Goal: Communication & Community: Answer question/provide support

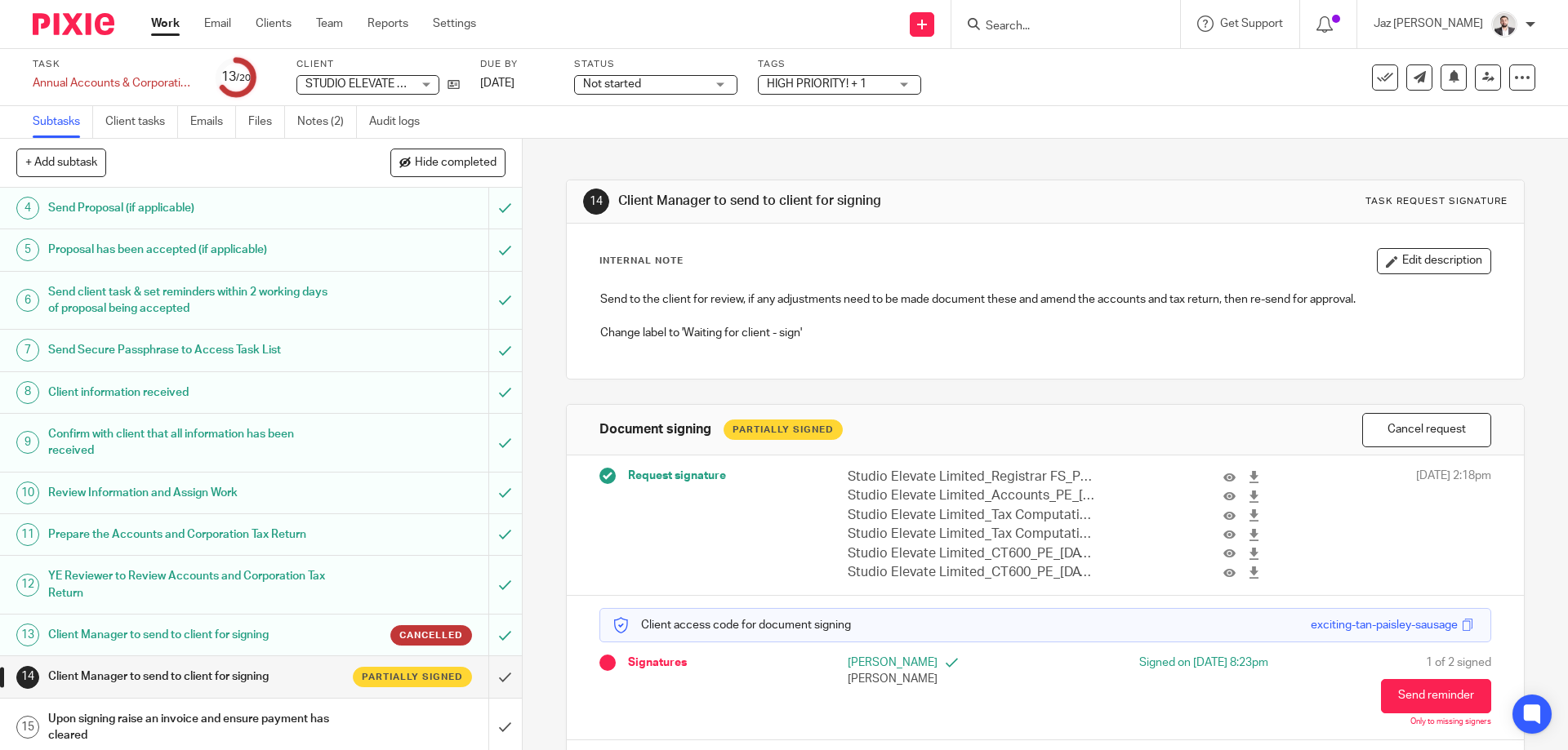
scroll to position [159, 0]
click at [1066, 26] on input "Search" at bounding box center [1057, 26] width 147 height 14
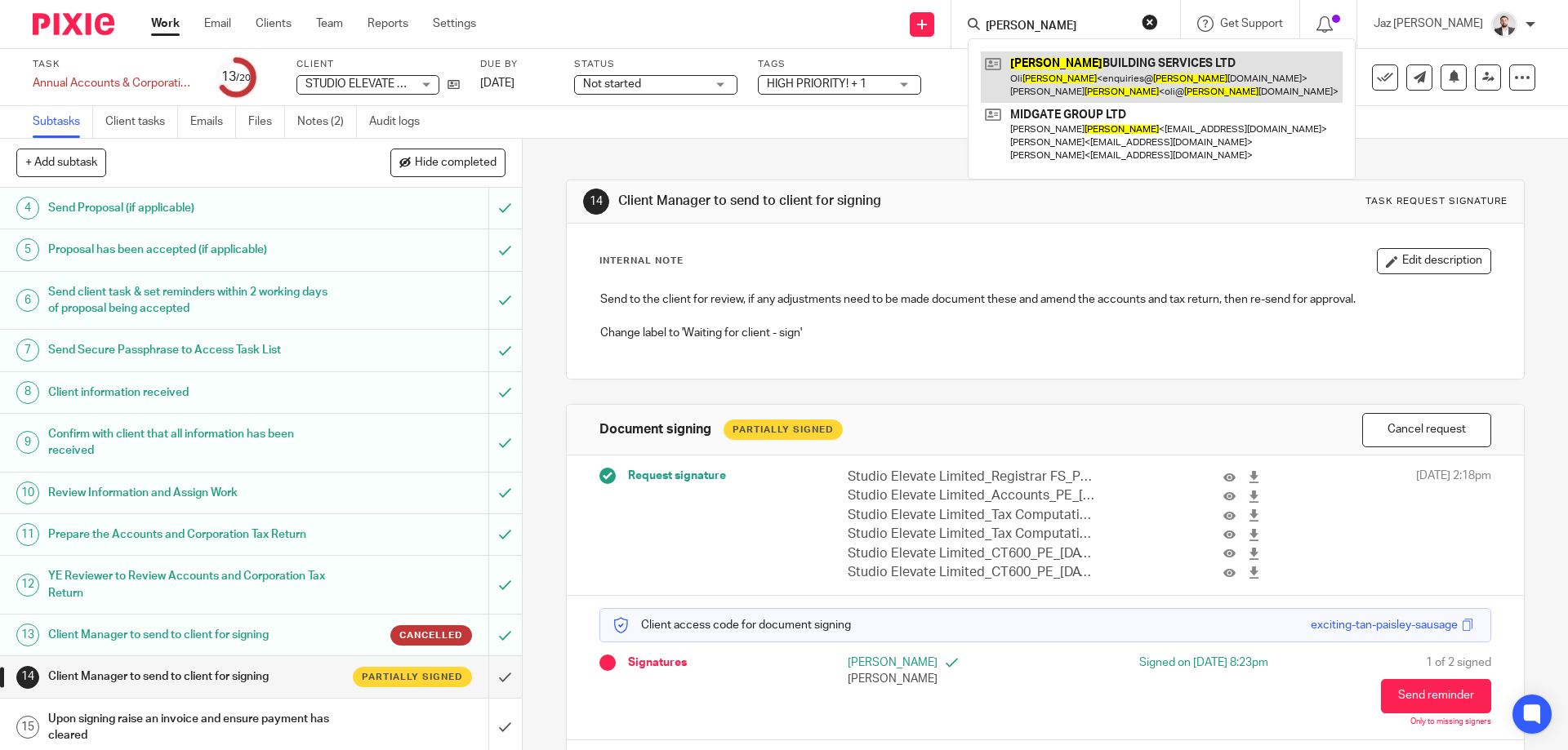
type input "duley"
click at [1082, 89] on link at bounding box center [1162, 77] width 362 height 51
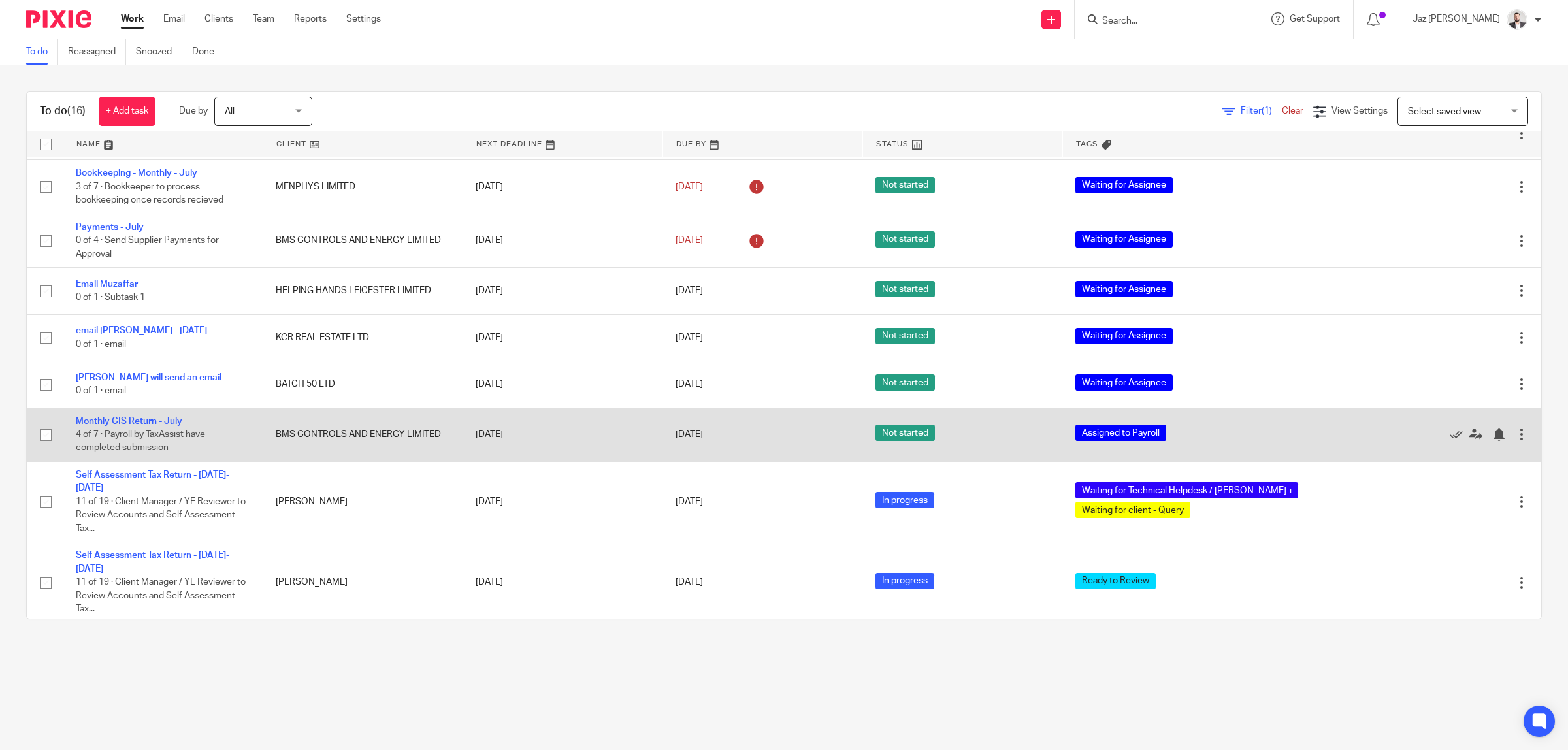
scroll to position [383, 0]
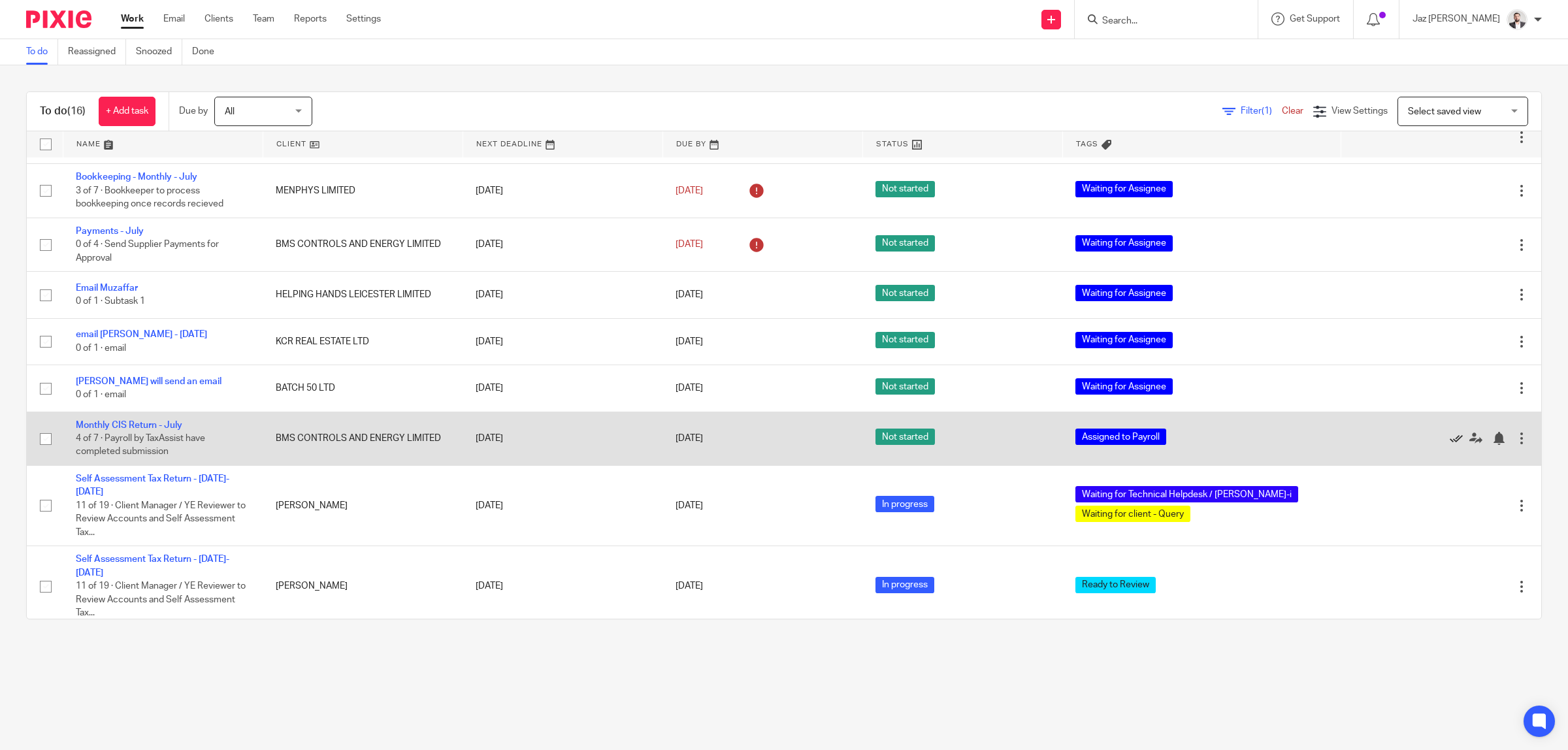
click at [1450, 438] on icon at bounding box center [1456, 437] width 13 height 13
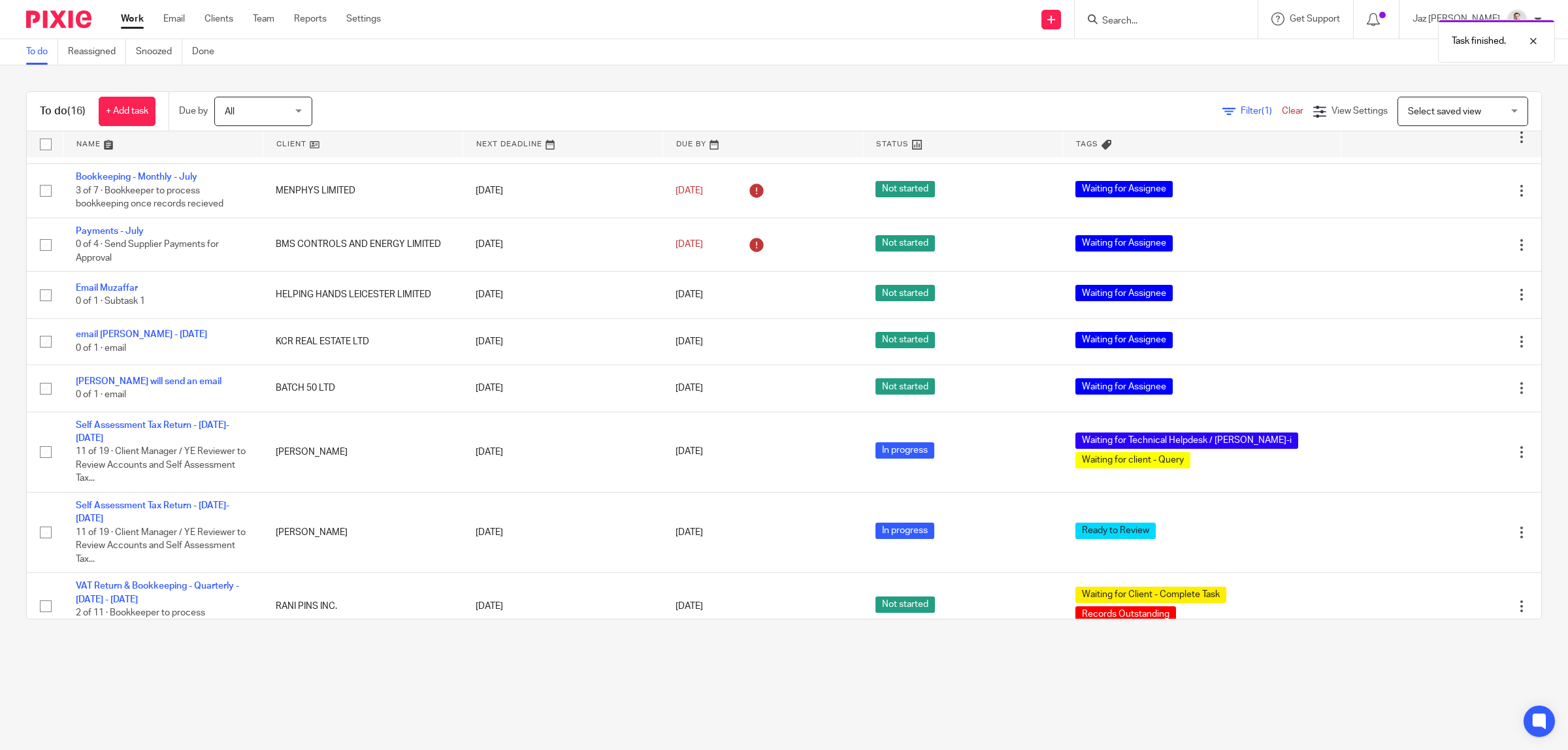
scroll to position [375, 0]
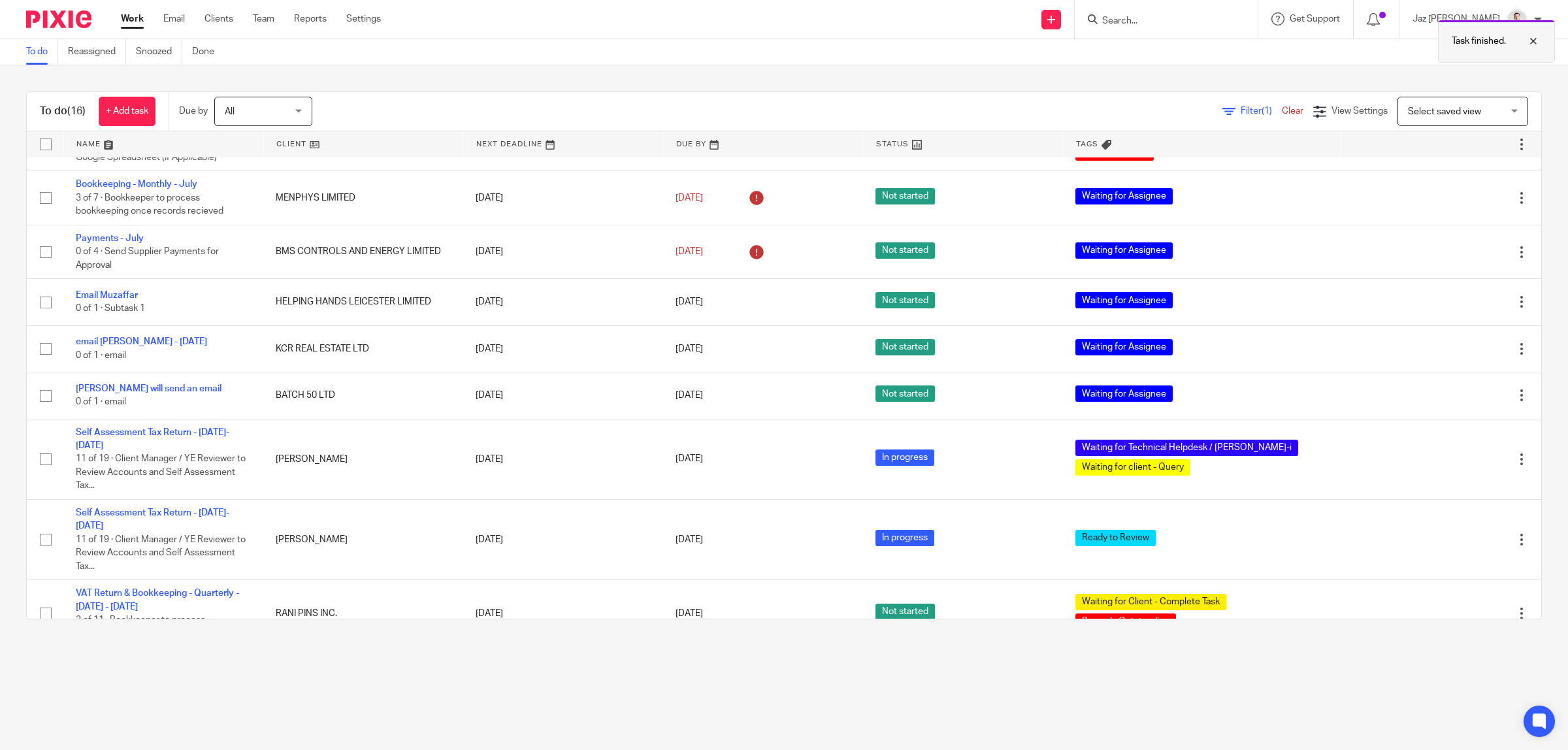
click at [1465, 40] on p "Task finished." at bounding box center [1478, 41] width 54 height 13
click at [208, 51] on link "Done" at bounding box center [208, 51] width 32 height 25
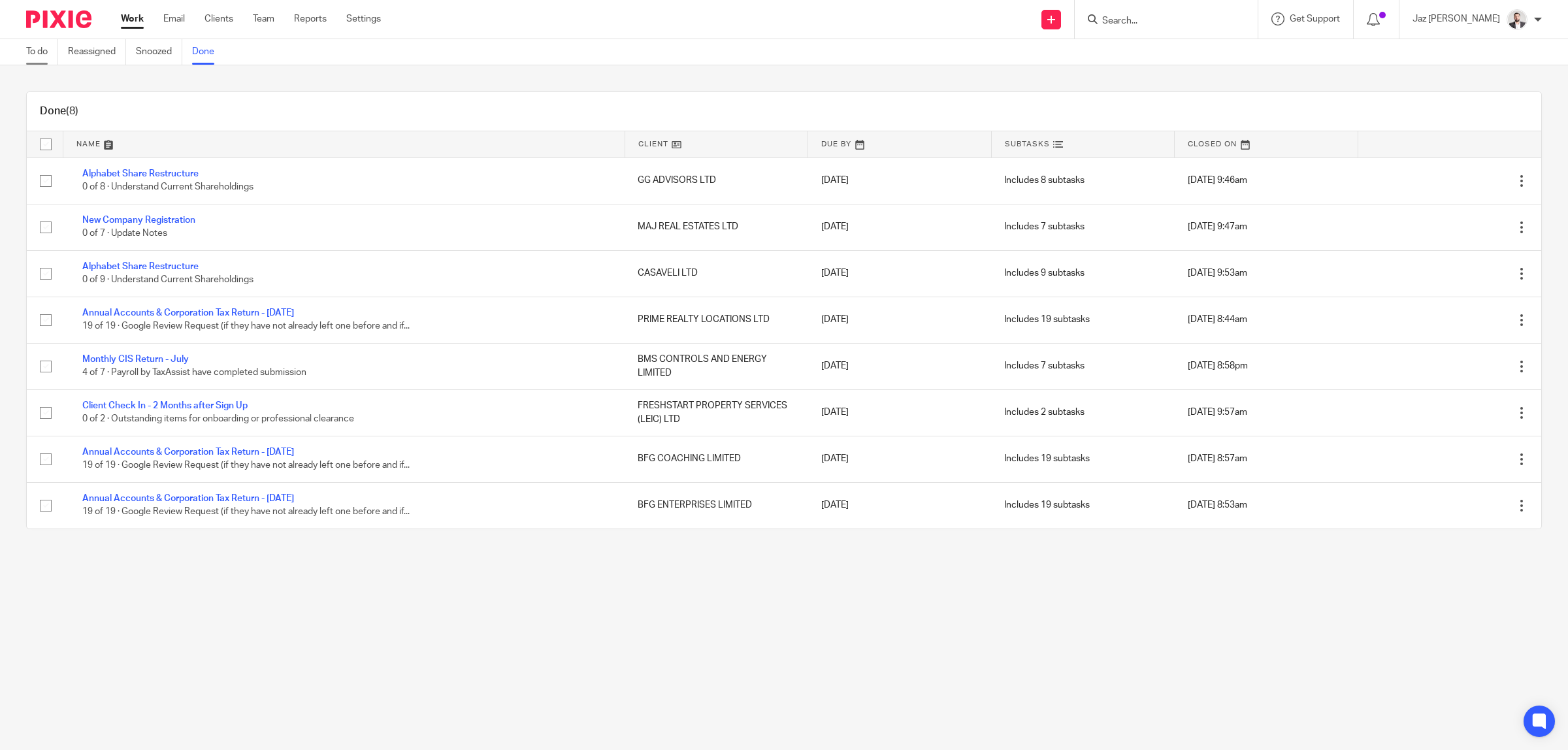
click at [38, 51] on link "To do" at bounding box center [42, 51] width 32 height 25
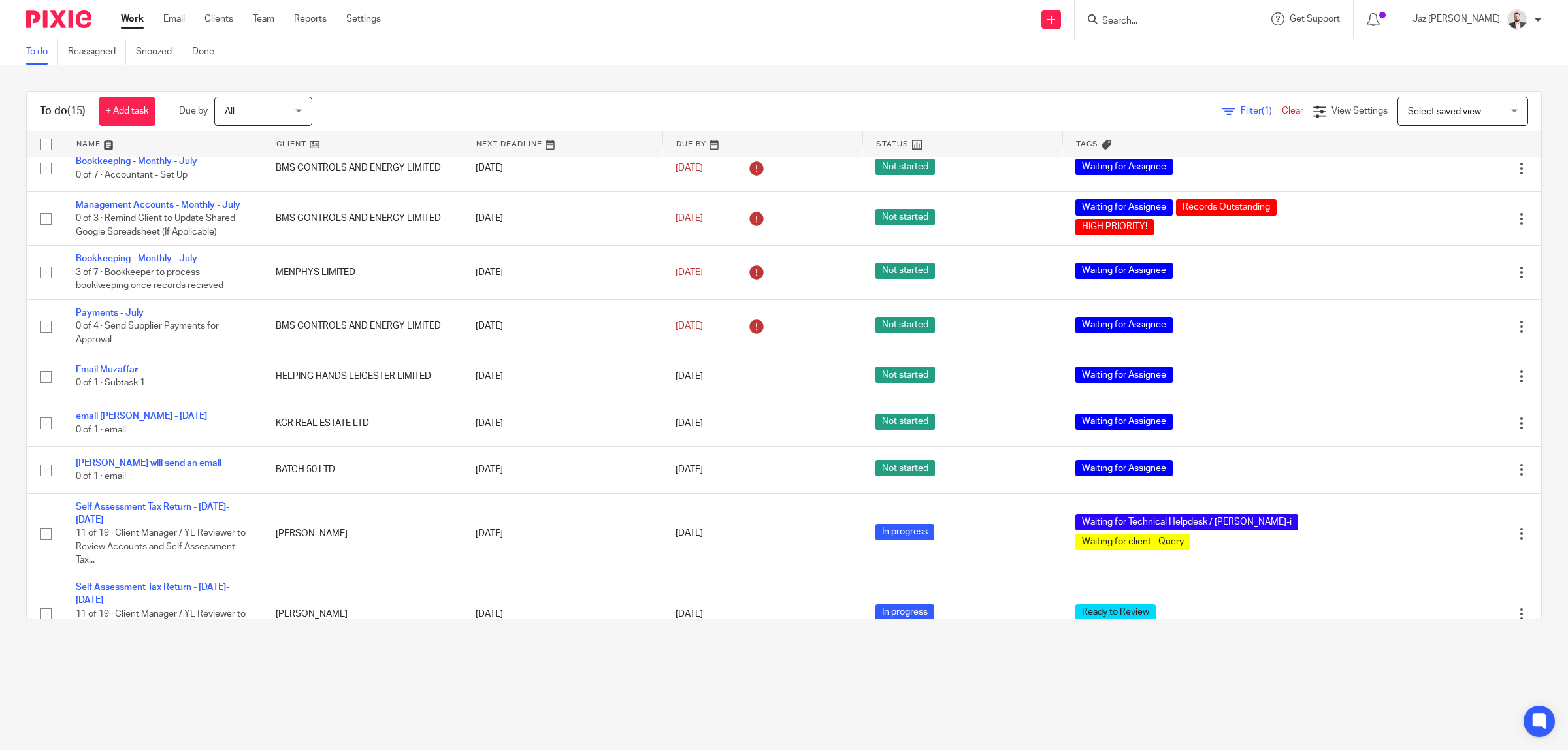
scroll to position [303, 0]
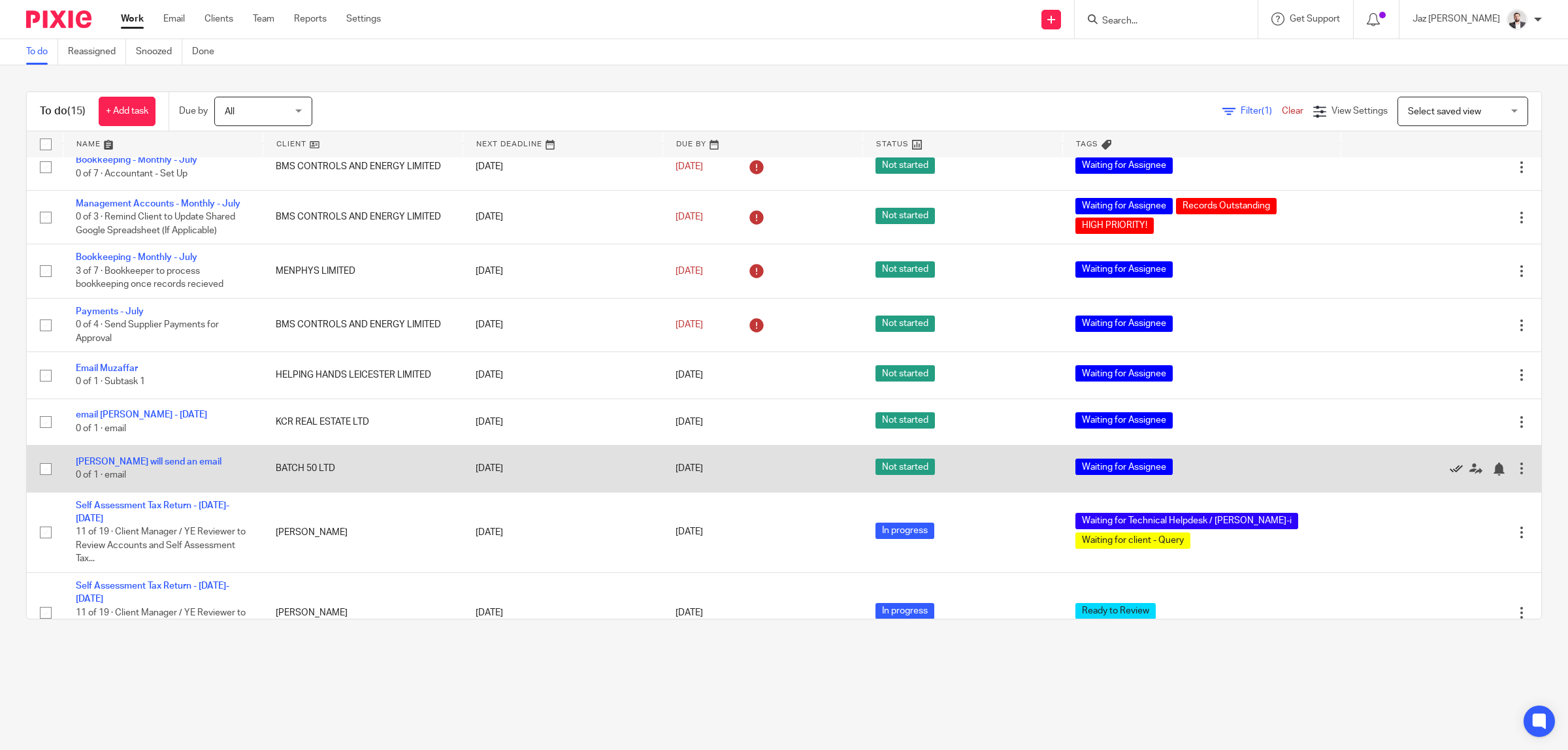
click at [1450, 469] on icon at bounding box center [1456, 469] width 13 height 13
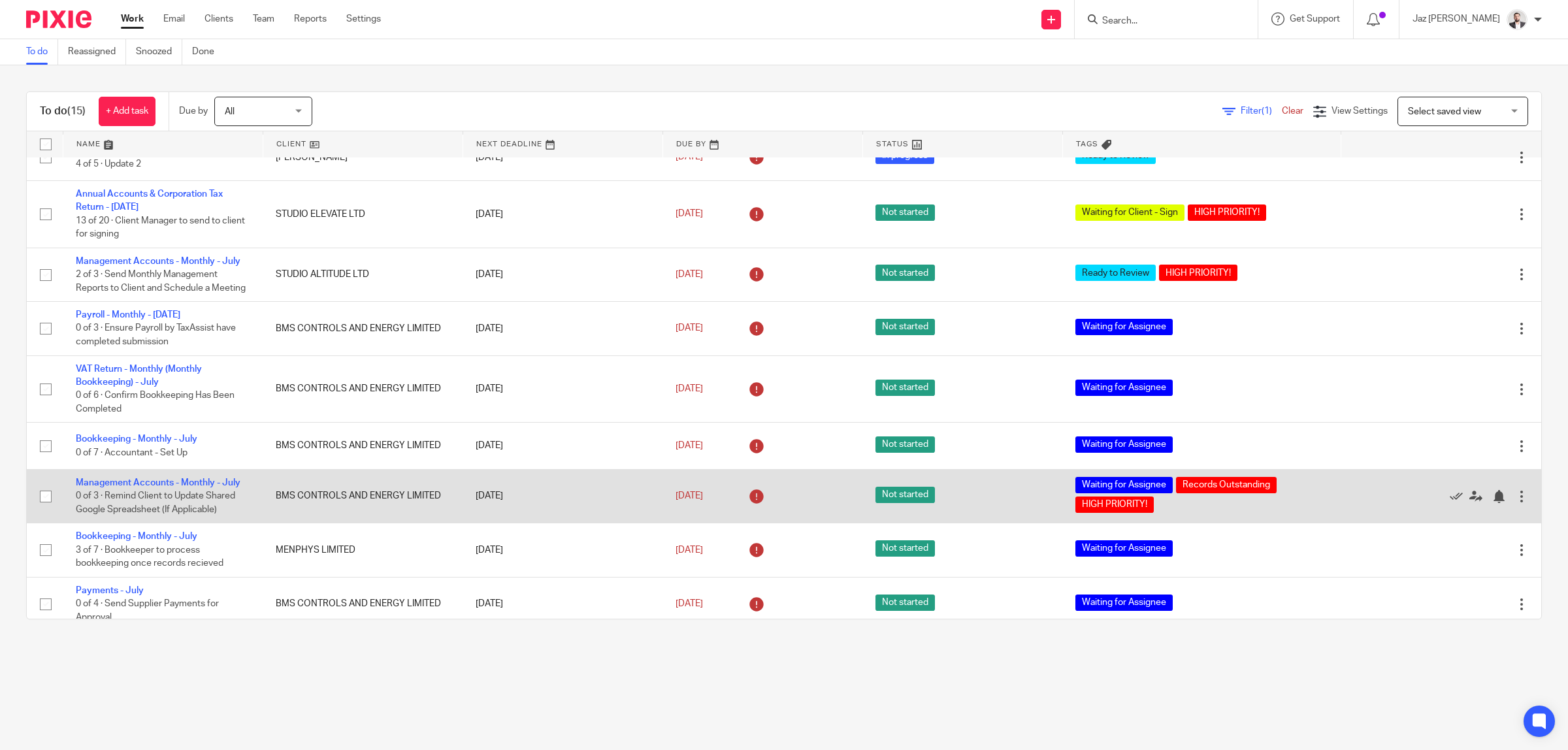
scroll to position [0, 0]
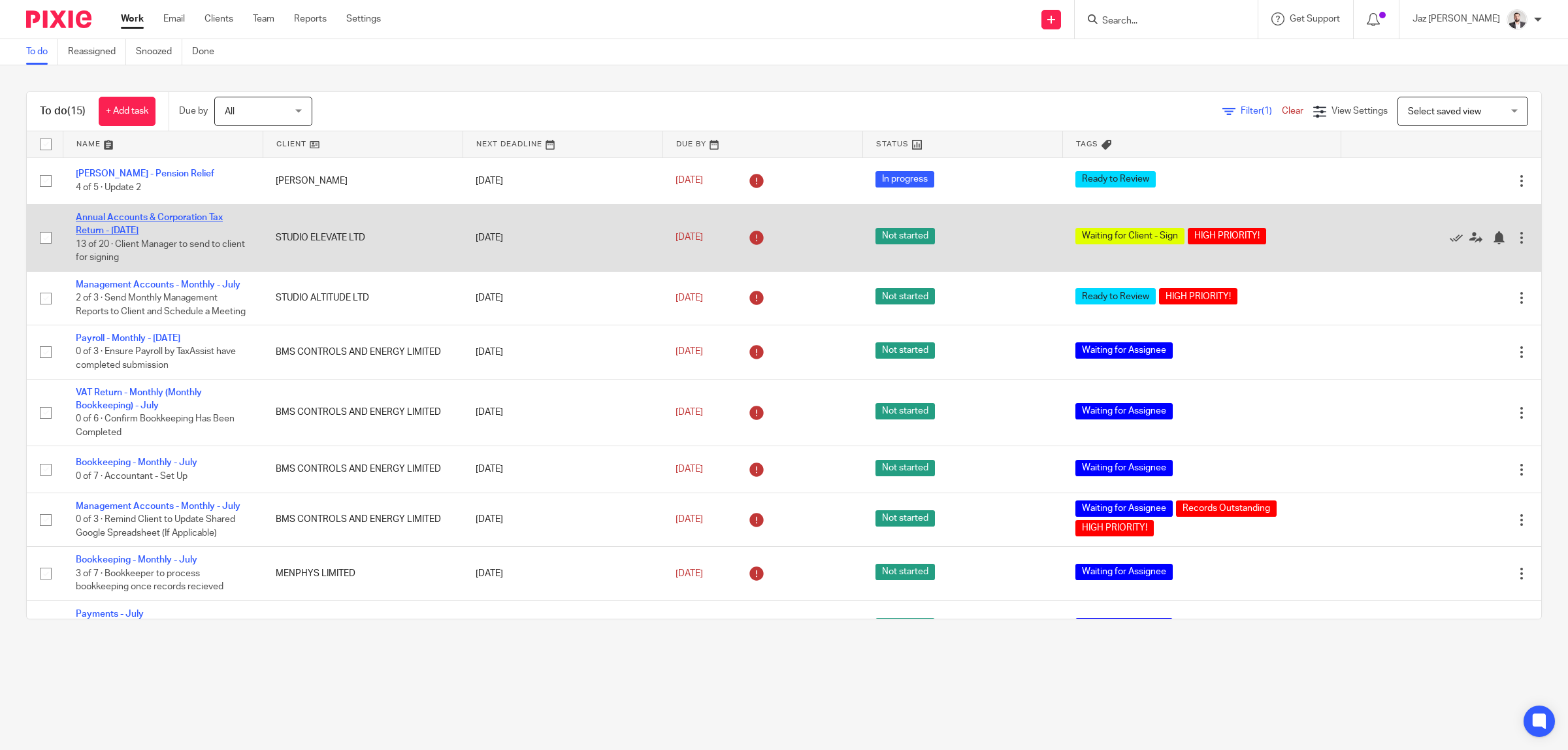
drag, startPoint x: 147, startPoint y: 222, endPoint x: 135, endPoint y: 228, distance: 13.4
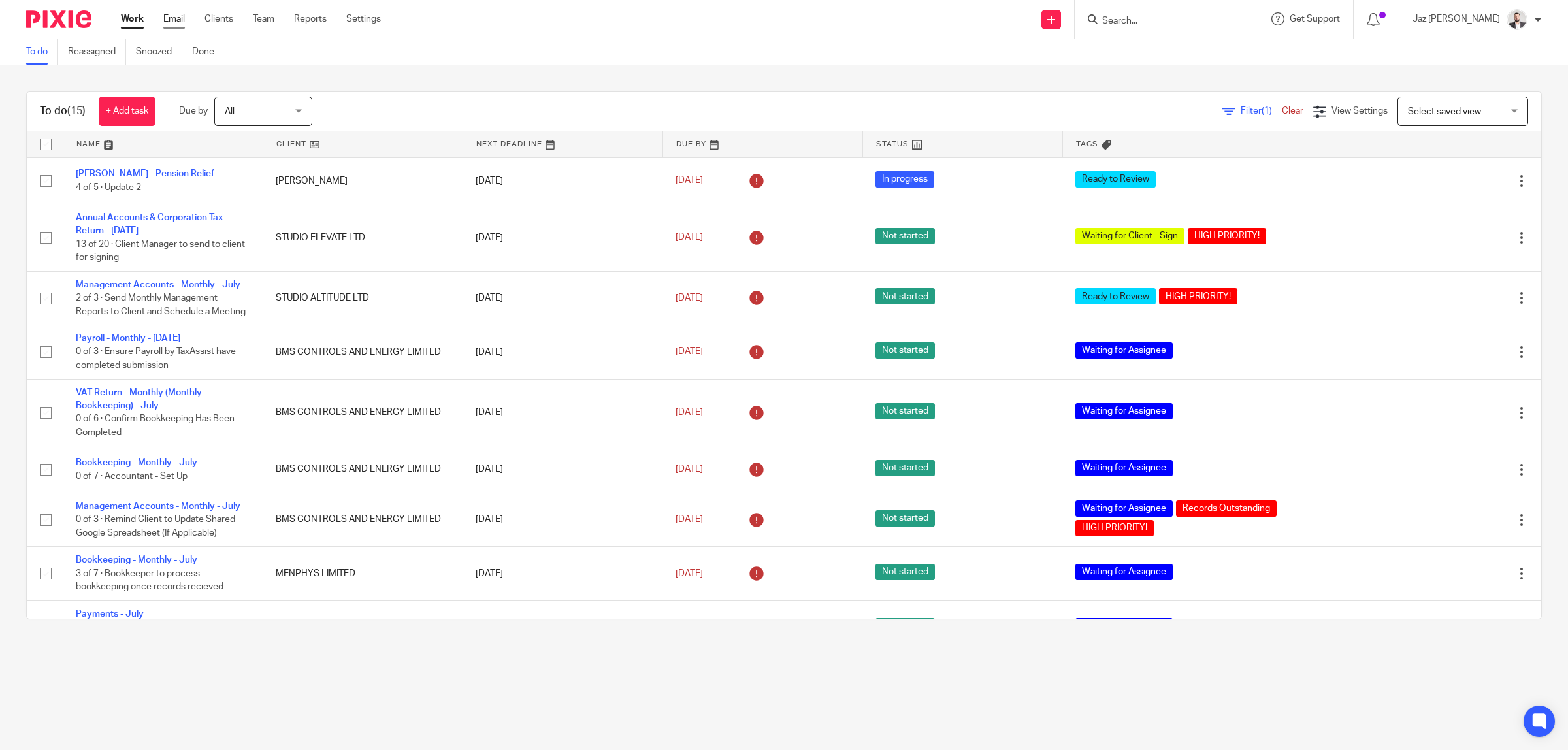
click at [171, 24] on link "Email" at bounding box center [174, 18] width 21 height 13
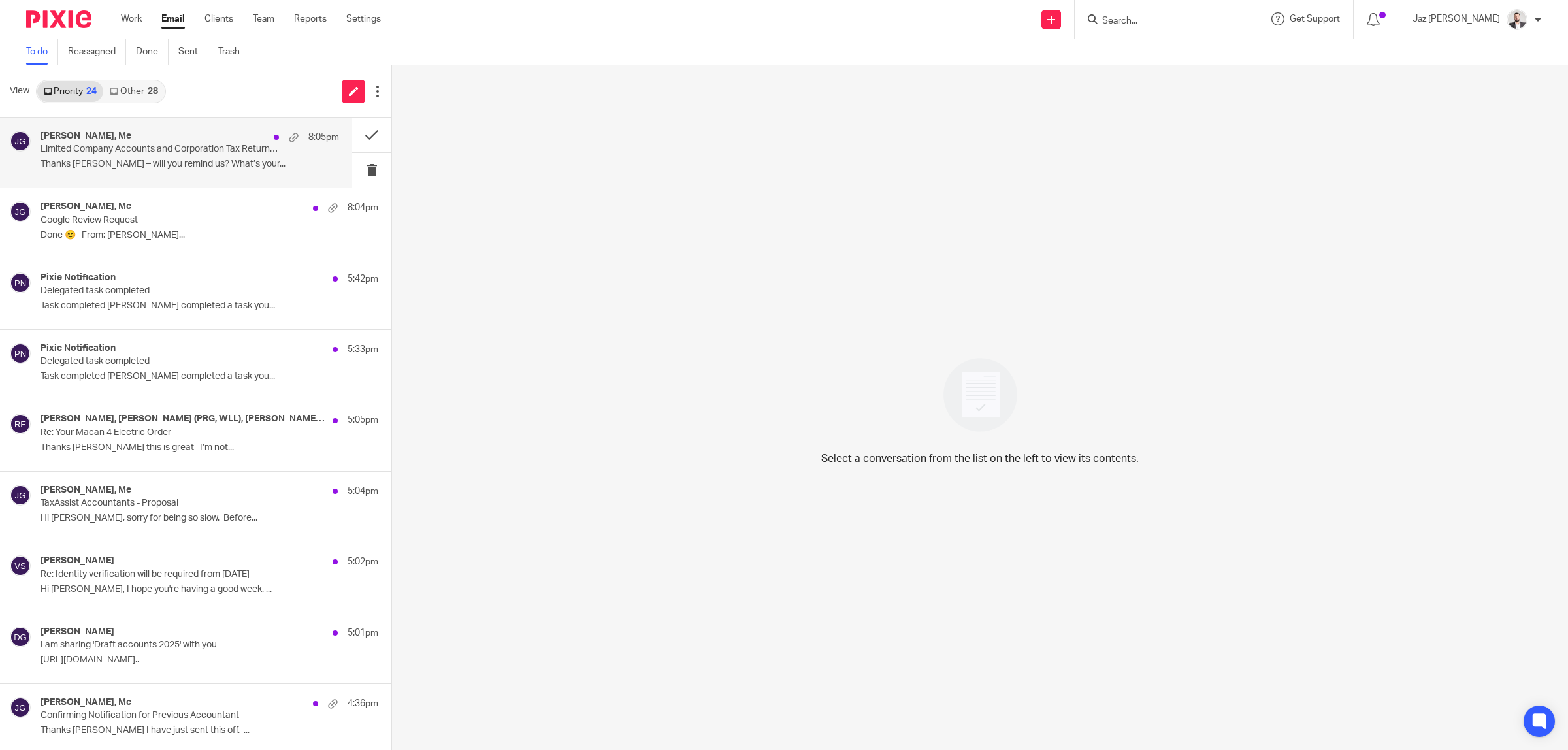
click at [185, 156] on div "[PERSON_NAME], Me 8:05pm Limited Company Accounts and Corporation Tax Return Su…" at bounding box center [190, 152] width 299 height 44
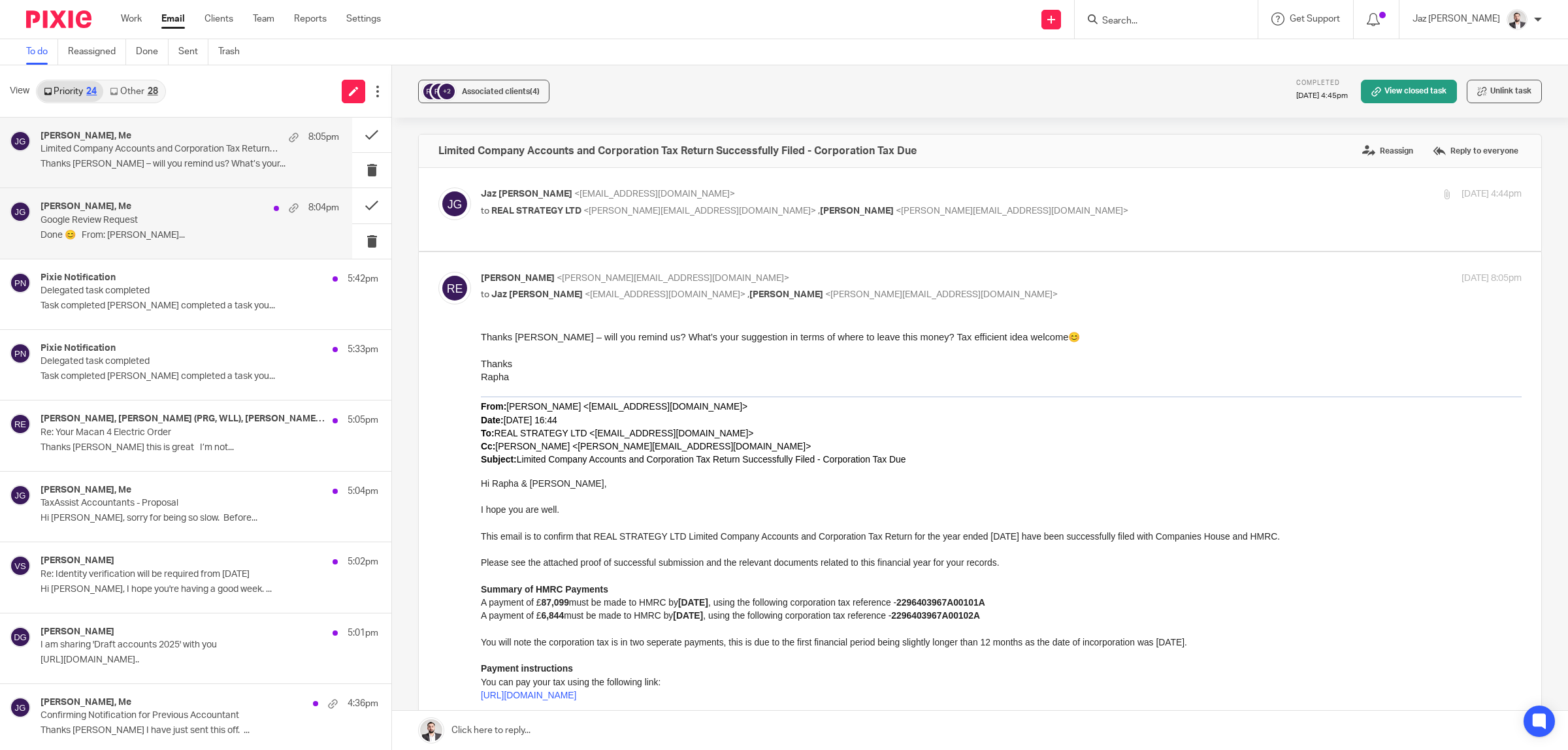
click at [203, 226] on div "[PERSON_NAME], Me 8:04pm Google Review Request Done 😊 From: [PERSON_NAME]..." at bounding box center [190, 223] width 299 height 44
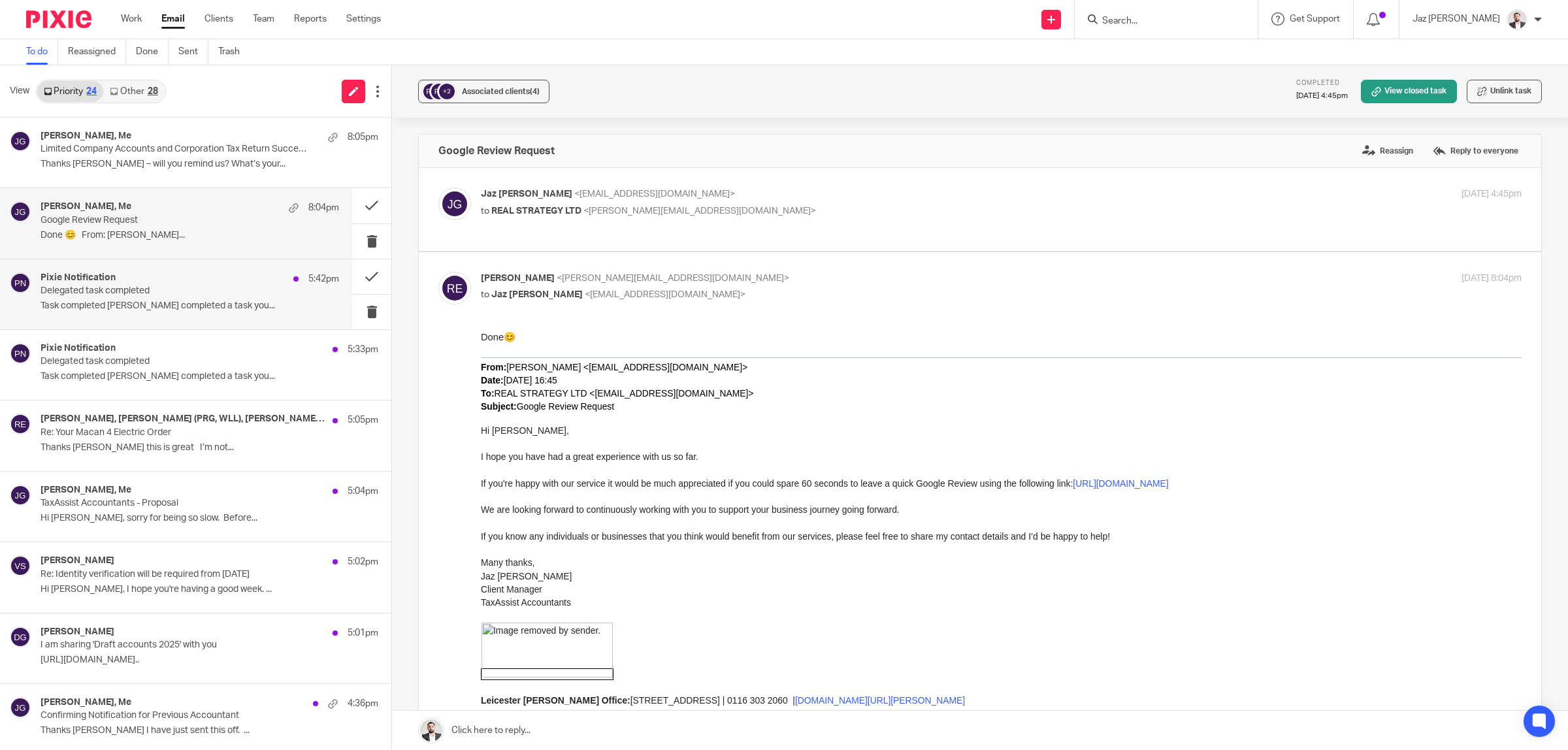
click at [160, 287] on p "Delegated task completed" at bounding box center [160, 291] width 239 height 11
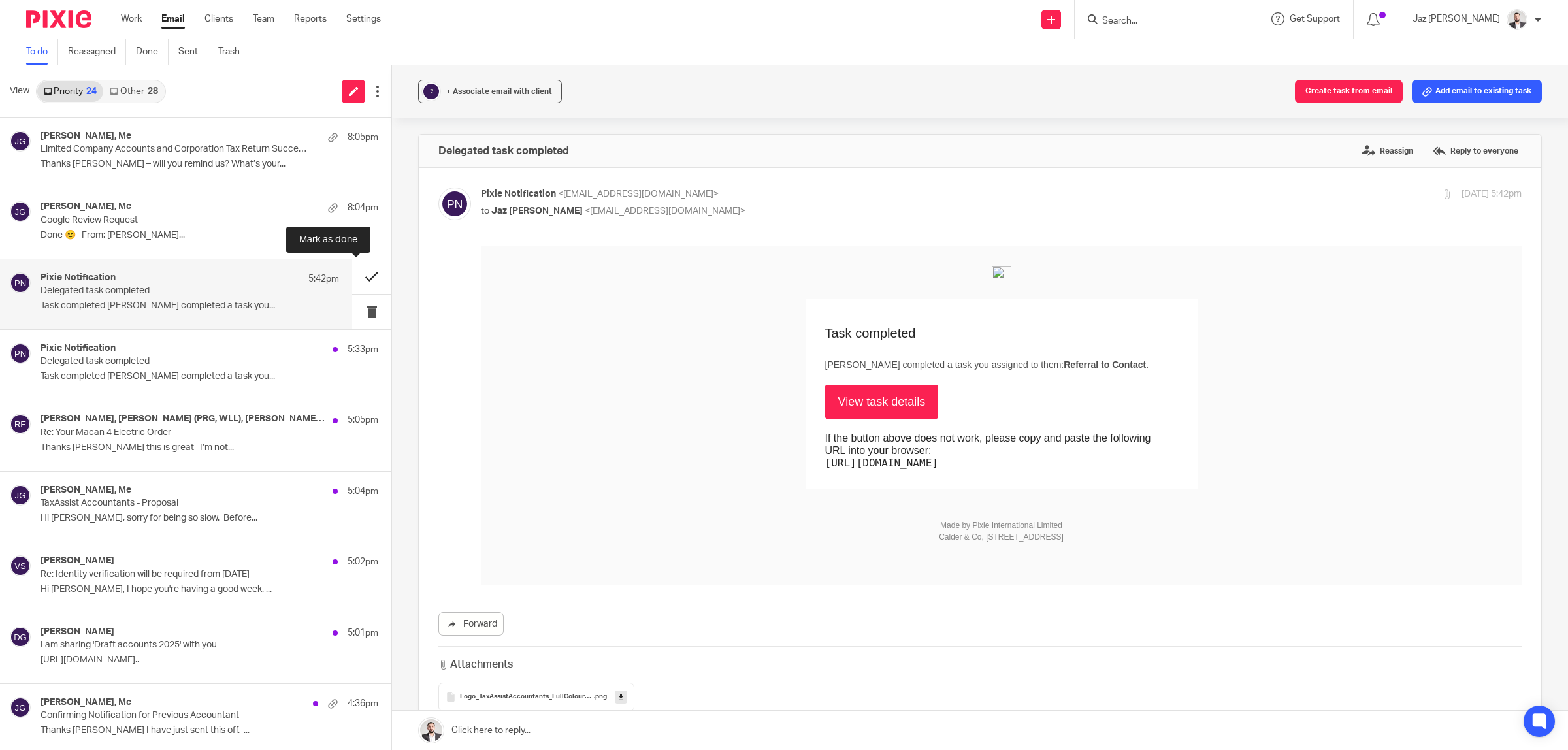
click at [358, 277] on button at bounding box center [371, 276] width 39 height 34
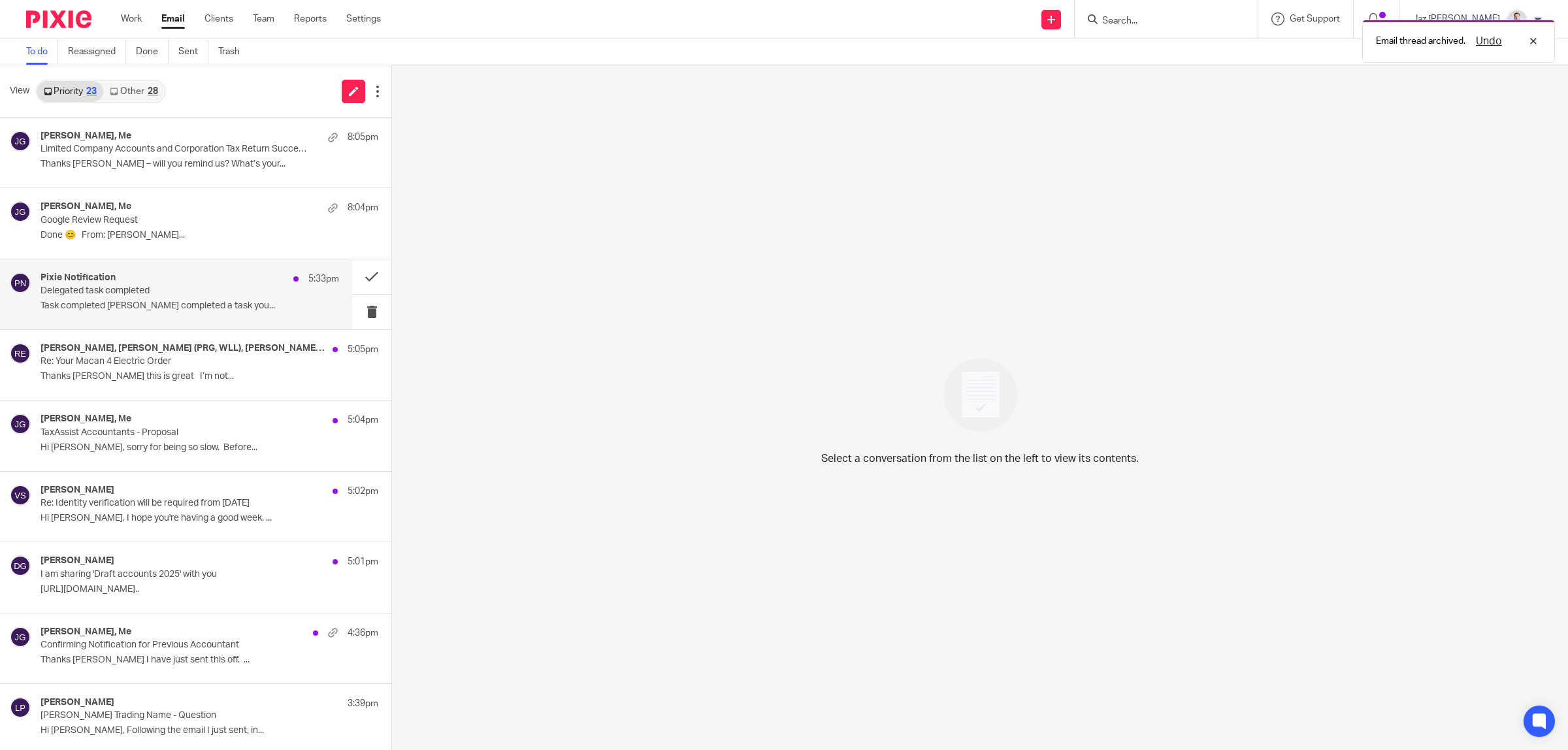
click at [215, 304] on p "Task completed Raj Kaur completed a task you..." at bounding box center [190, 306] width 299 height 11
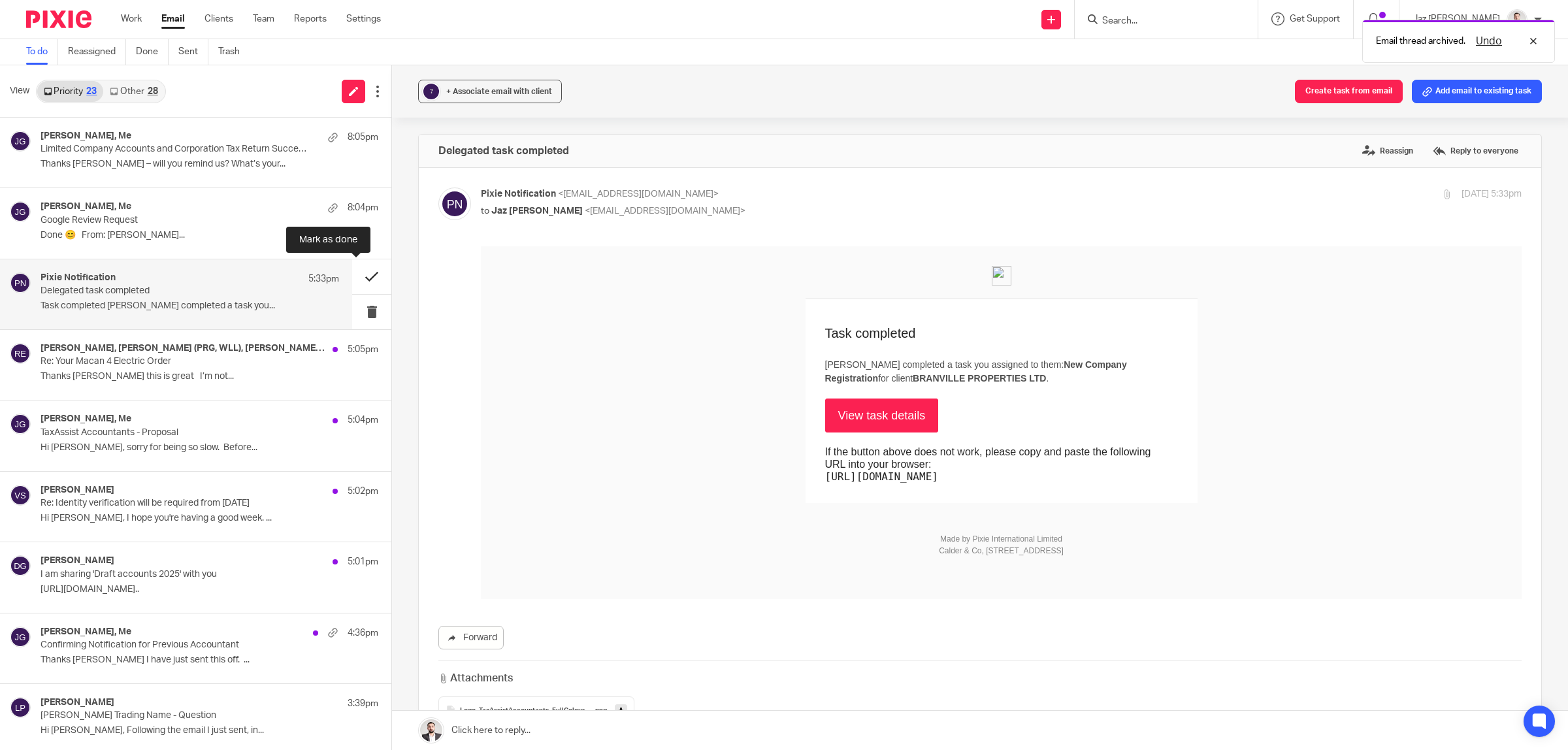
click at [358, 273] on button at bounding box center [371, 276] width 39 height 34
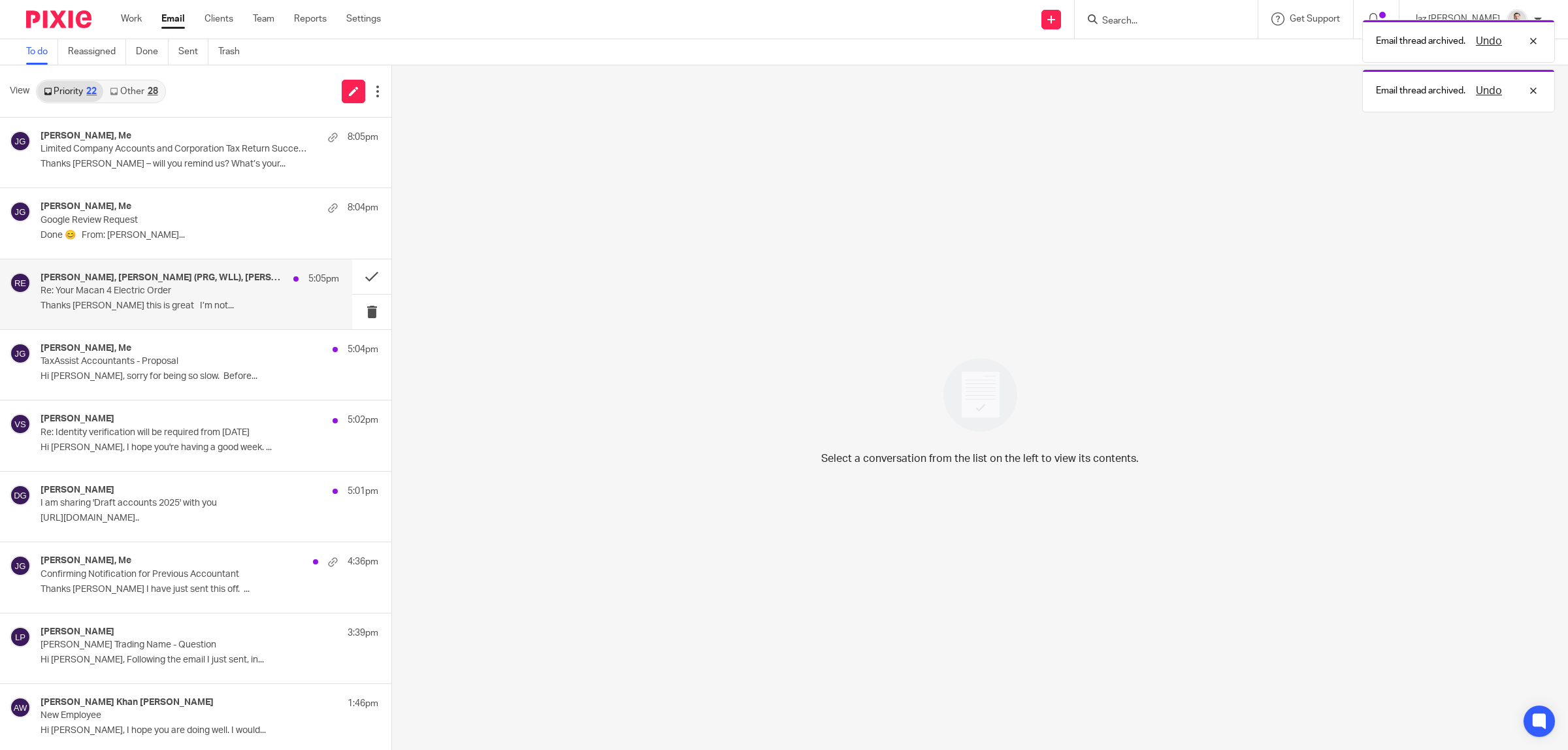
click at [209, 294] on p "Re: Your Macan 4 Electric Order" at bounding box center [160, 291] width 239 height 11
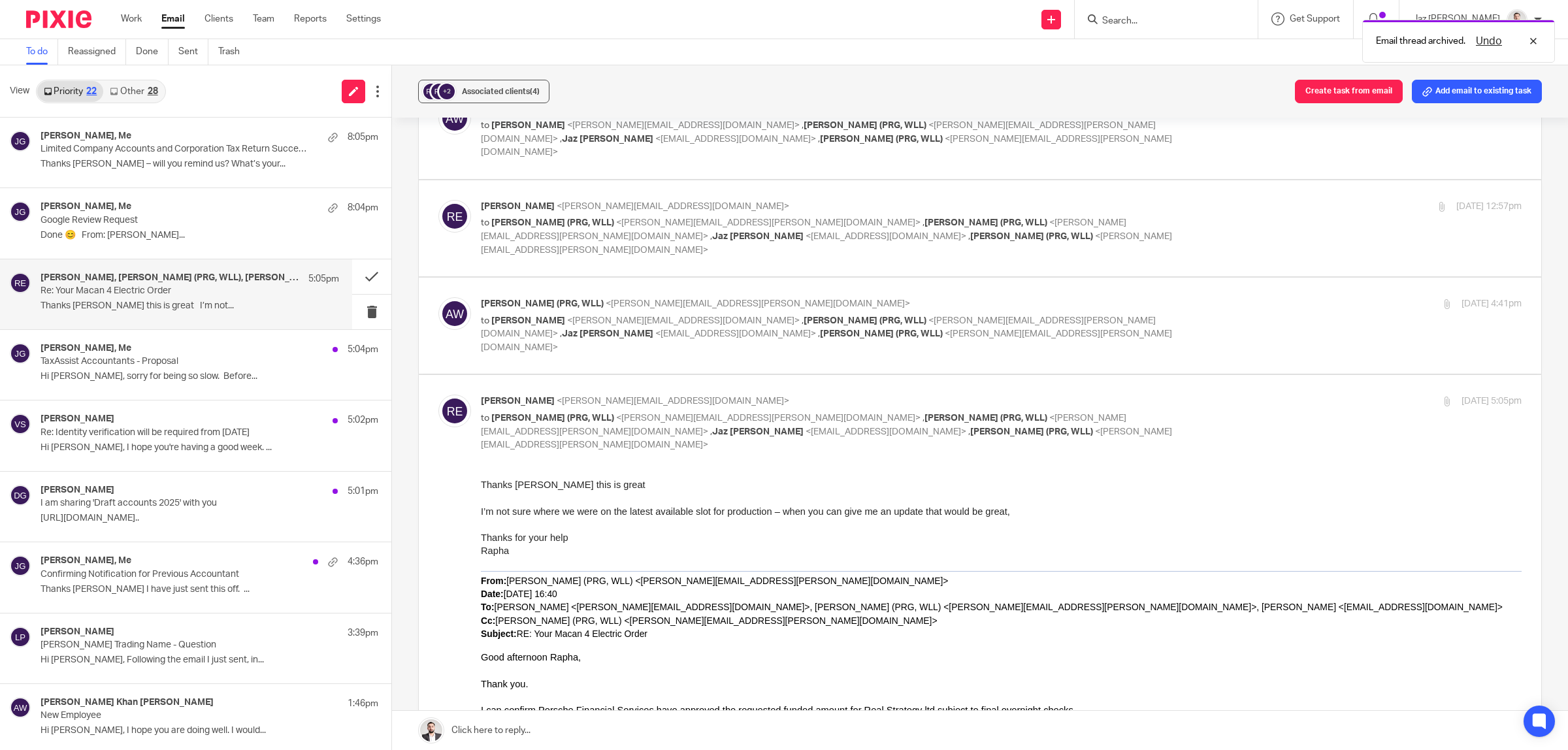
scroll to position [1422, 0]
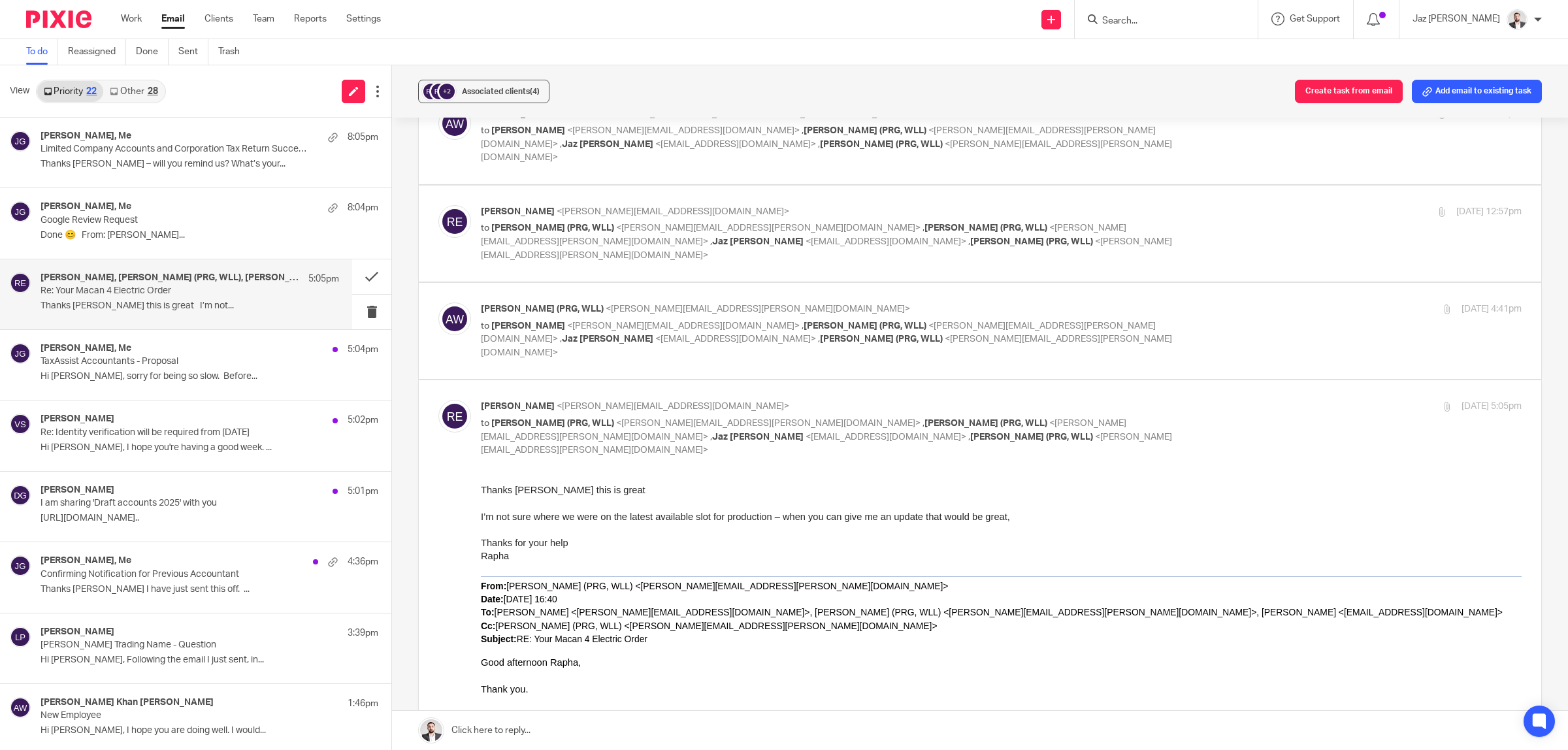
click at [1215, 303] on div "Aguiar, Carlos (PRG, WLL) <carlos.aguiar@porschewestlondon.co.uk> to Raphael Es…" at bounding box center [1001, 331] width 1041 height 57
checkbox input "true"
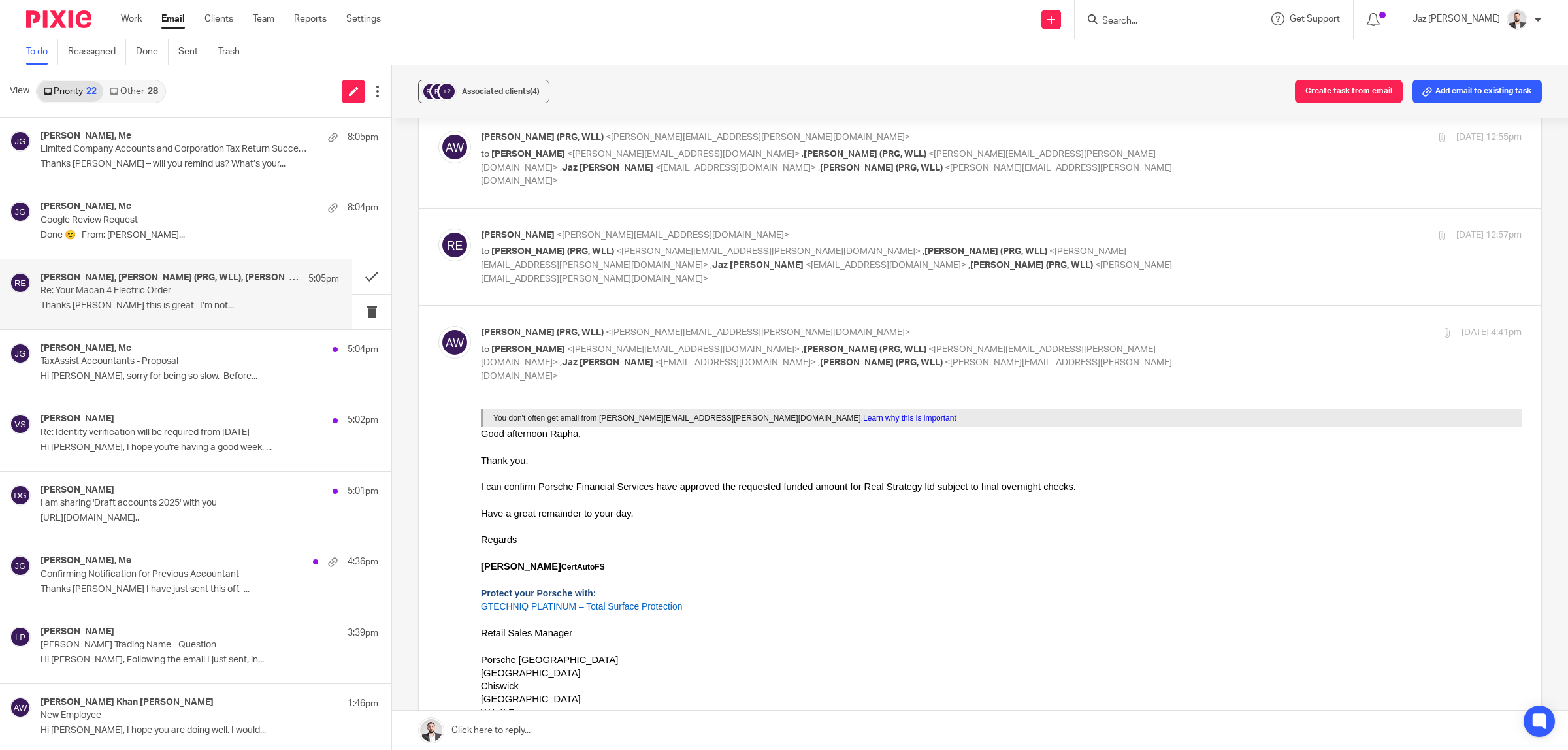
scroll to position [1389, 0]
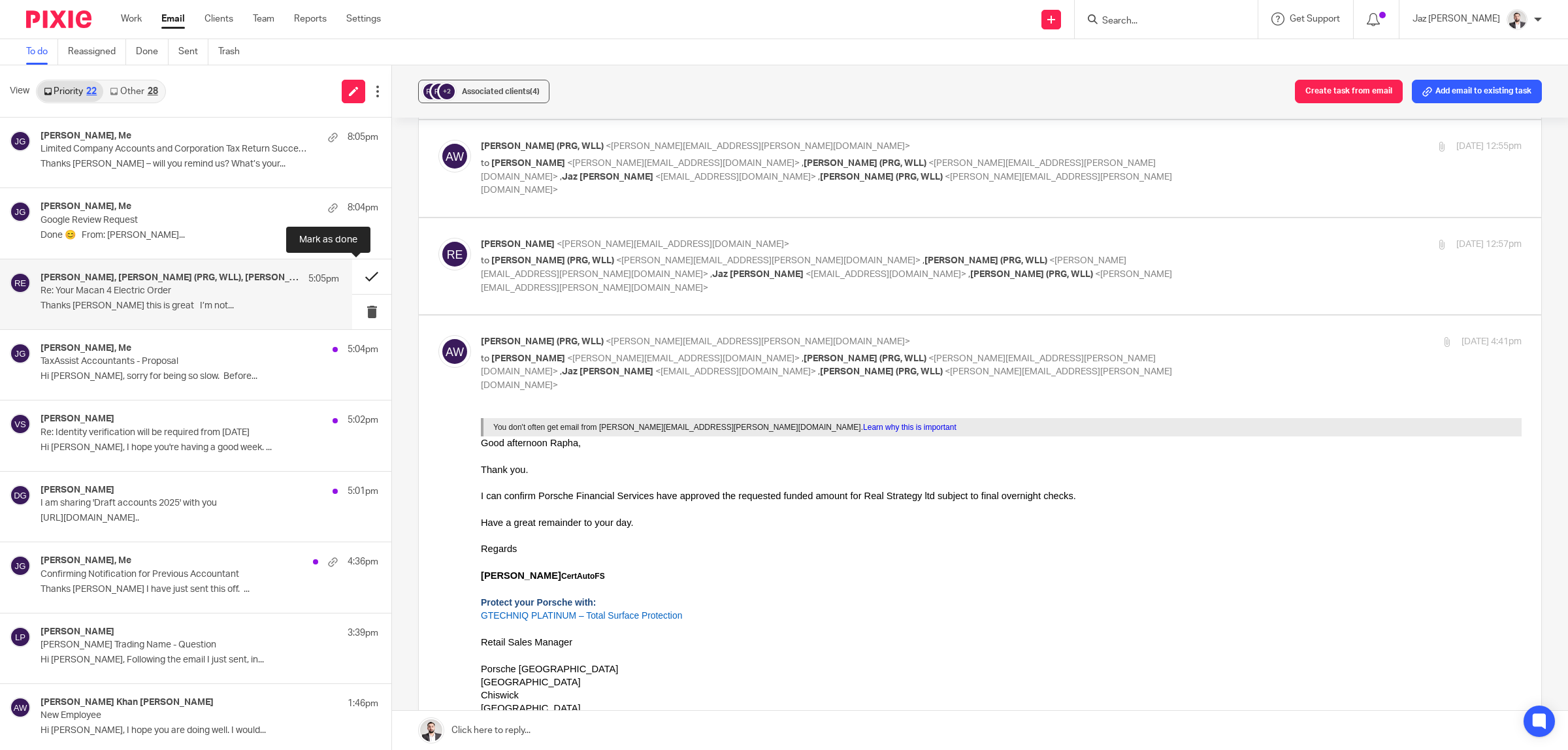
click at [360, 268] on button at bounding box center [371, 276] width 39 height 34
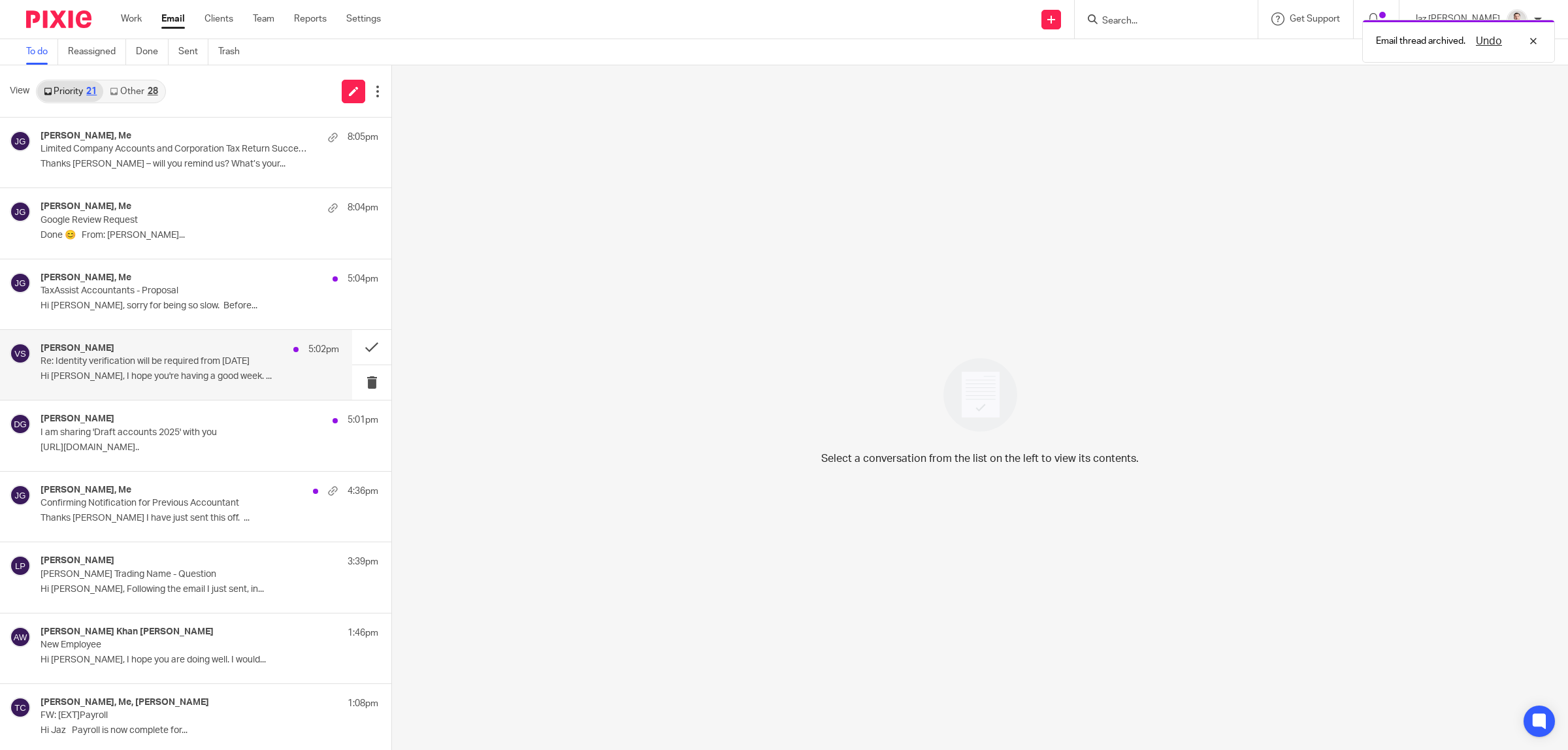
click at [172, 375] on p "Hi Jaz, I hope you're having a good week. ..." at bounding box center [190, 376] width 299 height 11
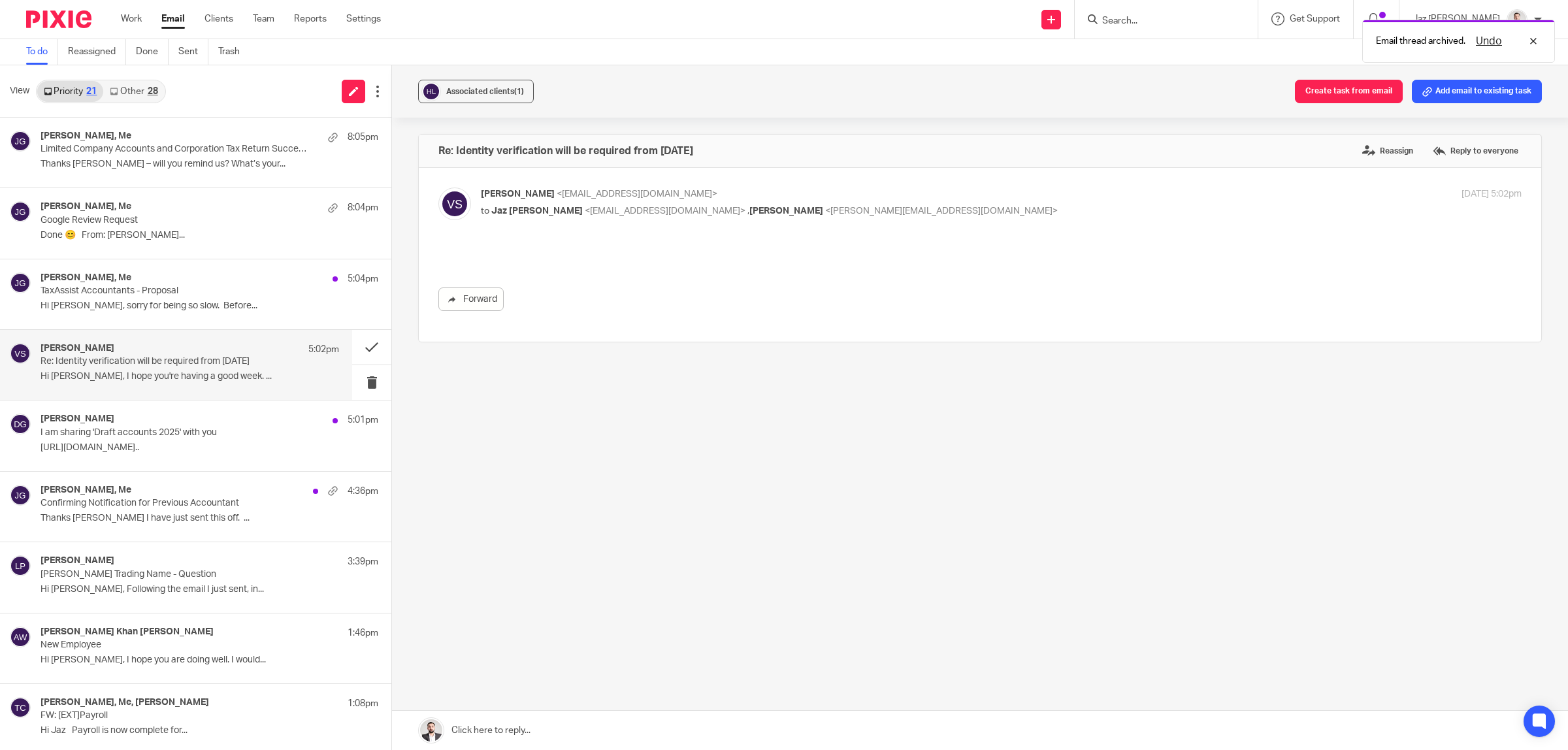
scroll to position [0, 0]
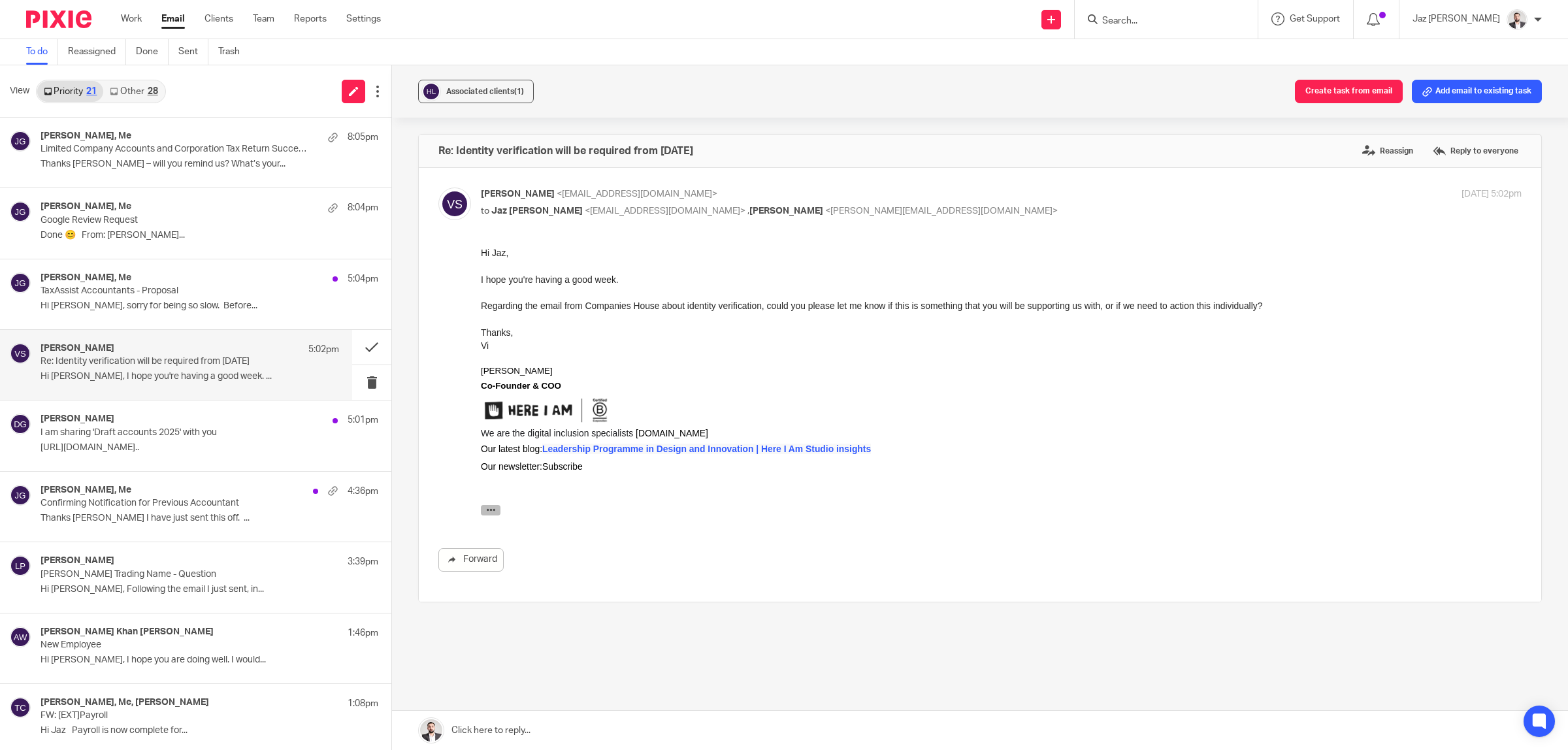
click at [494, 505] on icon "button" at bounding box center [490, 509] width 10 height 10
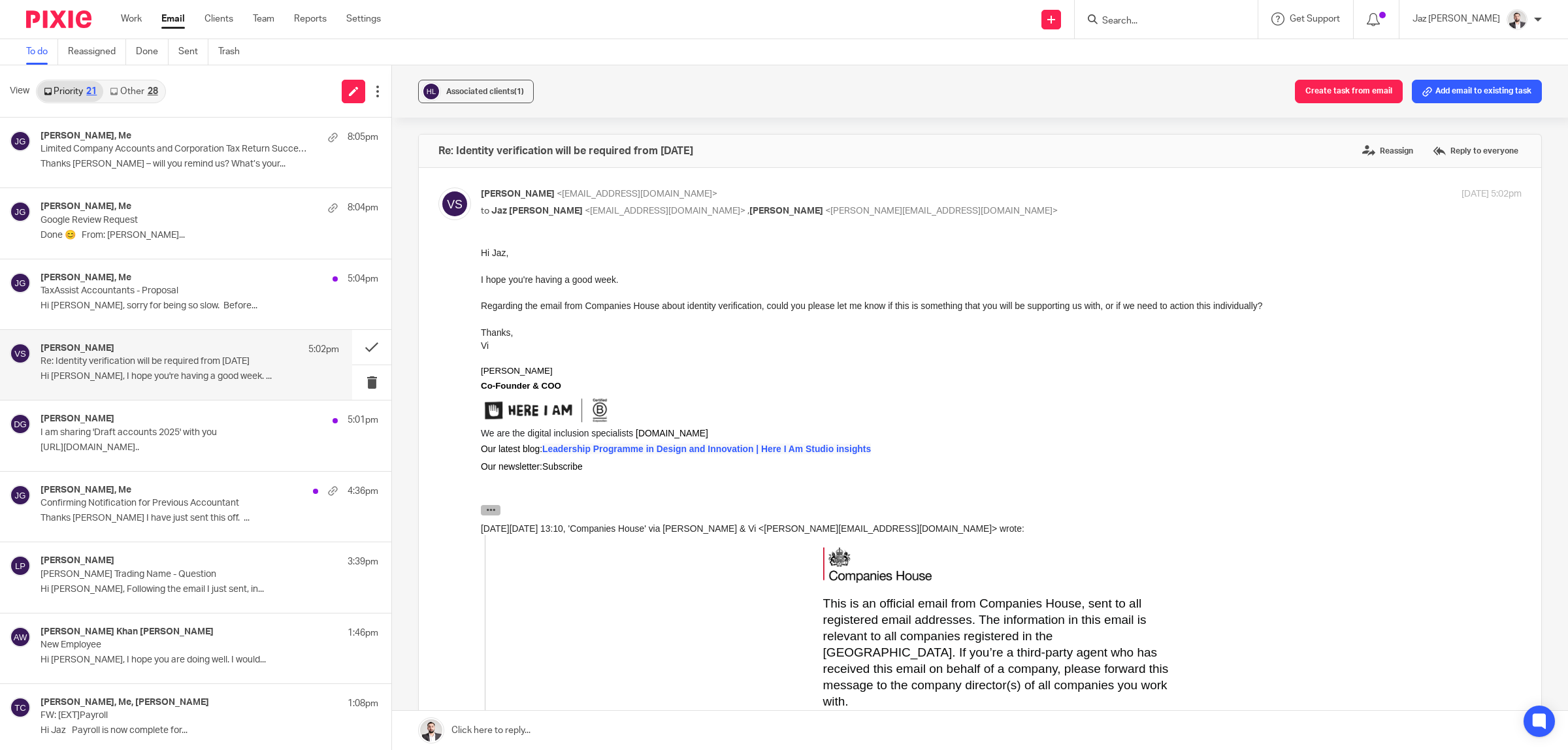
click at [494, 505] on icon "button" at bounding box center [490, 509] width 10 height 10
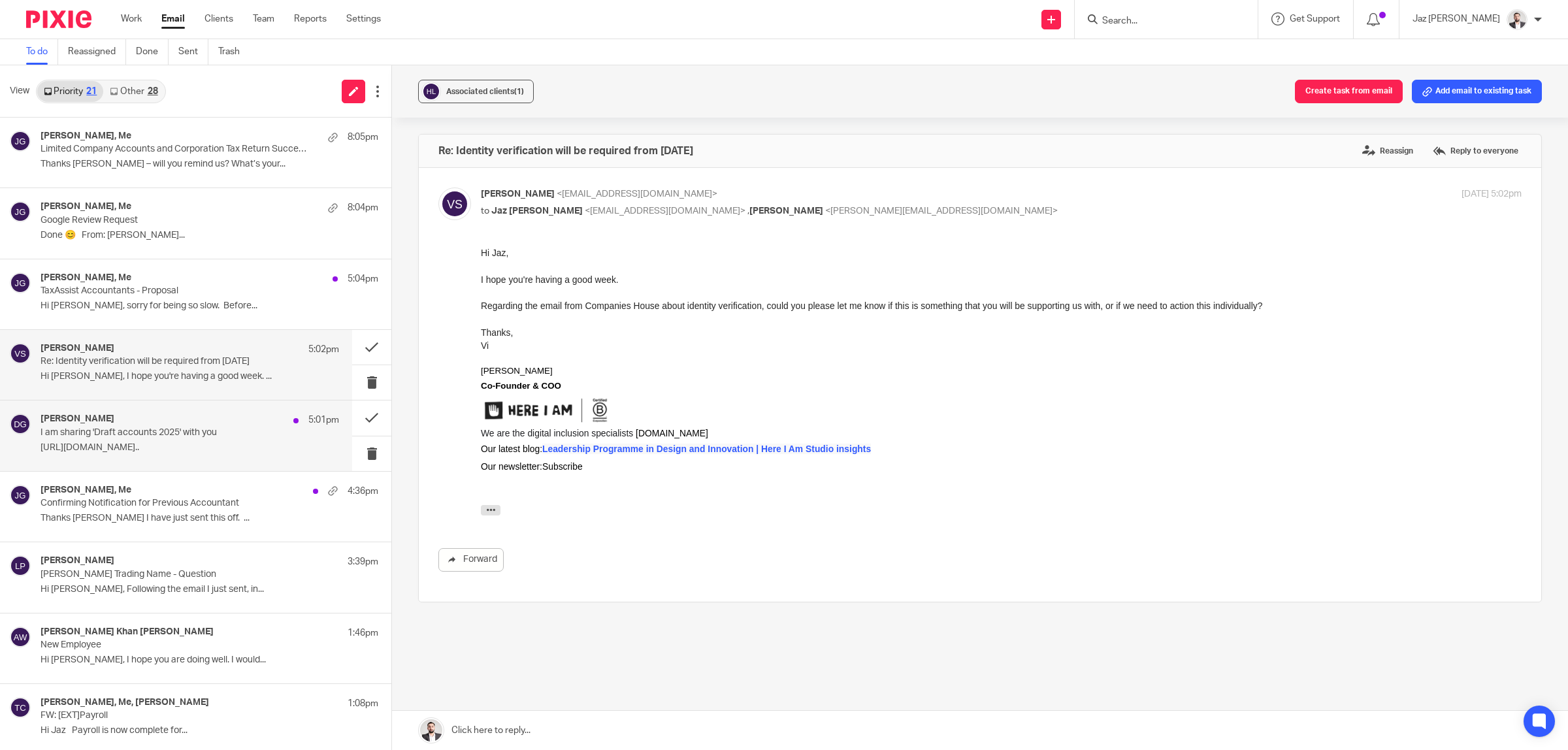
click at [169, 436] on p "I am sharing 'Draft accounts 2025' with you" at bounding box center [160, 433] width 239 height 11
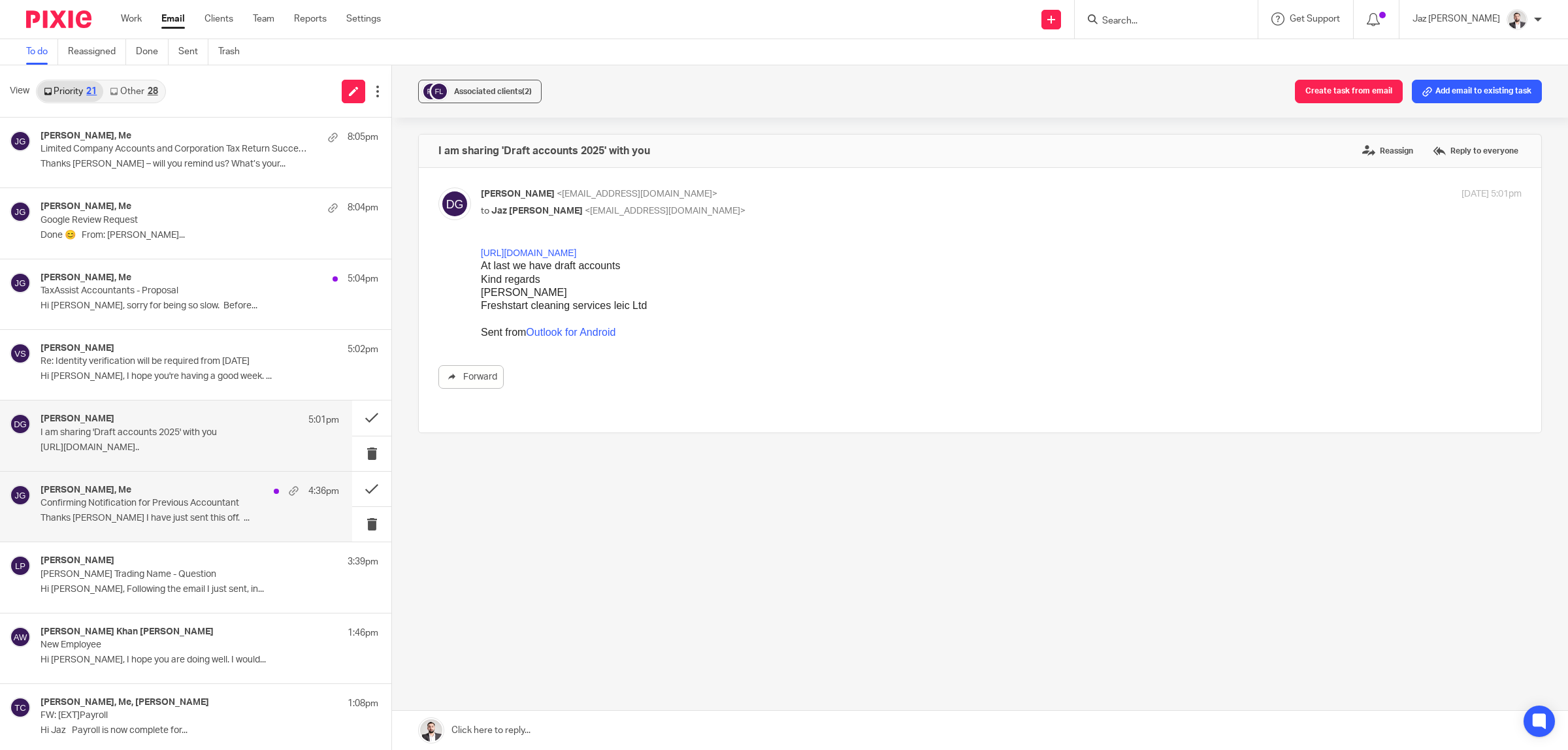
click at [195, 514] on p "Thanks Jaz I have just sent this off. ..." at bounding box center [190, 518] width 299 height 11
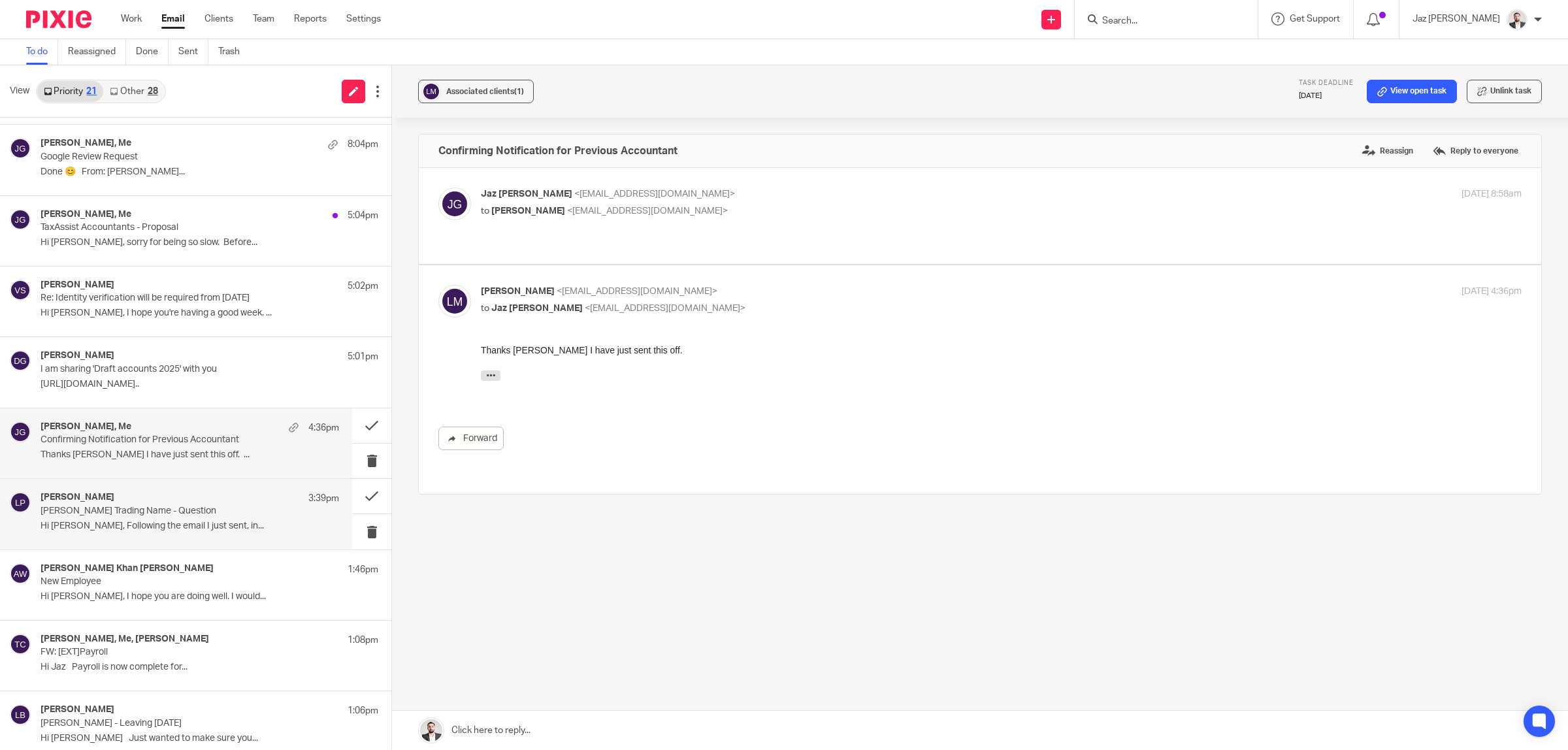
scroll to position [76, 0]
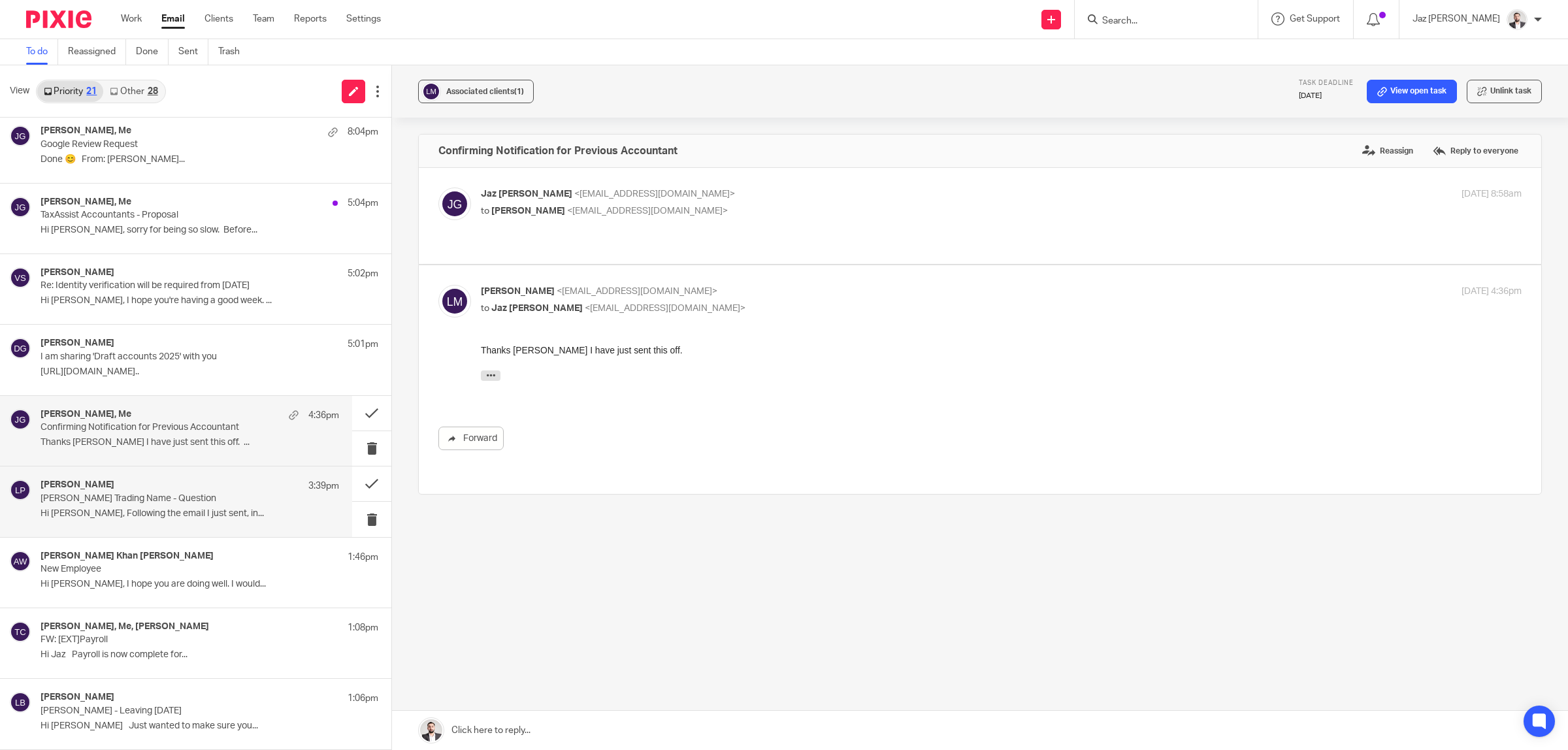
click at [192, 516] on p "Hi Jaz, Following the email I just sent, in..." at bounding box center [190, 513] width 299 height 11
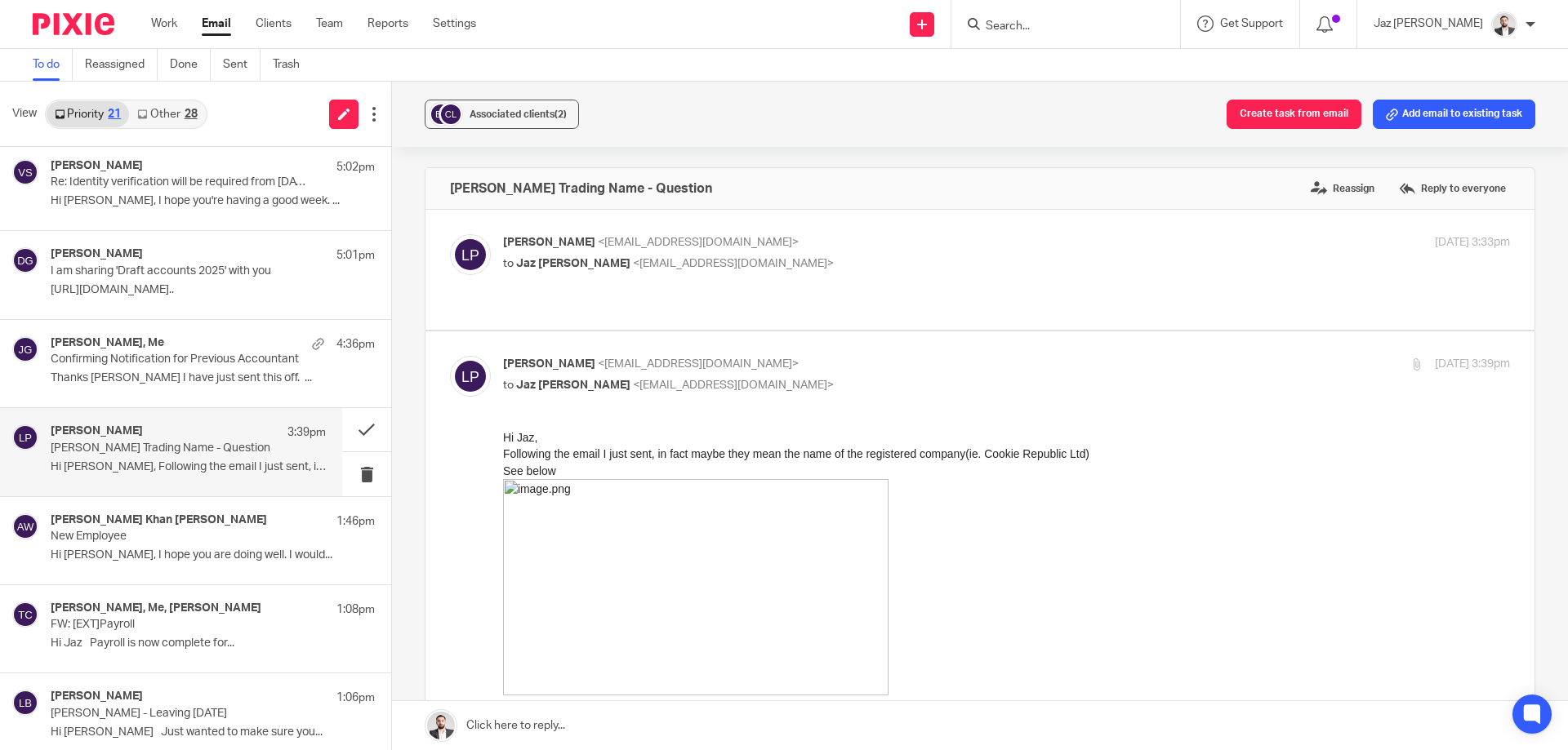
scroll to position [1, 0]
click at [799, 263] on p "to Jaz Grewal <jazgrewal@taxassist.co.uk>" at bounding box center [838, 263] width 671 height 17
checkbox input "true"
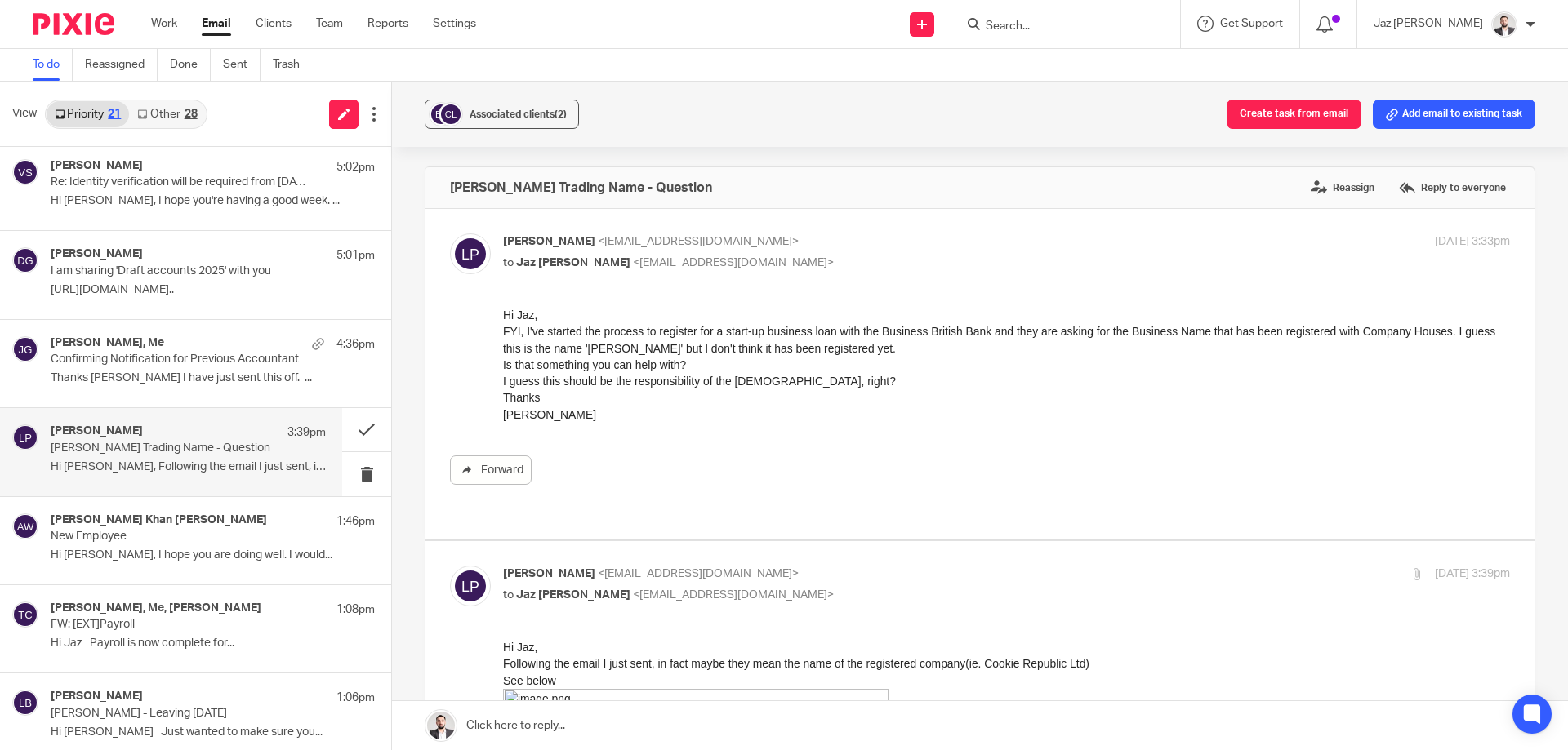
scroll to position [0, 0]
click at [667, 732] on link at bounding box center [980, 725] width 1176 height 49
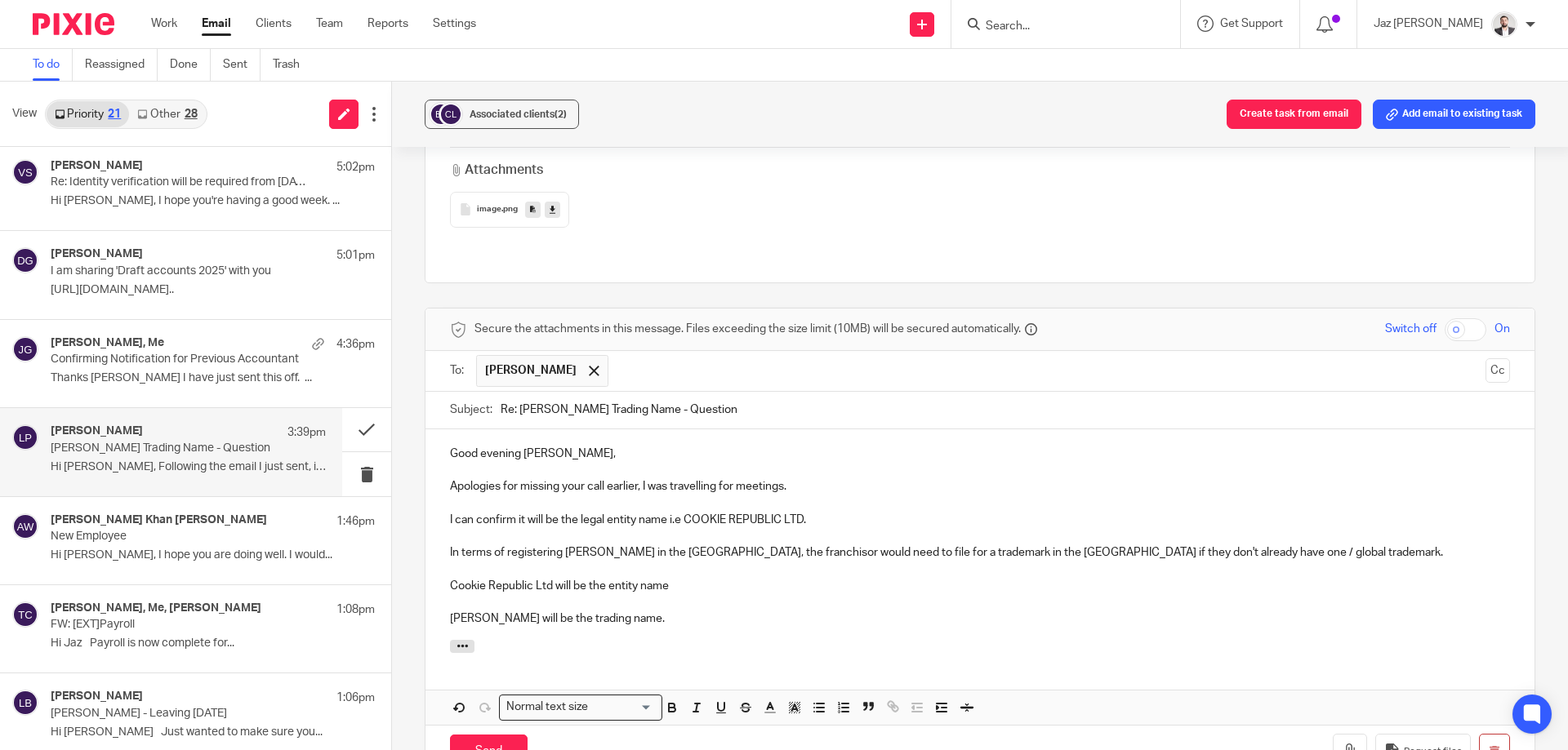
click at [686, 579] on p "Cookie Republic Ltd will be the entity name" at bounding box center [980, 586] width 1060 height 16
click at [491, 735] on input "Send" at bounding box center [489, 752] width 78 height 35
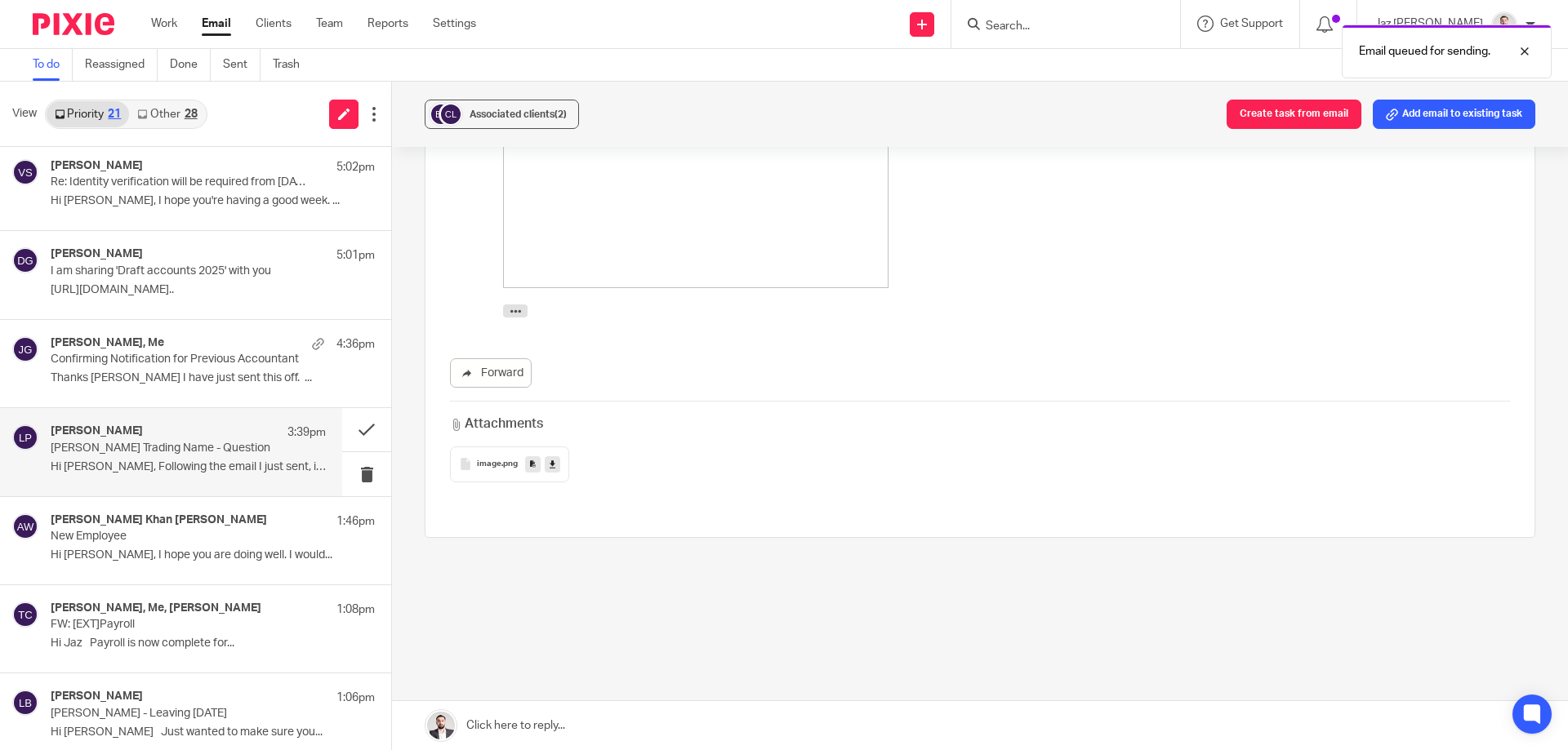
scroll to position [588, 0]
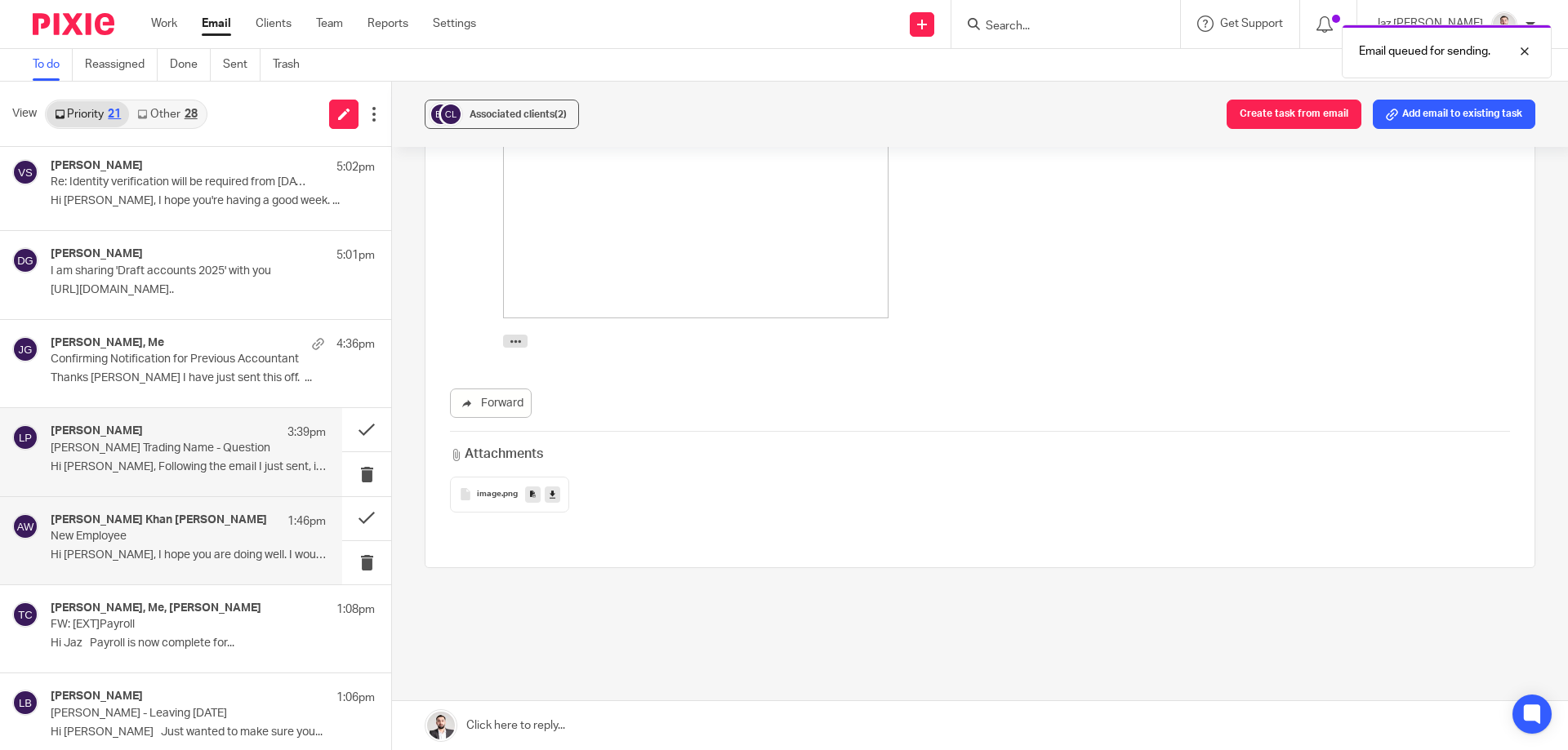
click at [196, 544] on div "Amir Ali Khan Wahla 1:46pm New Employee Hi Jaz, I hope you are doing well. I wo…" at bounding box center [188, 540] width 275 height 55
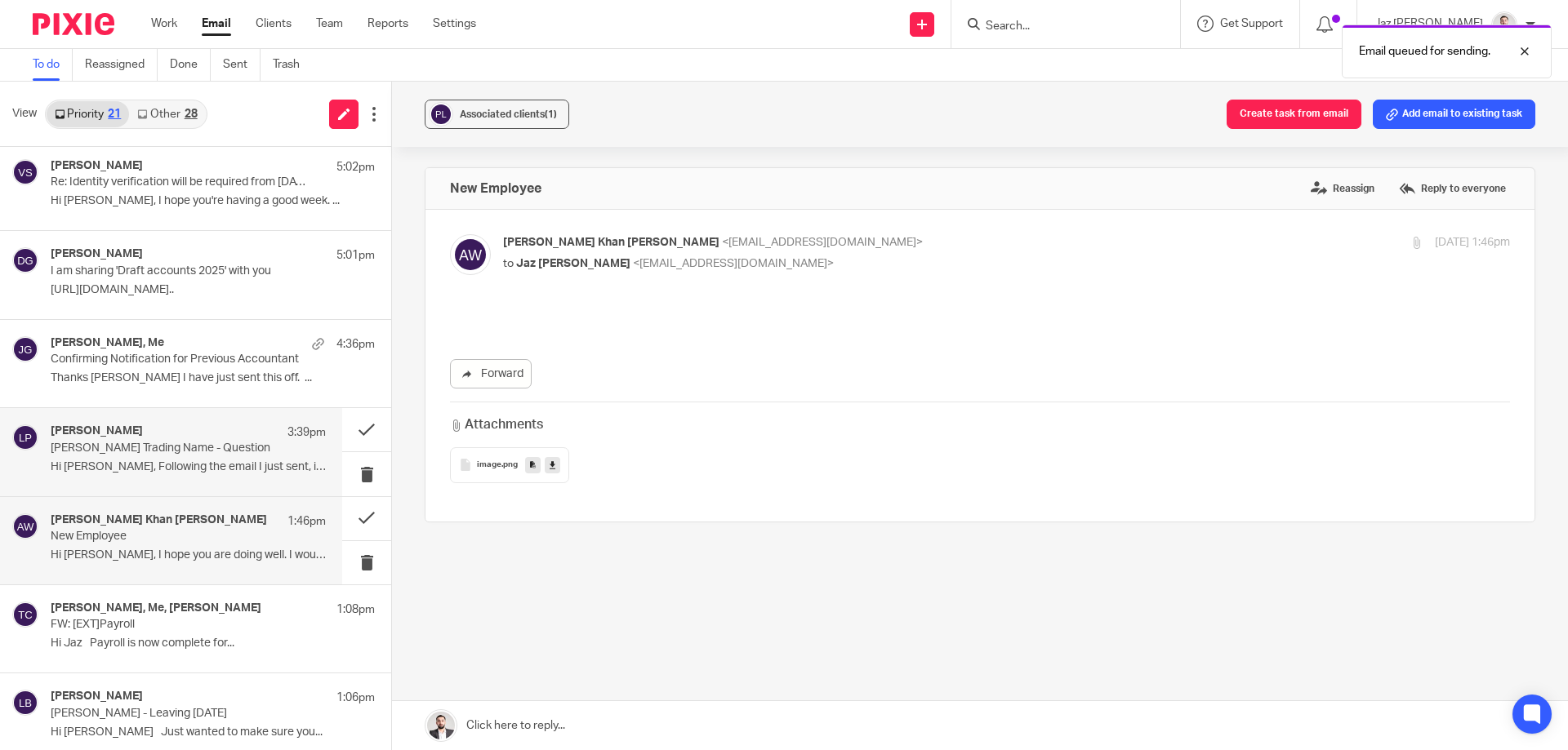
scroll to position [0, 0]
click at [198, 471] on p "Hi Jaz, Following the email I just sent, in..." at bounding box center [188, 467] width 275 height 13
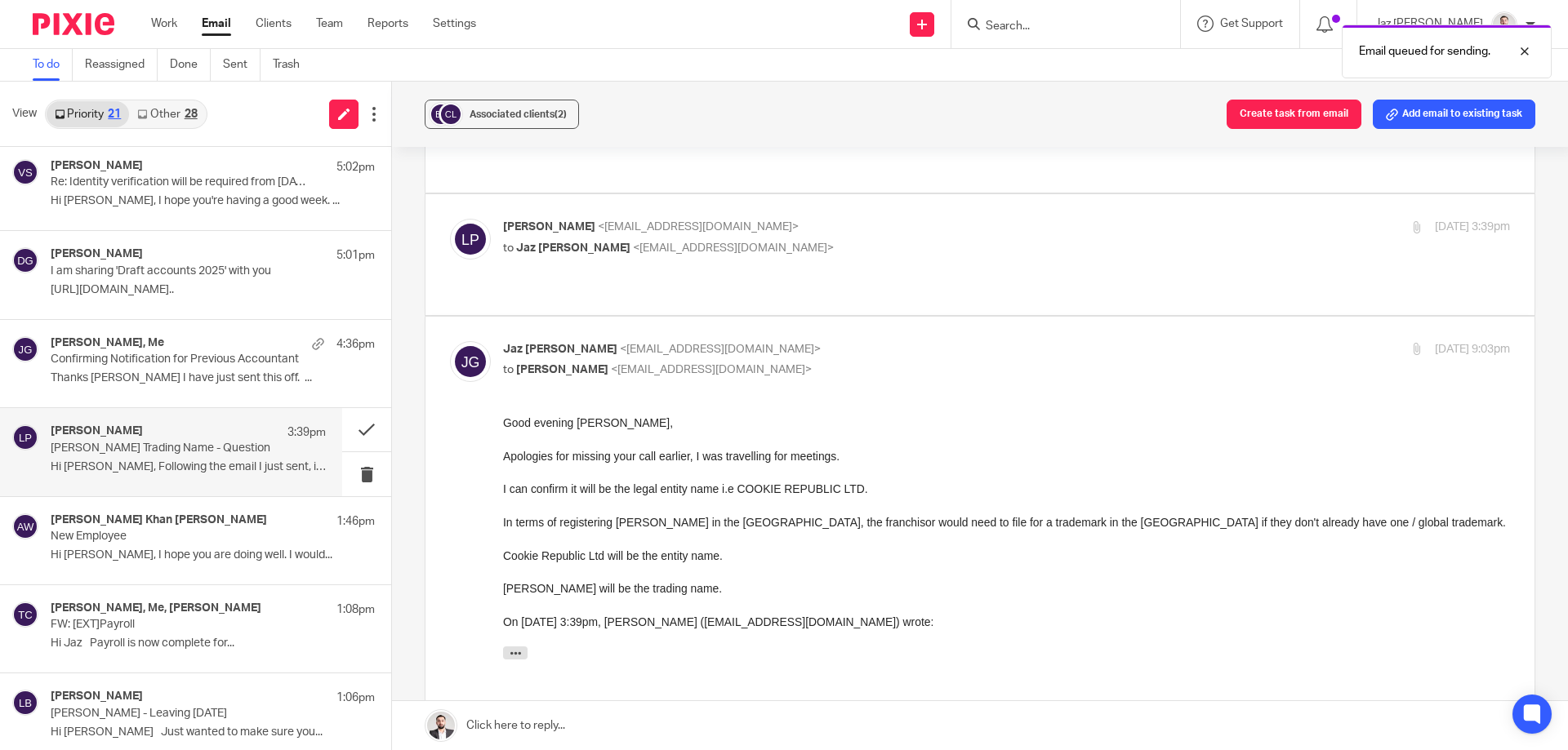
scroll to position [162, 0]
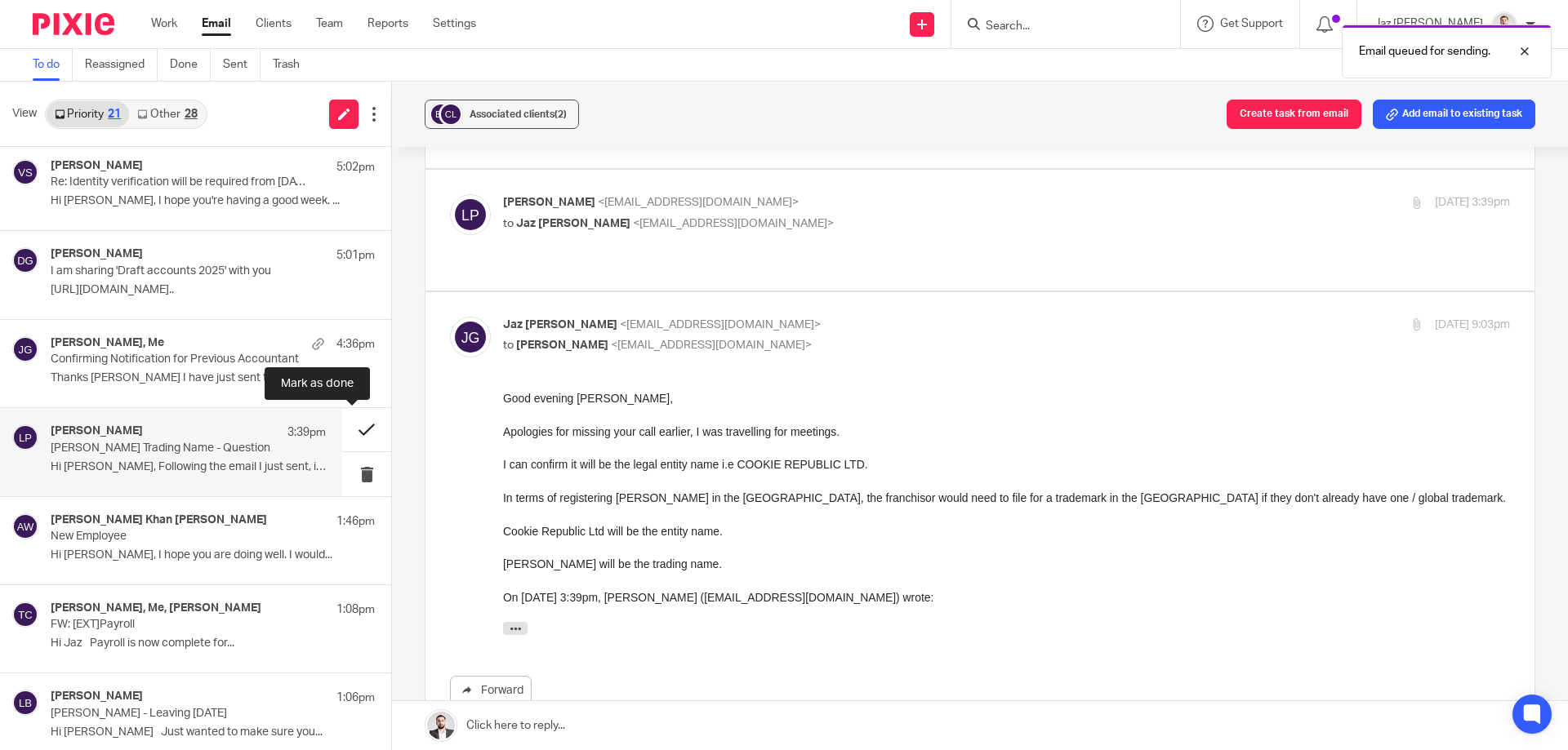
click at [352, 432] on button at bounding box center [366, 429] width 49 height 43
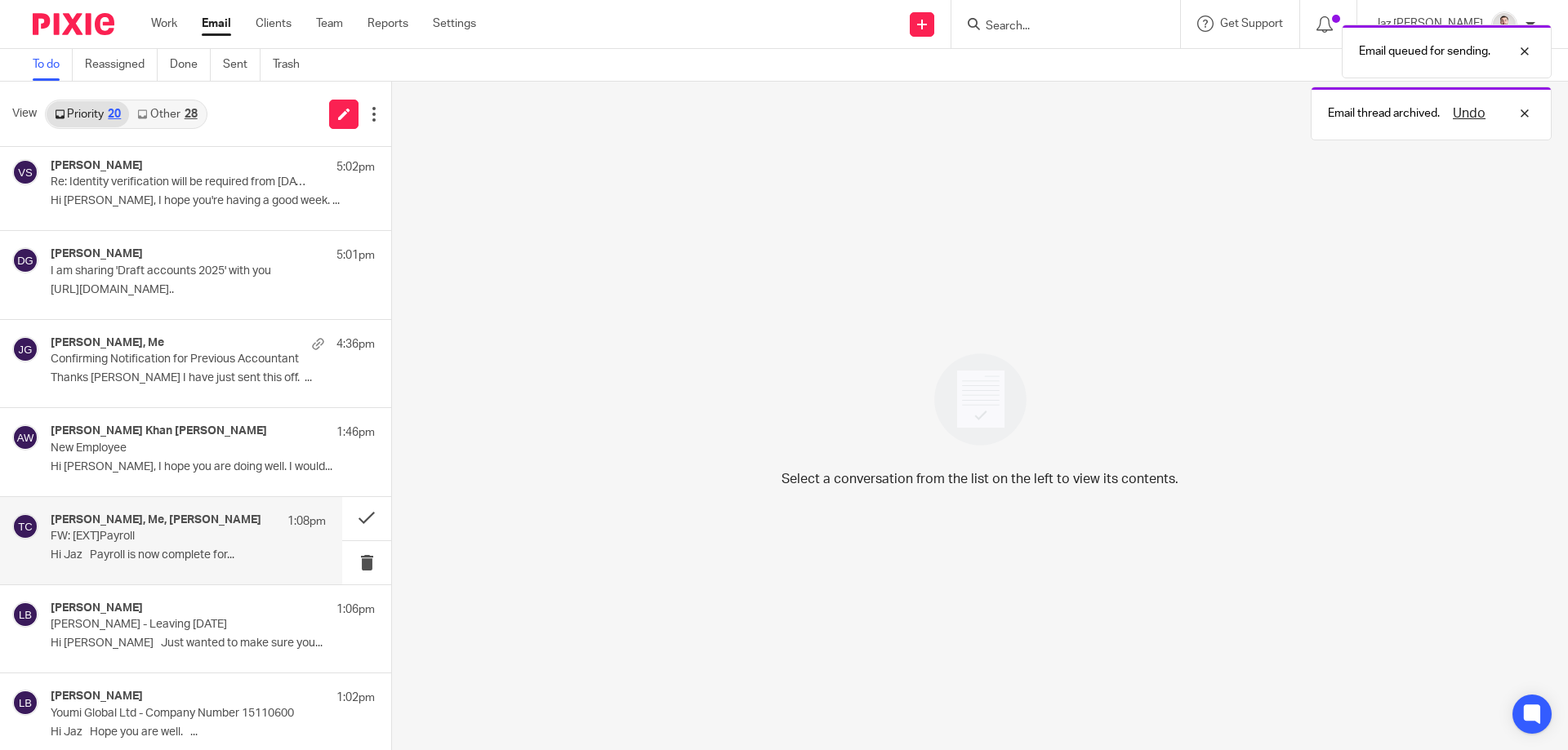
click at [205, 520] on h4 "Claire Faulkner, Me, Tom Clarke" at bounding box center [156, 520] width 211 height 13
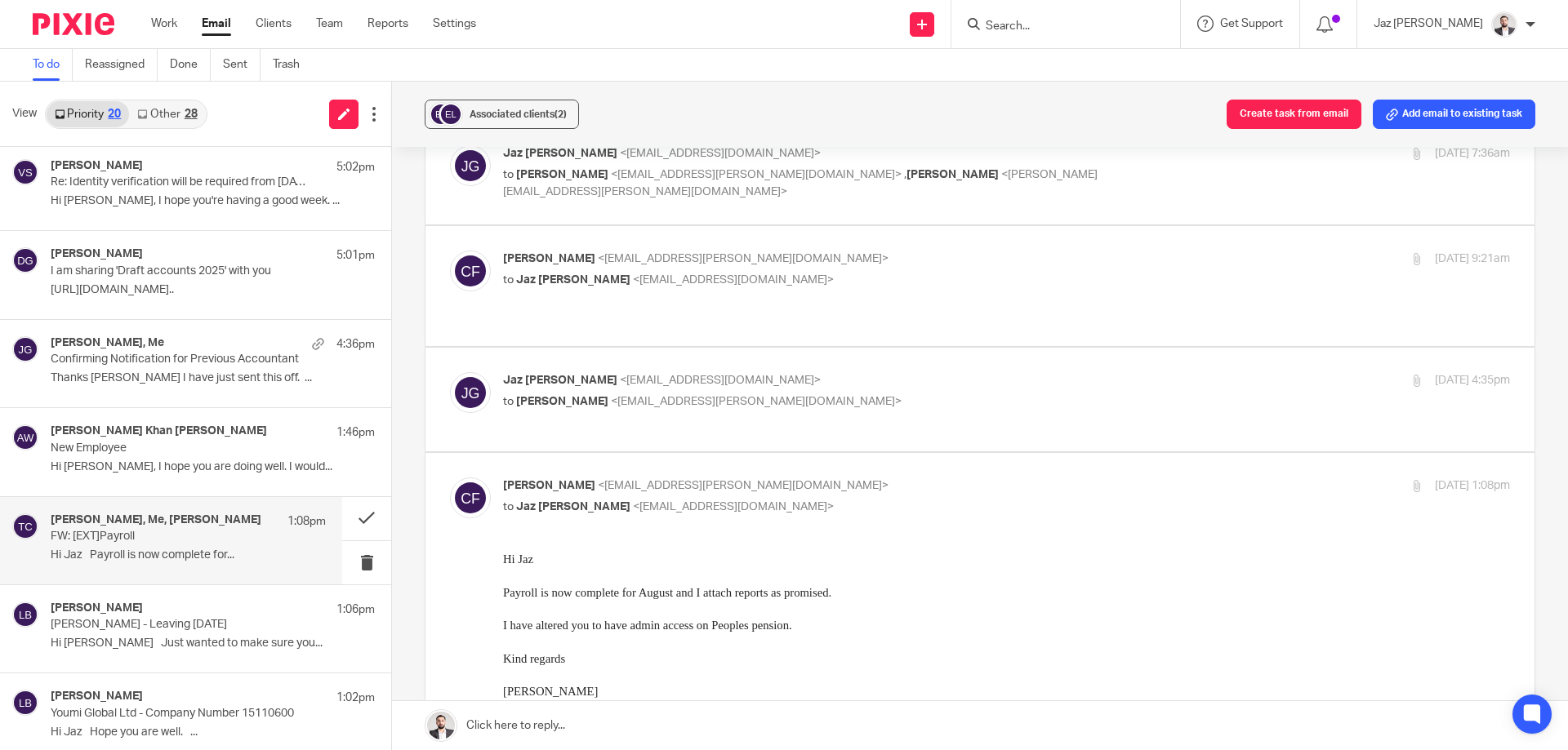
scroll to position [0, 0]
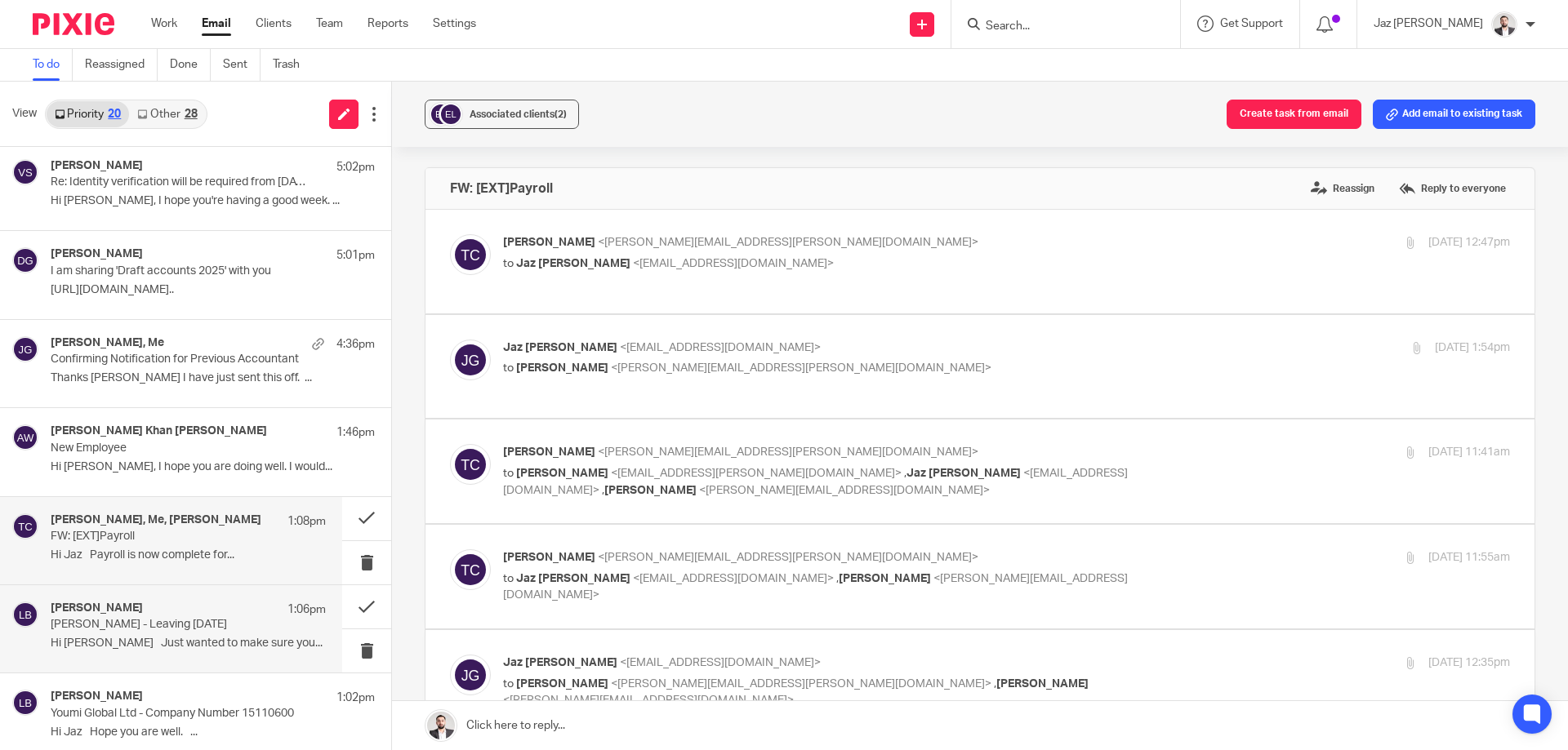
click at [144, 632] on p "[PERSON_NAME] - Leaving [DATE]" at bounding box center [161, 625] width 220 height 13
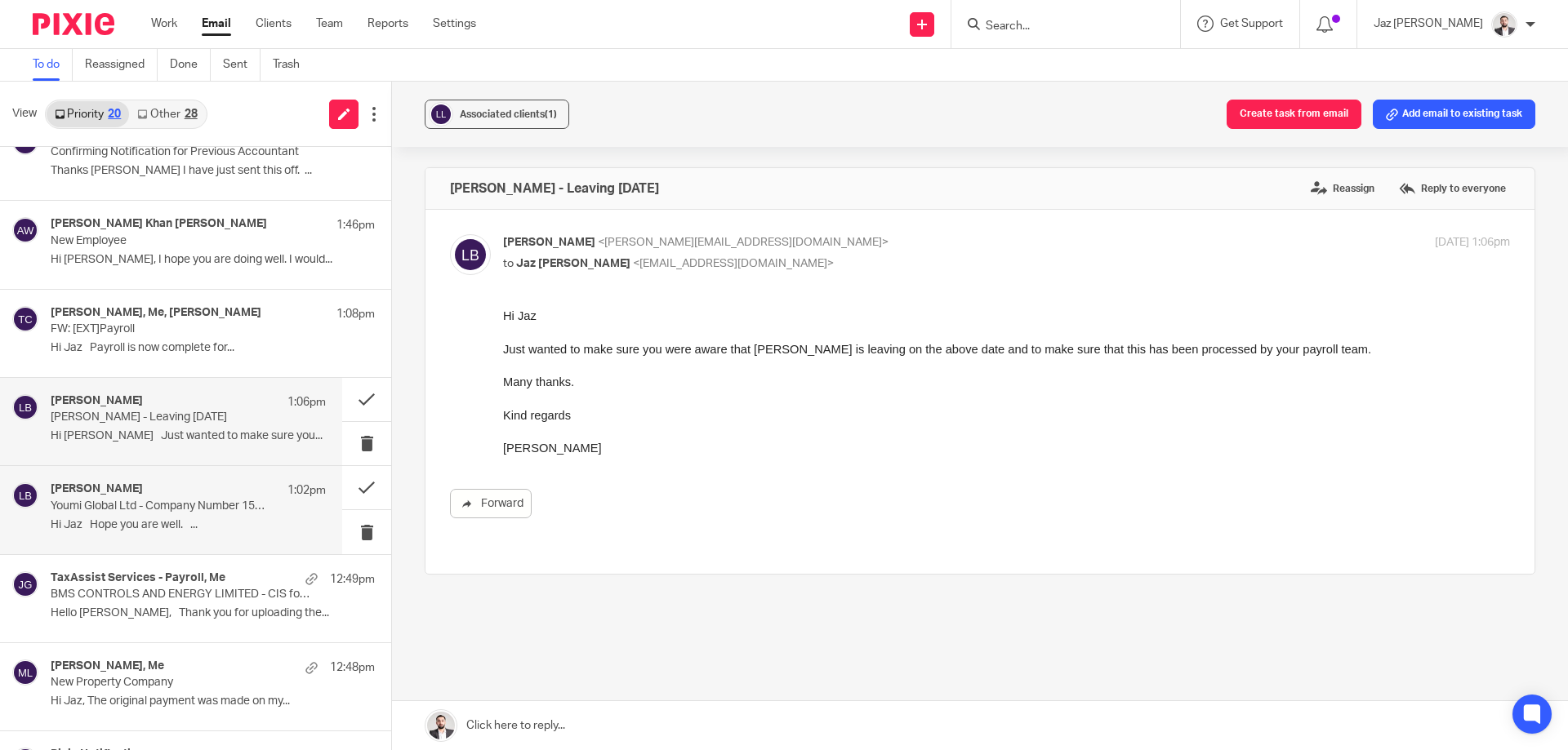
scroll to position [478, 0]
click at [169, 508] on p "Youmi Global Ltd - Company Number 15110600" at bounding box center [161, 506] width 220 height 13
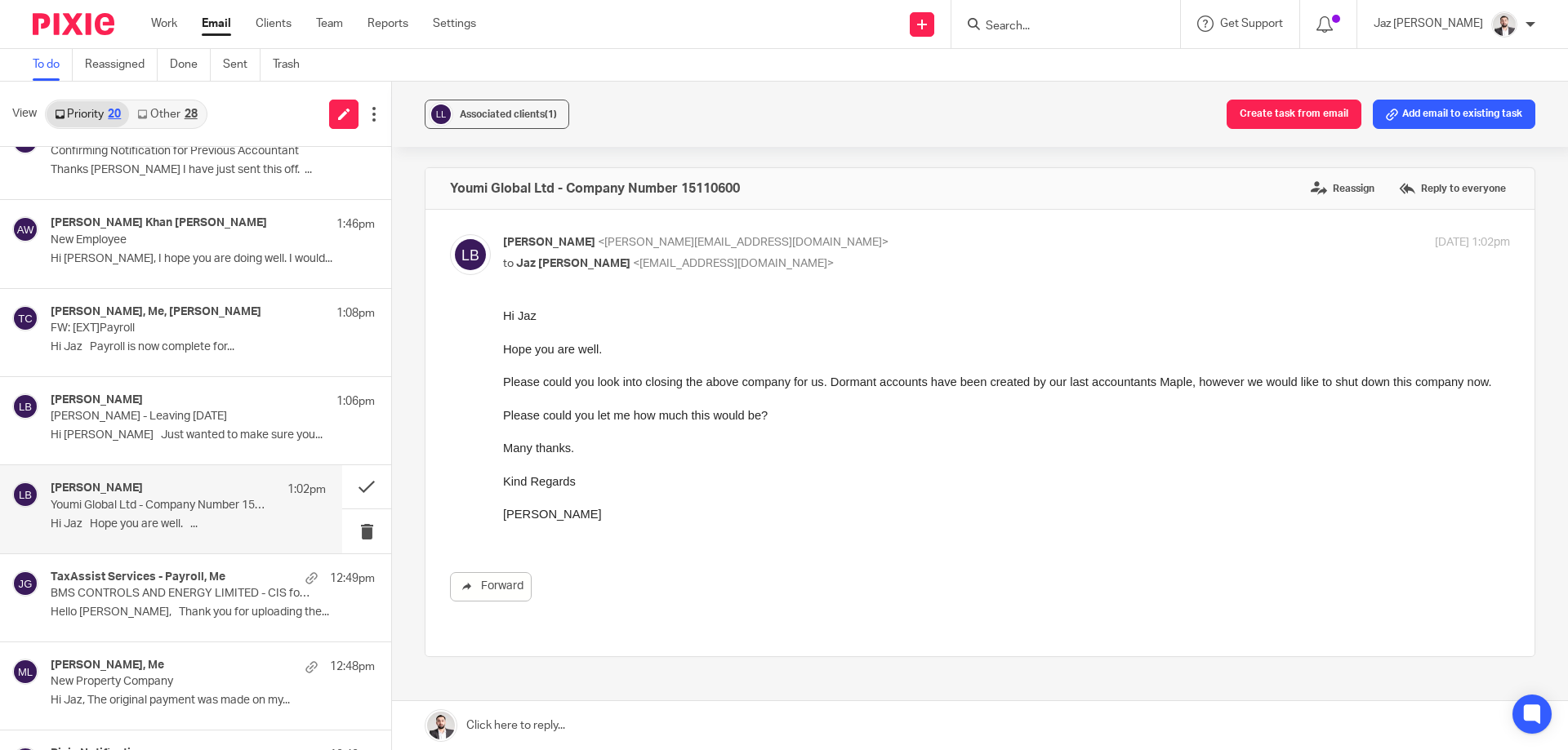
scroll to position [0, 0]
click at [140, 603] on div "TaxAssist Services - Payroll, Me 12:49pm BMS CONTROLS AND ENERGY LIMITED - CIS …" at bounding box center [188, 598] width 275 height 55
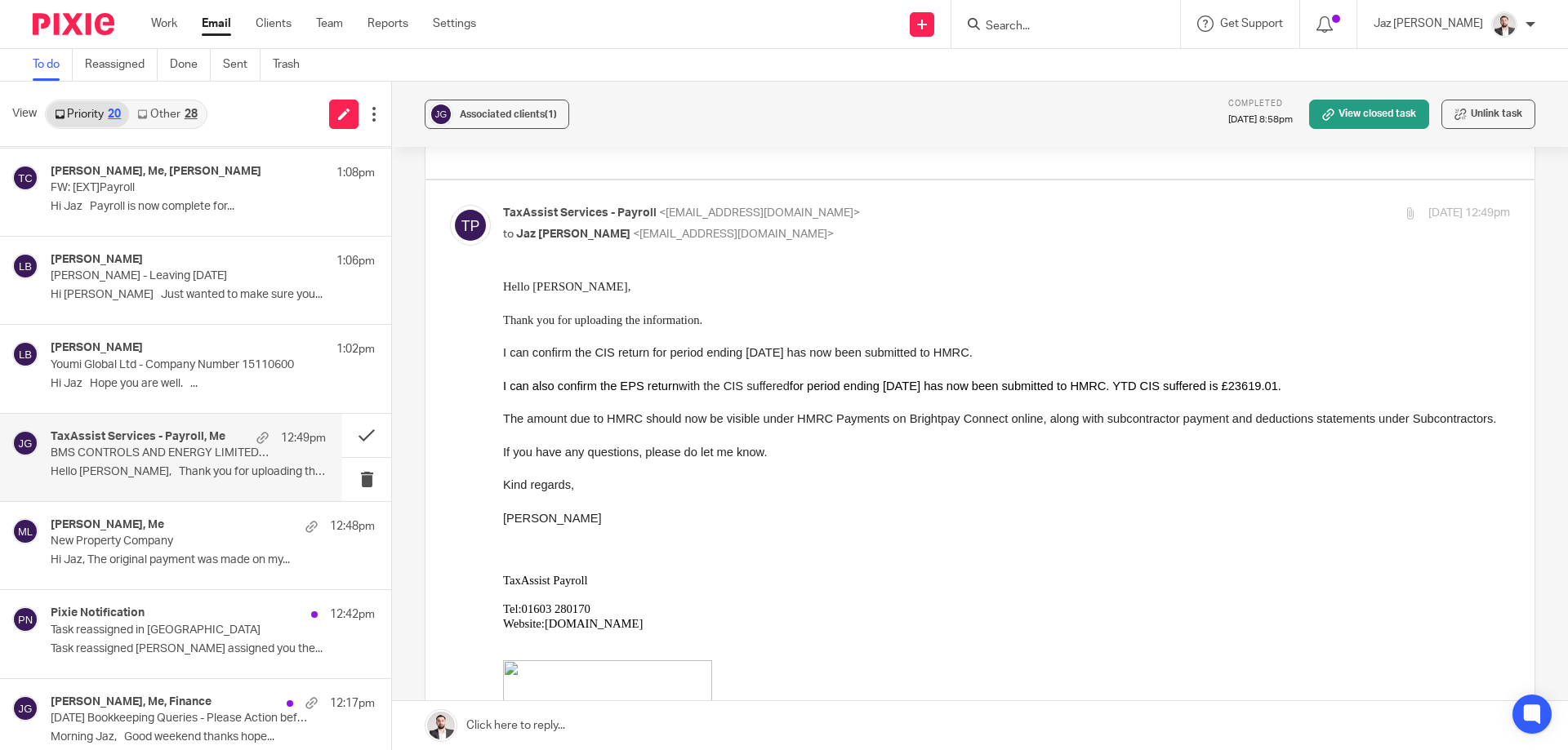
scroll to position [657, 0]
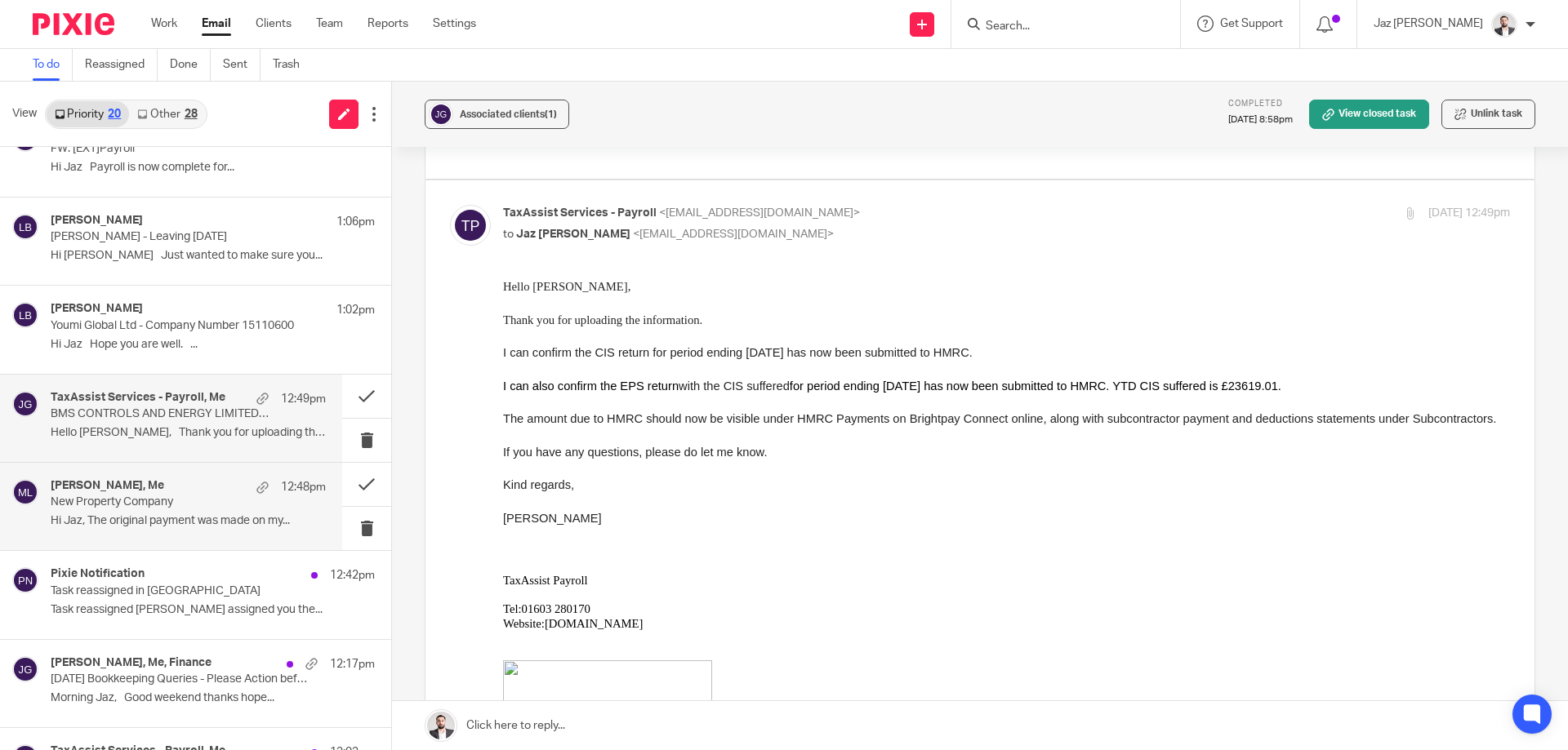
click at [186, 511] on div "hiten majithia, Me 12:48pm New Property Company Hi Jaz, The original payment wa…" at bounding box center [188, 506] width 275 height 55
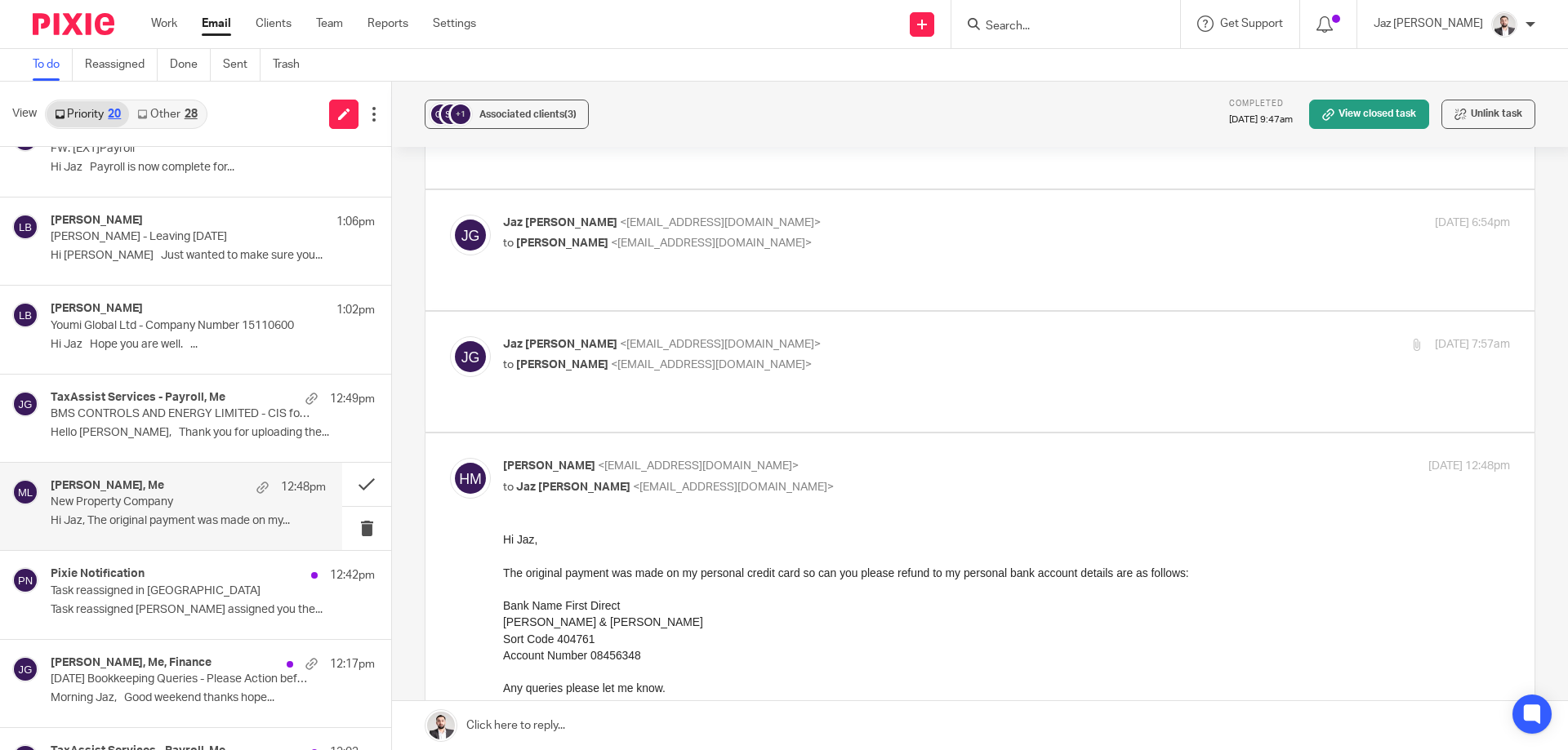
scroll to position [966, 0]
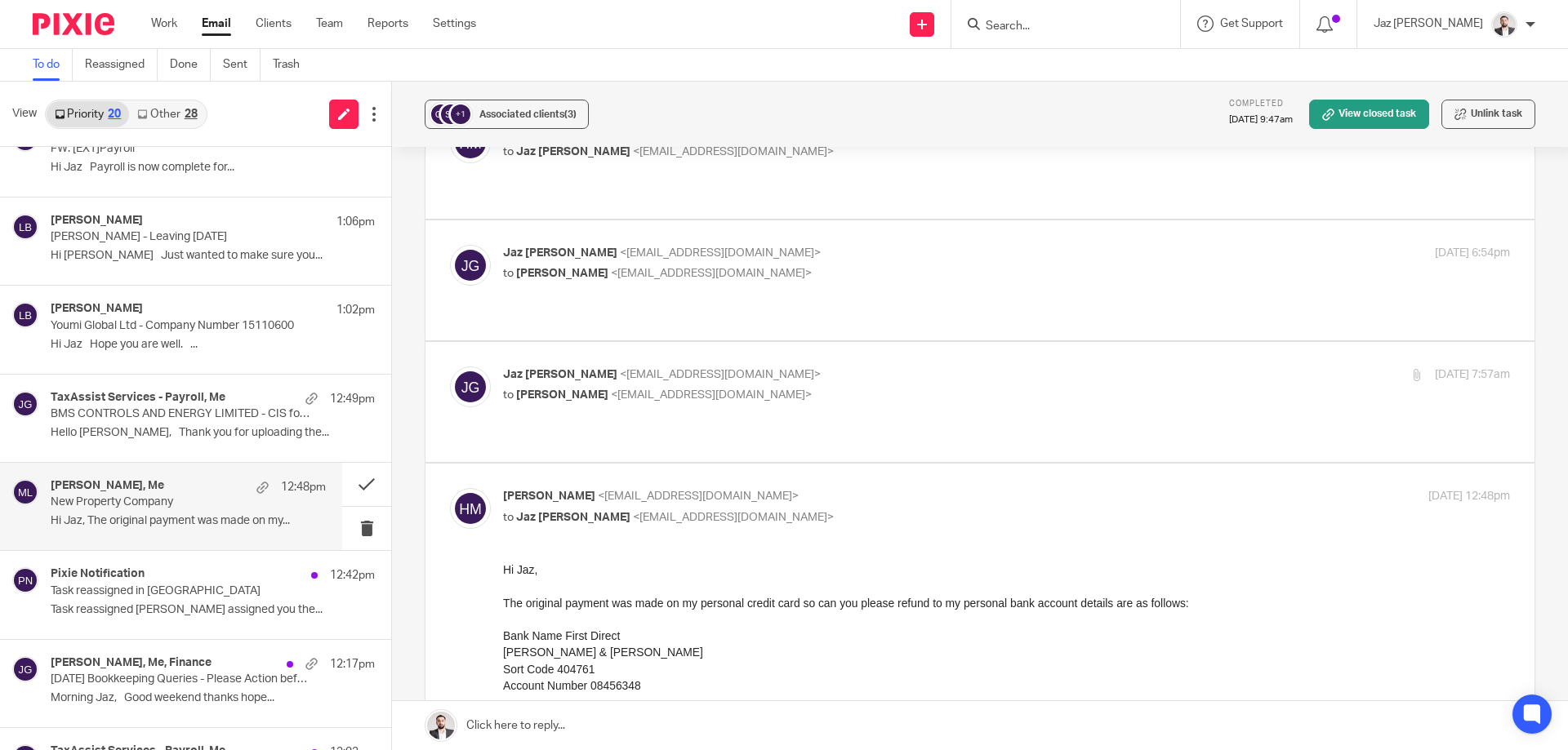
click at [832, 387] on p "to hiten majithia <hitenmajithia21@gmail.com>" at bounding box center [838, 396] width 671 height 17
checkbox input "true"
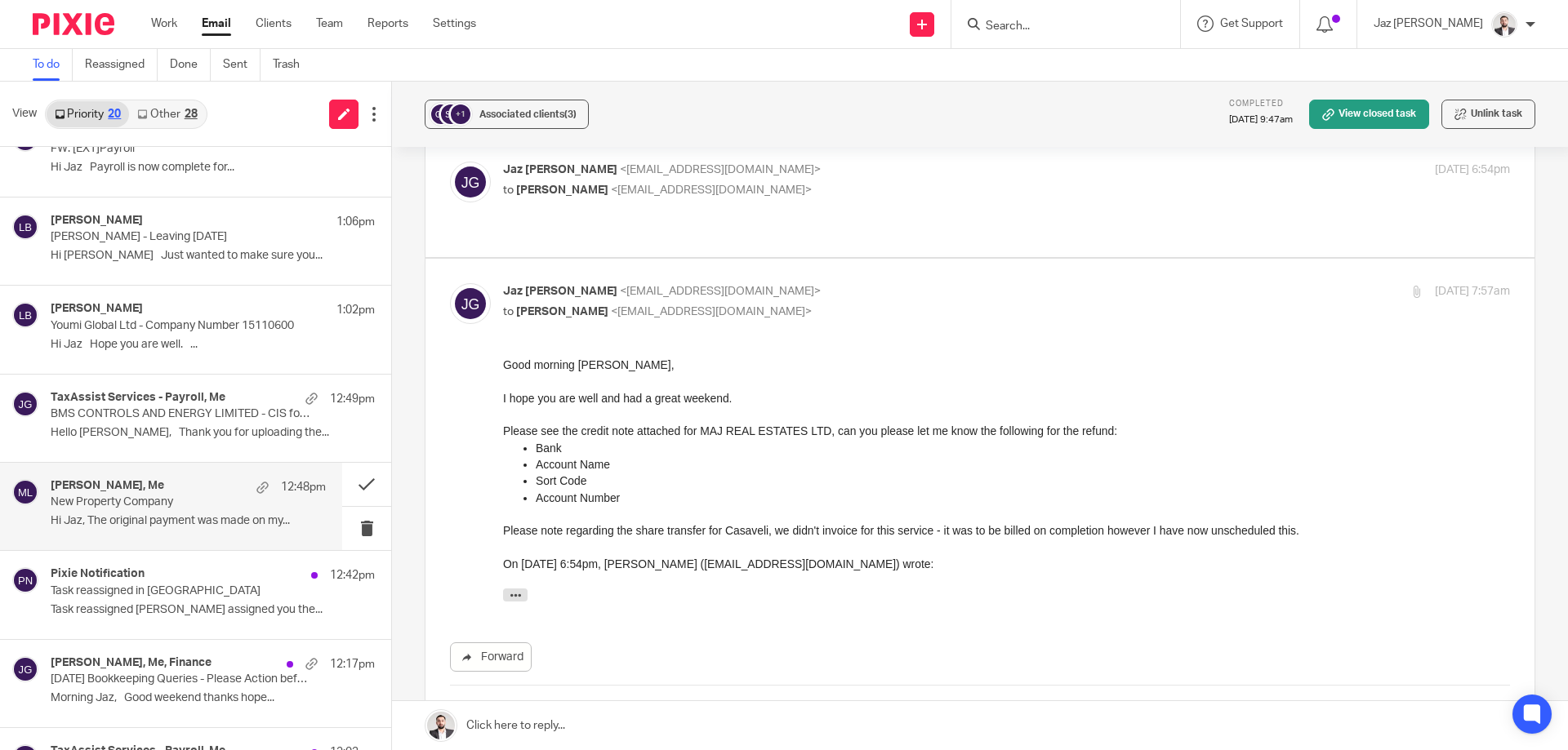
scroll to position [1057, 0]
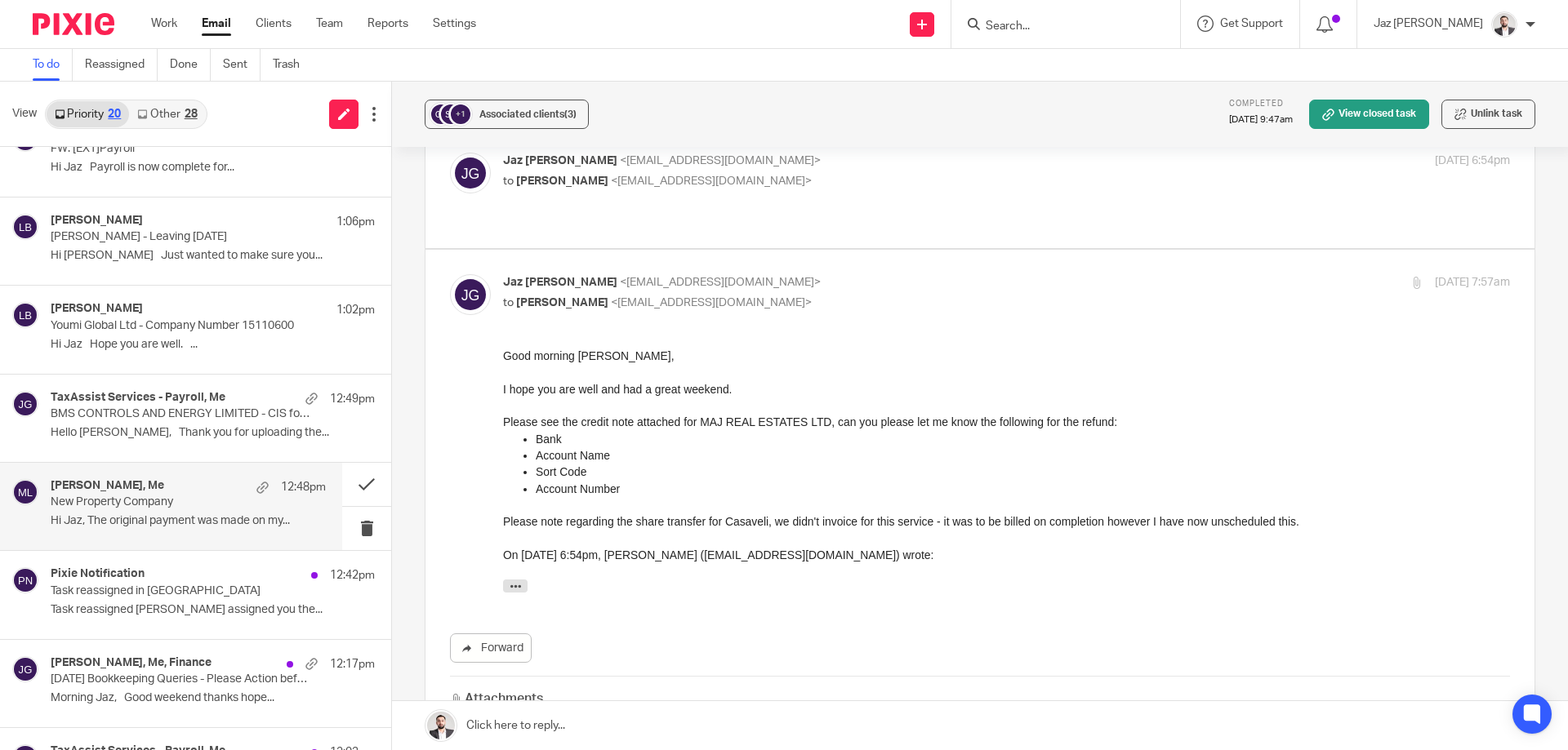
click at [523, 722] on div "Credit Note CN-5353 .pdf" at bounding box center [537, 740] width 174 height 36
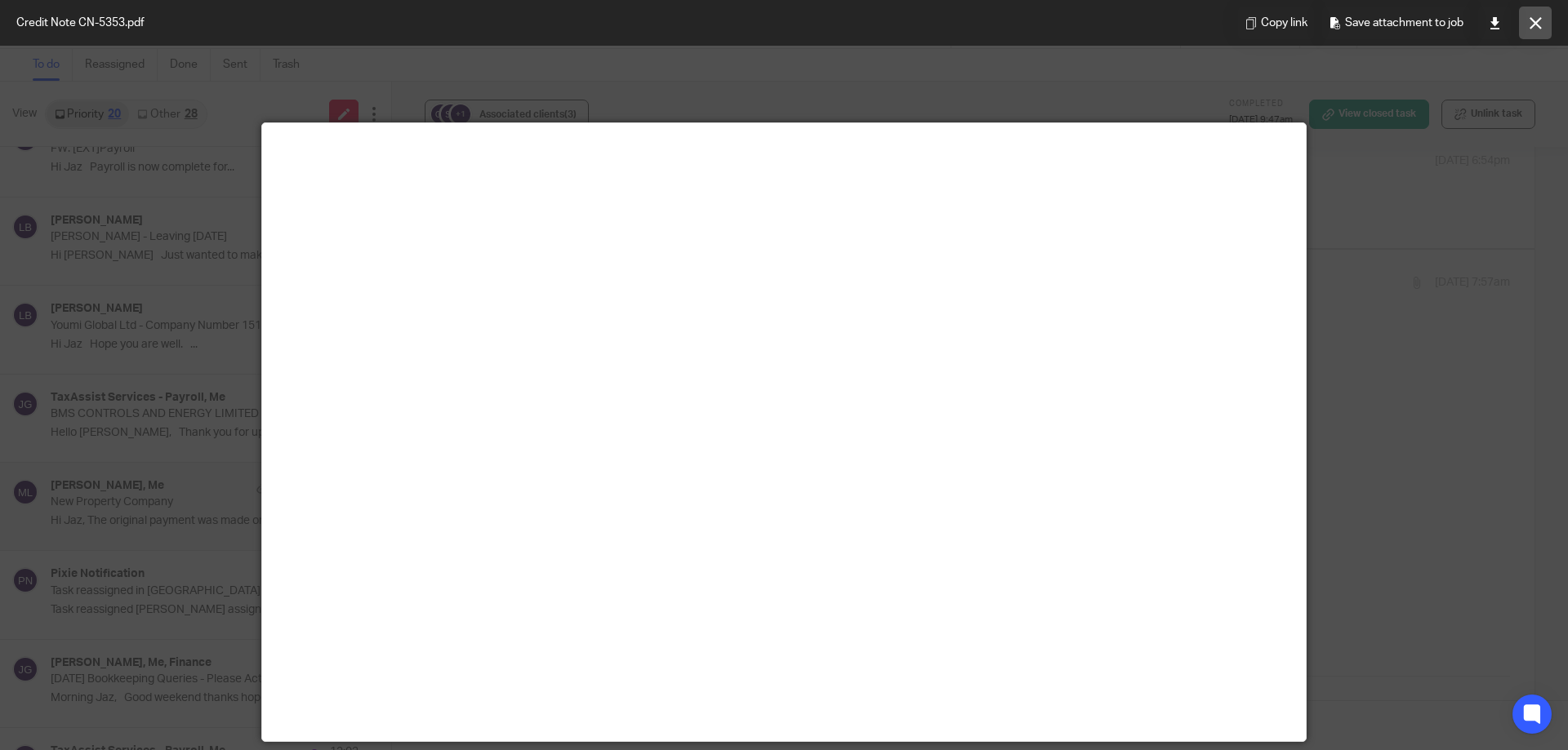
click at [1542, 19] on button at bounding box center [1535, 23] width 33 height 33
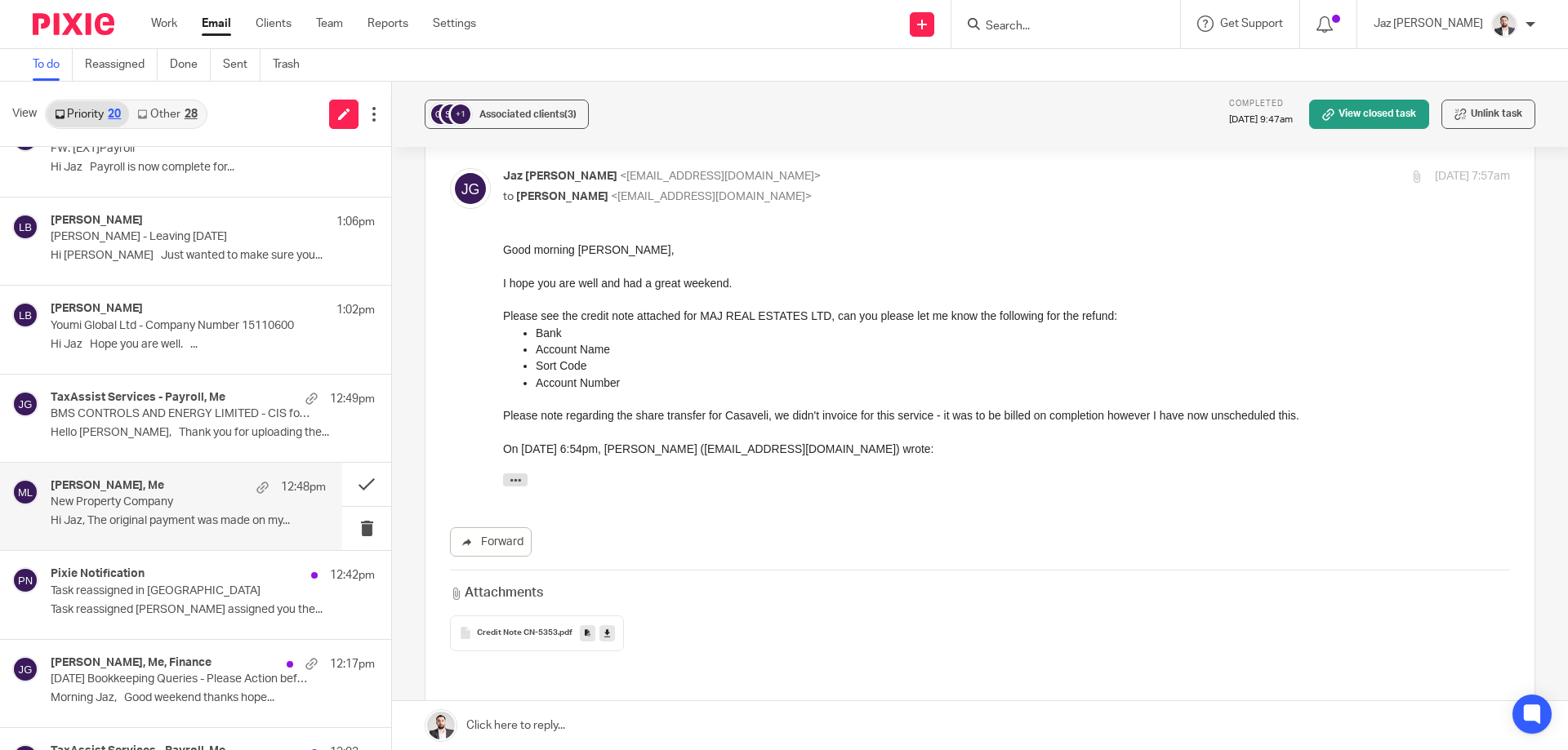
scroll to position [1165, 0]
click at [530, 628] on span "Credit Note CN-5353" at bounding box center [517, 633] width 80 height 10
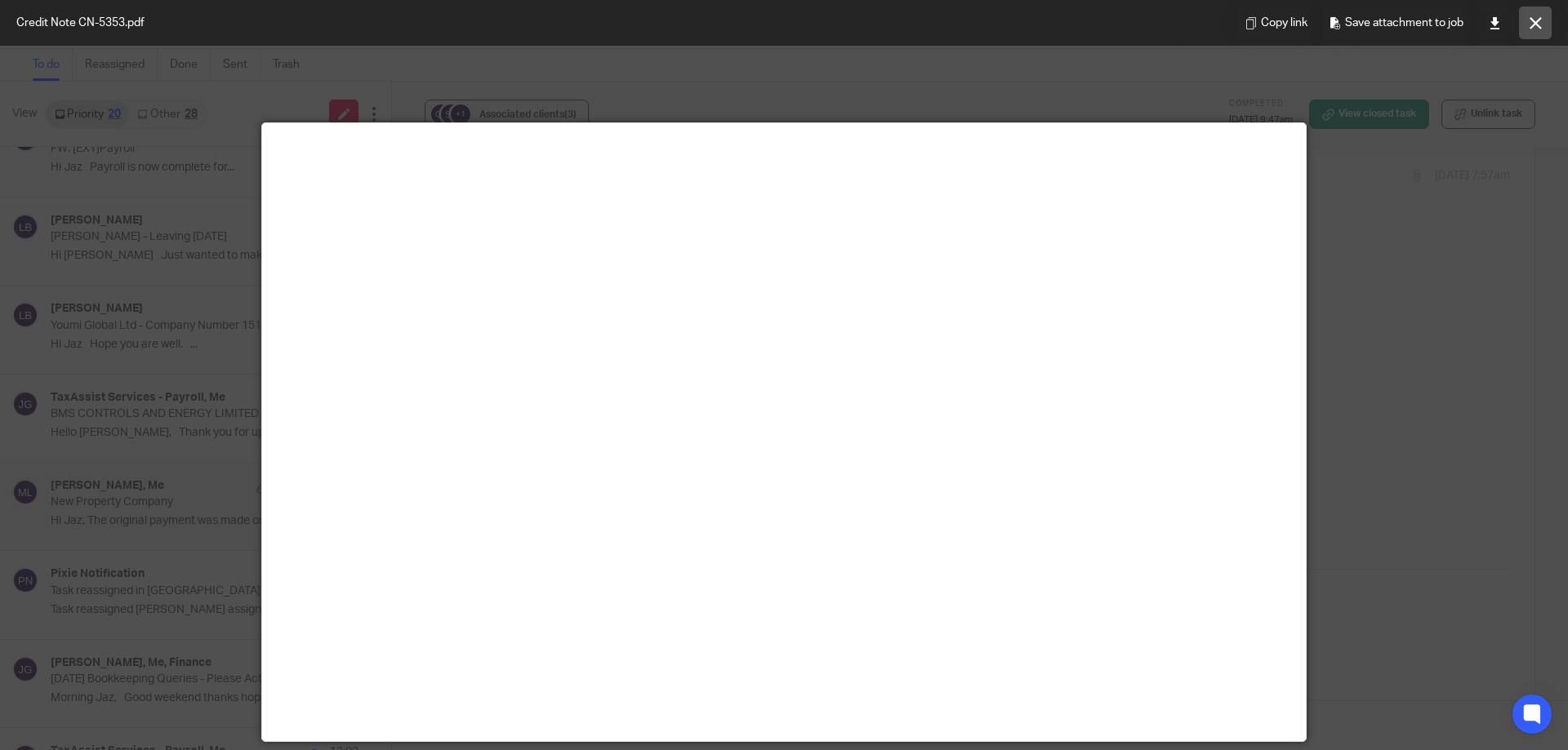
click at [1536, 31] on button at bounding box center [1535, 23] width 33 height 33
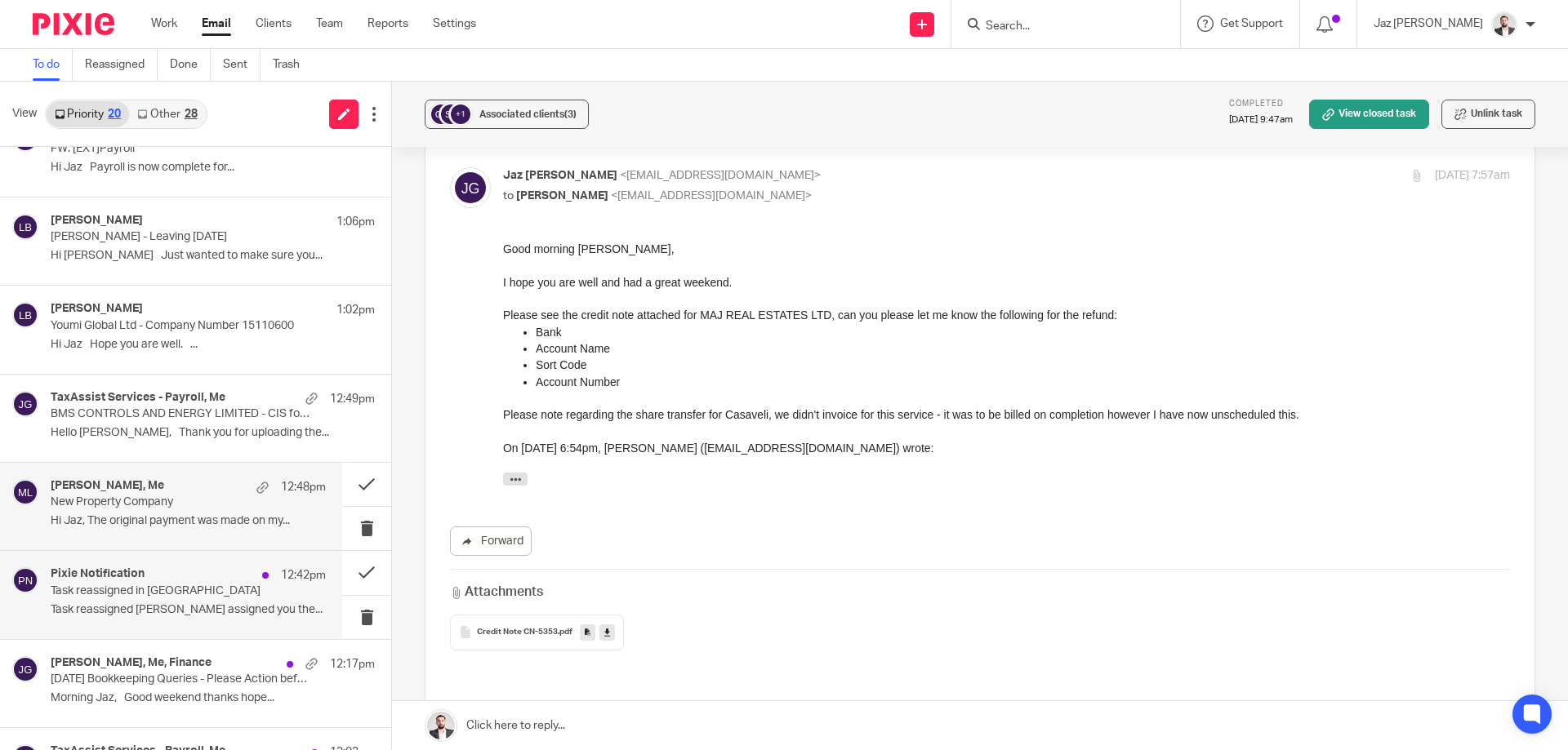
click at [166, 627] on div "Pixie Notification 12:42pm Task reassigned in Pixie Task reassigned Raj Kaur as…" at bounding box center [170, 594] width 342 height 87
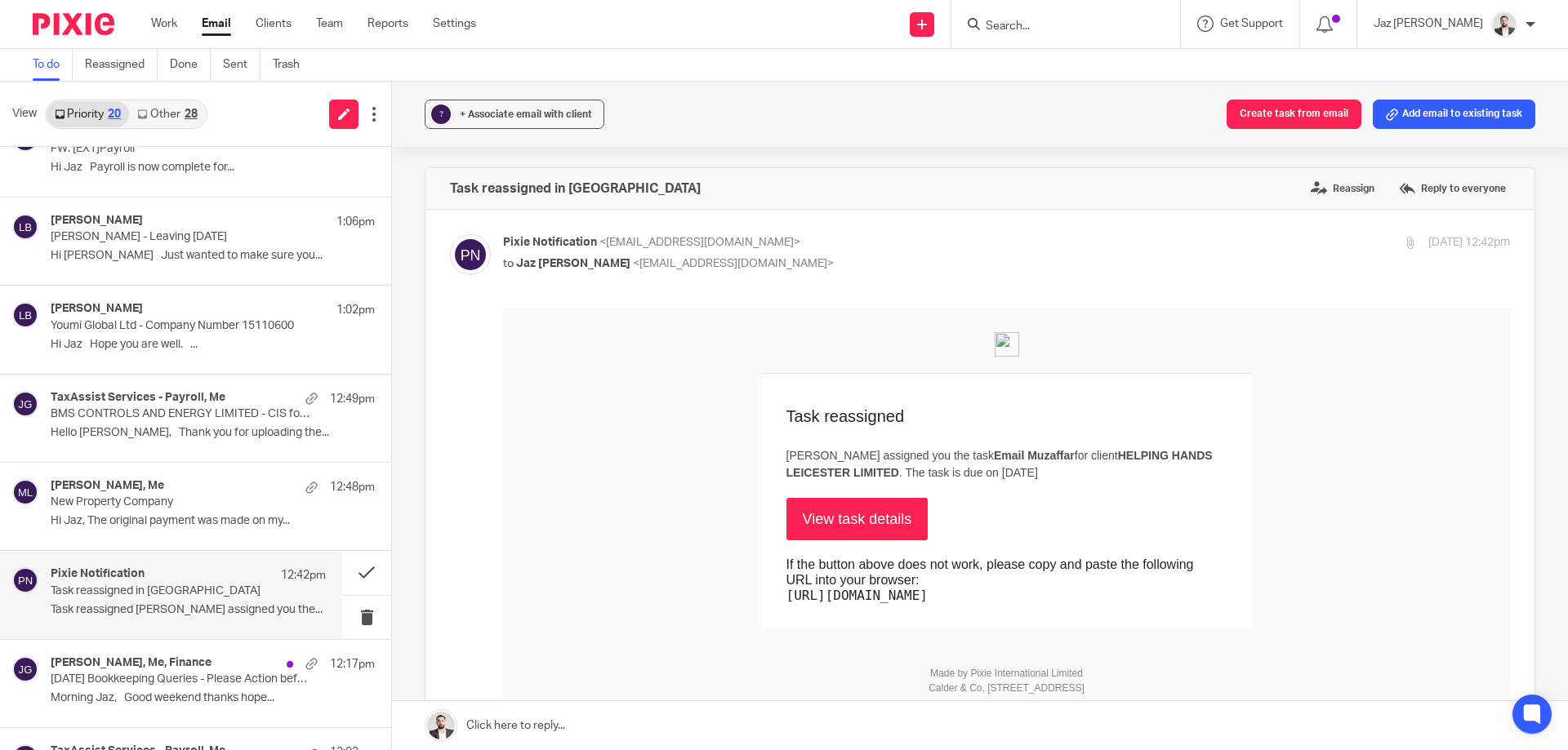
scroll to position [42, 0]
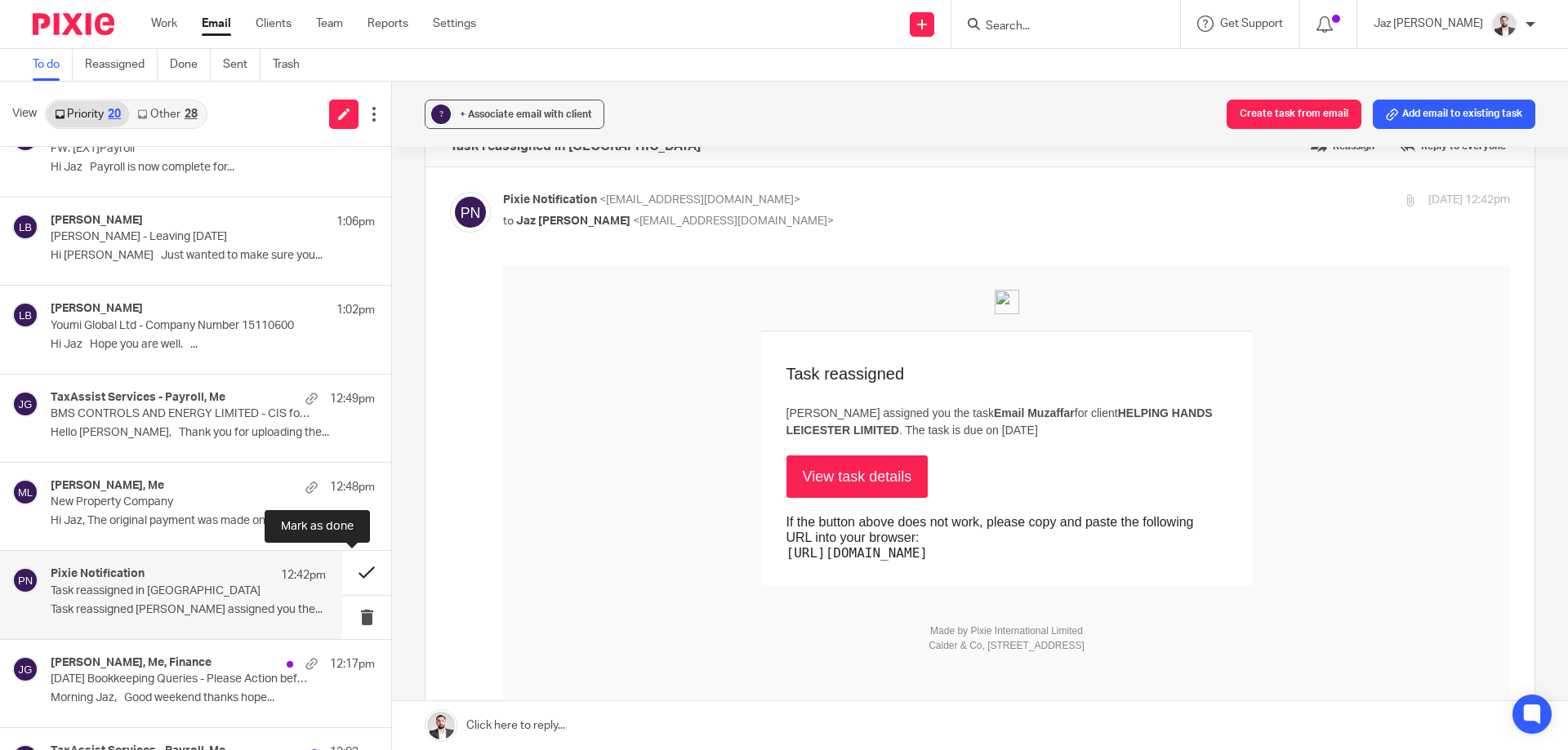
click at [346, 573] on button at bounding box center [366, 572] width 49 height 43
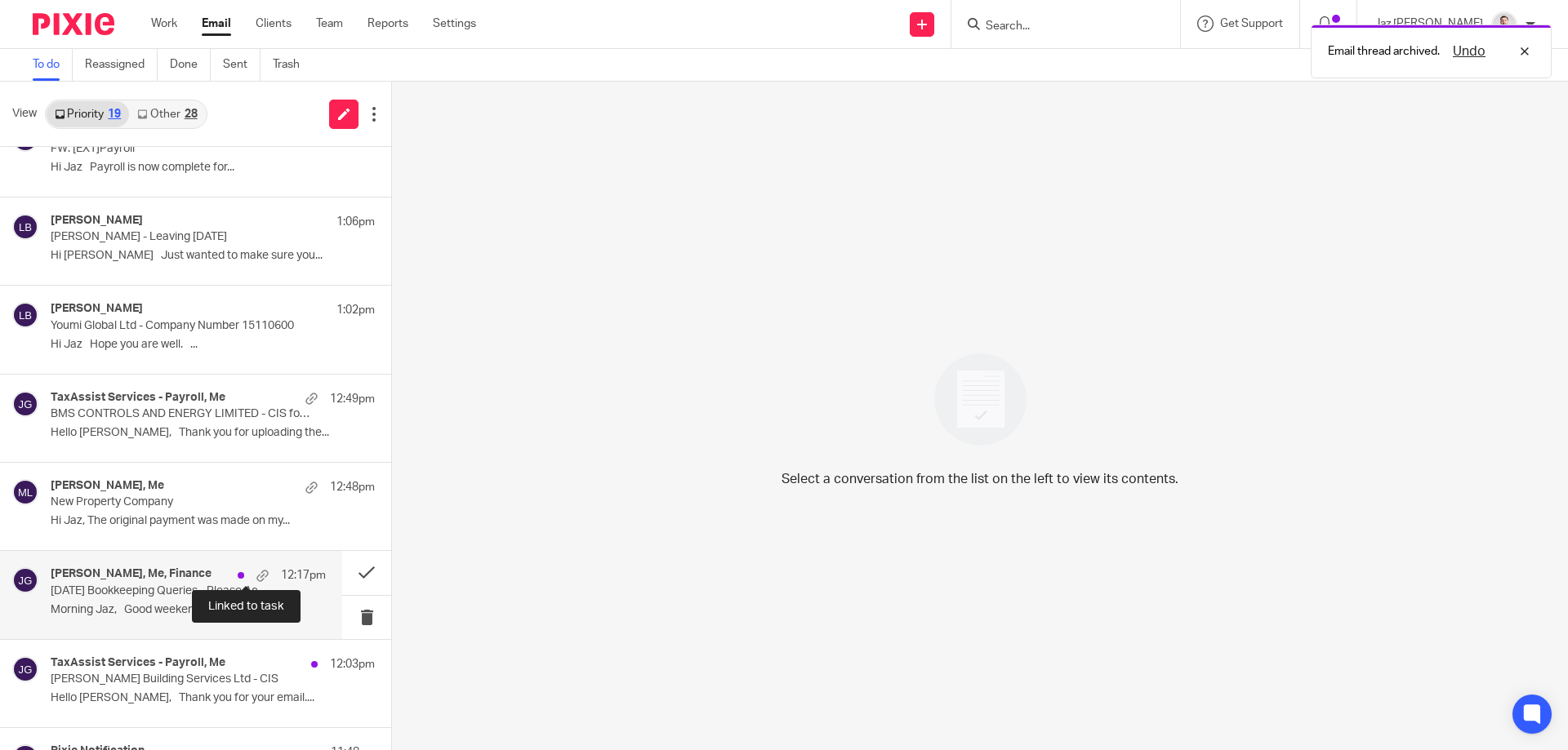
click at [236, 599] on div "Jake Hewitt, Me, Finance 12:17pm July 2025 Bookkeeping Queries - Please Action …" at bounding box center [188, 594] width 275 height 55
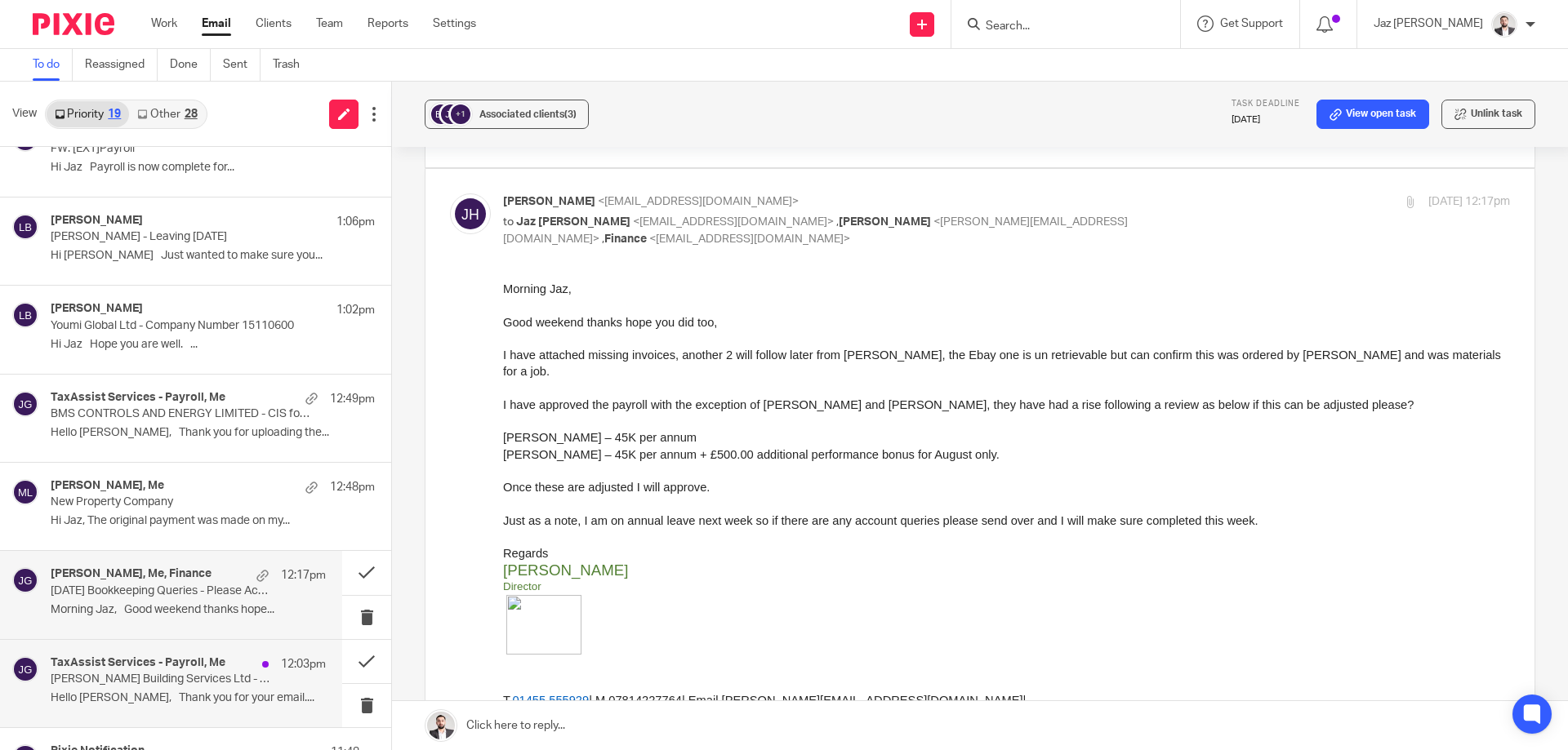
scroll to position [723, 0]
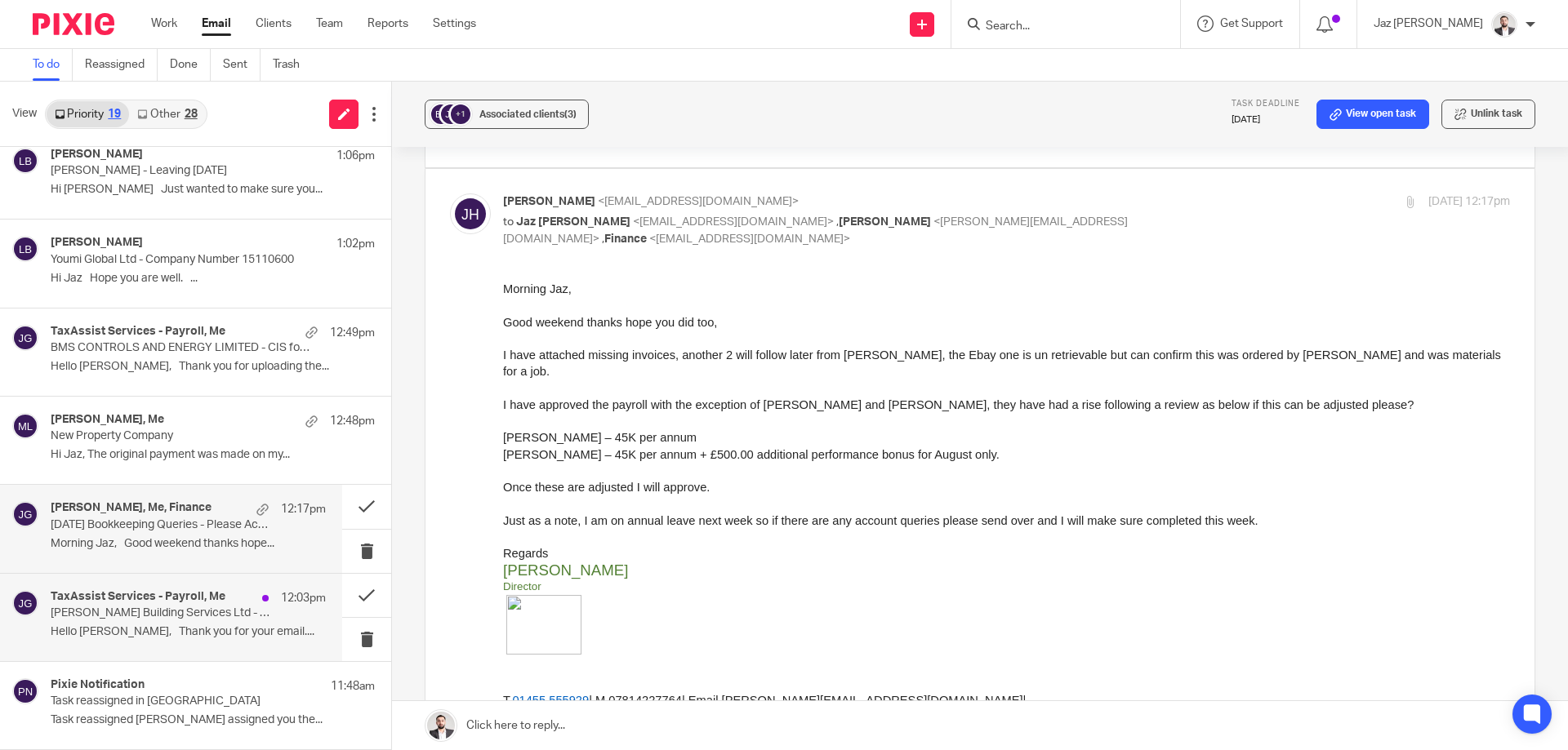
click at [138, 636] on p "Hello Jaz, Thank you for your email...." at bounding box center [188, 632] width 275 height 13
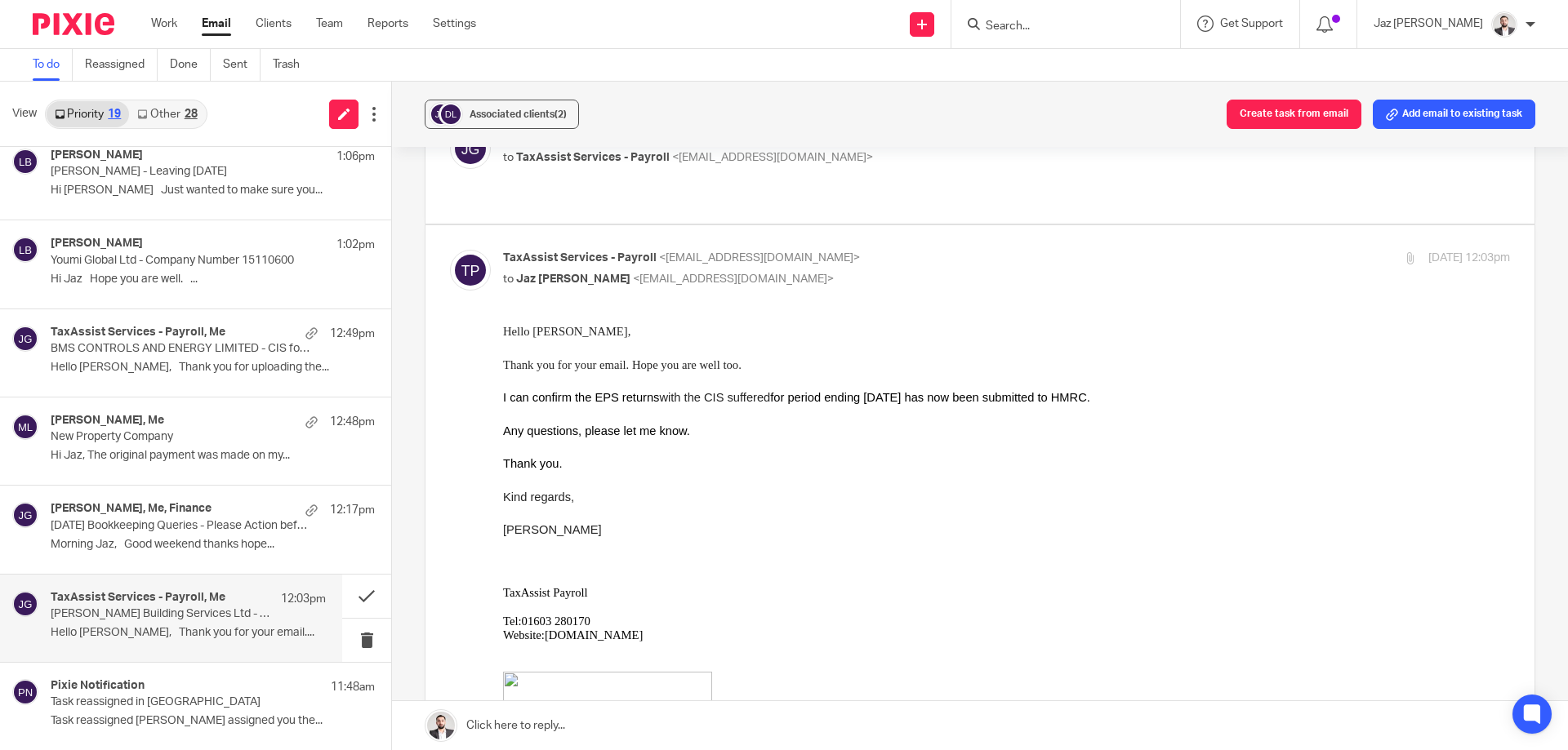
scroll to position [99, 0]
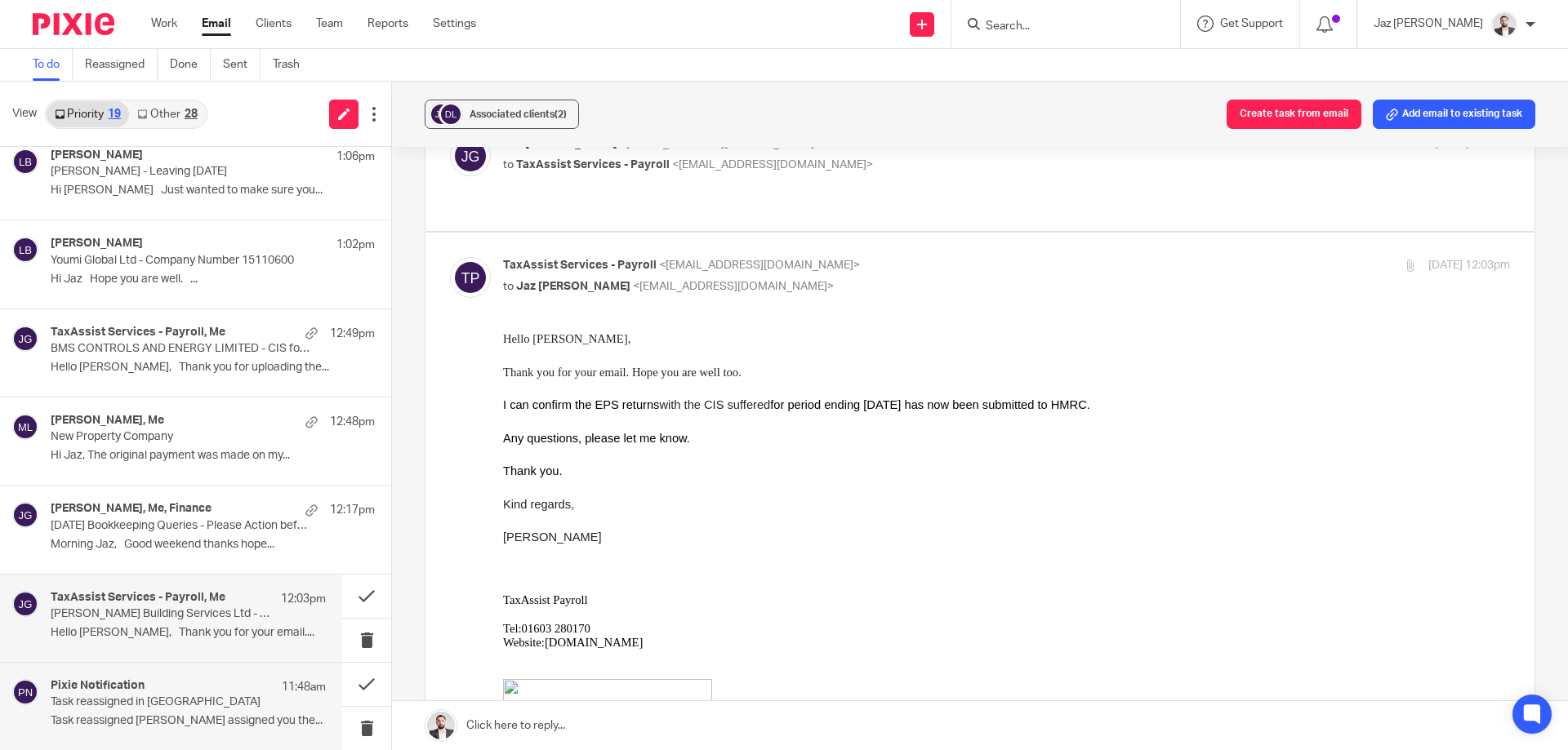
click at [125, 695] on p "Task reassigned in Pixie" at bounding box center [161, 702] width 220 height 13
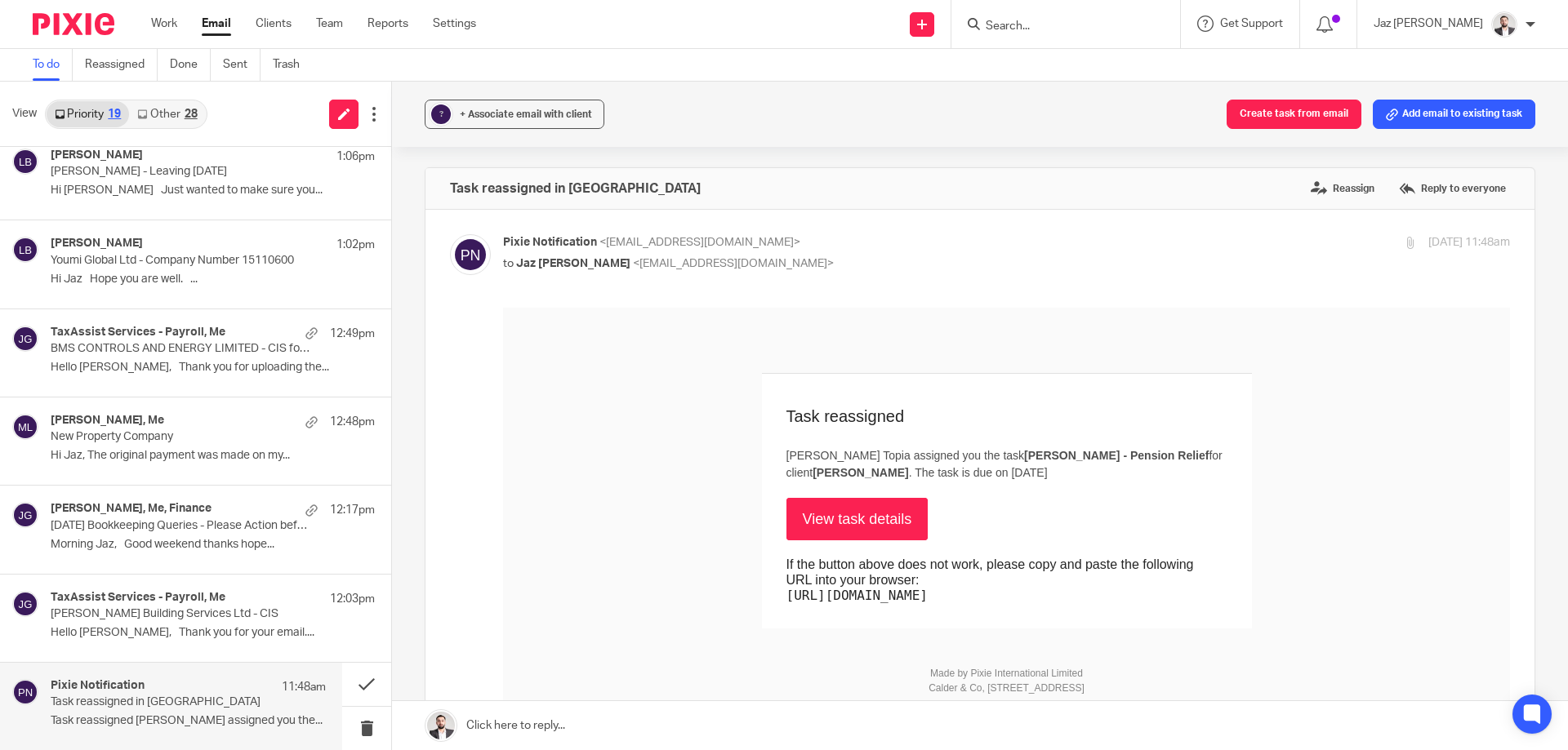
scroll to position [0, 0]
click at [354, 680] on button at bounding box center [366, 684] width 49 height 43
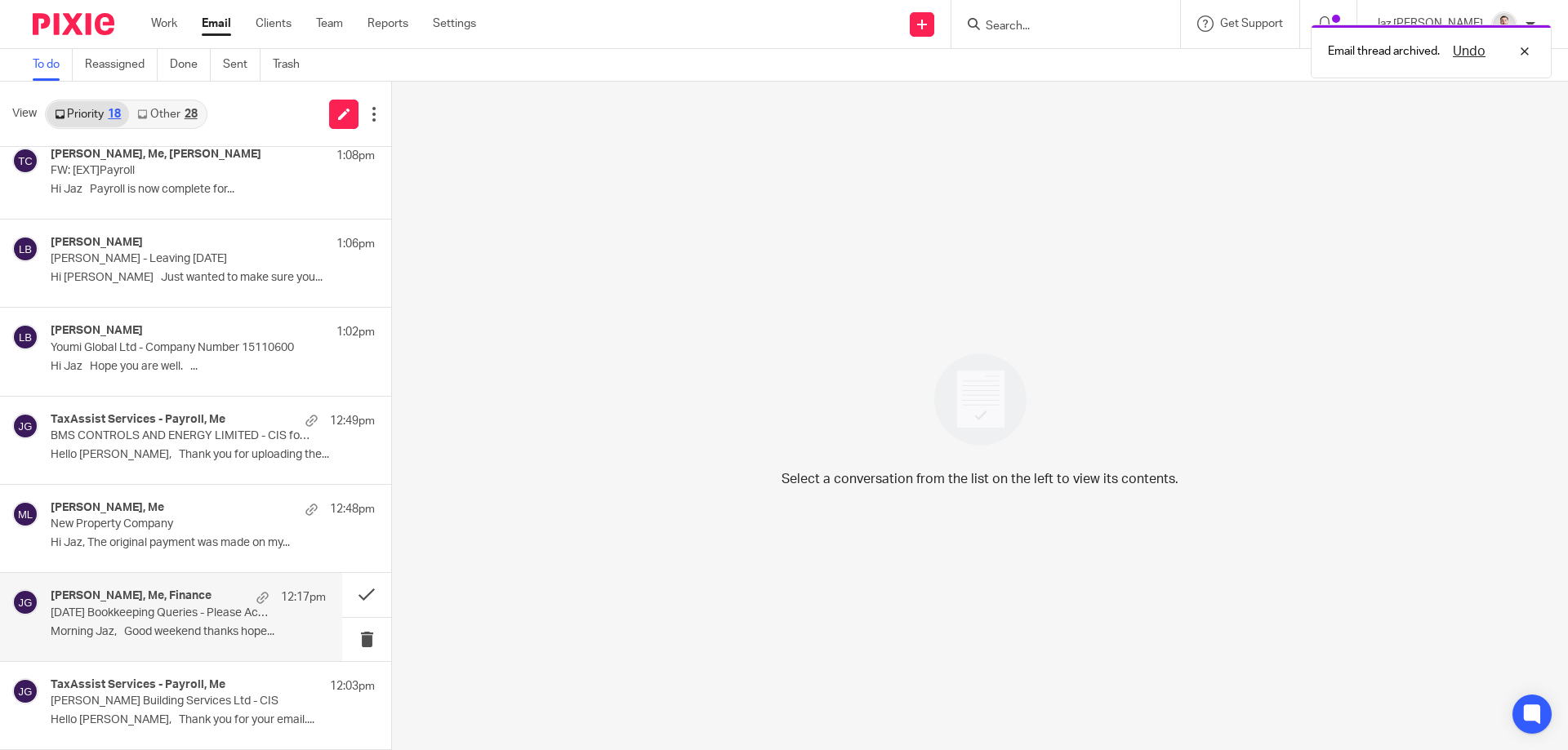
scroll to position [635, 0]
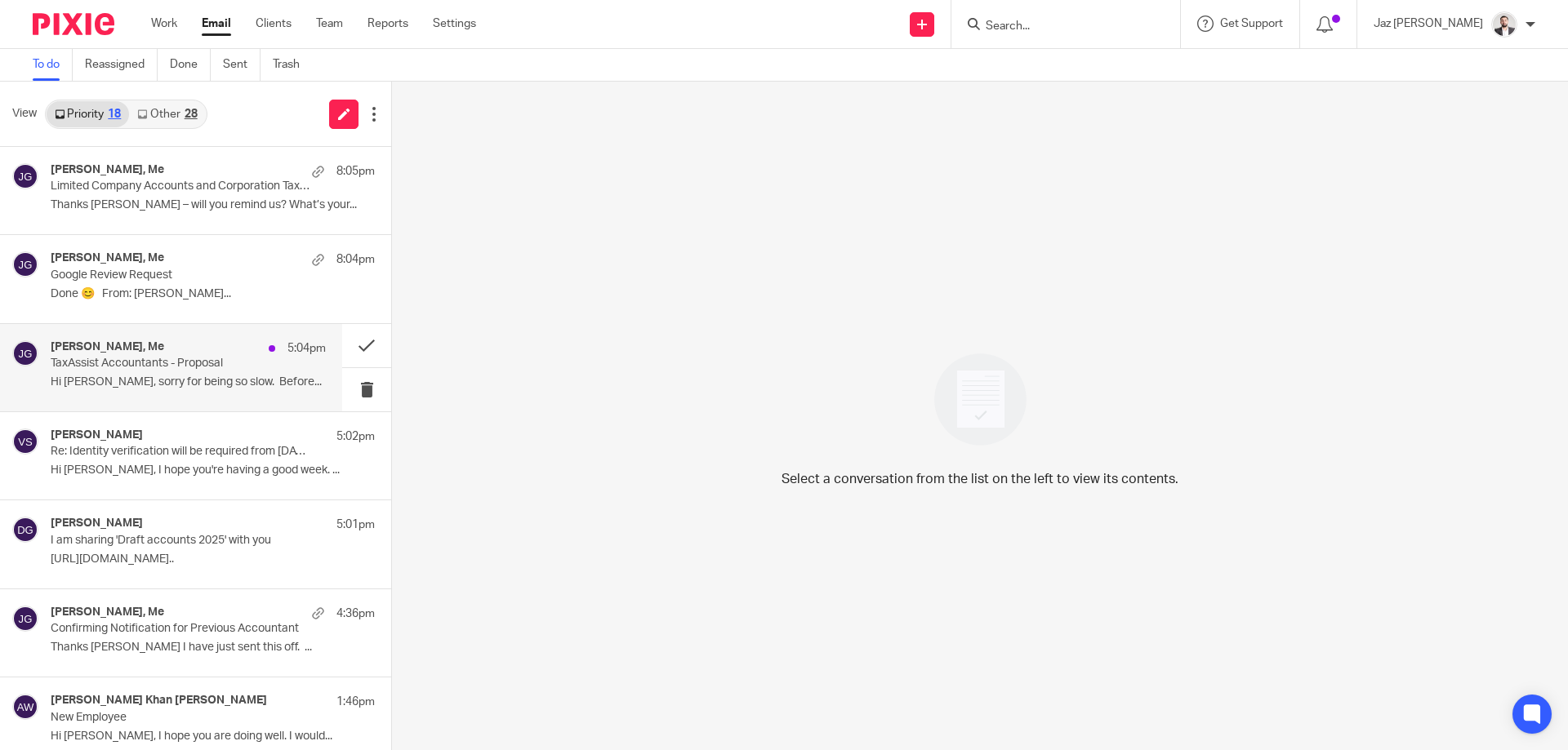
click at [199, 378] on p "Hi Jaz, sorry for being so slow. Before..." at bounding box center [188, 382] width 275 height 13
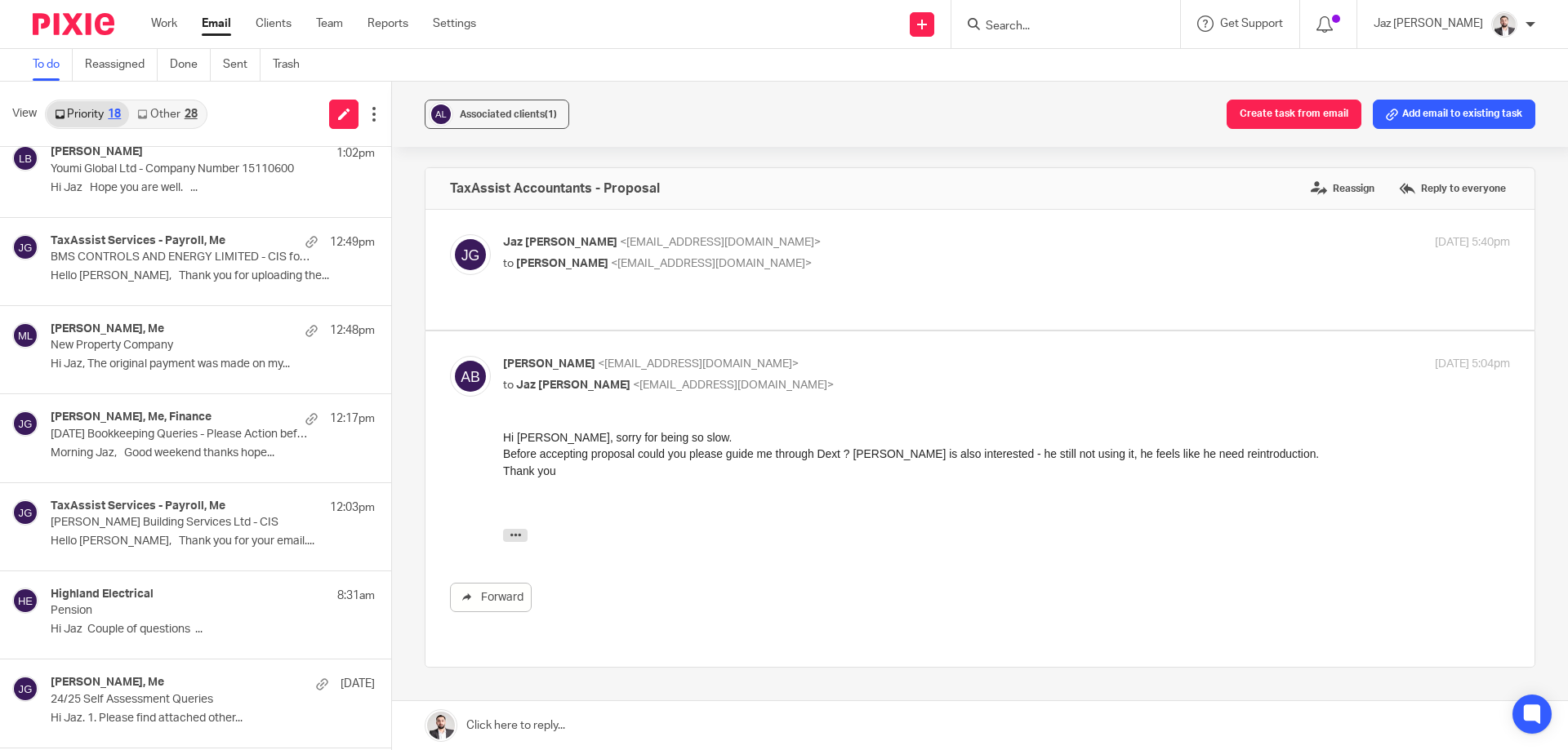
scroll to position [989, 0]
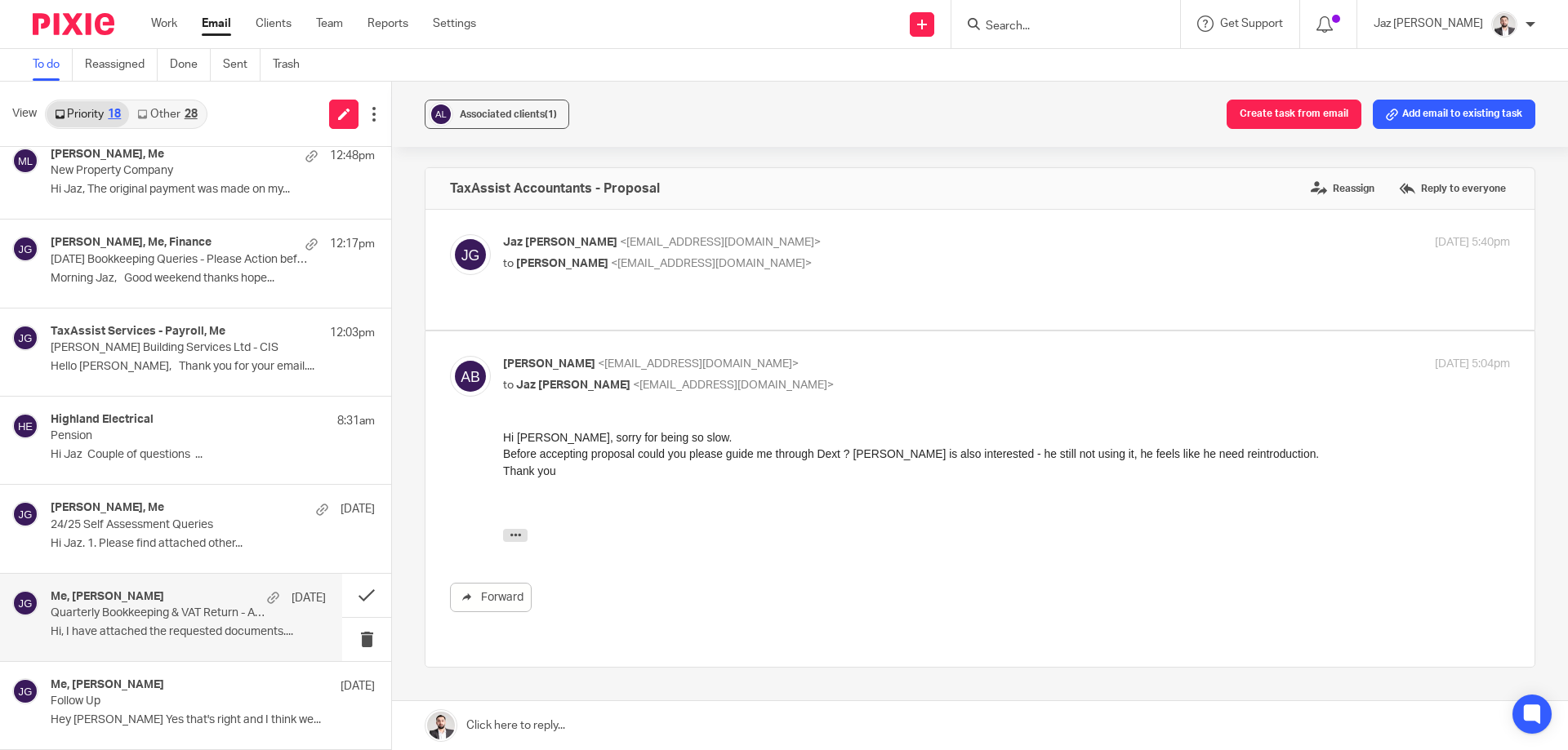
click at [167, 629] on p "Hi, I have attached the requested documents...." at bounding box center [188, 632] width 275 height 13
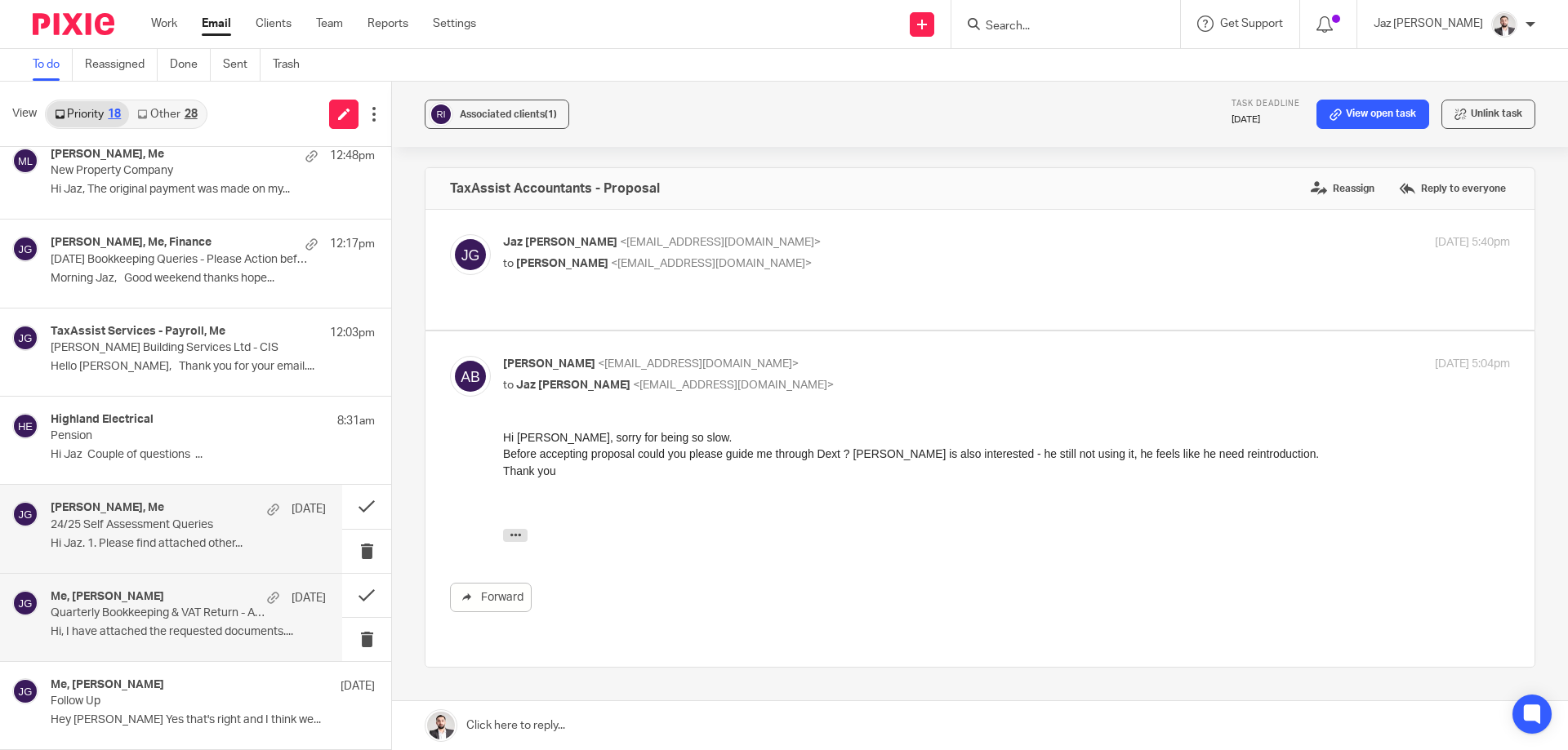
click at [166, 538] on p "Hi Jaz. 1. Please find attached other..." at bounding box center [188, 544] width 275 height 13
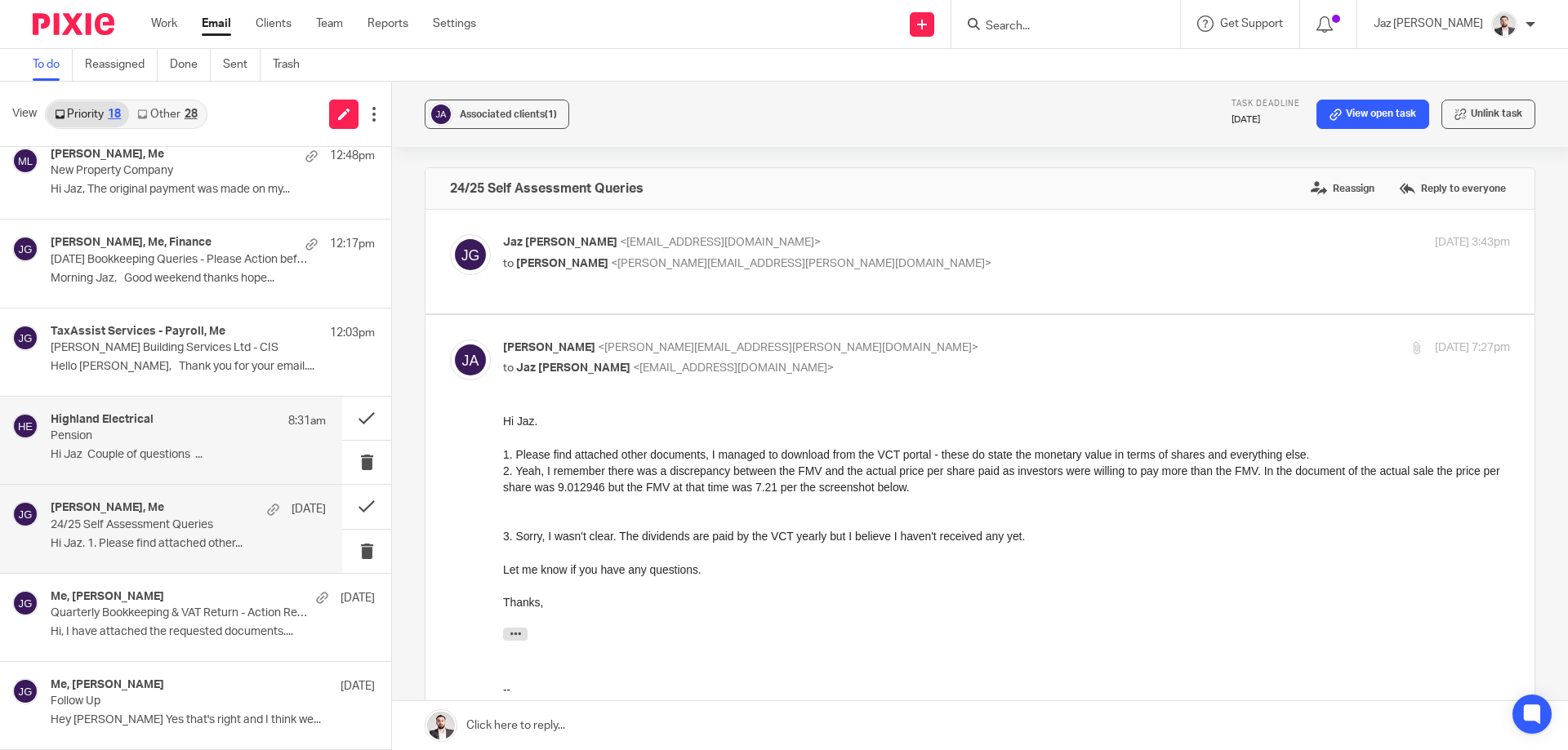
scroll to position [0, 0]
click at [171, 452] on p "Hi Jaz Couple of questions ..." at bounding box center [188, 455] width 275 height 13
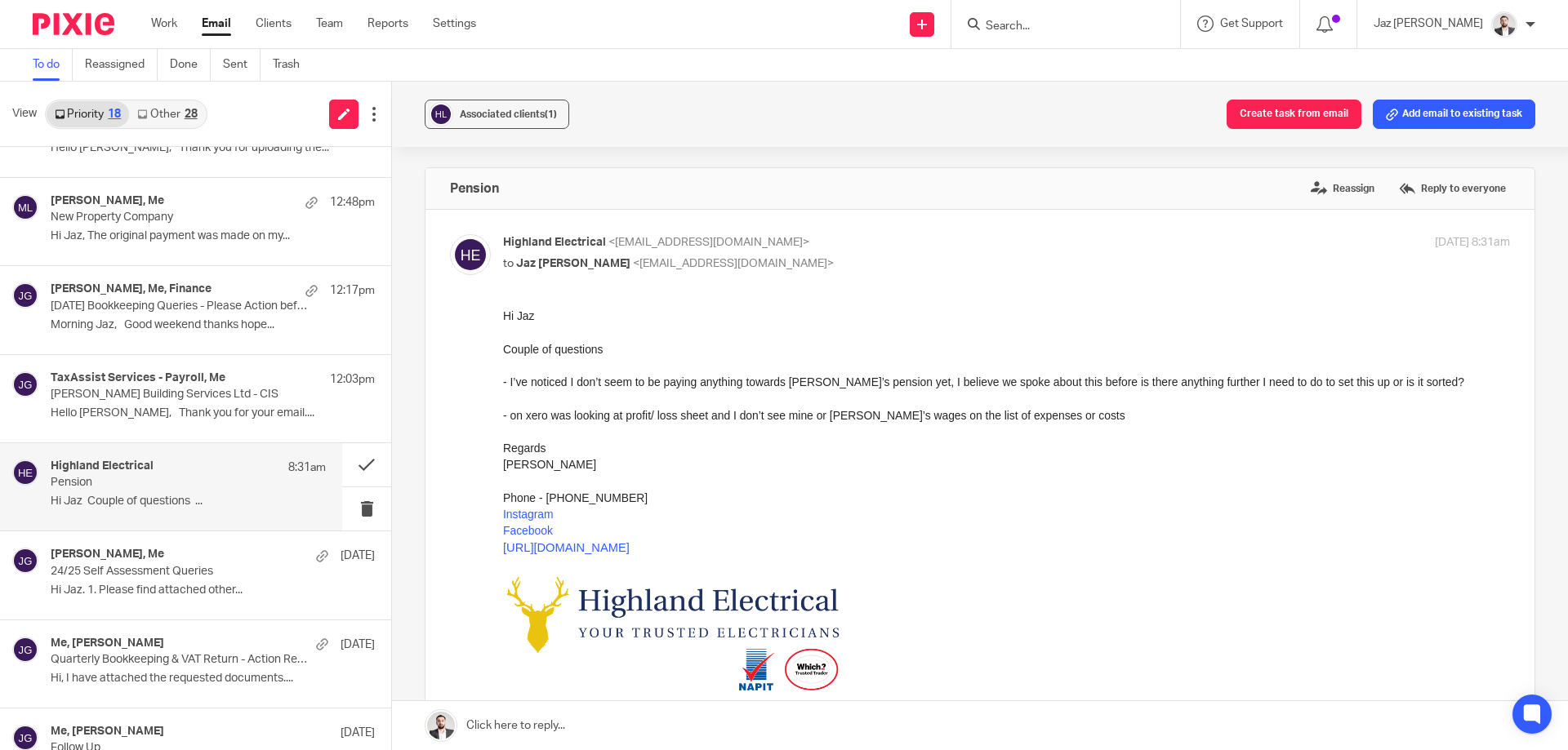
scroll to position [942, 0]
click at [157, 401] on p "Duley Building Services Ltd - CIS" at bounding box center [161, 396] width 220 height 13
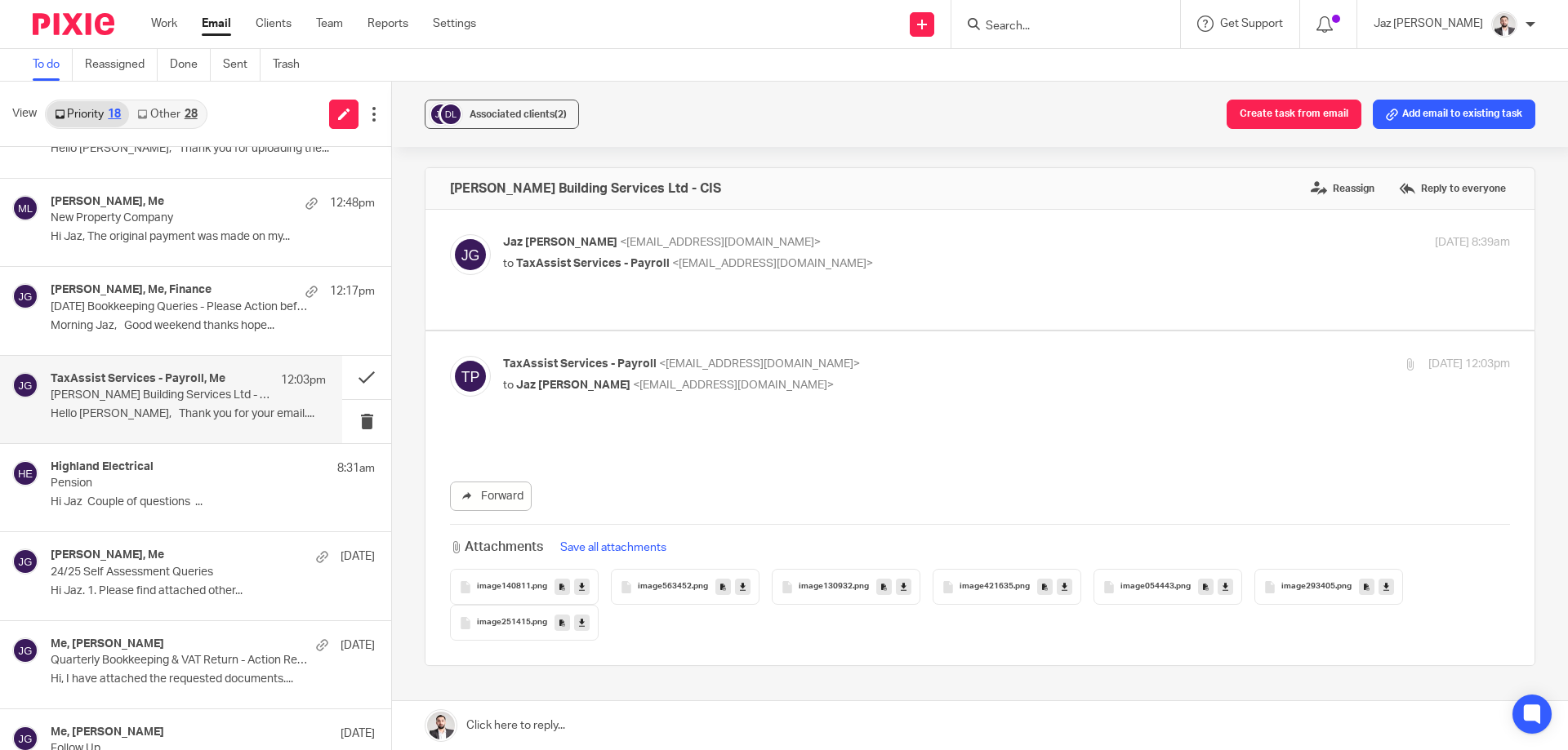
scroll to position [0, 0]
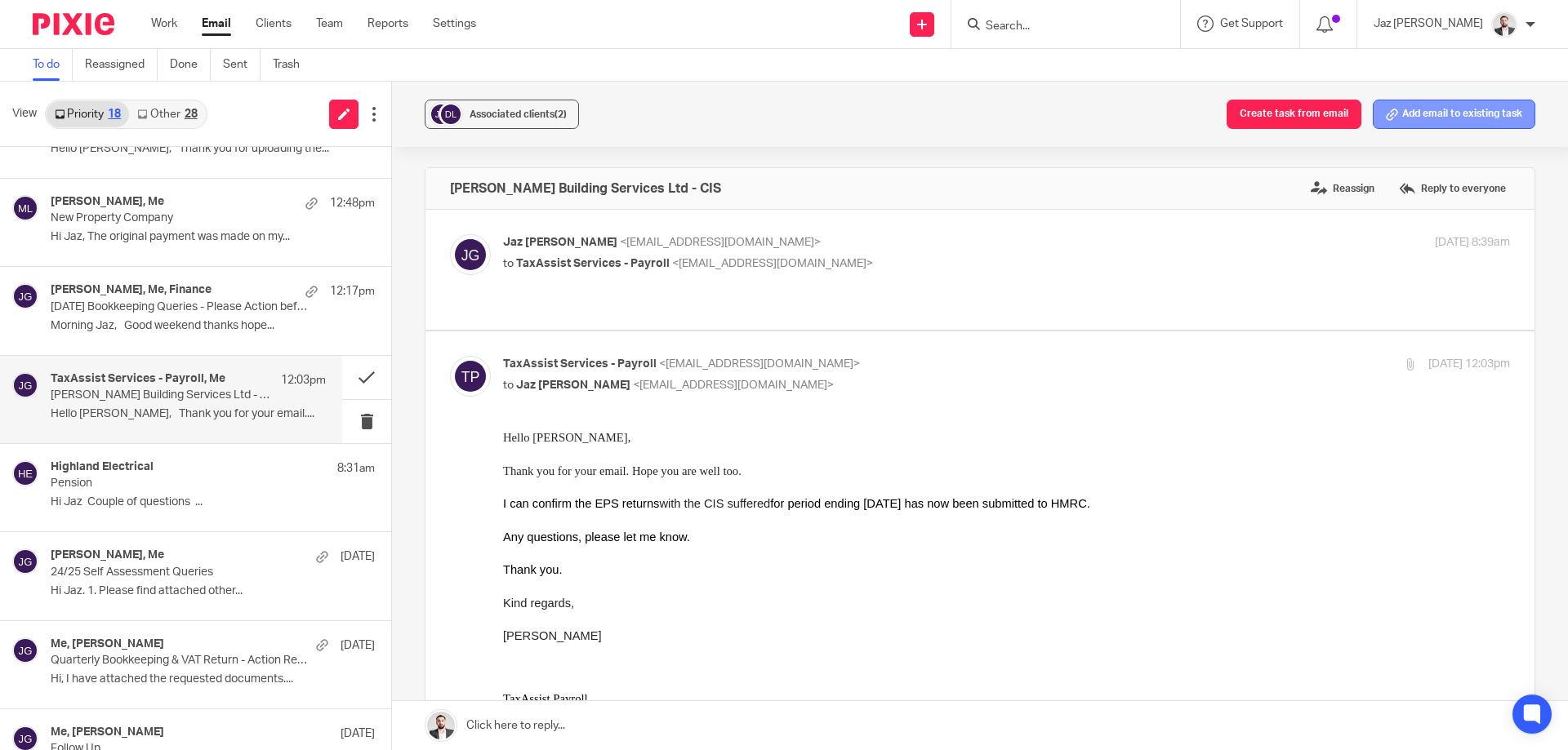
click at [1421, 125] on button "Add email to existing task" at bounding box center [1454, 114] width 163 height 30
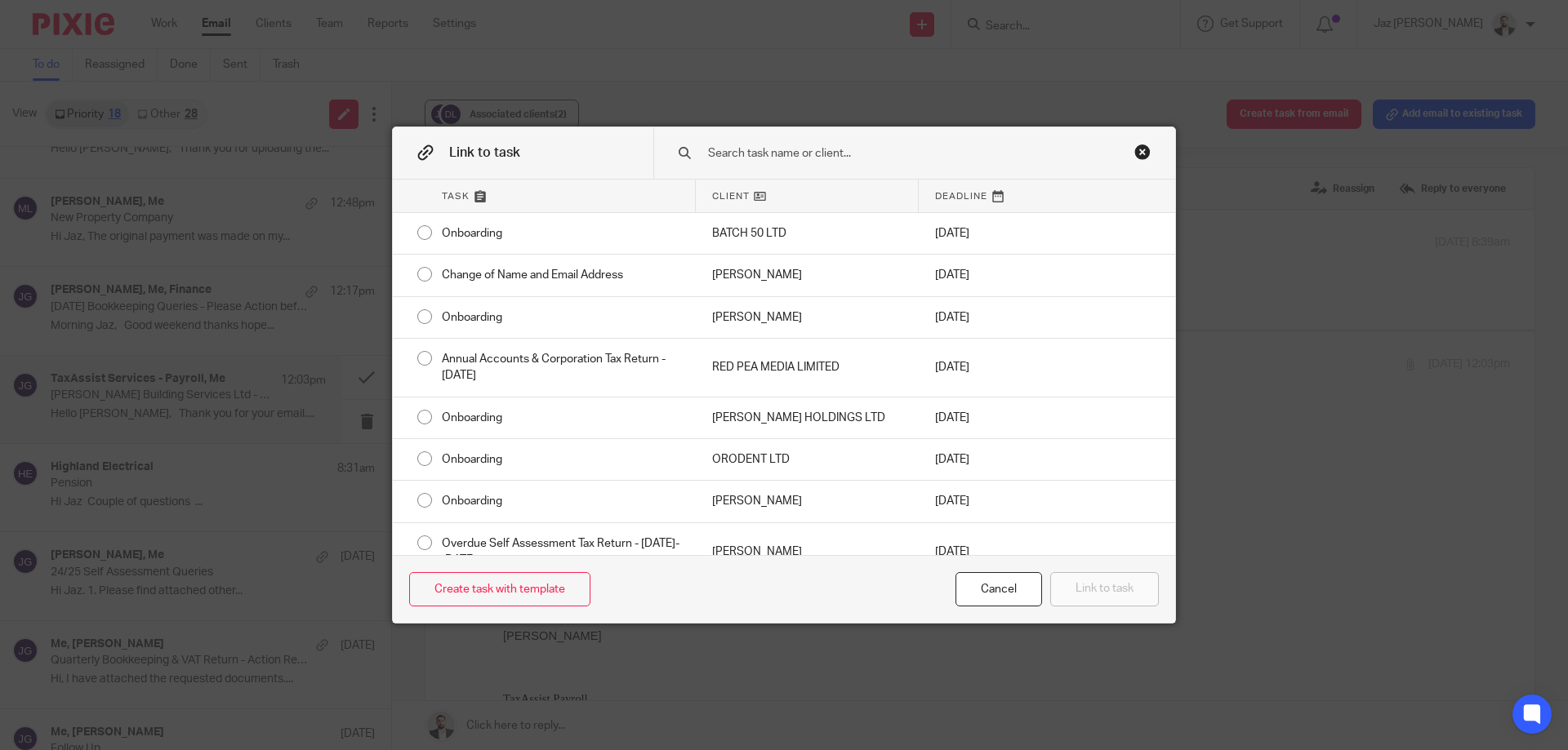
click at [1134, 151] on div "Close this dialog window" at bounding box center [1142, 151] width 16 height 16
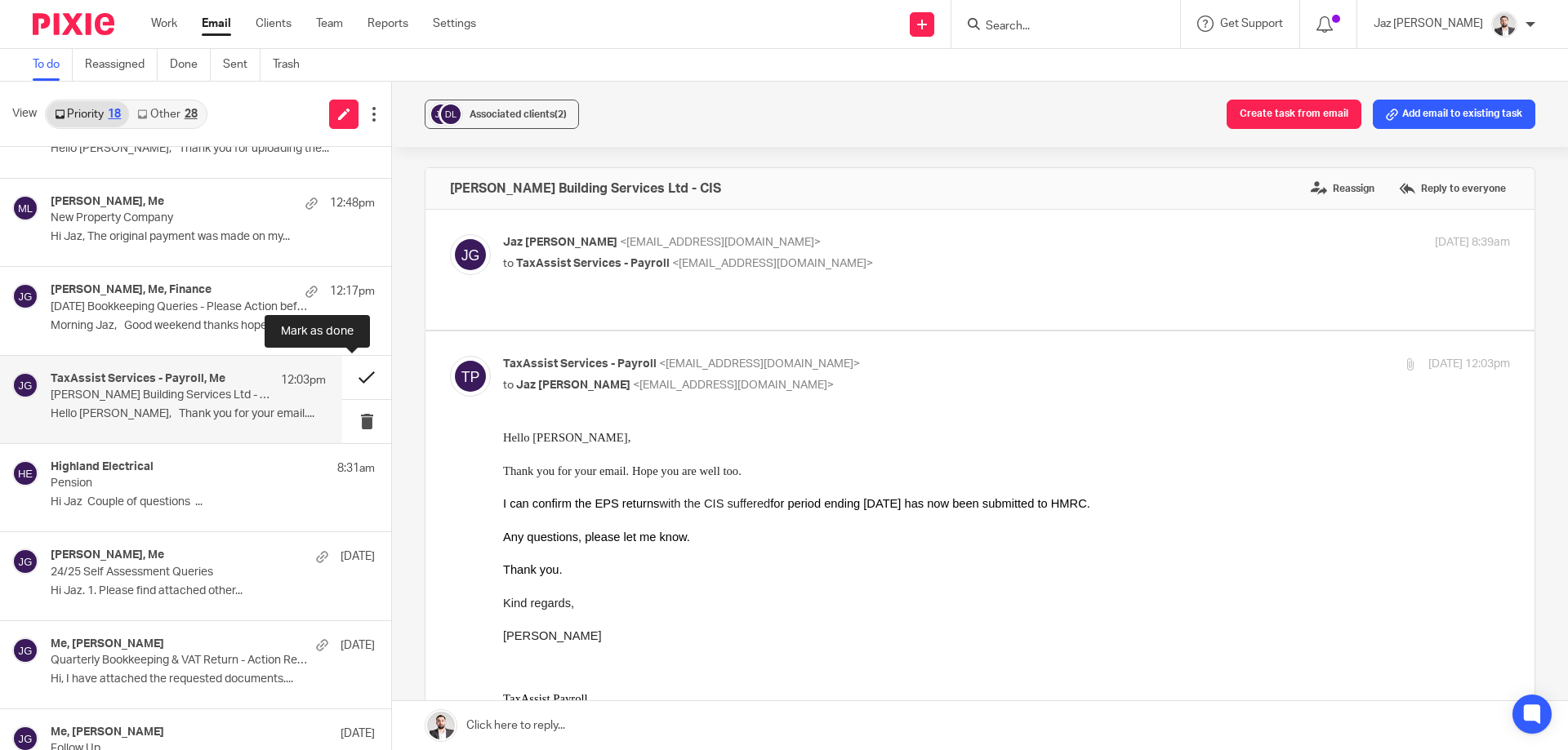
click at [355, 372] on button at bounding box center [366, 377] width 49 height 43
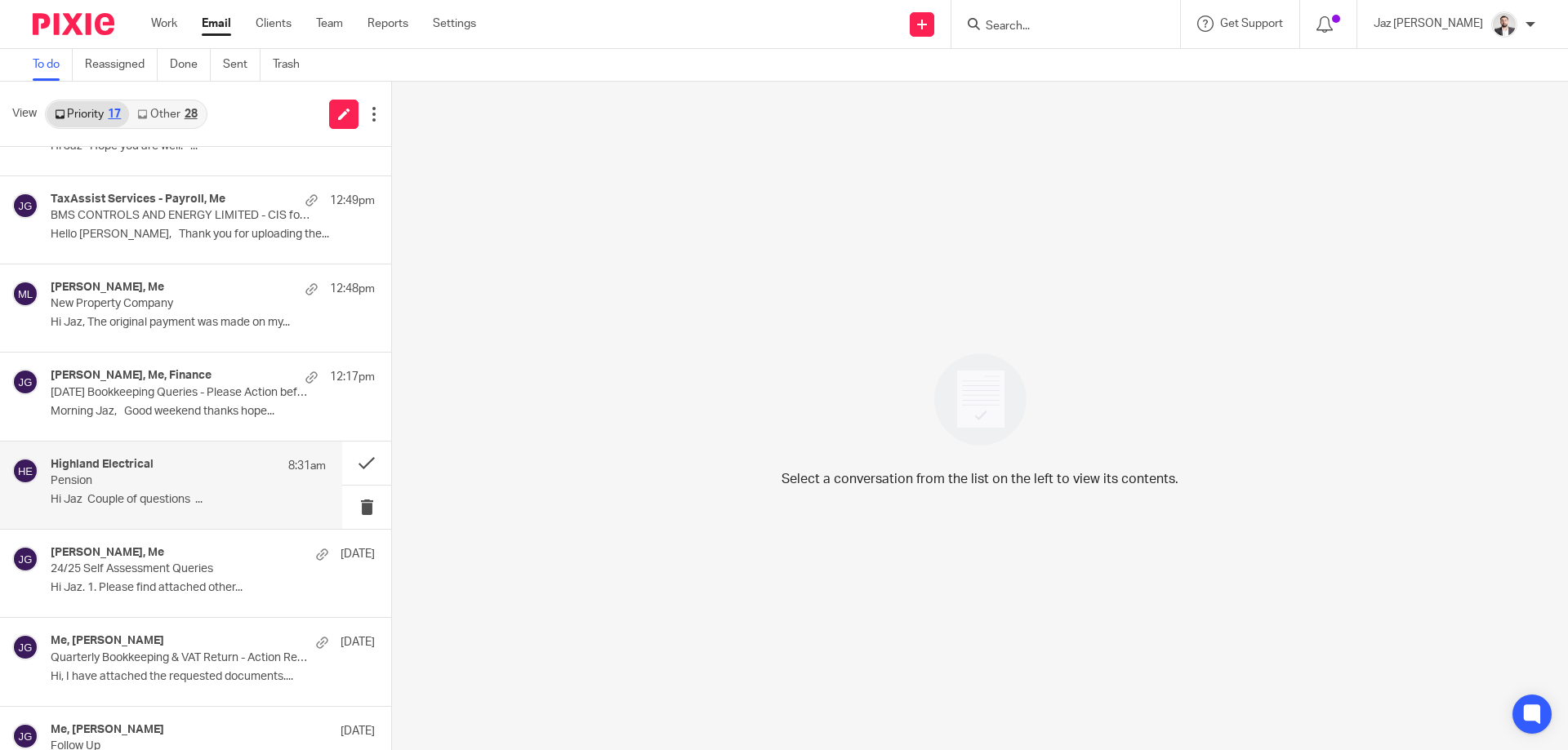
scroll to position [900, 0]
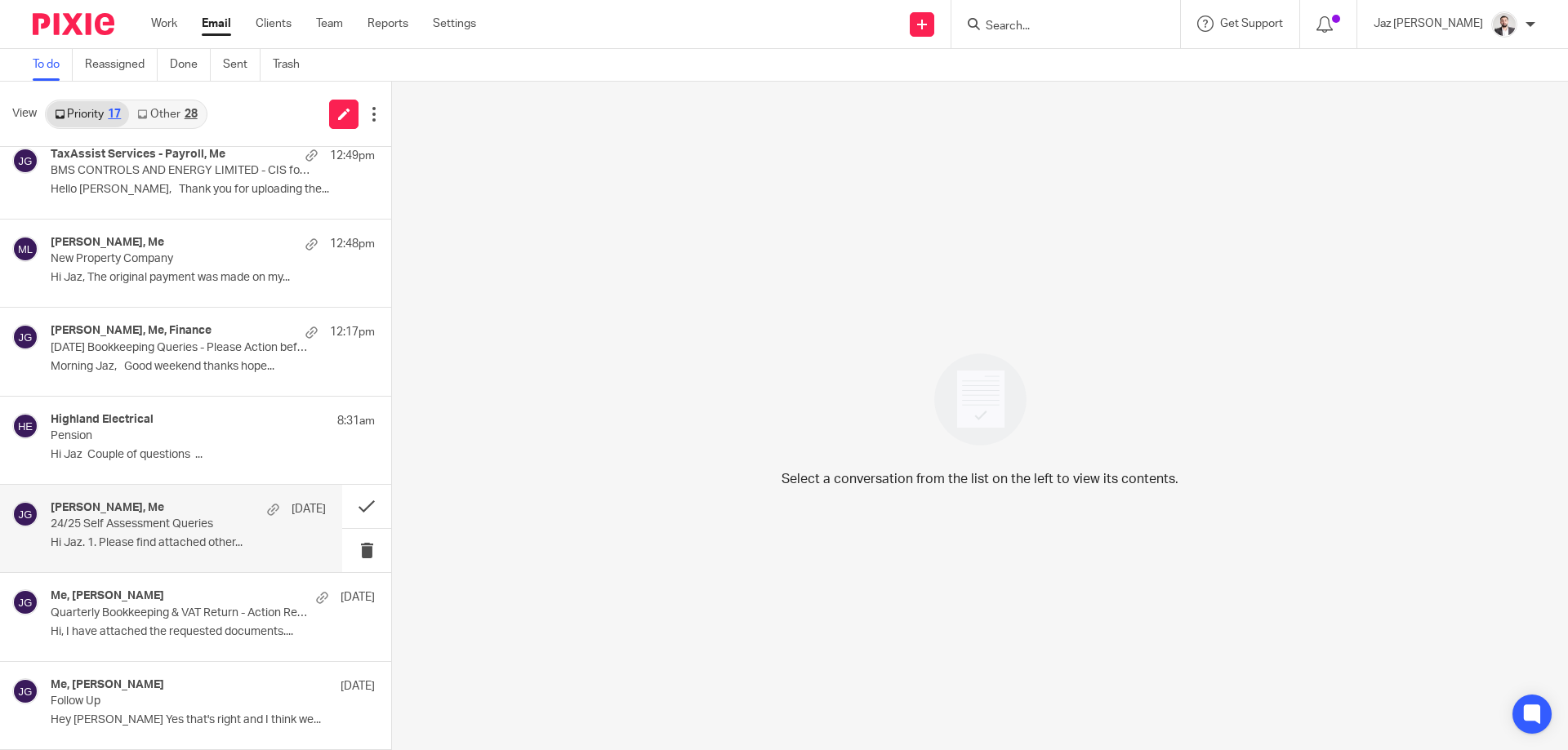
click at [168, 529] on p "24/25 Self Assessment Queries" at bounding box center [161, 524] width 220 height 13
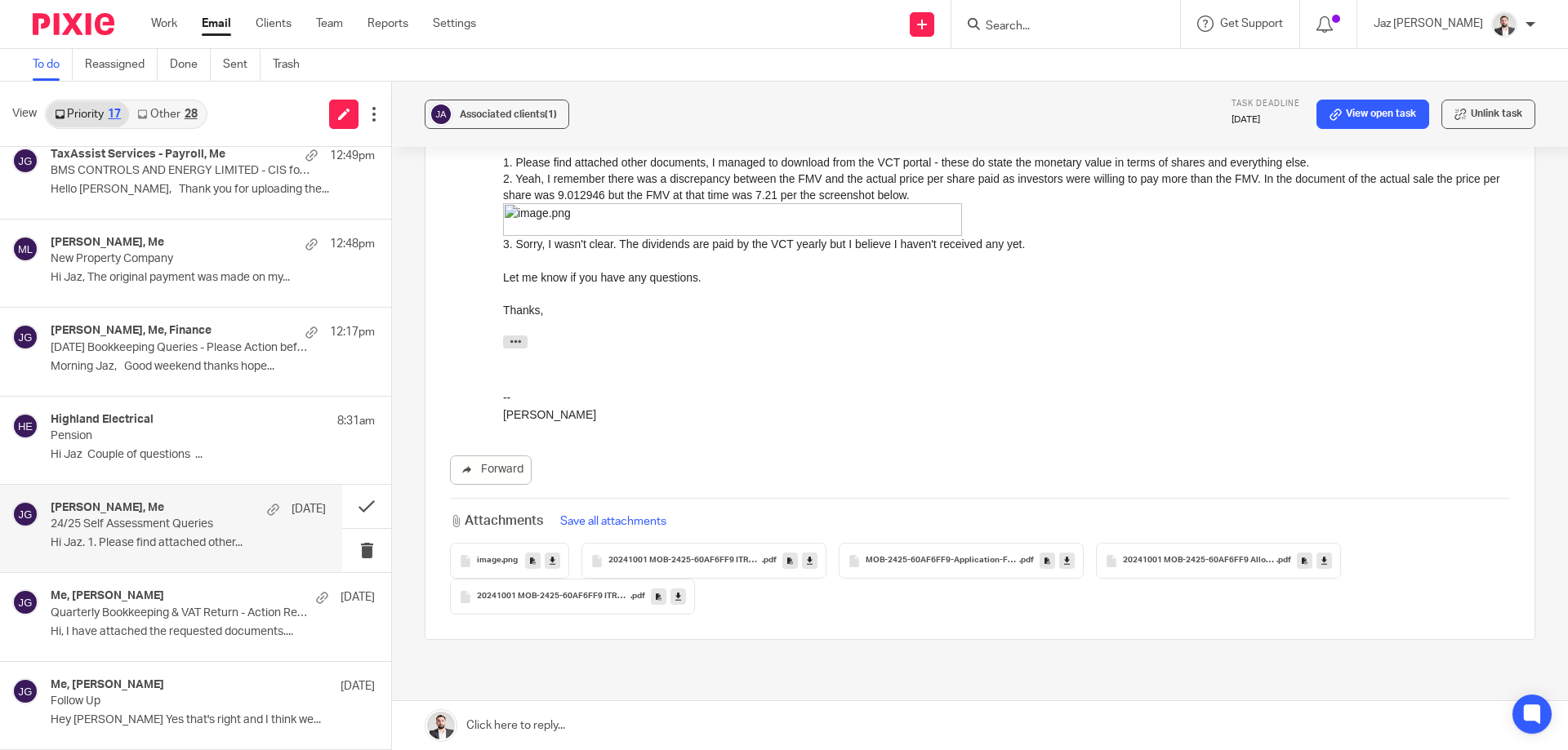
scroll to position [290, 0]
click at [170, 436] on p "Pension" at bounding box center [161, 436] width 220 height 13
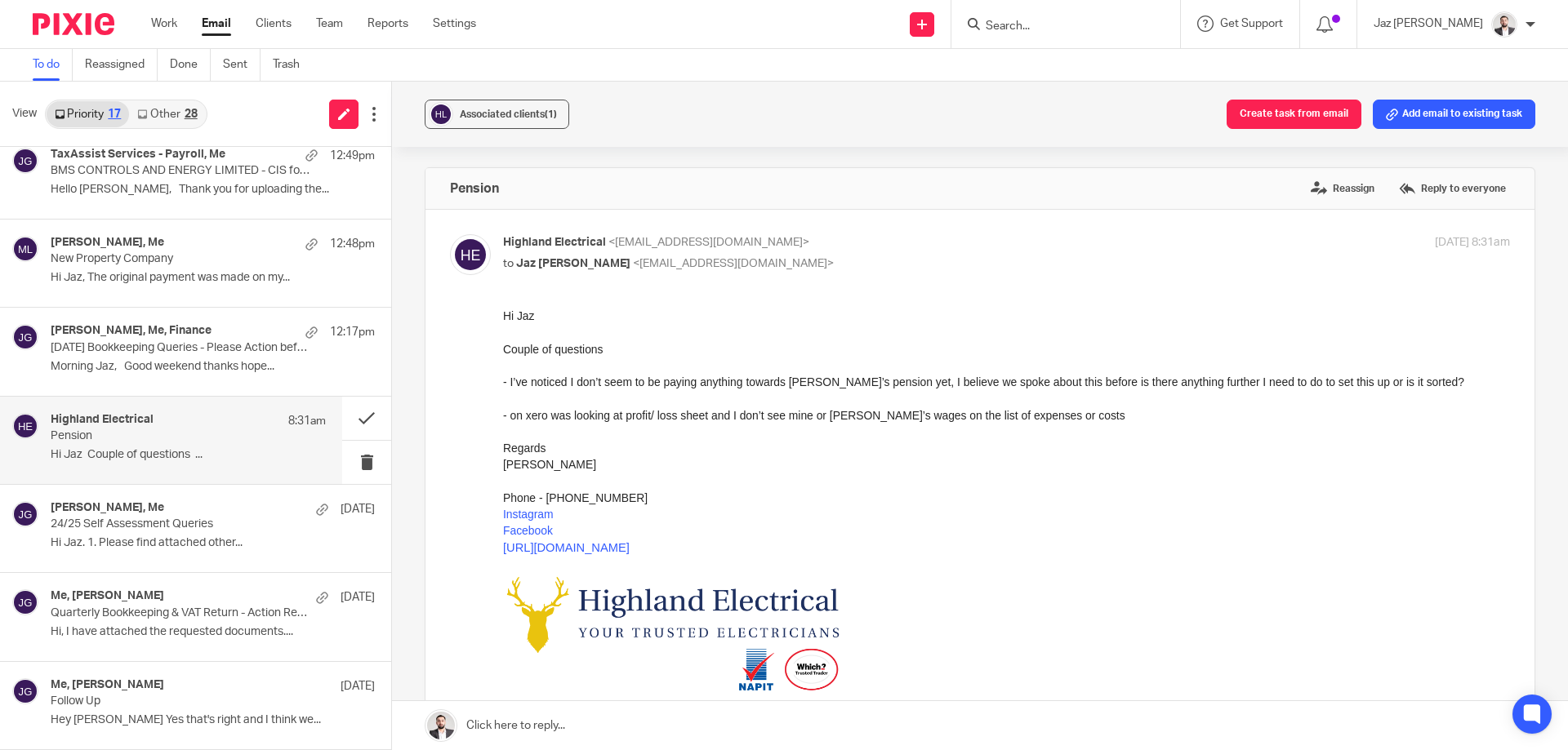
scroll to position [0, 0]
click at [162, 363] on p "Morning Jaz, Good weekend thanks hope..." at bounding box center [188, 367] width 275 height 13
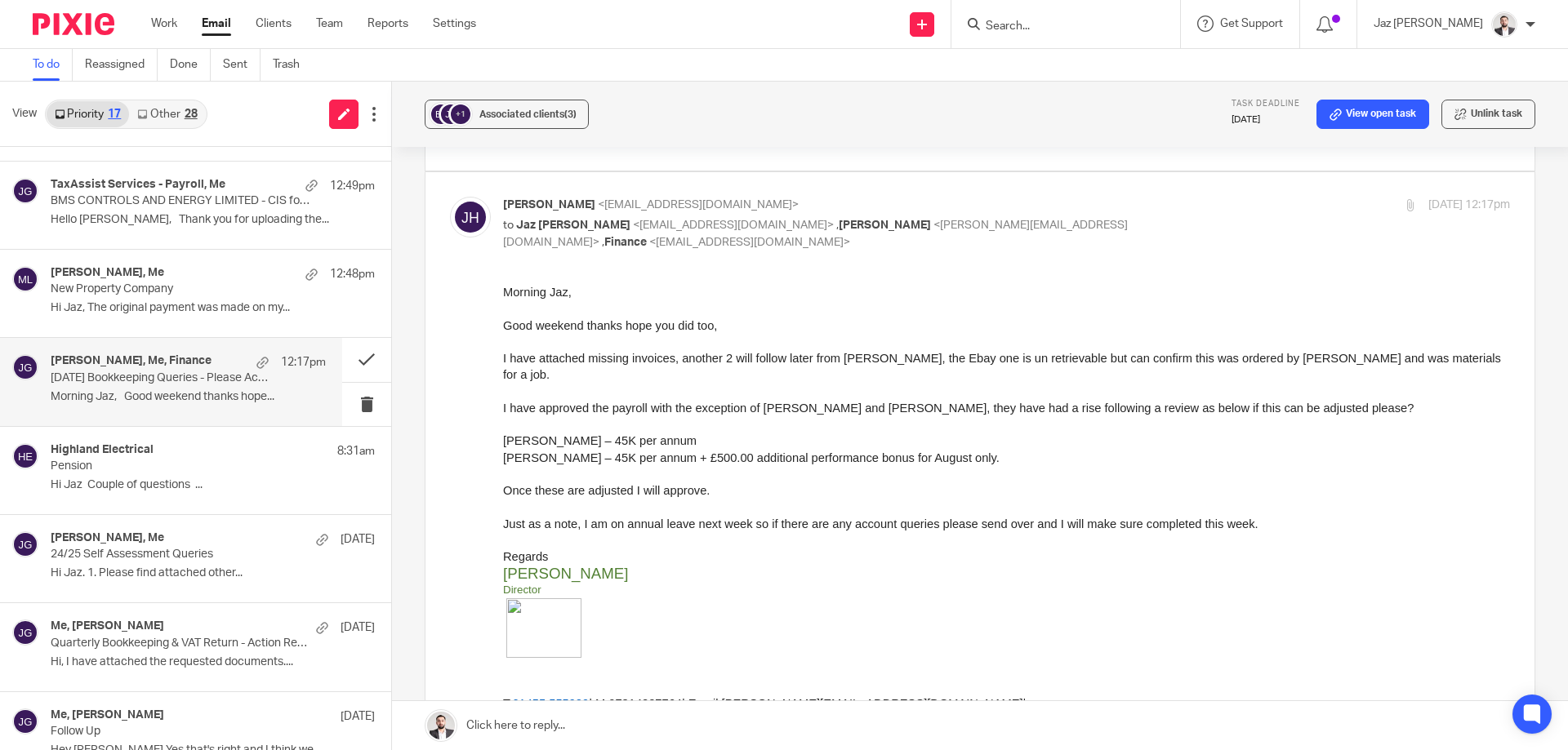
scroll to position [868, 0]
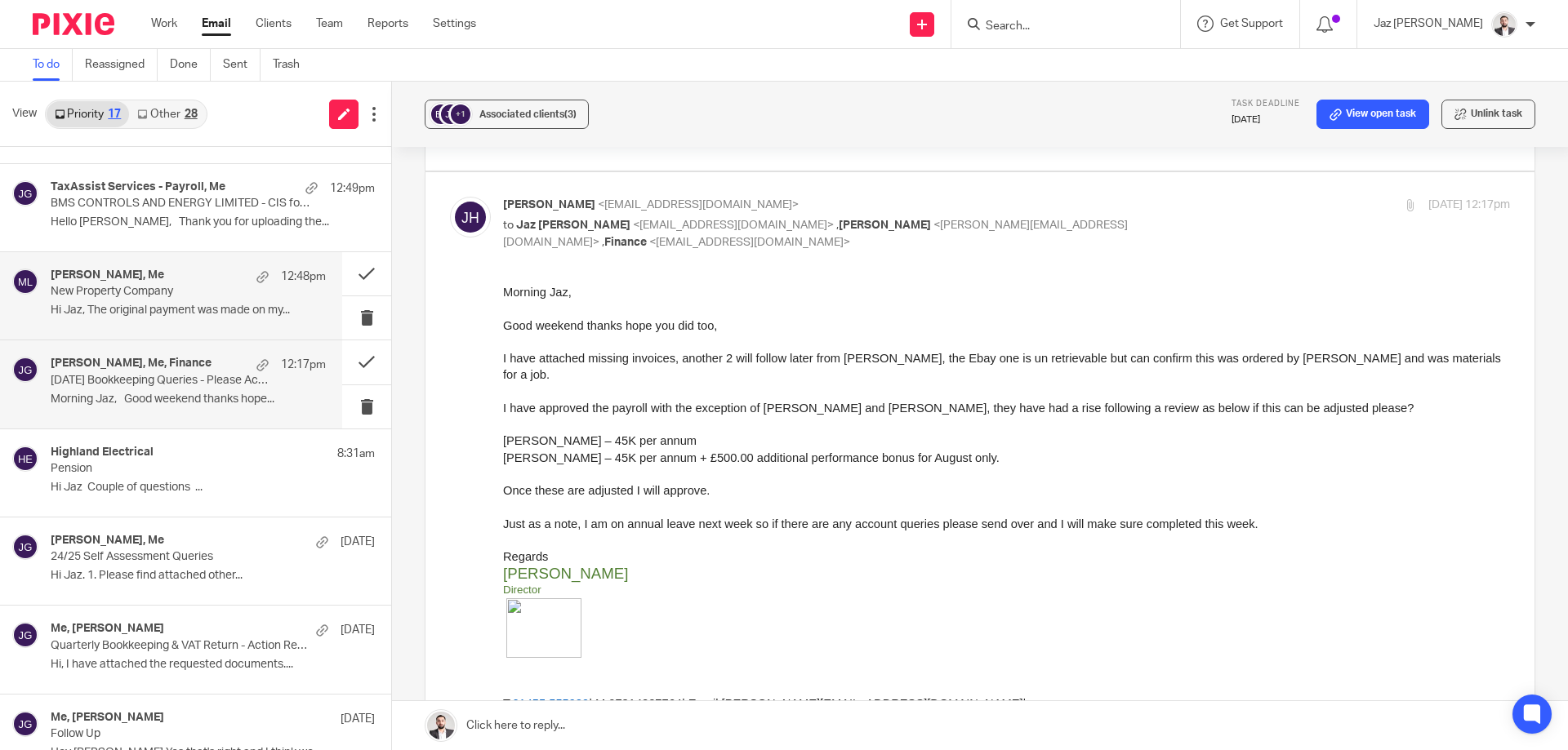
click at [162, 294] on p "New Property Company" at bounding box center [161, 292] width 220 height 13
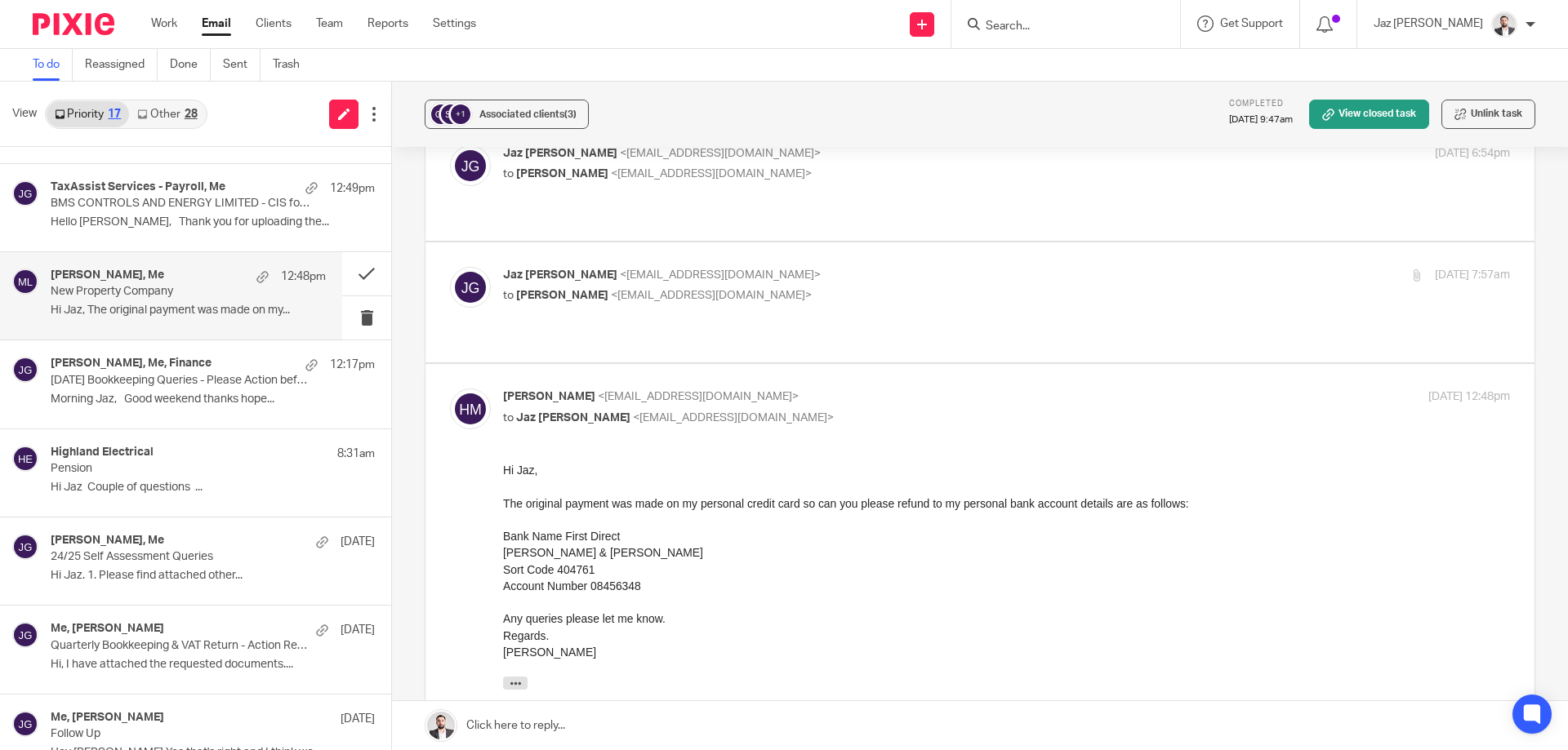
scroll to position [1080, 0]
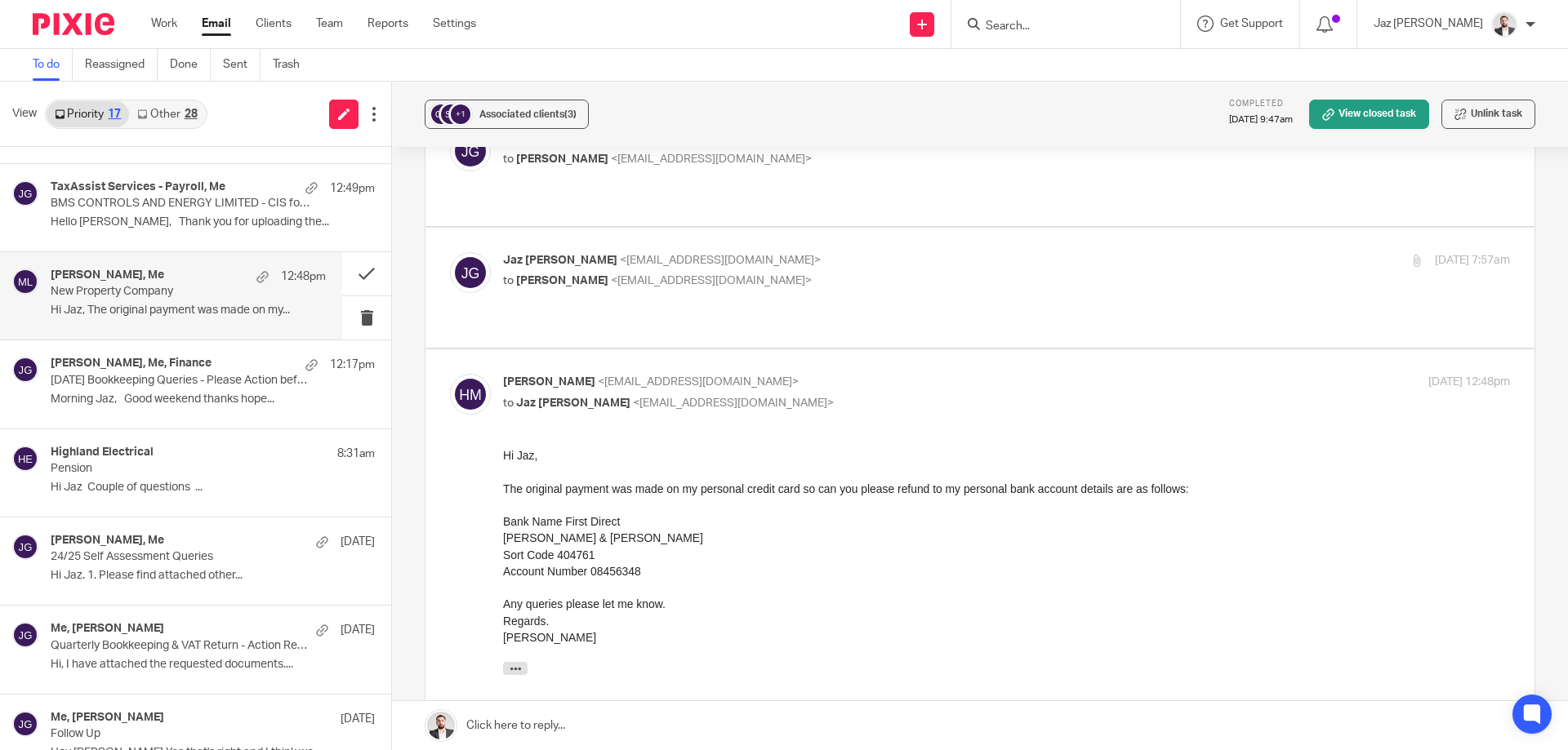
click at [584, 733] on link at bounding box center [980, 725] width 1176 height 49
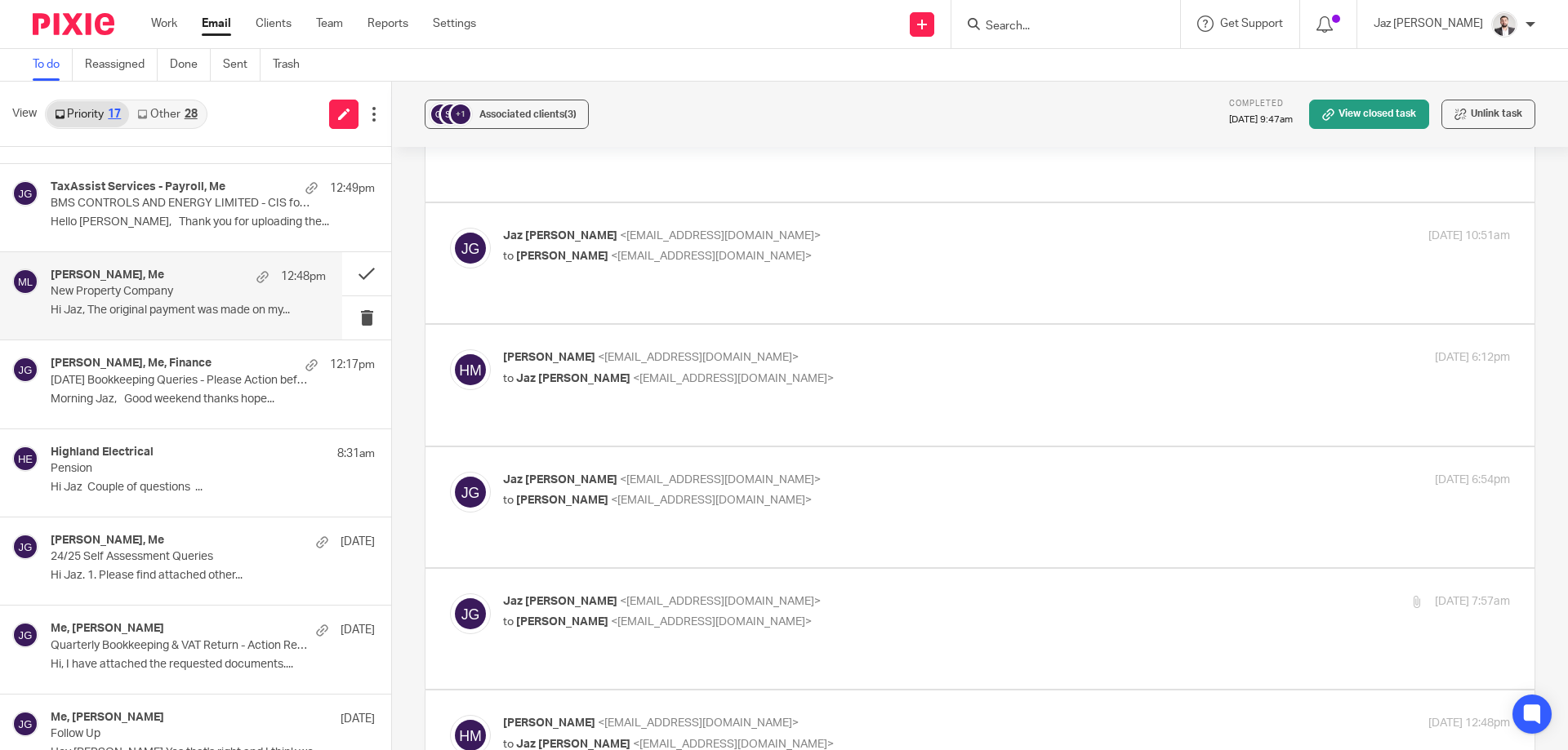
scroll to position [739, 0]
click at [800, 613] on p "to hiten majithia <hitenmajithia21@gmail.com>" at bounding box center [838, 622] width 671 height 17
checkbox input "true"
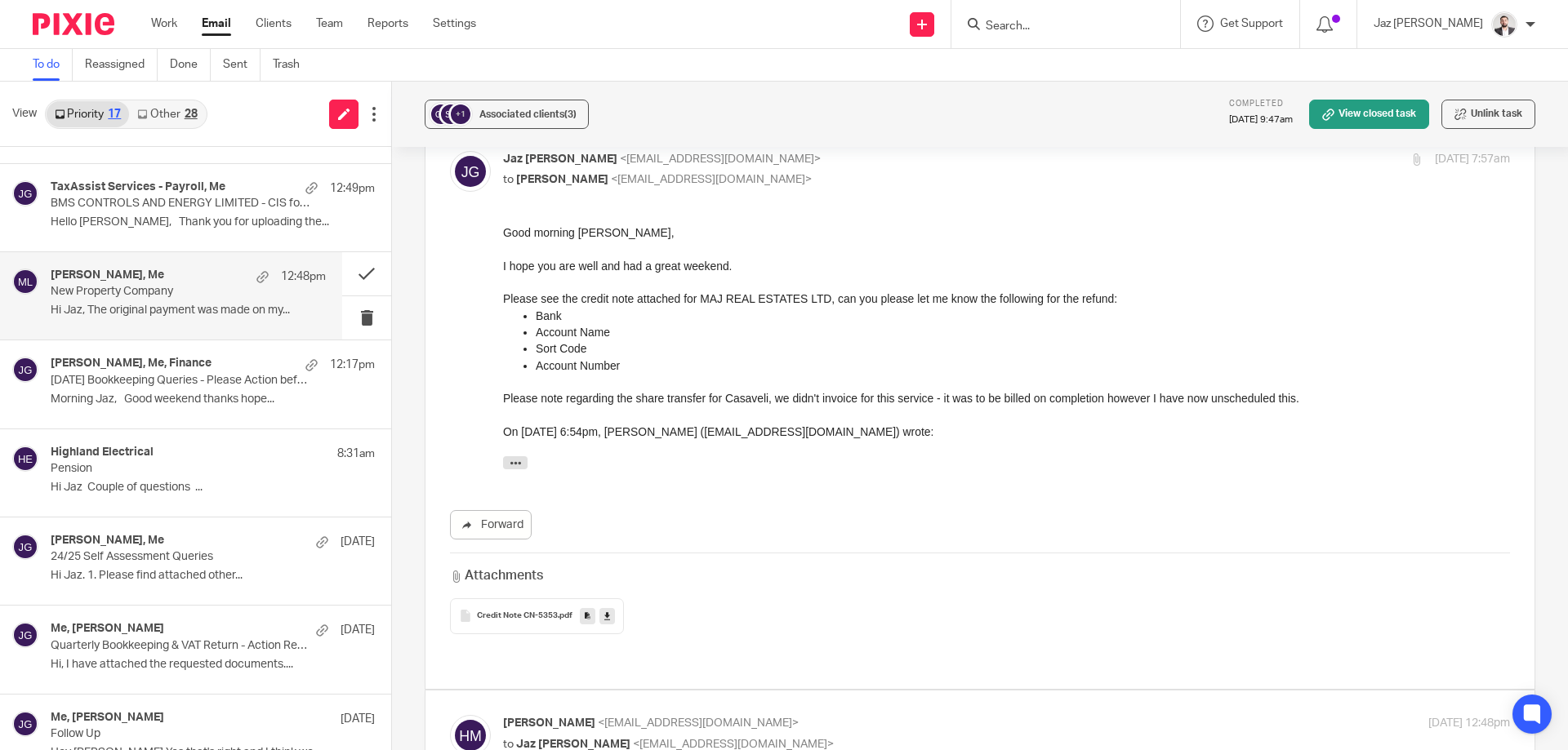
scroll to position [2034, 0]
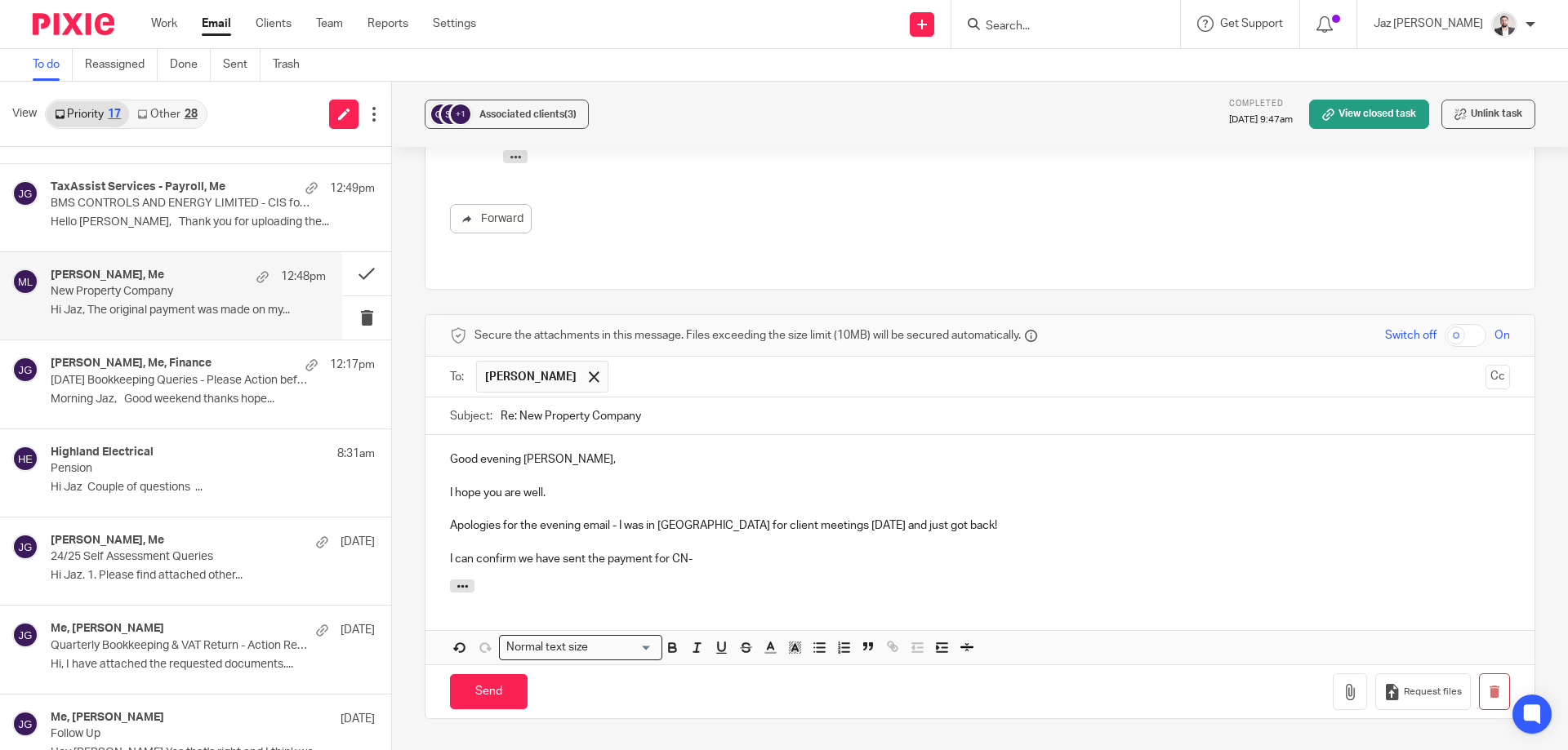
click at [723, 551] on p "I can confirm we have sent the payment for CN-" at bounding box center [980, 558] width 1060 height 16
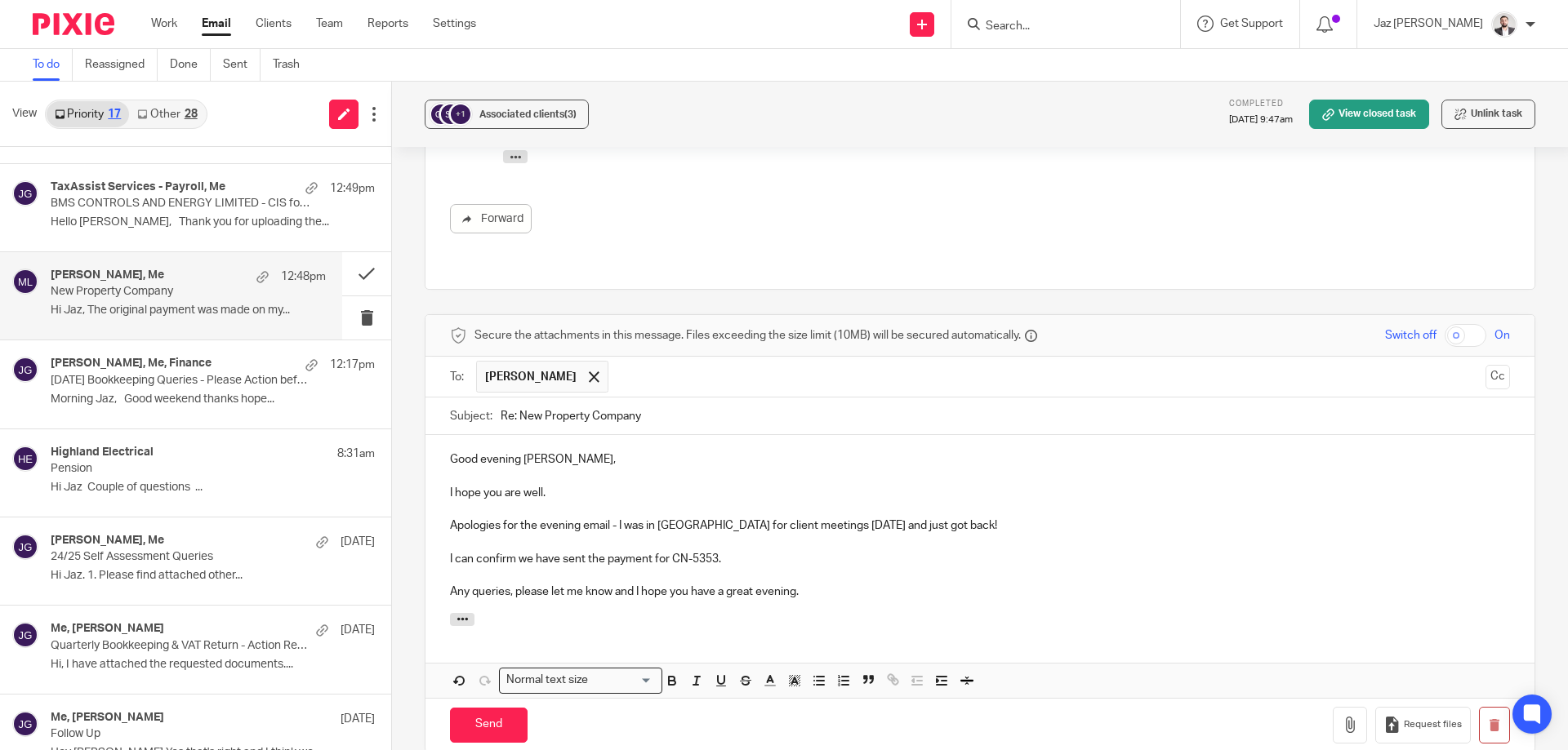
click at [570, 517] on p "Apologies for the evening email - I was in London for client meetings today and…" at bounding box center [980, 525] width 1060 height 16
click at [907, 435] on div "Good evening Hiten, I hope you are well. Apologies for the late email - I was i…" at bounding box center [980, 523] width 1109 height 177
click at [499, 708] on input "Send" at bounding box center [489, 725] width 78 height 35
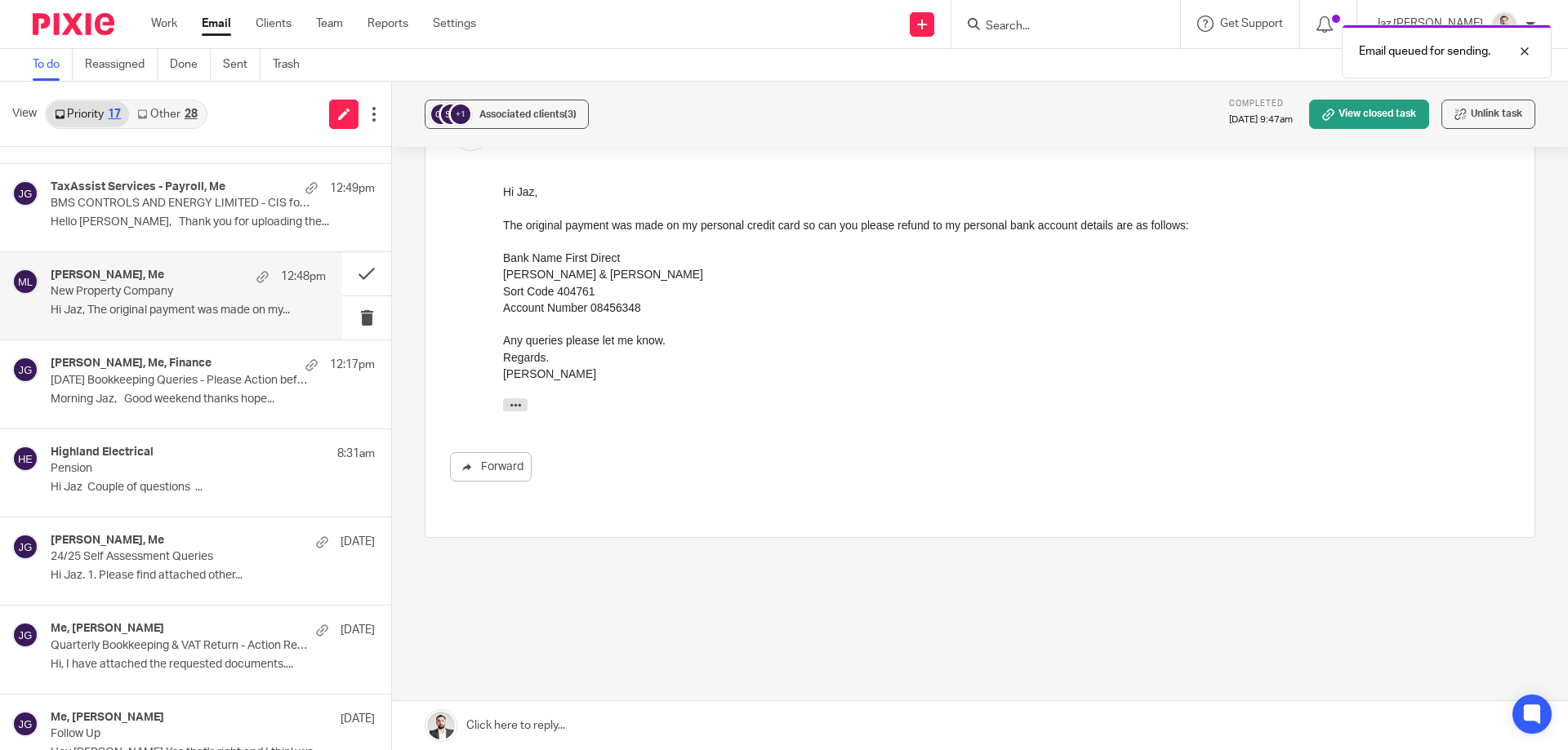
scroll to position [1603, 0]
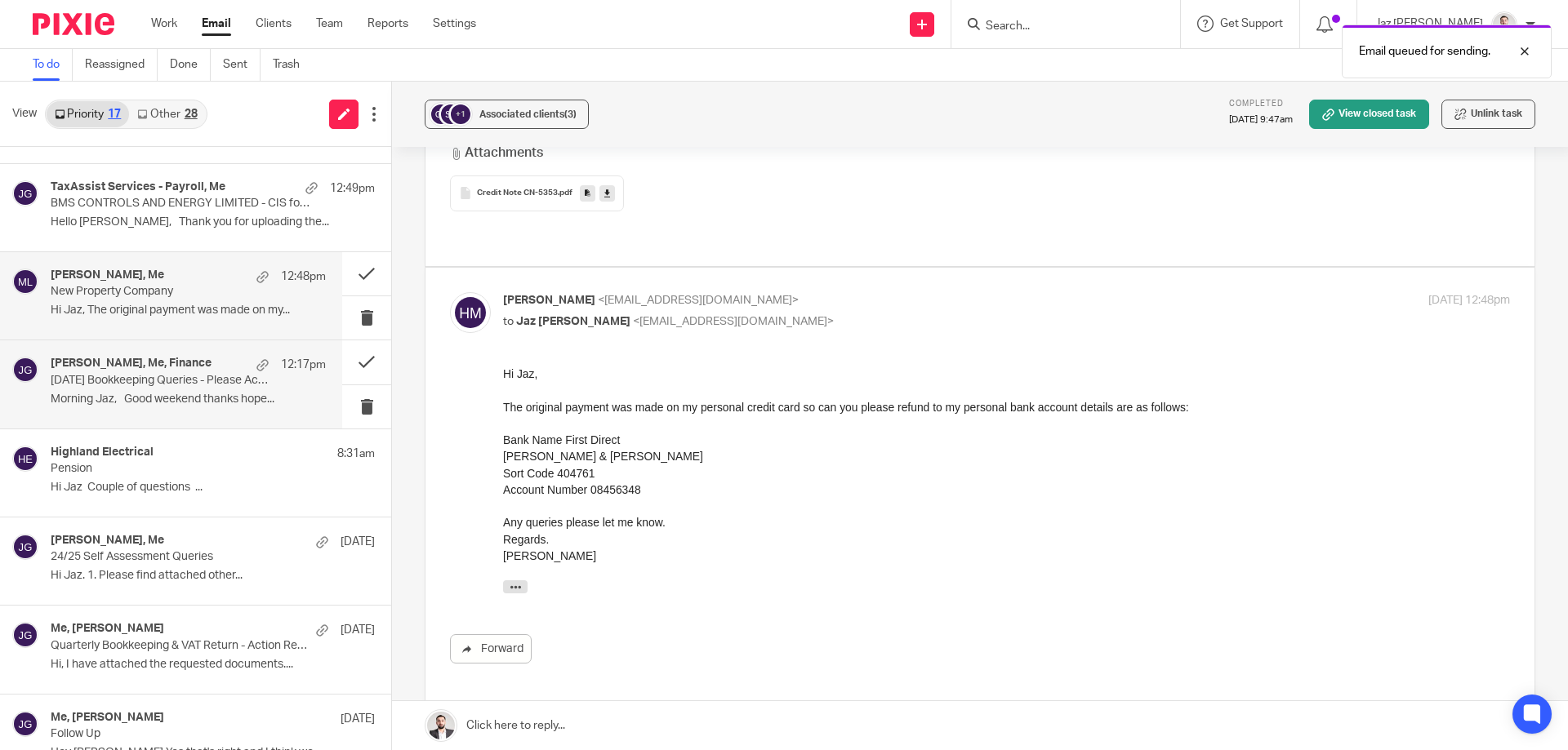
click at [167, 375] on p "[DATE] Bookkeeping Queries - Please Action before [DATE]" at bounding box center [161, 380] width 220 height 13
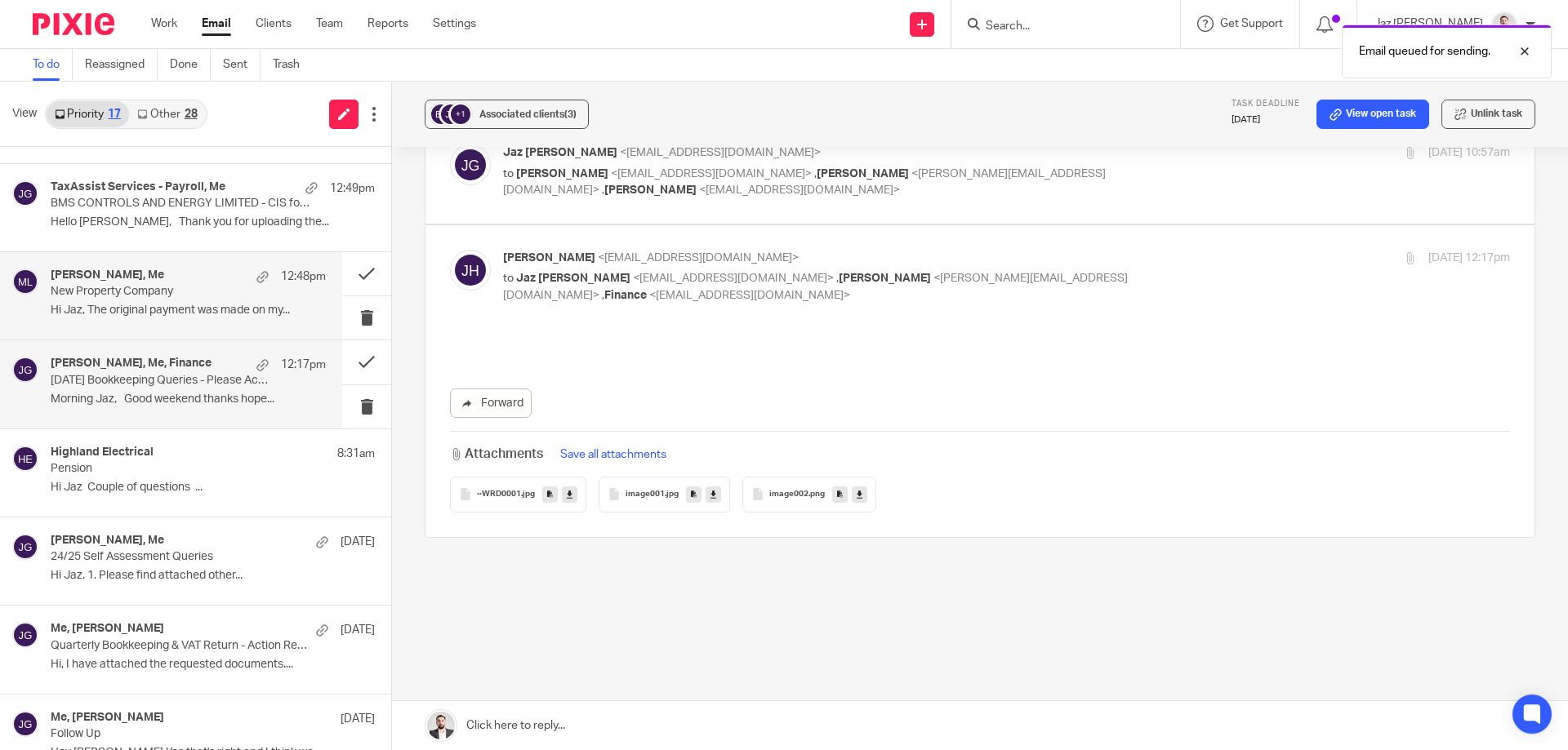
scroll to position [0, 0]
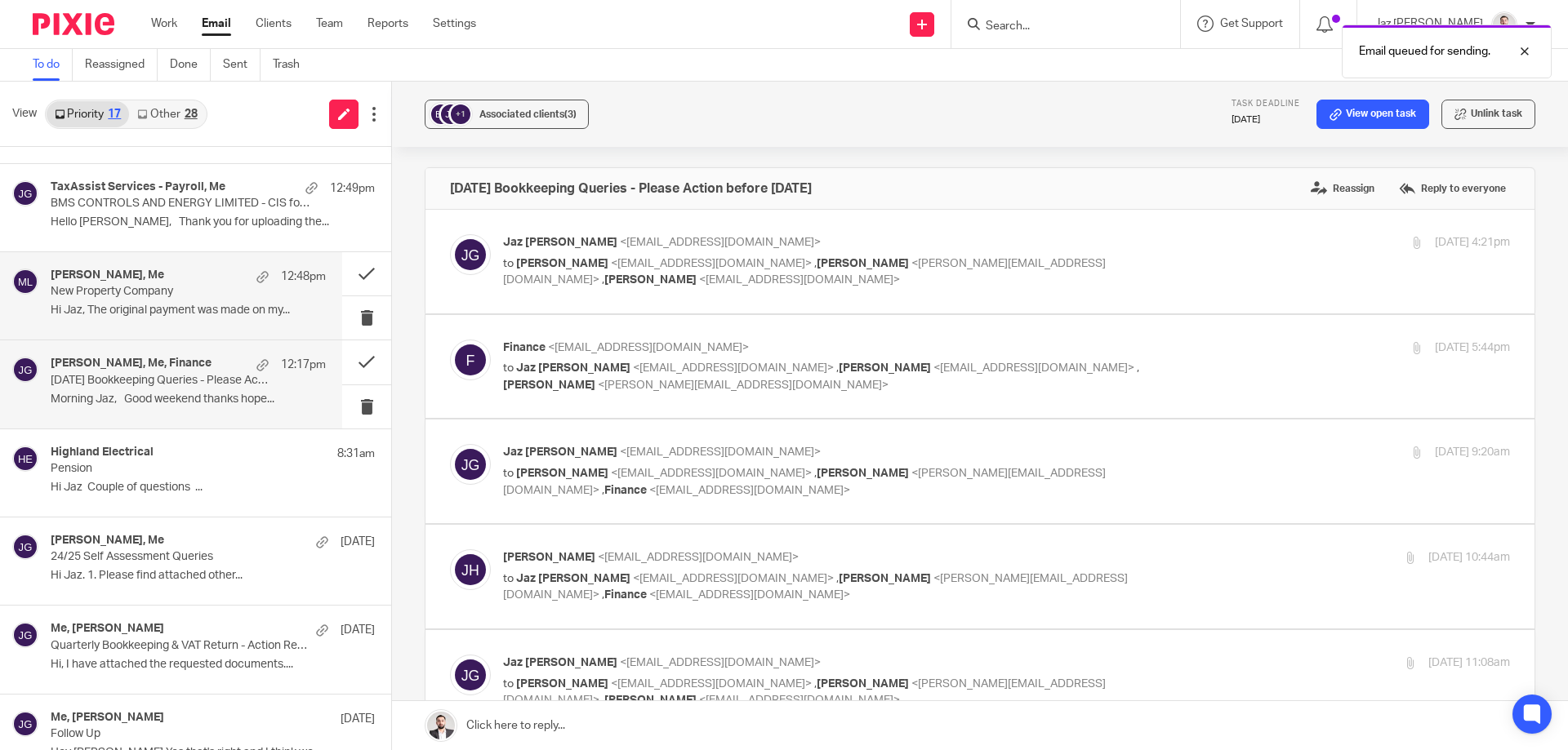
click at [181, 323] on div "hiten majithia, Me 12:48pm New Property Company Hi Jaz, The original payment wa…" at bounding box center [188, 295] width 275 height 55
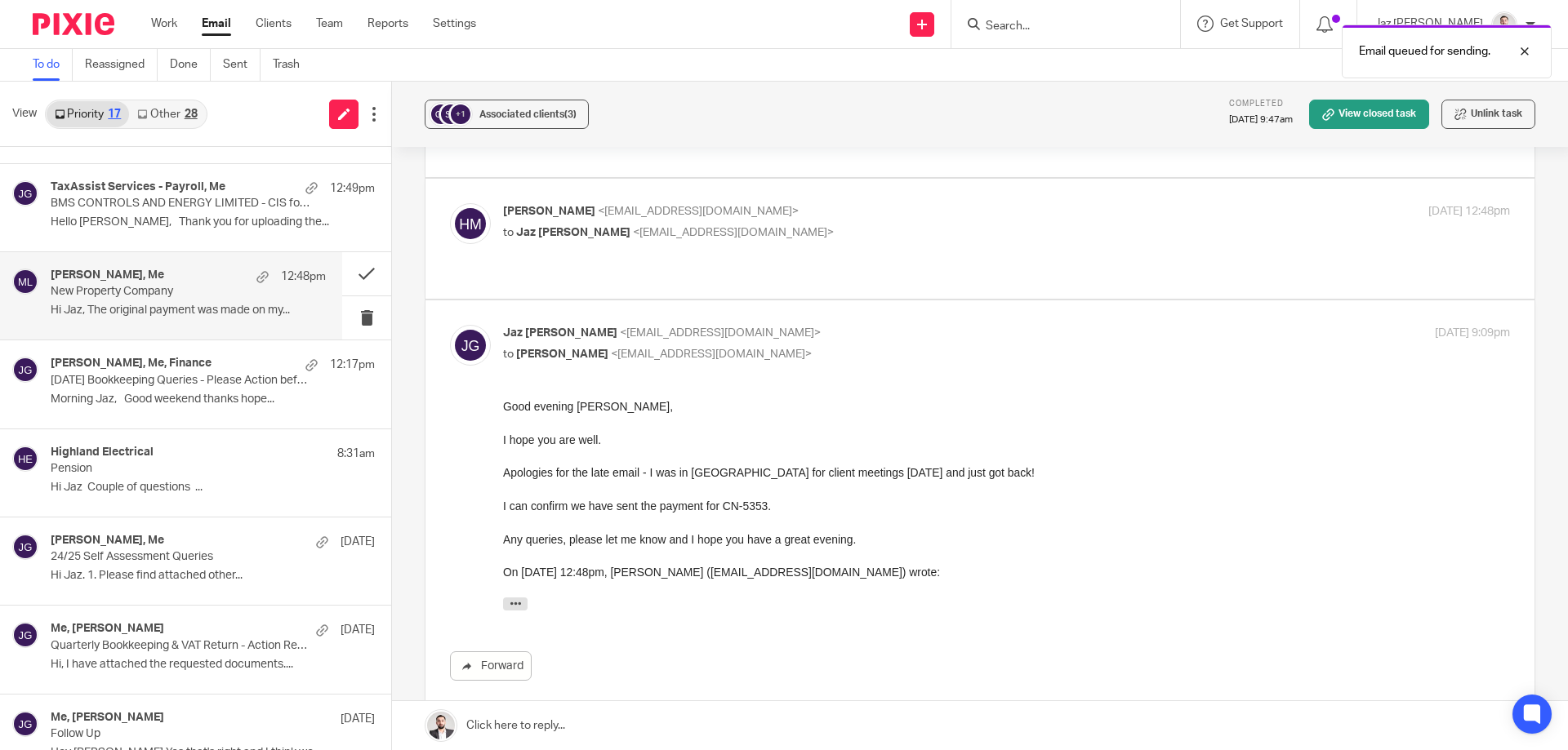
scroll to position [1248, 0]
click at [356, 273] on button at bounding box center [366, 273] width 49 height 43
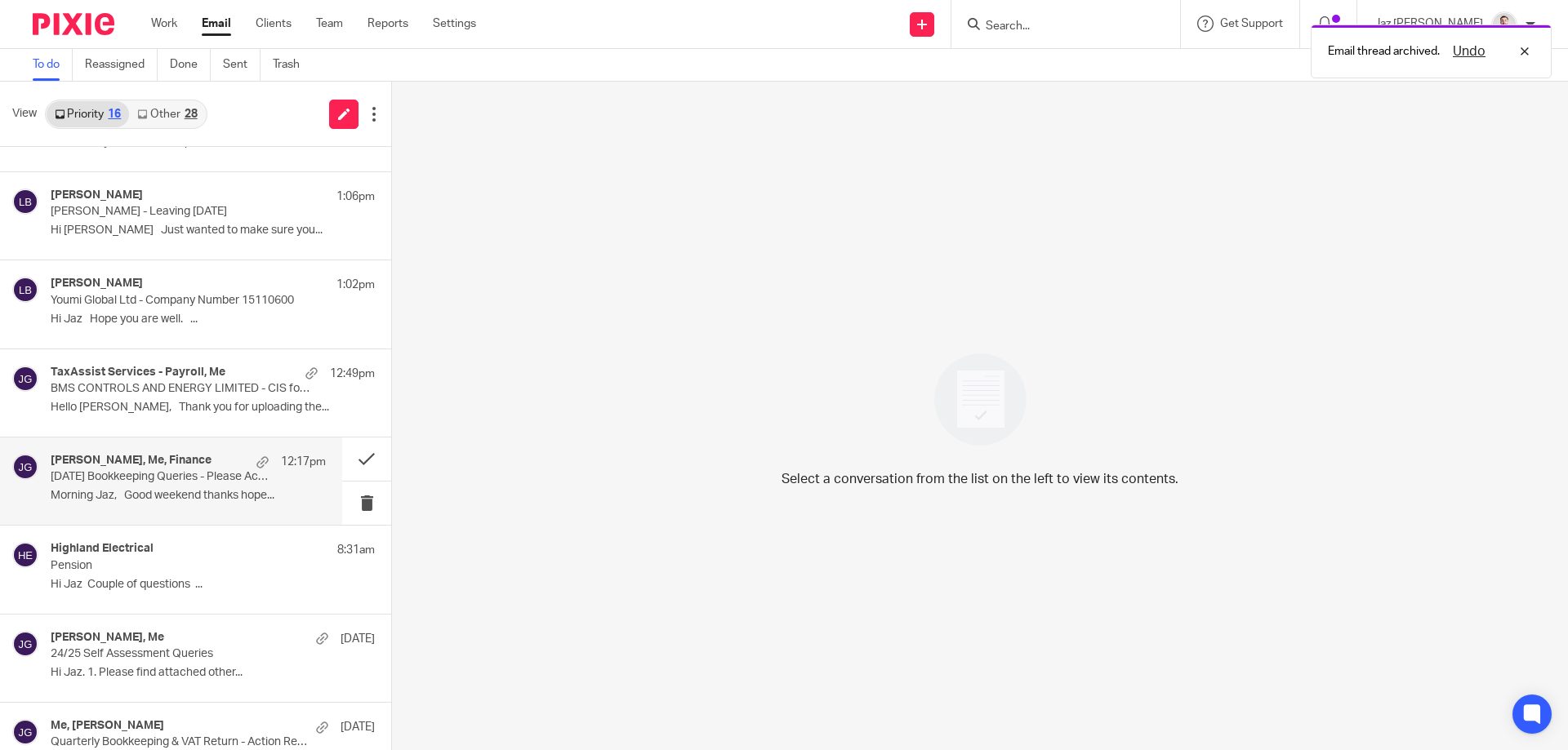
scroll to position [680, 0]
click at [163, 479] on p "July 2025 Bookkeeping Queries - Please Action before 19th Aug" at bounding box center [161, 480] width 220 height 13
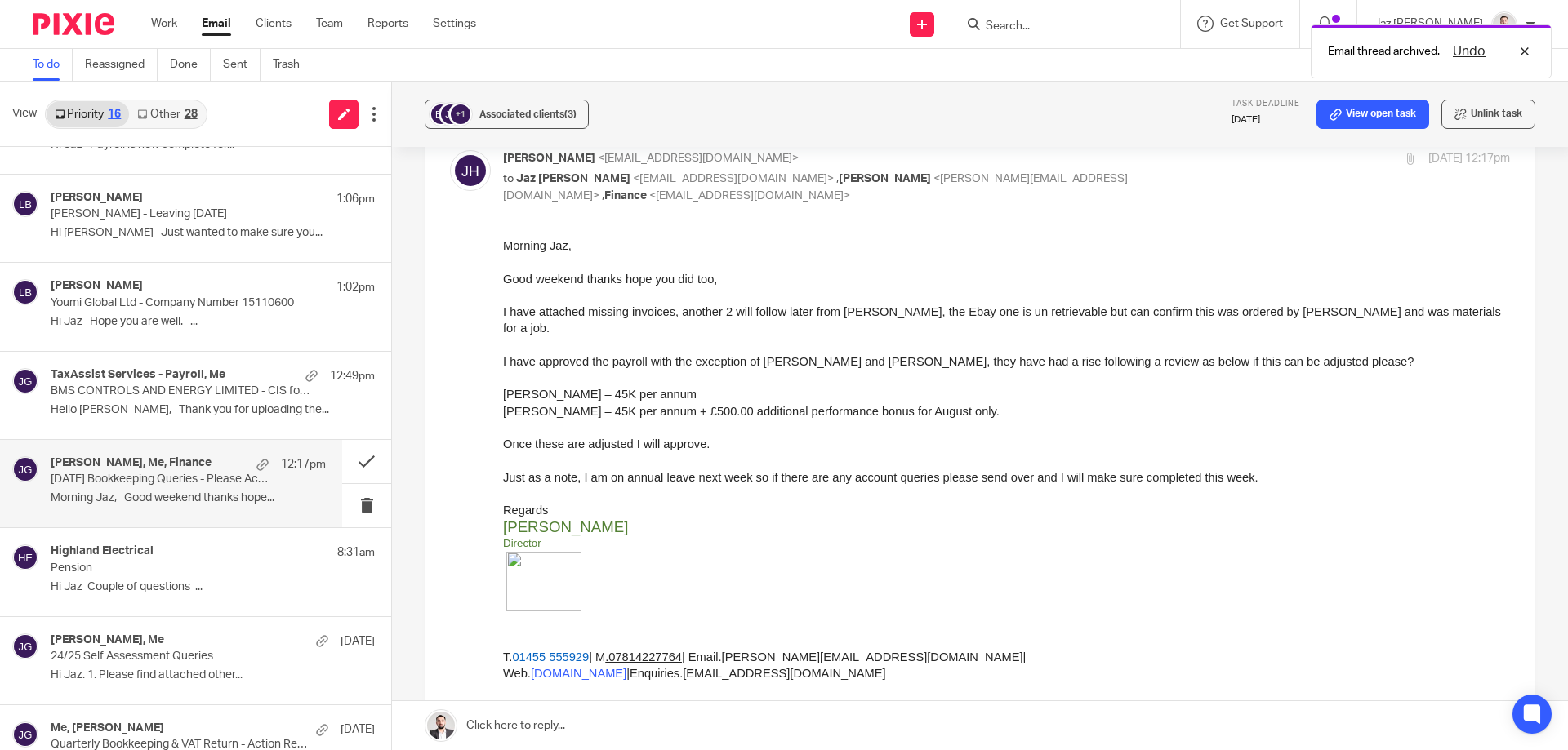
scroll to position [994, 0]
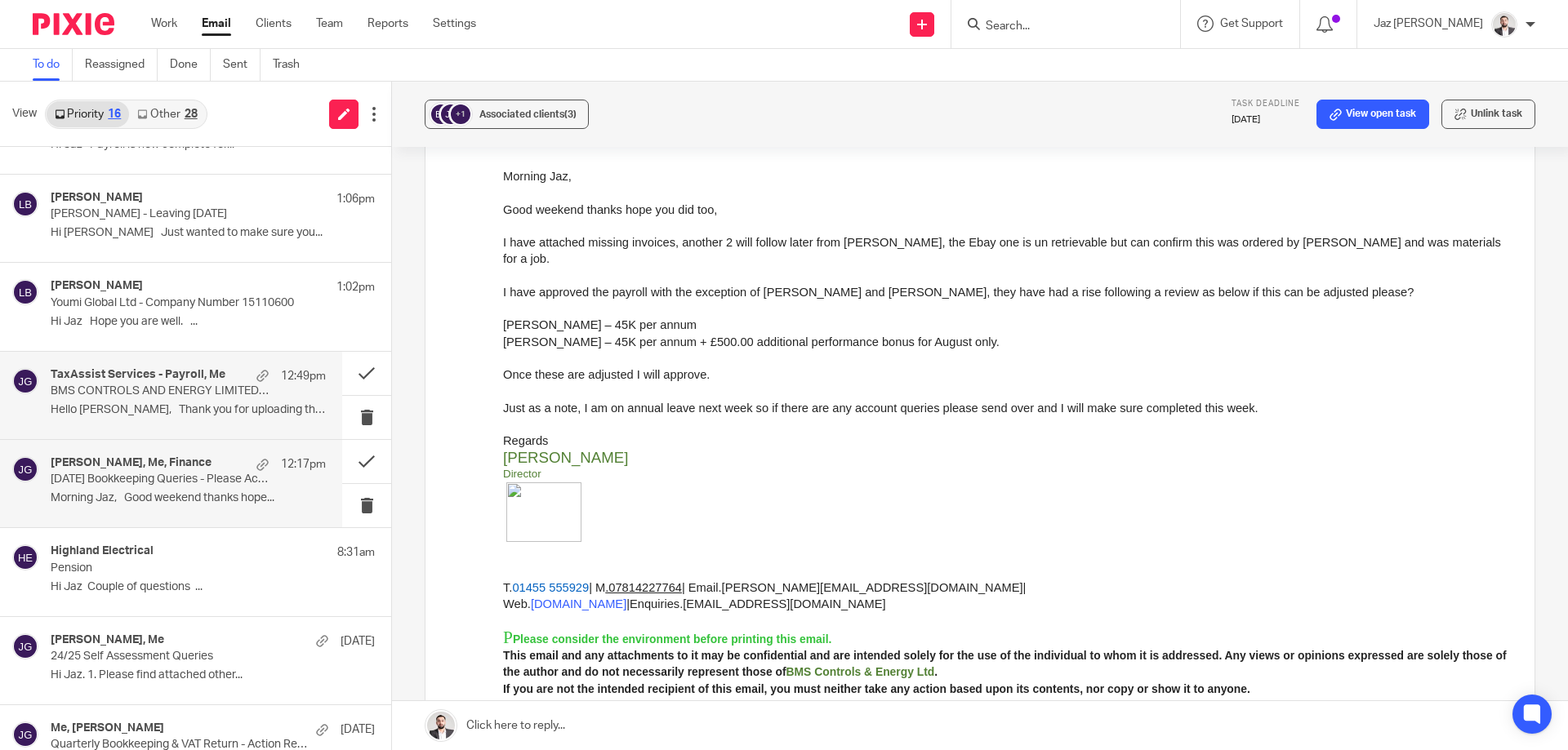
click at [204, 403] on p "Hello Jaz, Thank you for uploading the..." at bounding box center [188, 410] width 275 height 13
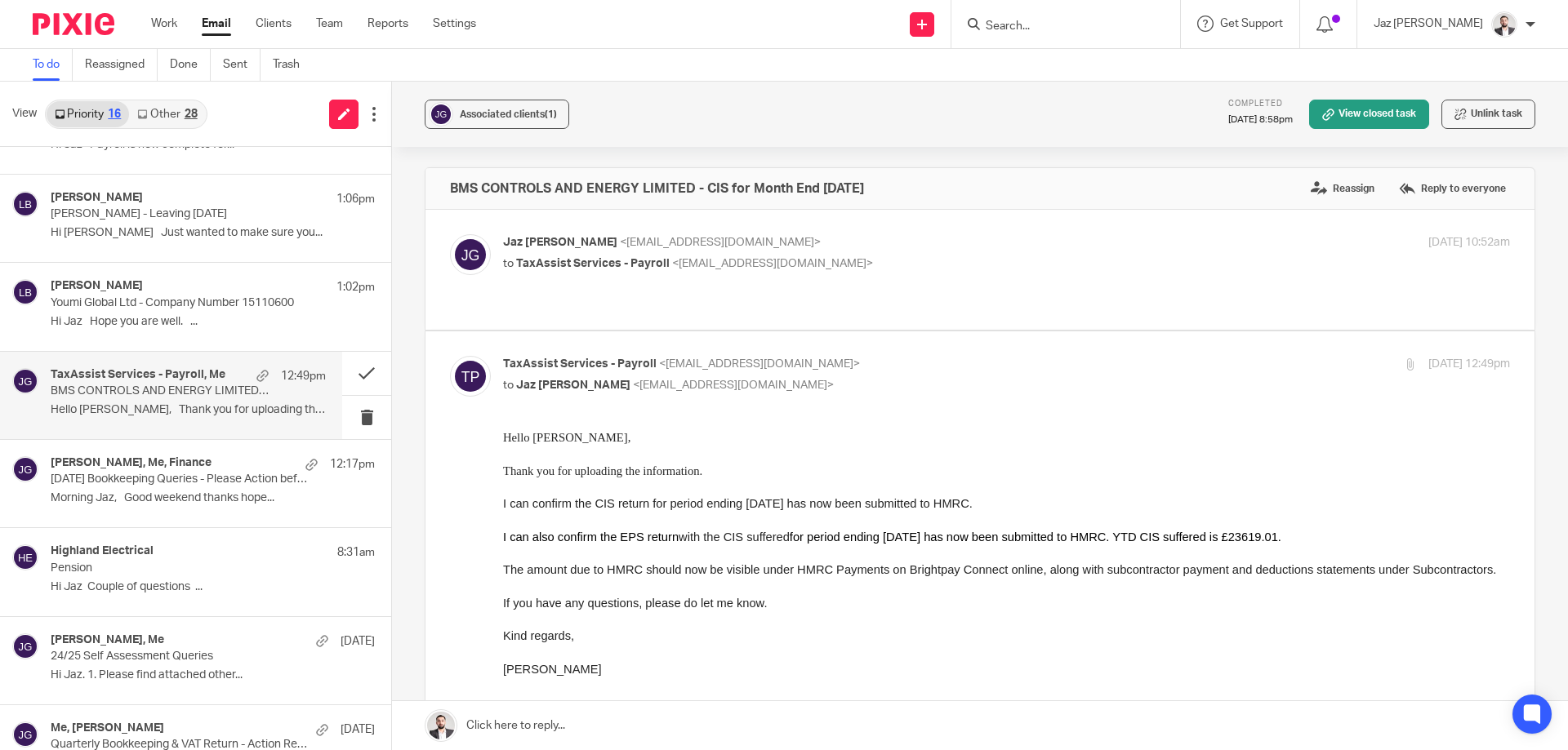
scroll to position [0, 0]
click at [169, 304] on p "Youmi Global Ltd - Company Number 15110600" at bounding box center [161, 303] width 220 height 13
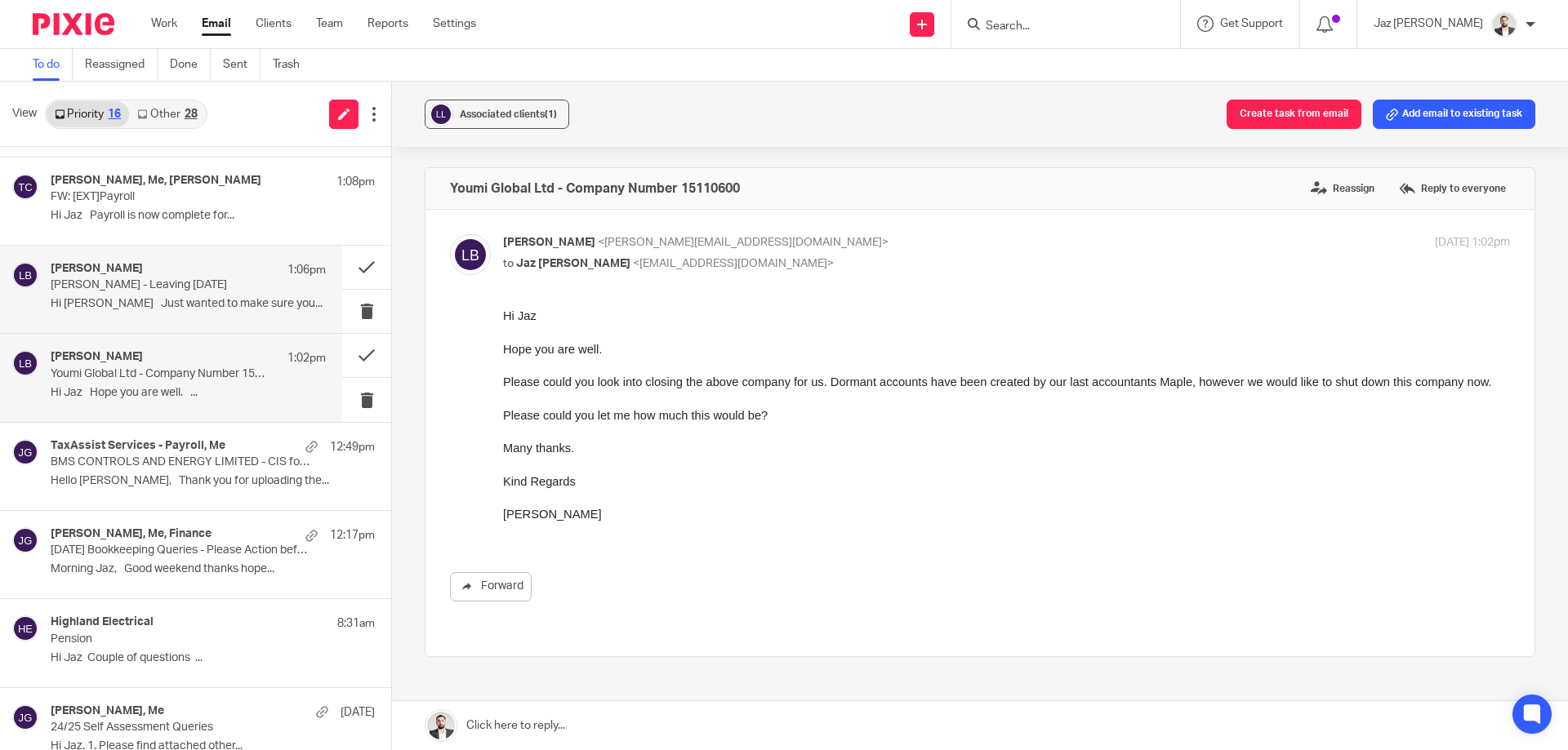
click at [169, 304] on p "Hi Jaz Just wanted to make sure you..." at bounding box center [188, 304] width 275 height 13
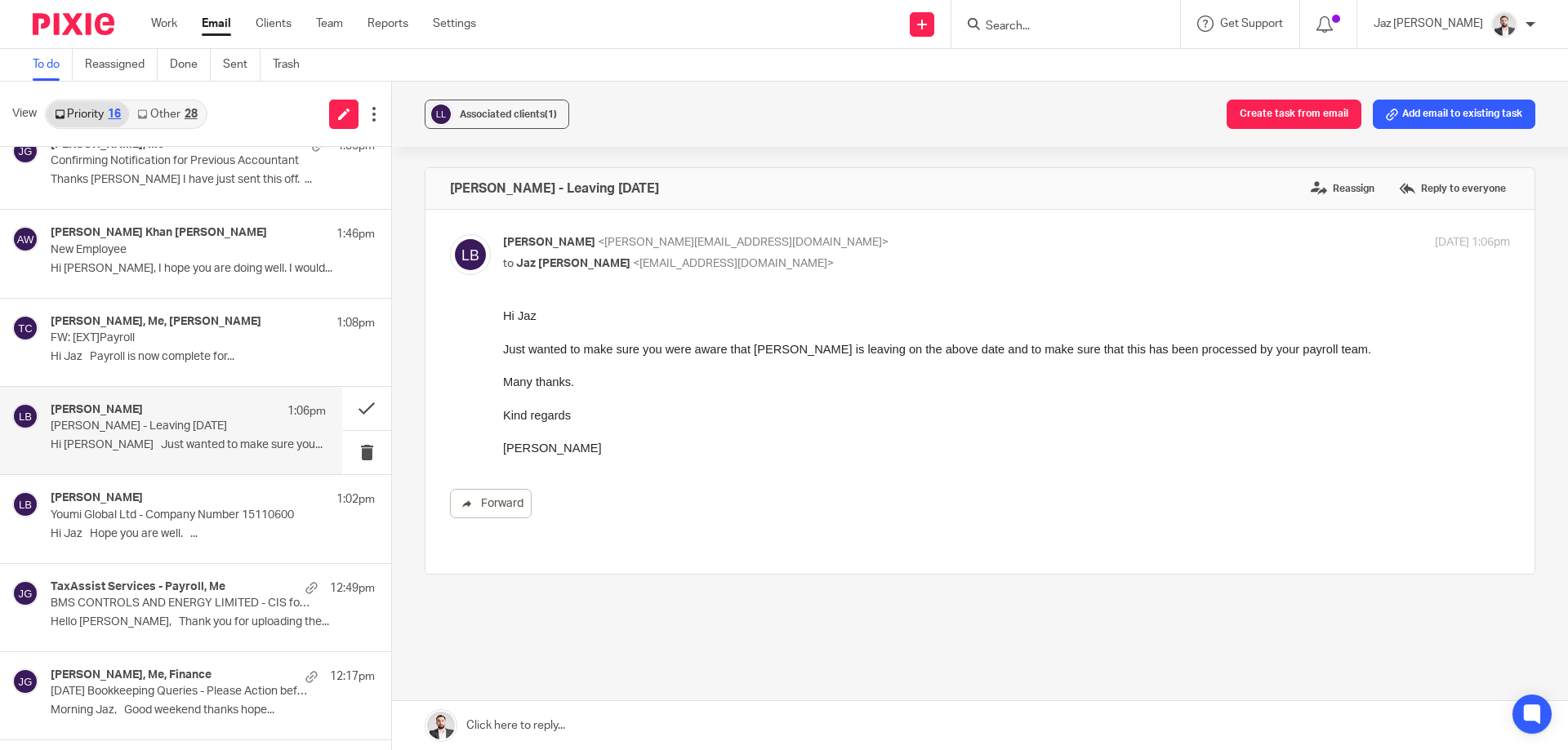
scroll to position [466, 0]
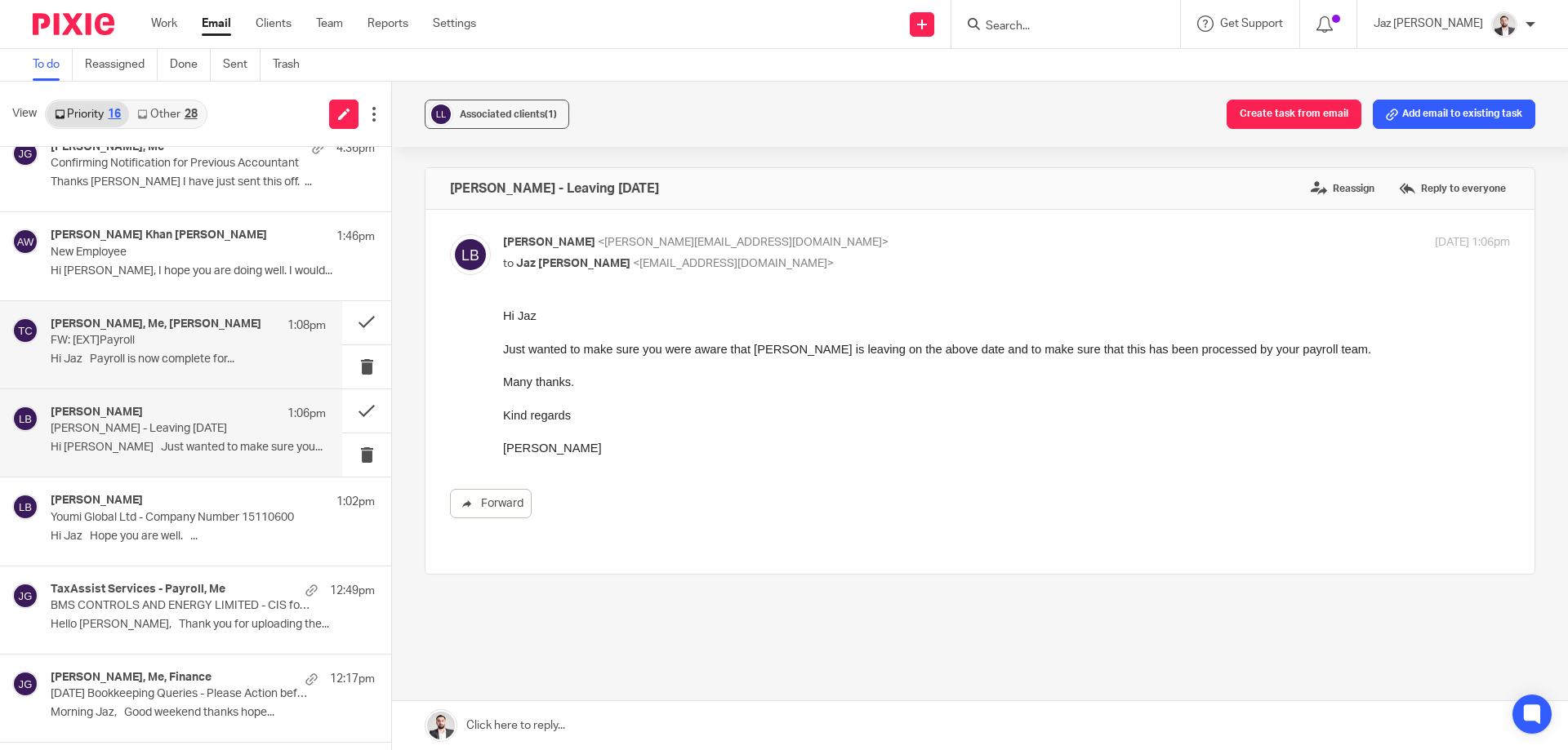
click at [130, 340] on p "FW: [EXT]Payroll" at bounding box center [161, 341] width 220 height 13
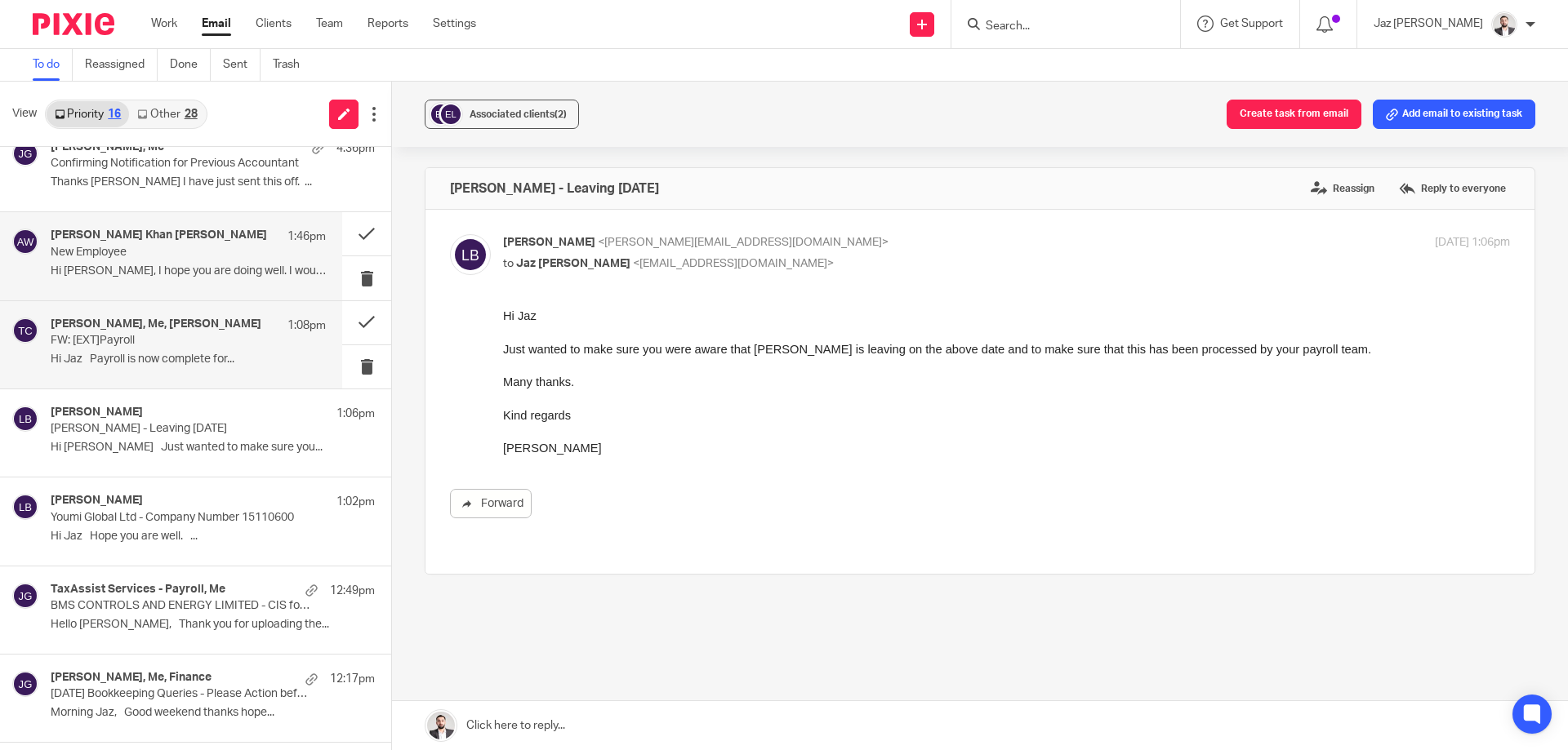
click at [192, 263] on div "Amir Ali Khan Wahla 1:46pm New Employee Hi Jaz, I hope you are doing well. I wo…" at bounding box center [188, 256] width 275 height 55
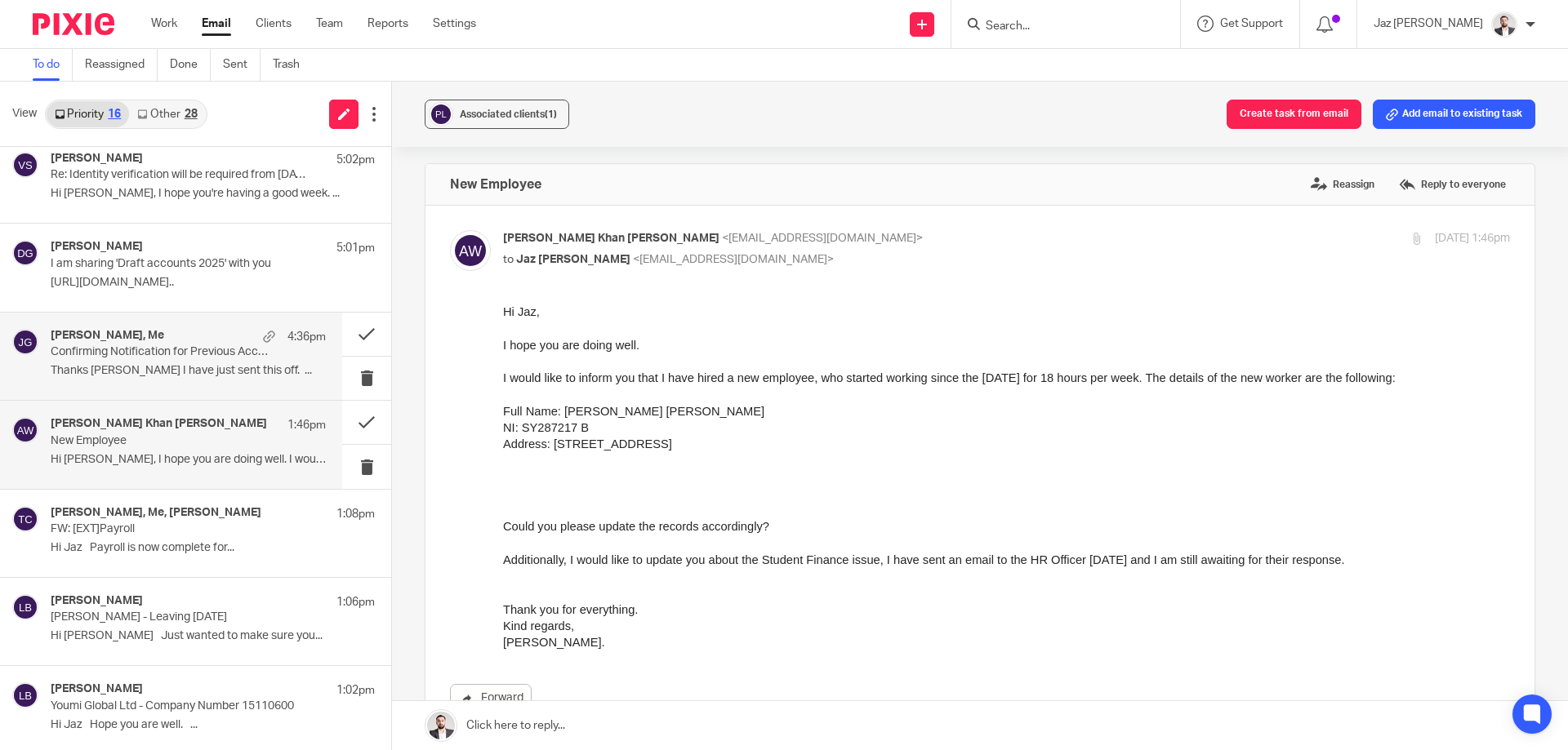
scroll to position [275, 0]
click at [163, 331] on div "Lydia Myers, Me 4:36pm" at bounding box center [188, 338] width 275 height 16
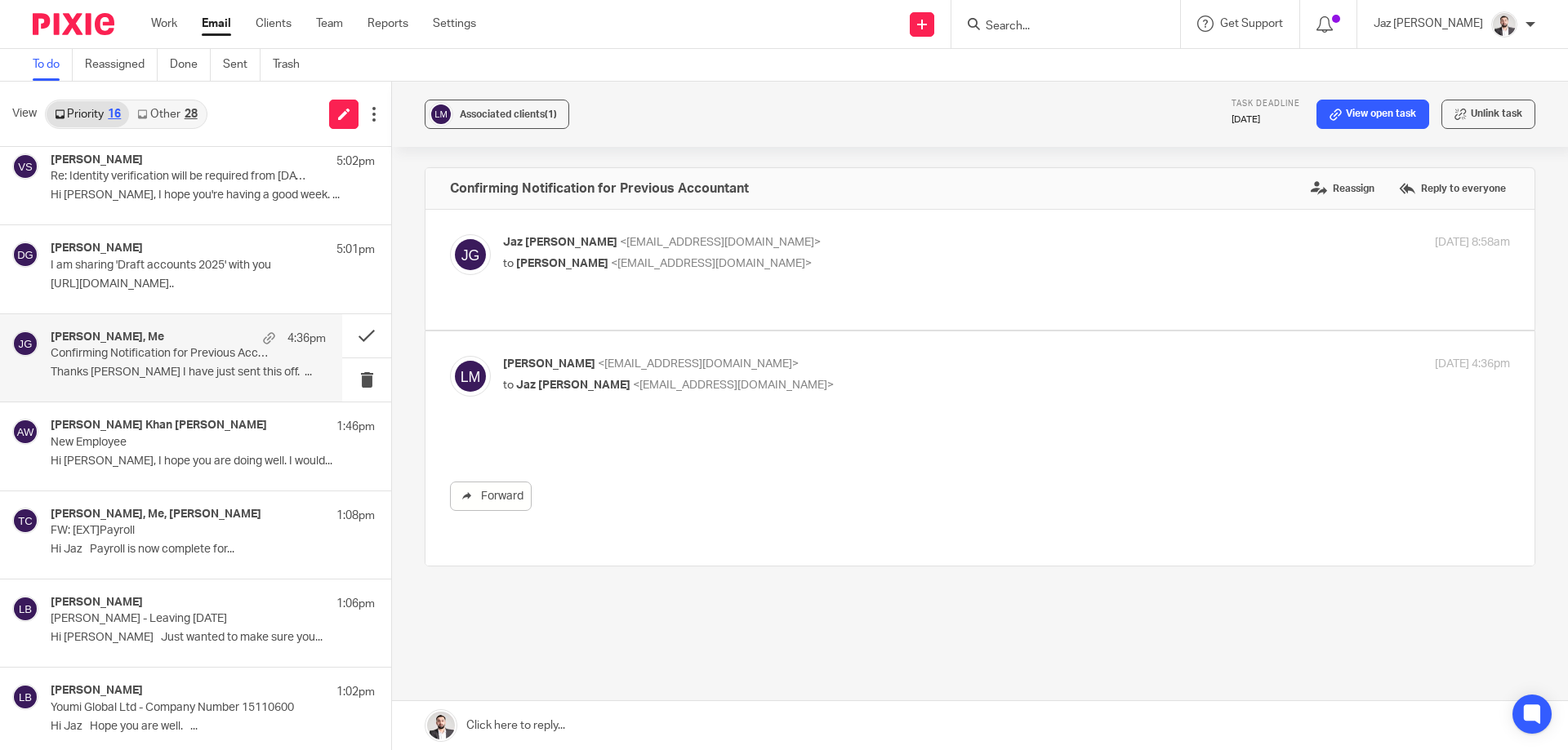
scroll to position [0, 0]
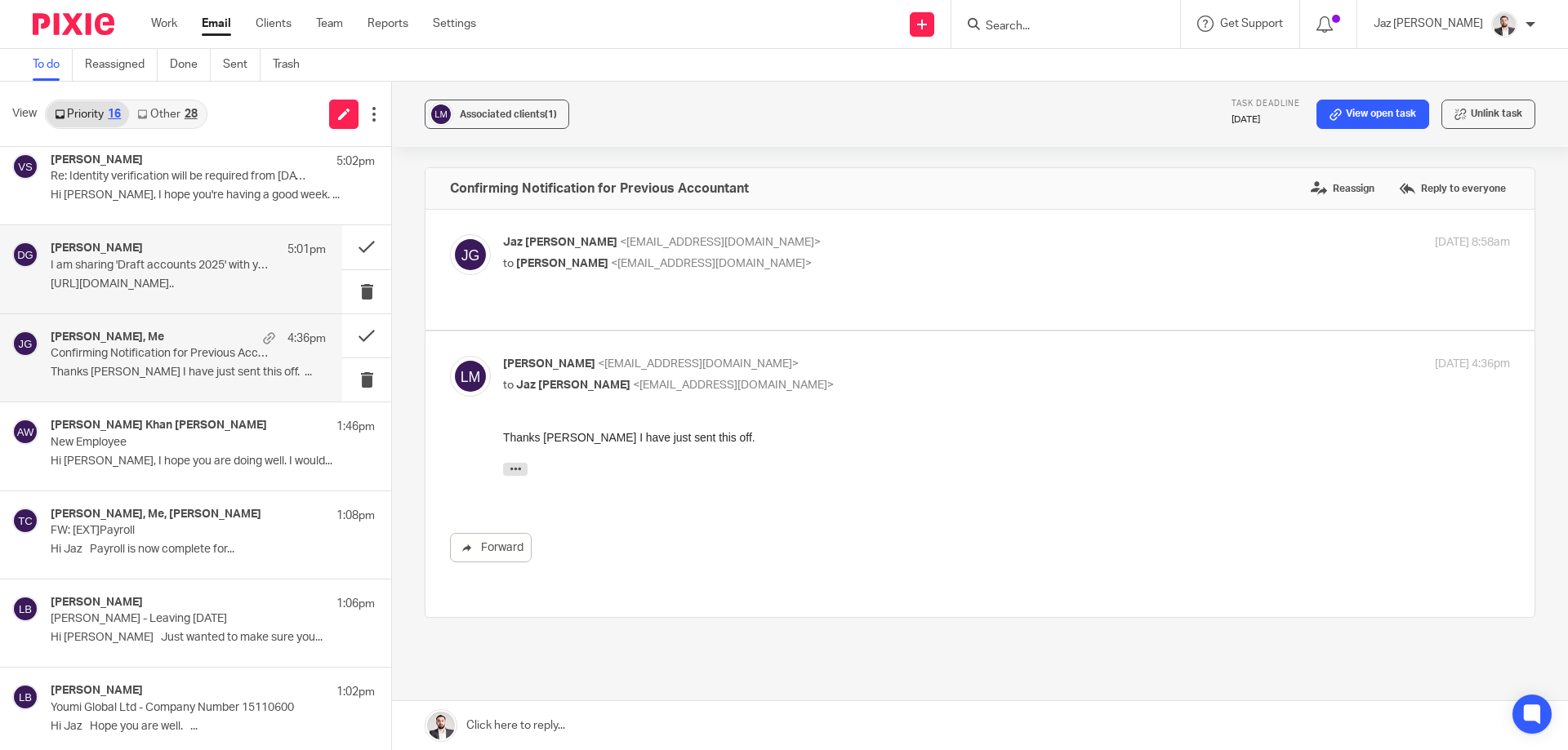
click at [215, 263] on p "I am sharing 'Draft accounts 2025' with you" at bounding box center [161, 265] width 220 height 13
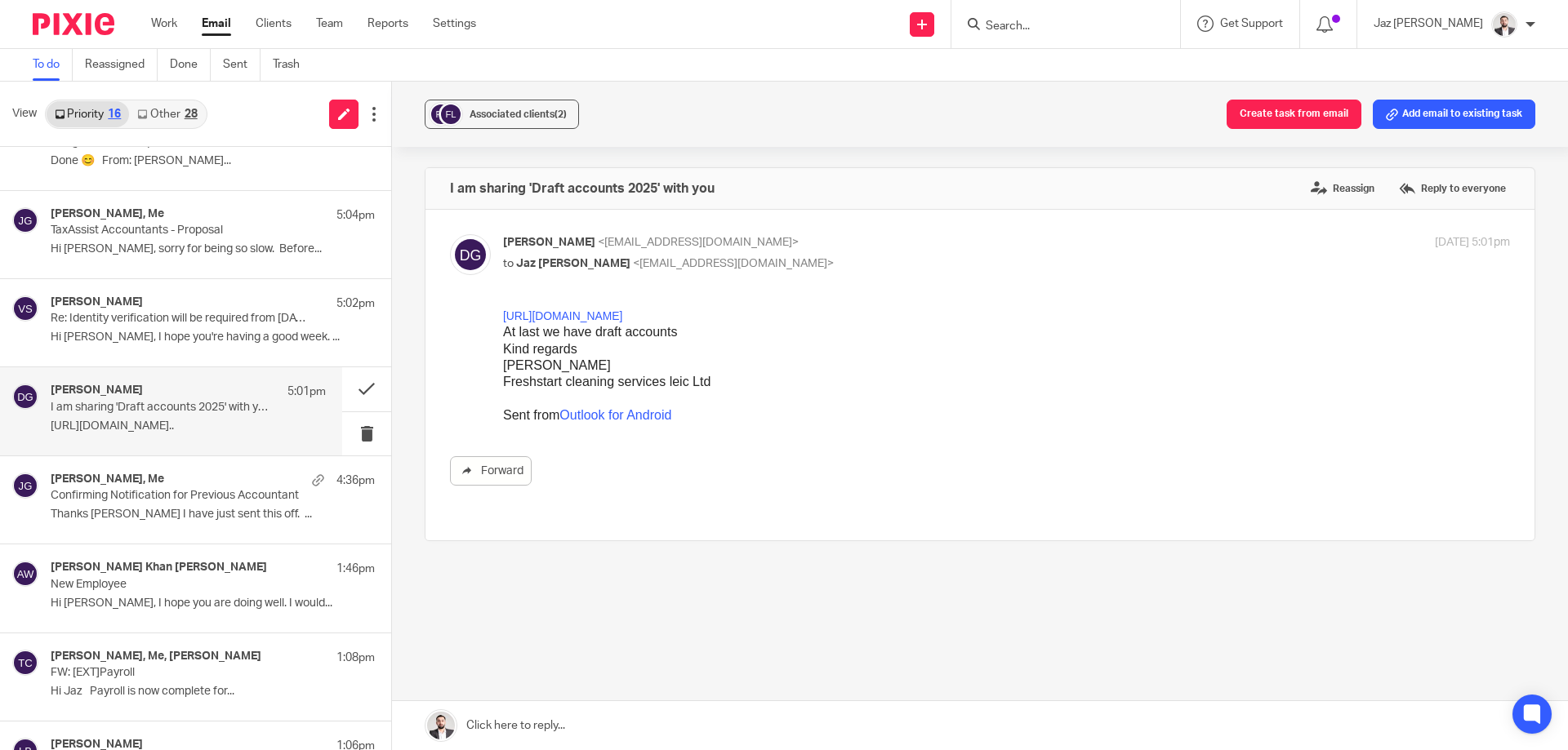
scroll to position [128, 0]
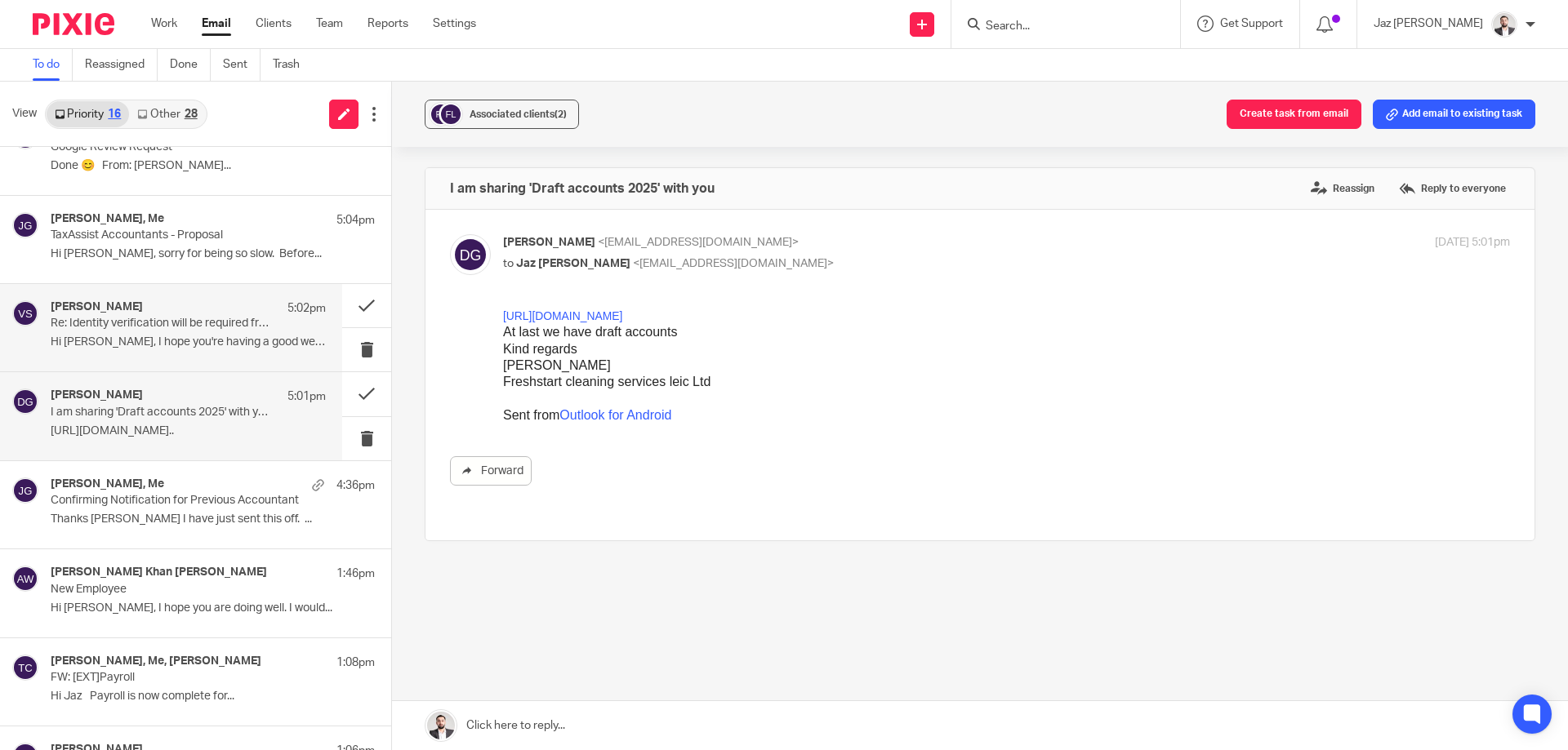
click at [155, 337] on p "Hi Jaz, I hope you're having a good week. ..." at bounding box center [188, 342] width 275 height 13
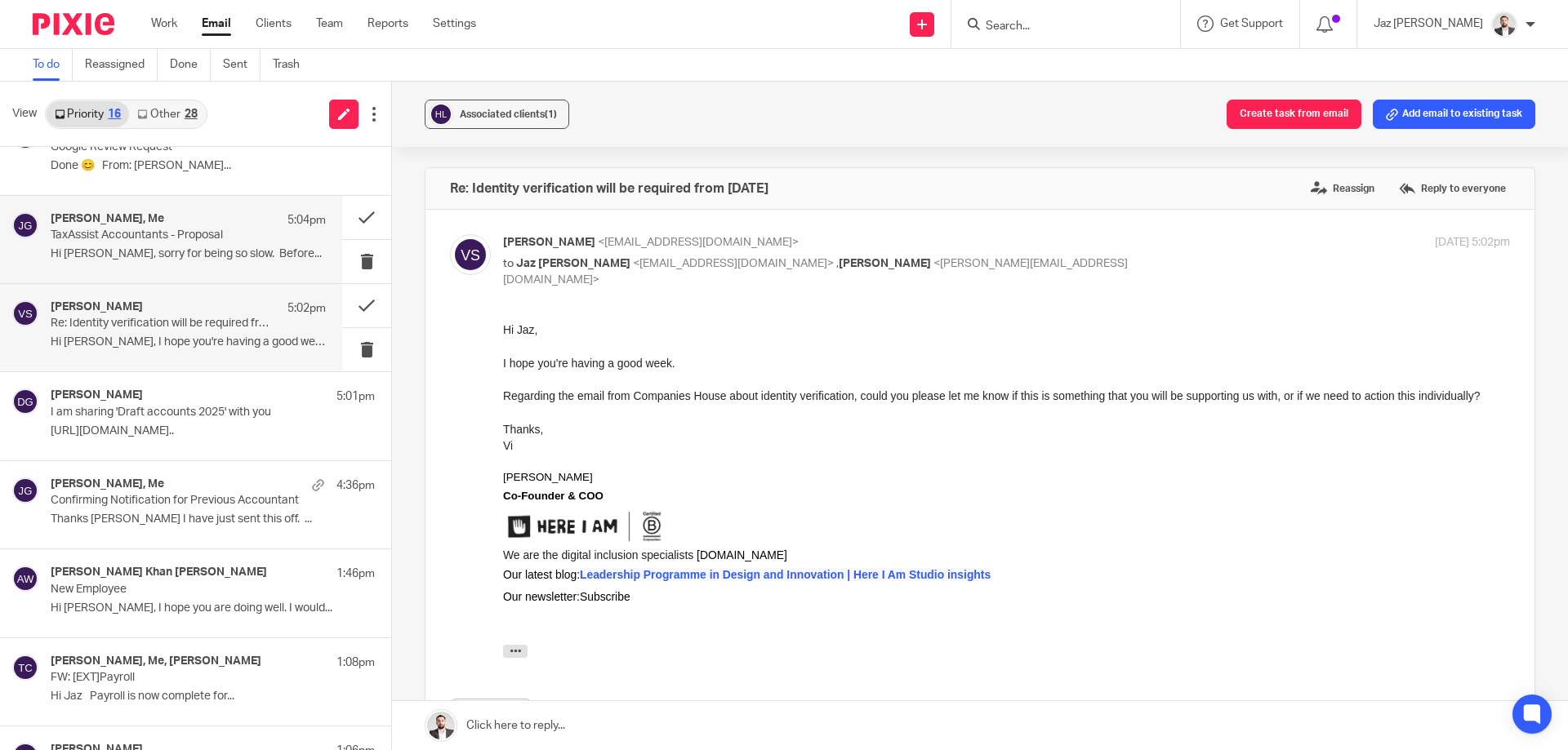
scroll to position [0, 0]
click at [163, 255] on p "Hi Jaz, sorry for being so slow. Before..." at bounding box center [188, 254] width 275 height 13
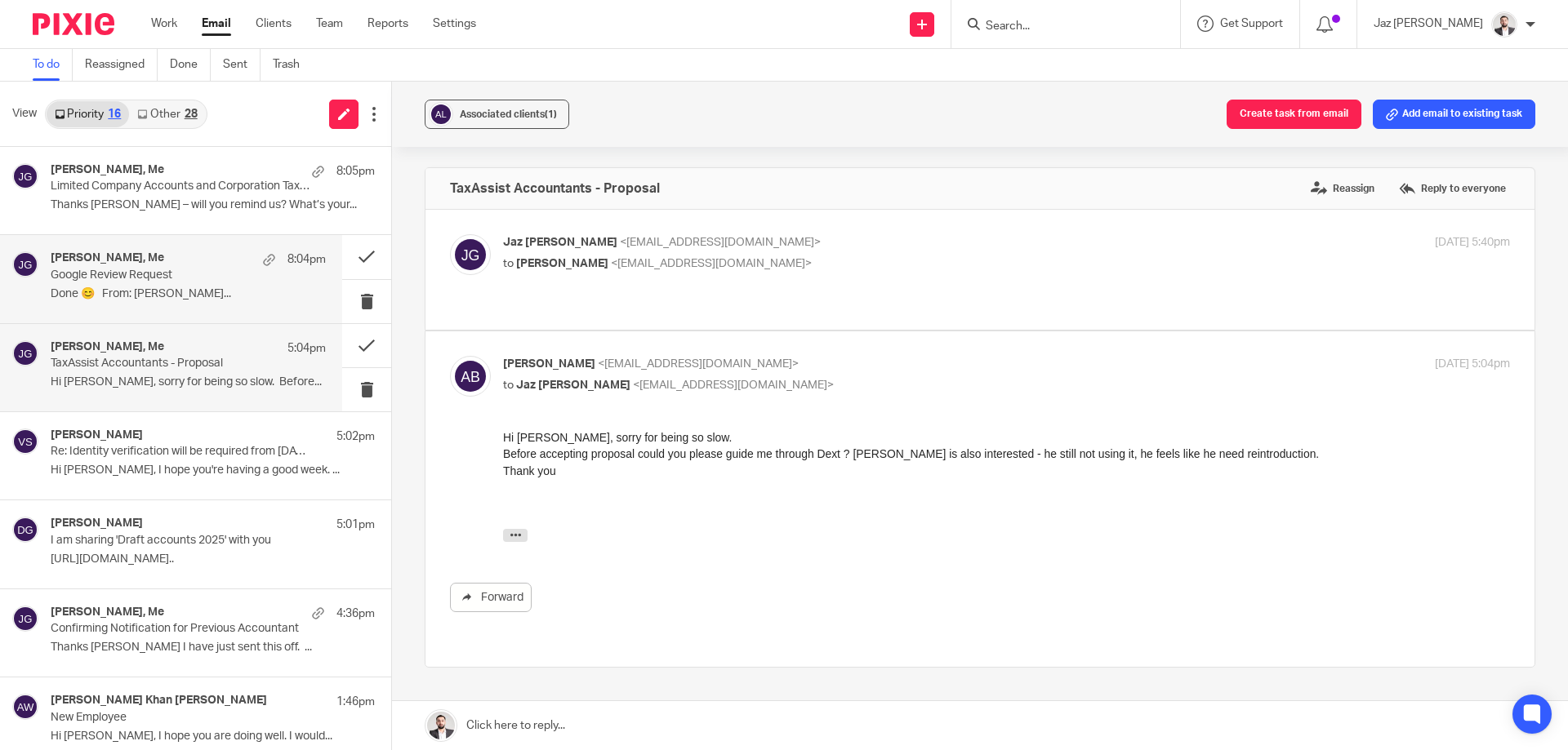
click at [159, 269] on p "Google Review Request" at bounding box center [161, 275] width 220 height 13
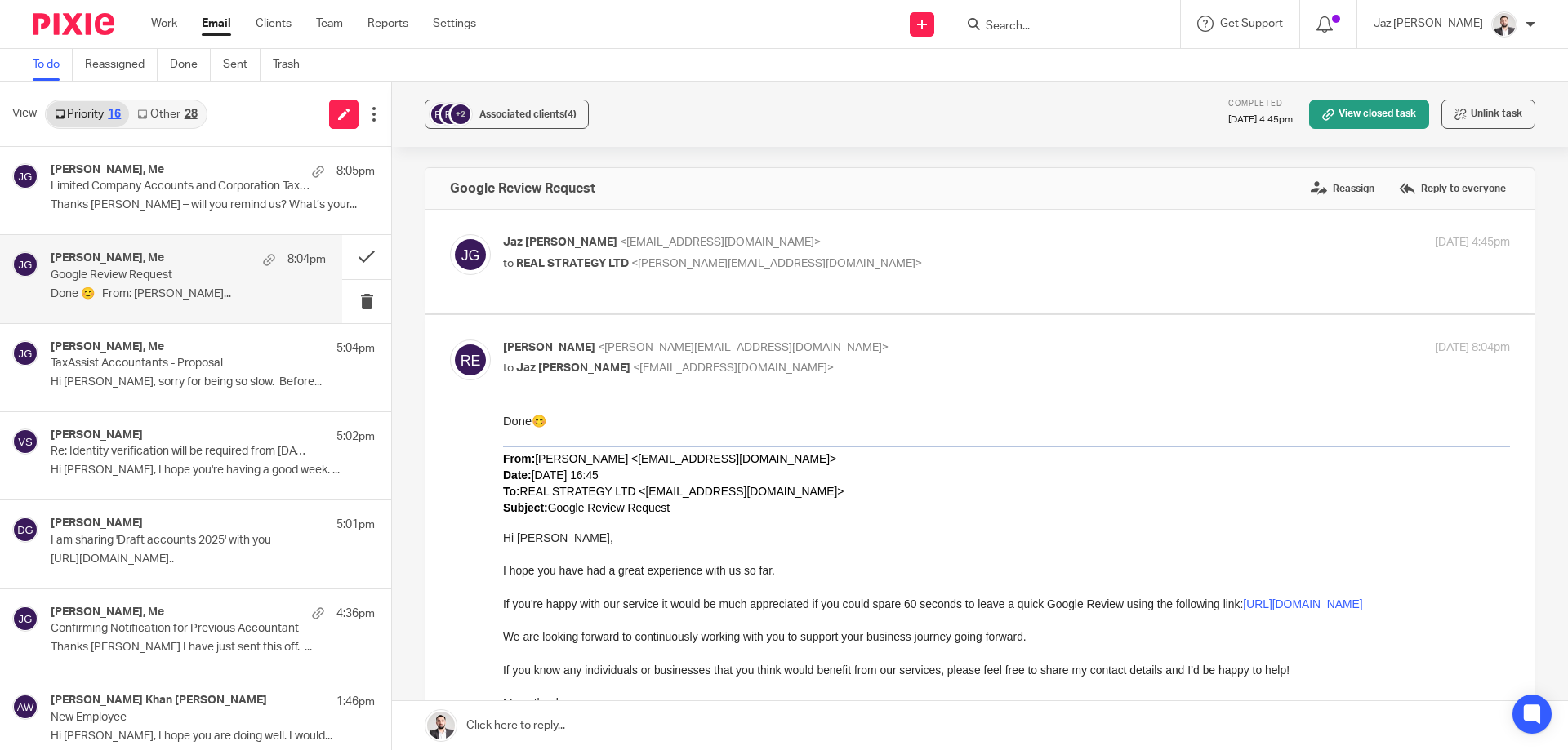
click at [533, 728] on link at bounding box center [980, 725] width 1176 height 49
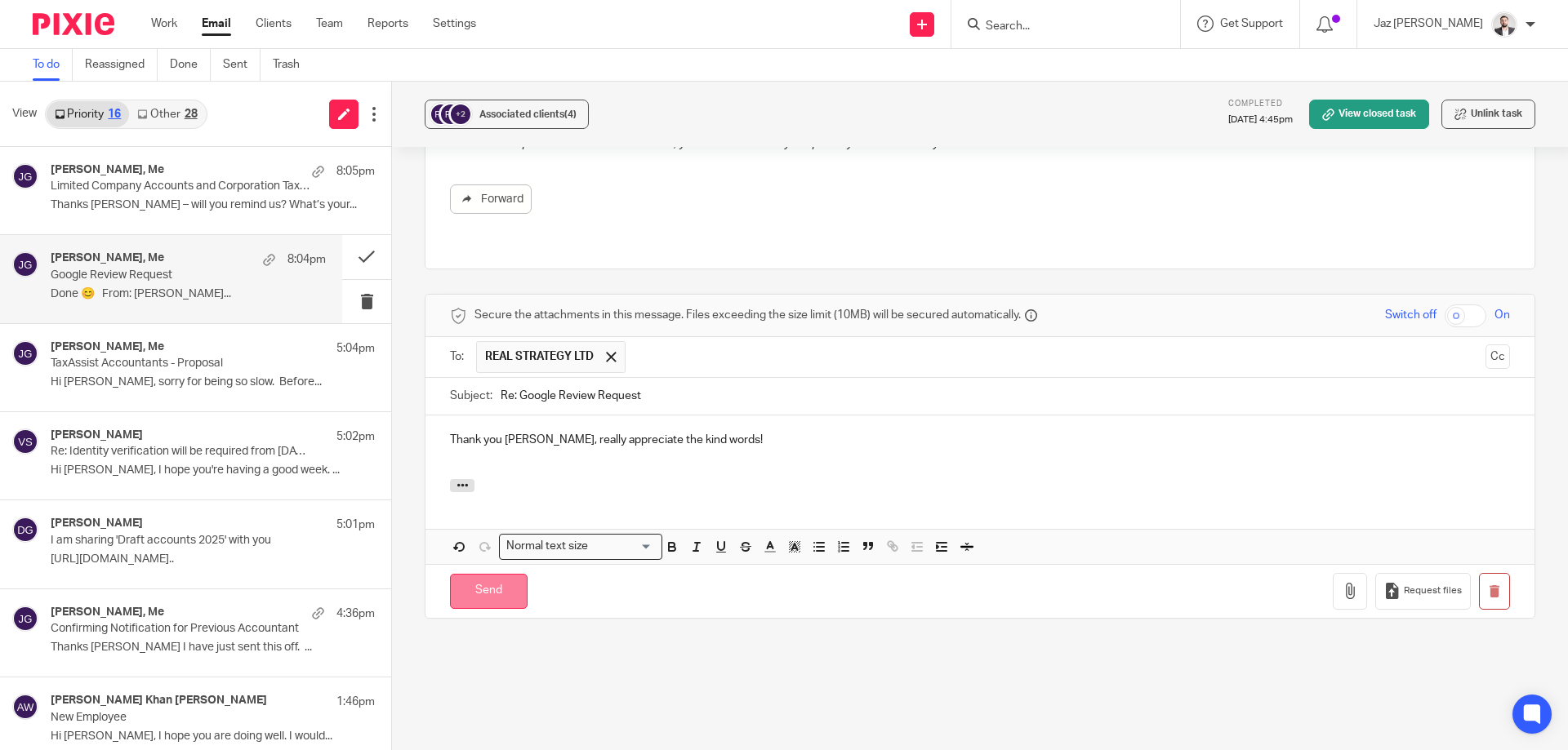
click at [496, 576] on input "Send" at bounding box center [489, 591] width 78 height 35
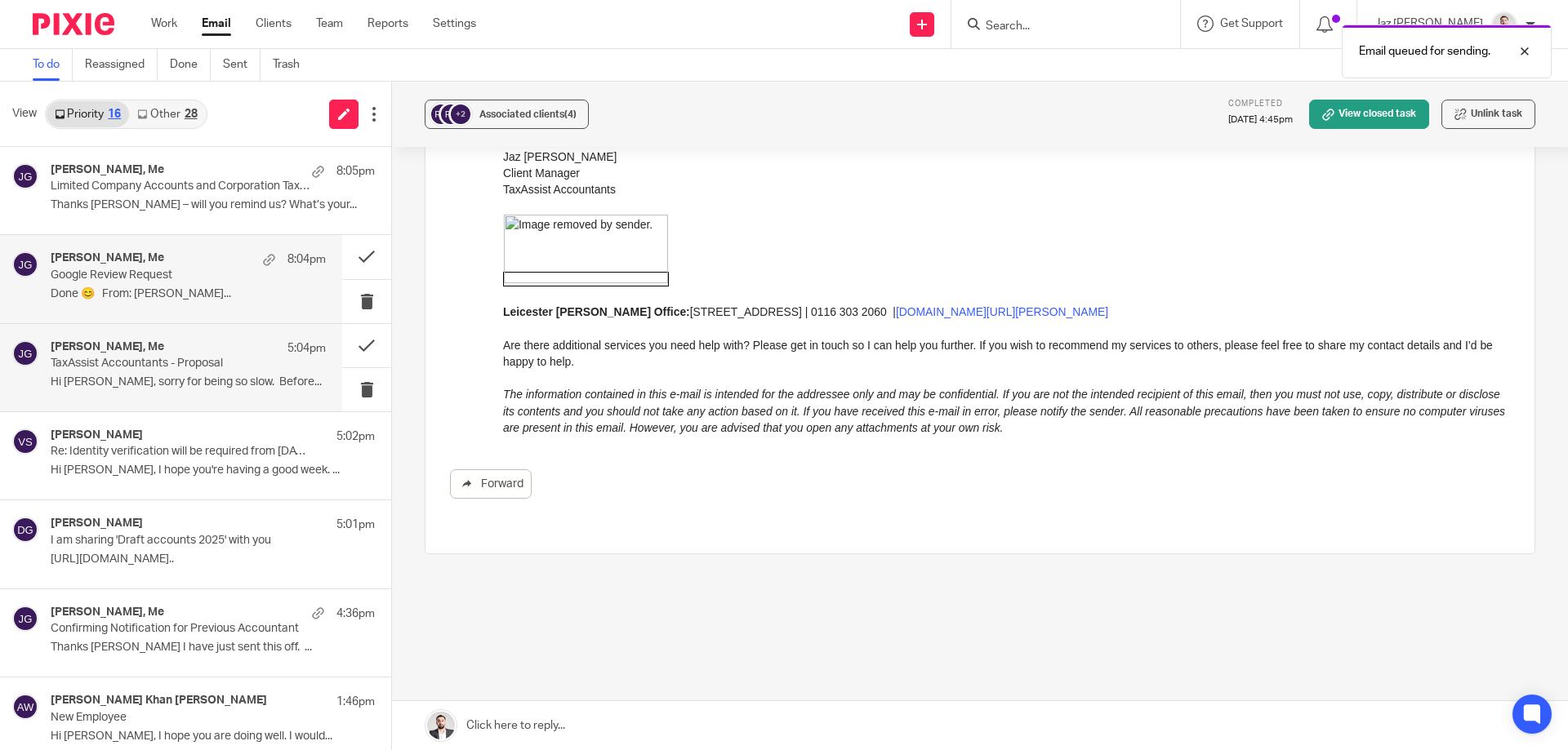
click at [239, 379] on p "Hi Jaz, sorry for being so slow. Before..." at bounding box center [188, 382] width 275 height 13
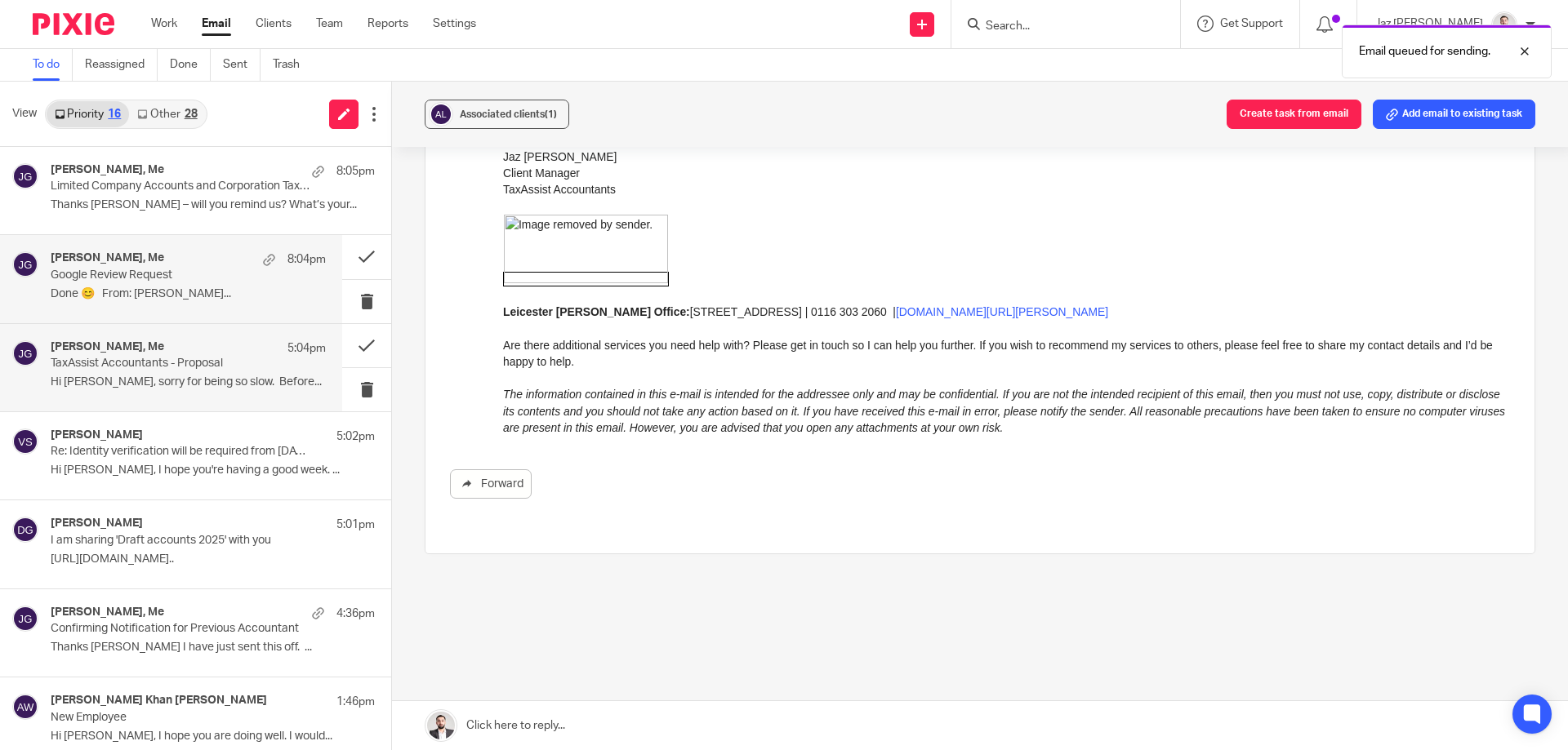
scroll to position [0, 0]
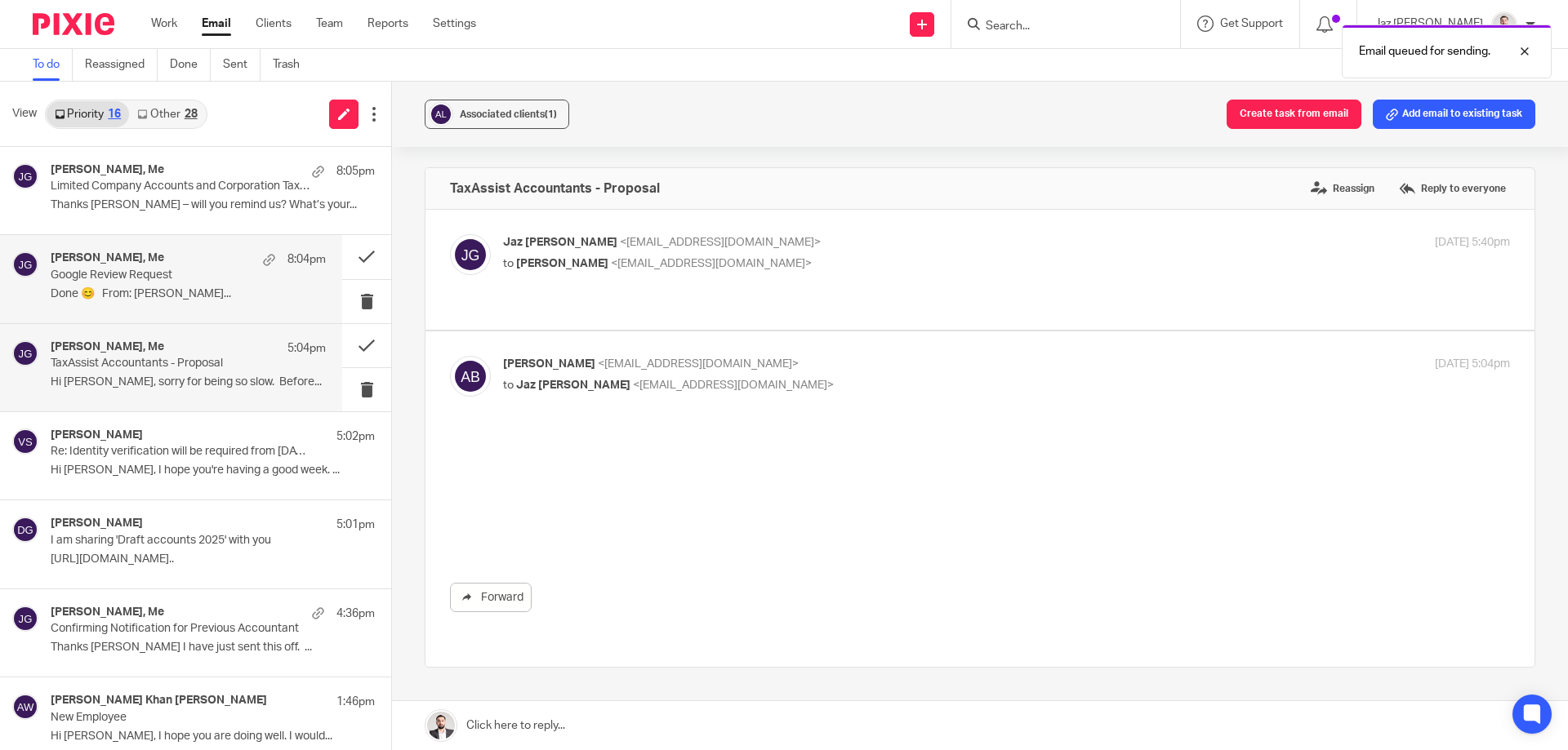
click at [227, 300] on p "Done 😊 From: Jaz Grewal..." at bounding box center [188, 294] width 275 height 13
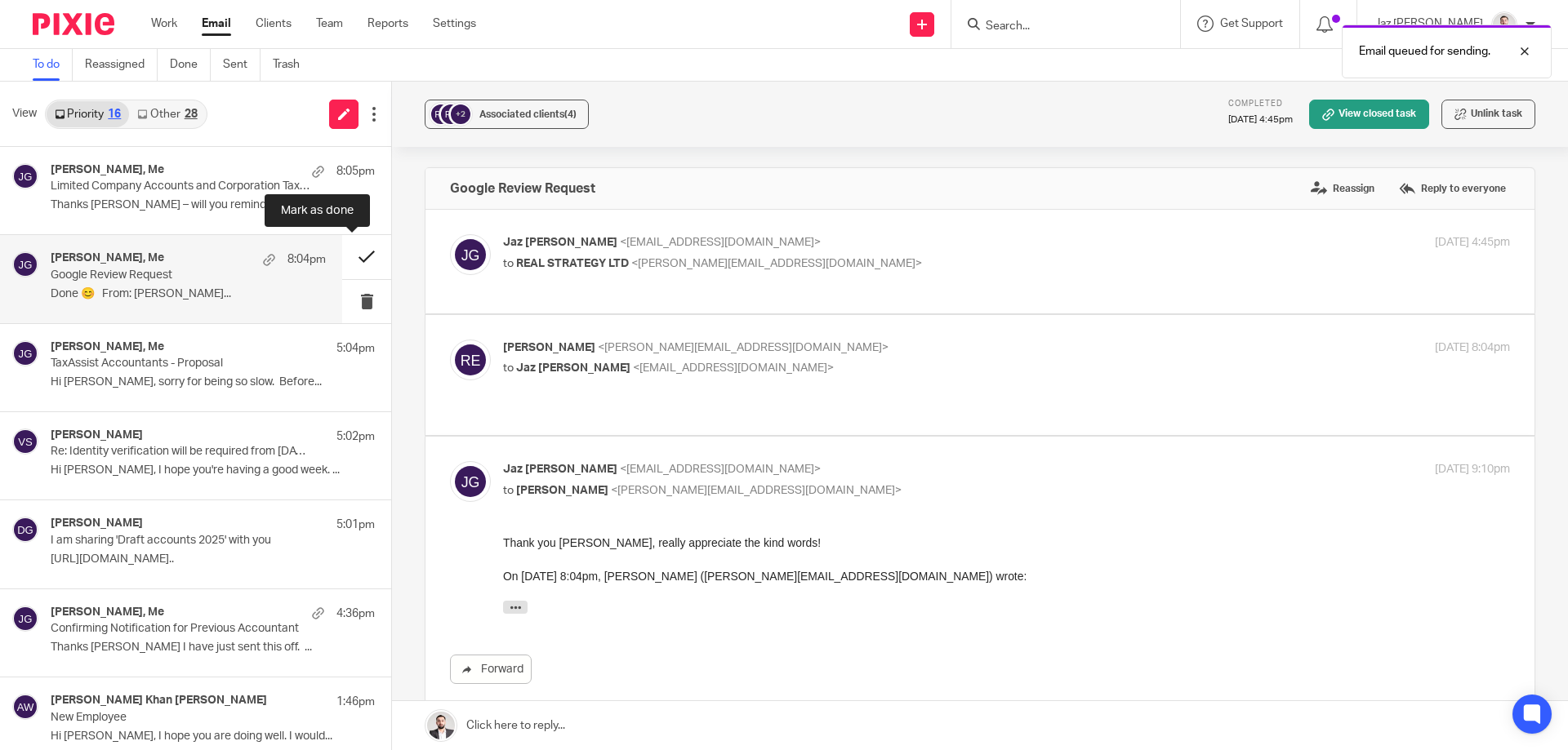
click at [360, 248] on button at bounding box center [366, 257] width 49 height 43
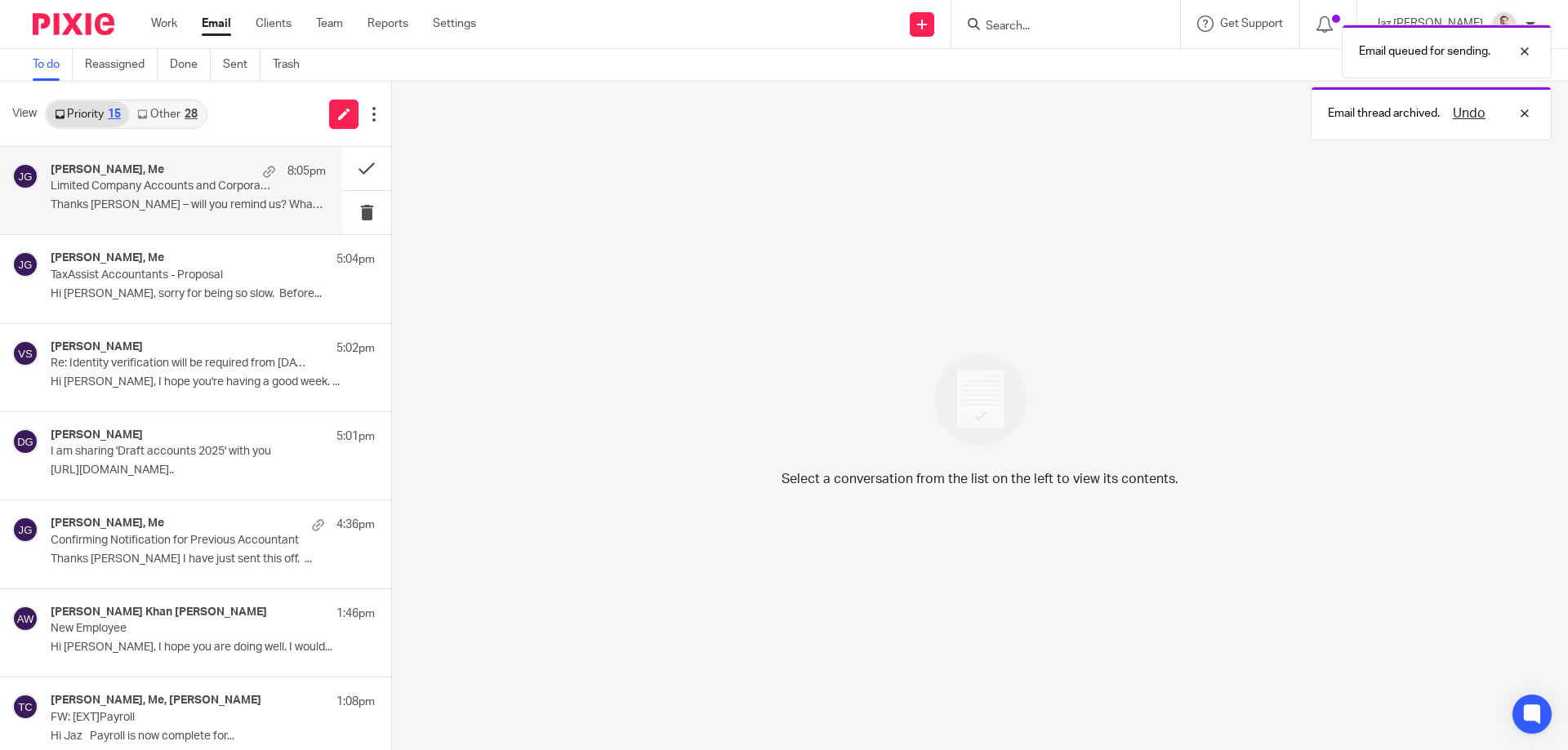
click at [208, 191] on p "Limited Company Accounts and Corporation Tax Return Successfully Filed - Corpor…" at bounding box center [161, 187] width 220 height 13
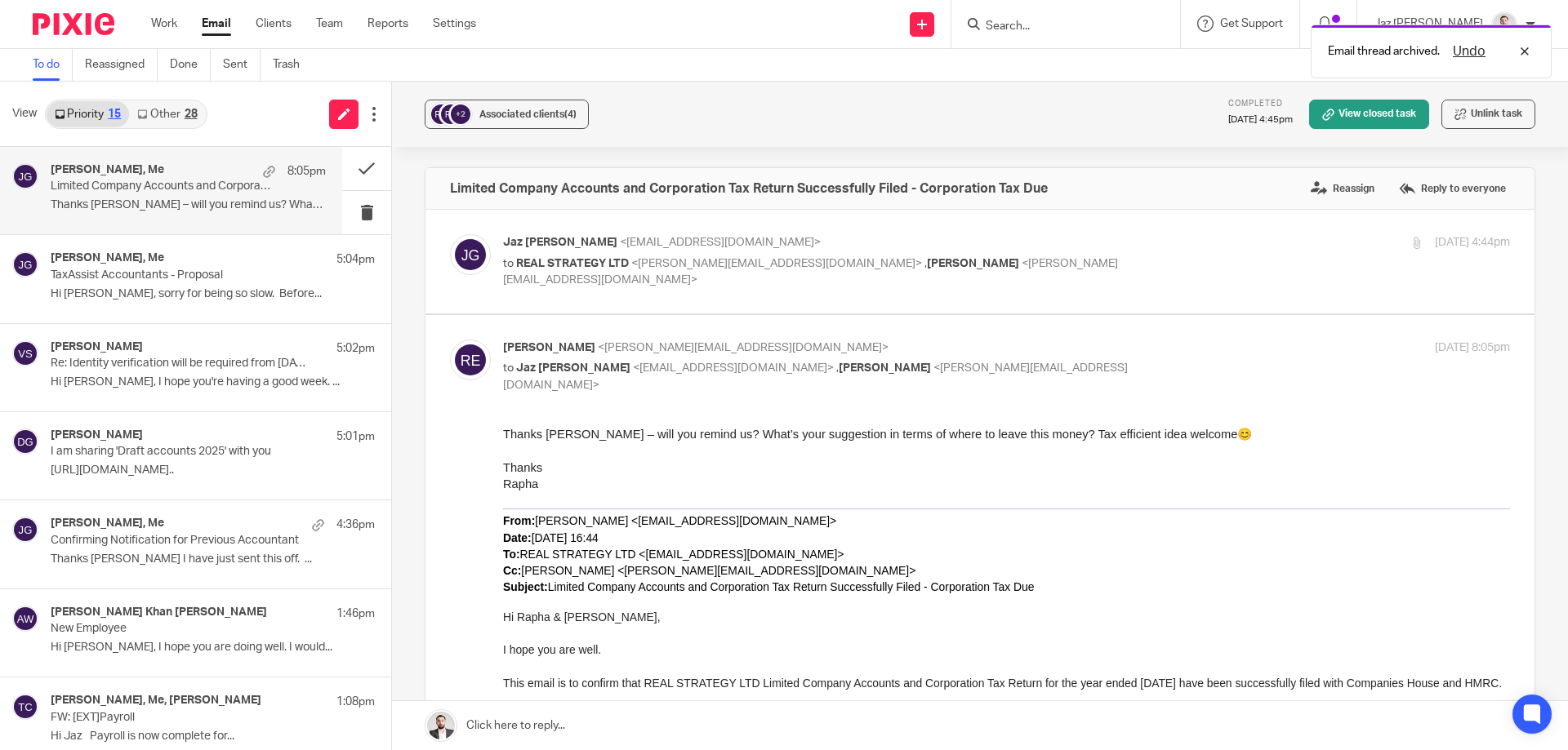
click at [628, 730] on link at bounding box center [980, 725] width 1176 height 49
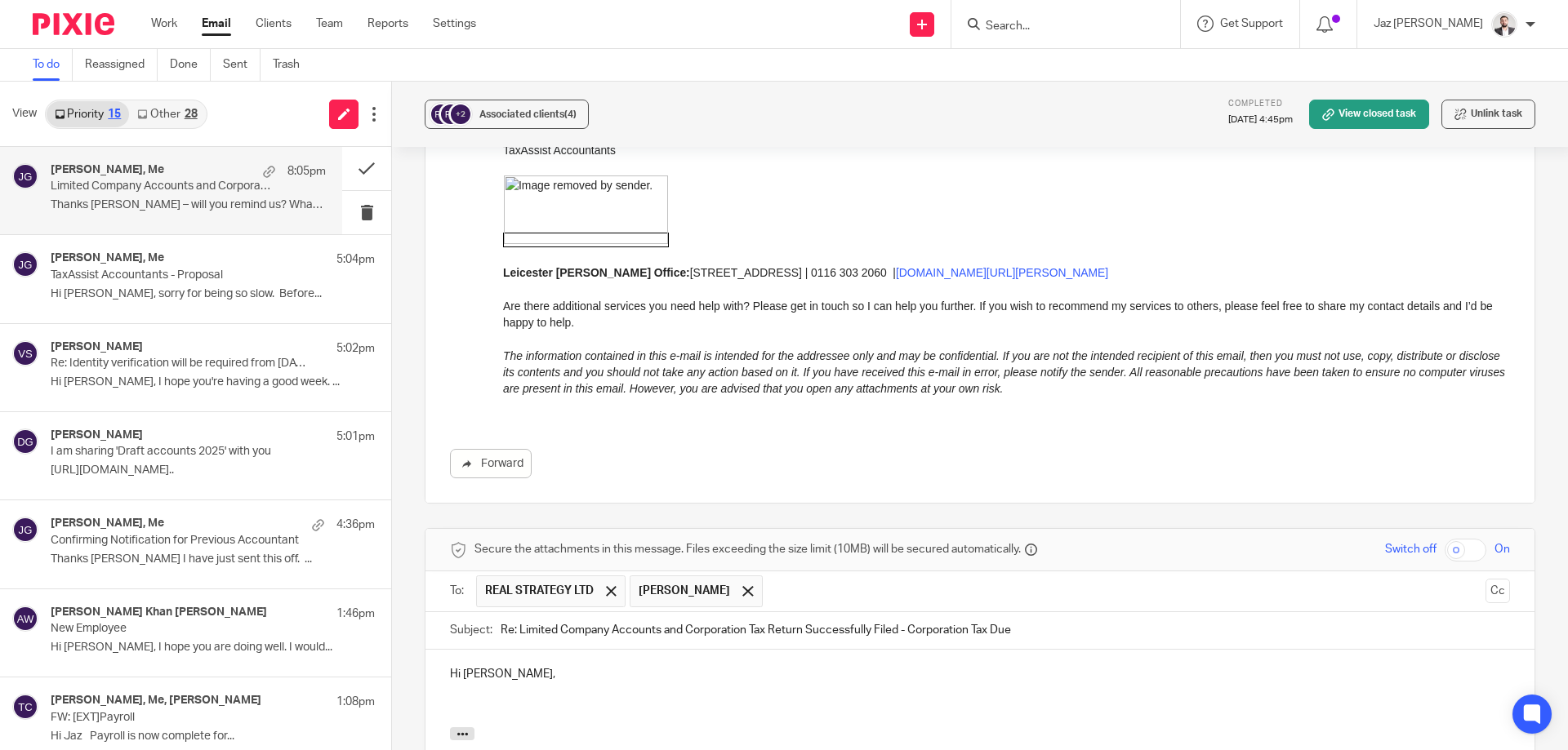
scroll to position [1276, 0]
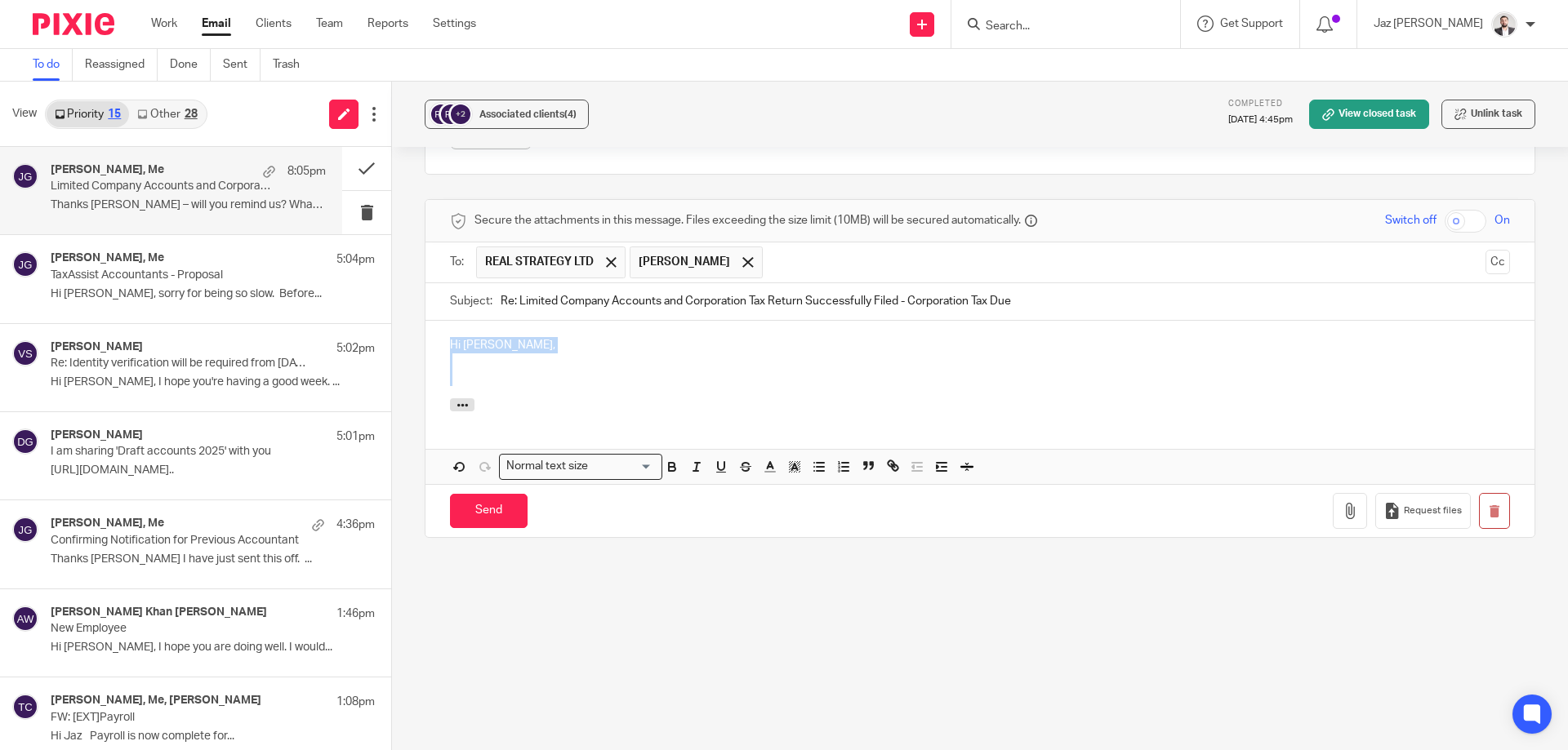
drag, startPoint x: 477, startPoint y: 381, endPoint x: 415, endPoint y: 334, distance: 77.8
click at [415, 334] on div "+2 Associated clients (4) Completed 14 Aug 2025 4:45pm View closed task Unlink …" at bounding box center [980, 416] width 1176 height 669
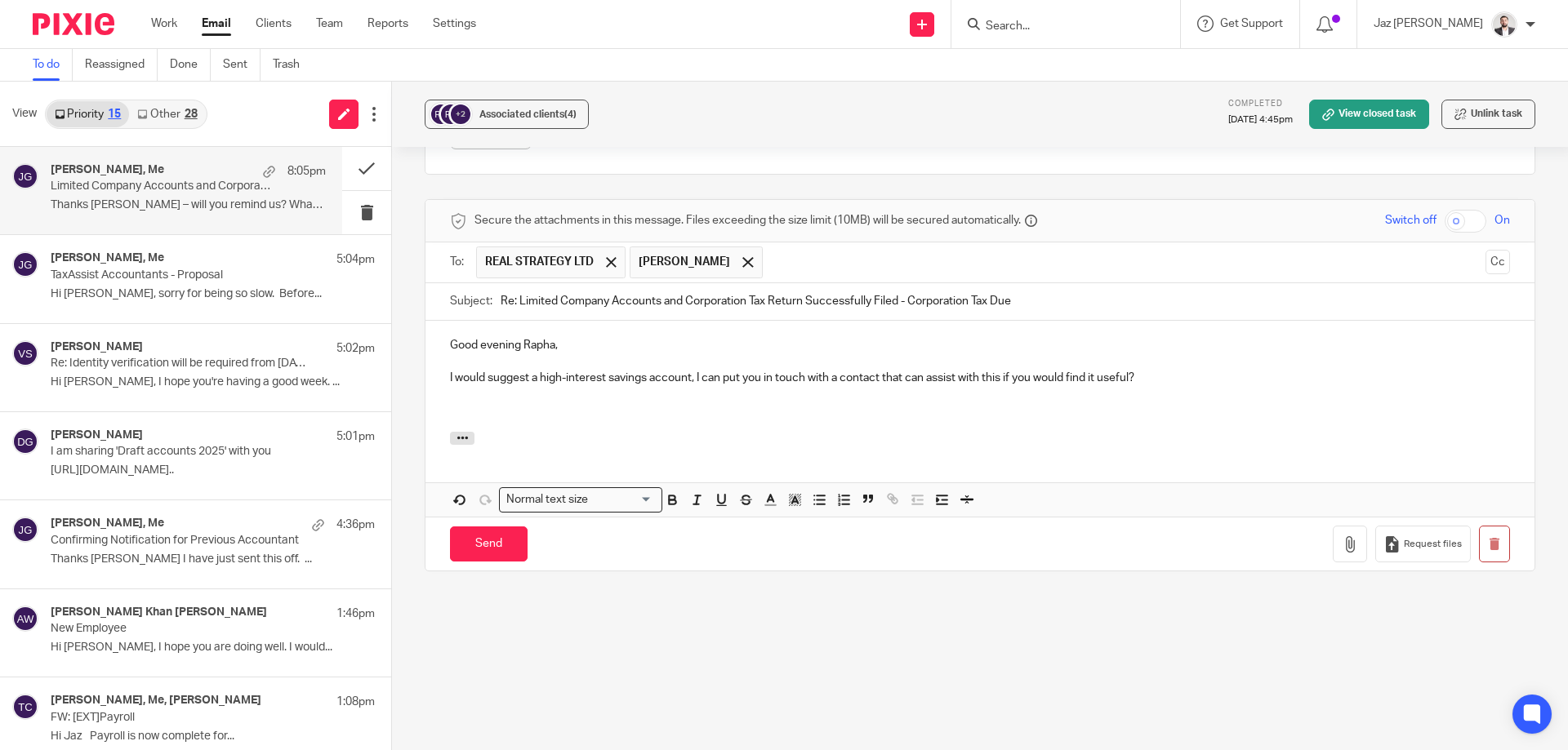
click at [611, 379] on p "I would suggest a high-interest savings account, I can put you in touch with a …" at bounding box center [980, 377] width 1060 height 16
click at [576, 420] on div "Good evening Rapha, I would suggest a high-interest corporate savings account, …" at bounding box center [980, 376] width 1109 height 111
click at [595, 344] on p "Good evening Rapha," at bounding box center [980, 345] width 1060 height 16
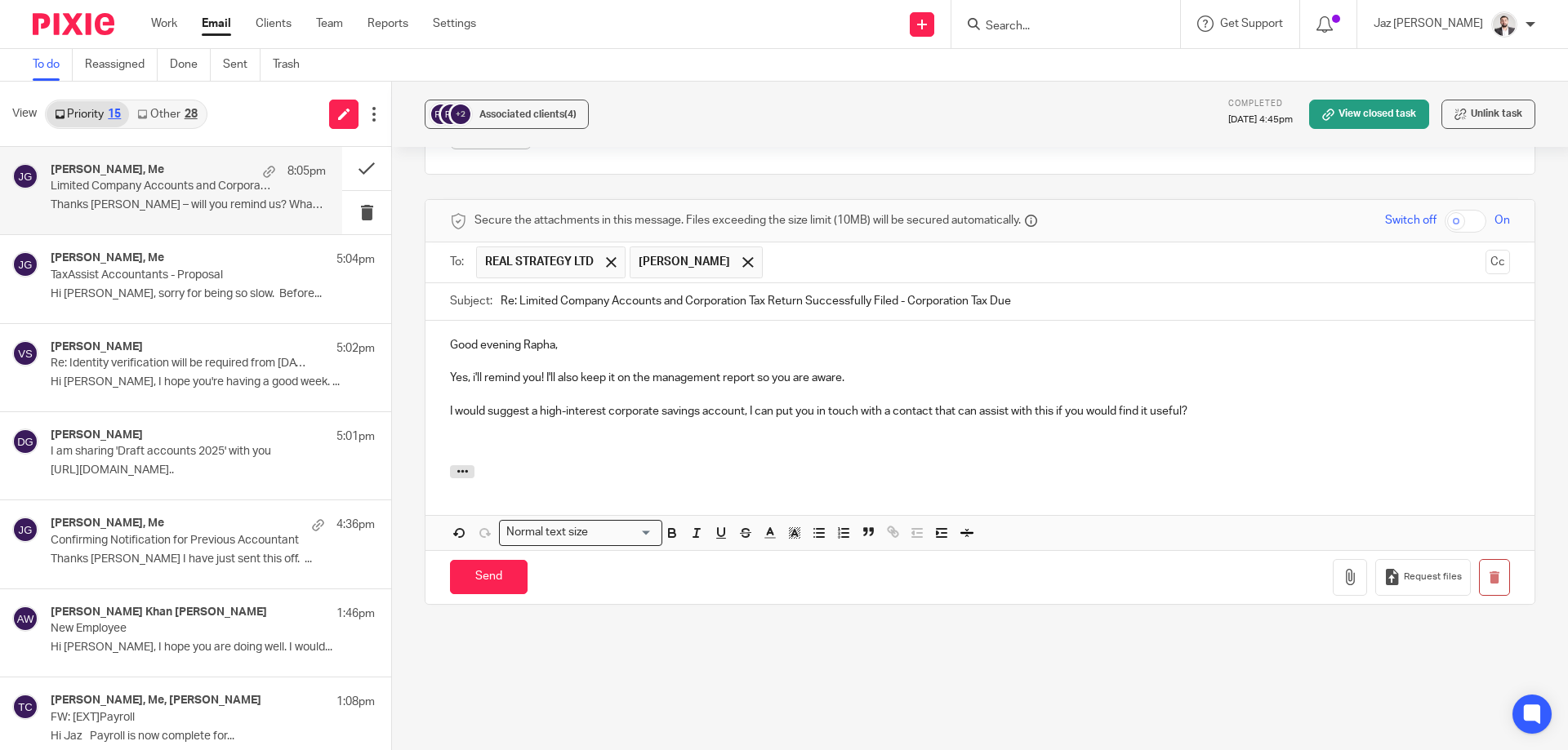
click at [546, 435] on p at bounding box center [980, 427] width 1060 height 16
click at [536, 456] on div "Good evening Rapha, Yes, i'll remind you! I'll also keep it on the management r…" at bounding box center [980, 393] width 1109 height 145
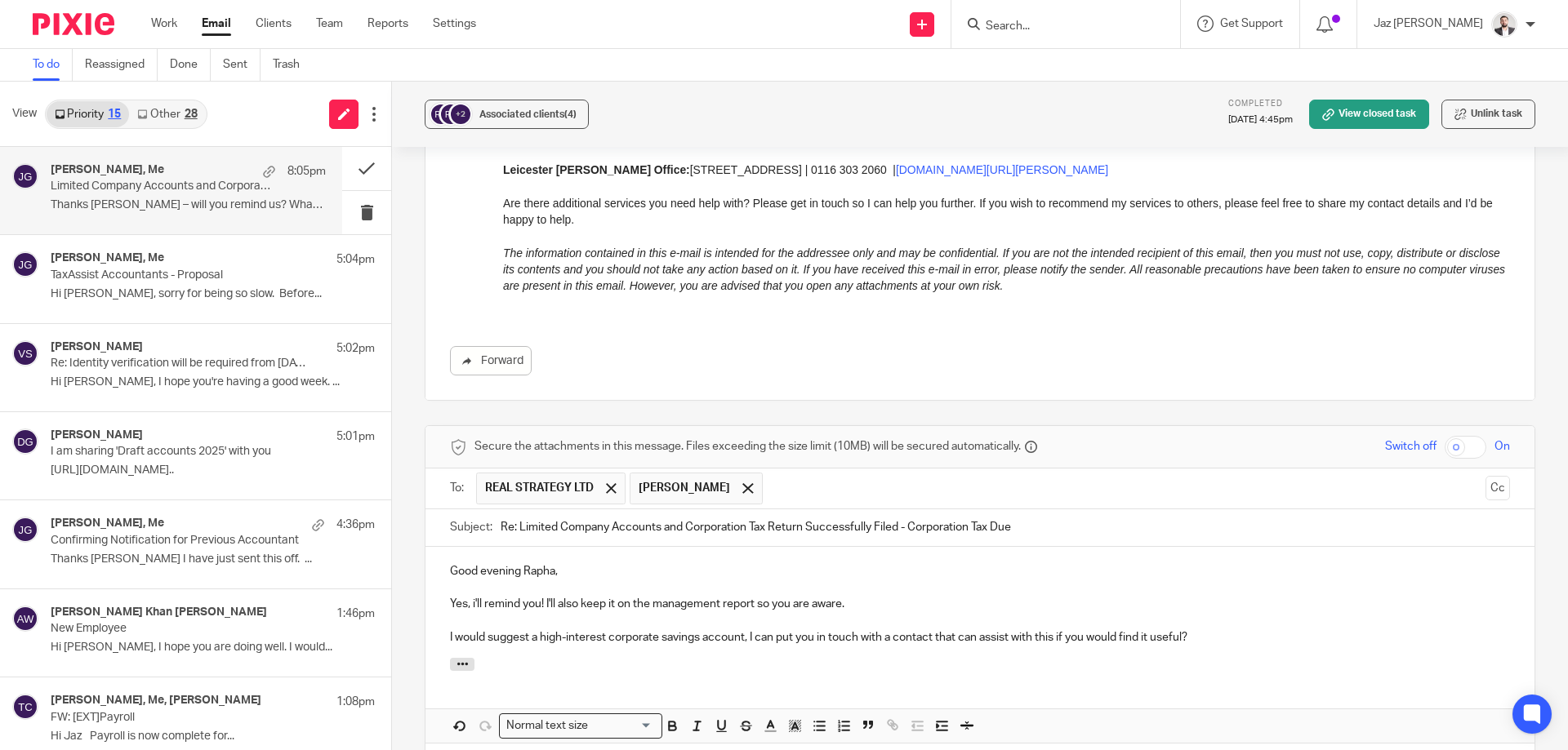
scroll to position [1309, 0]
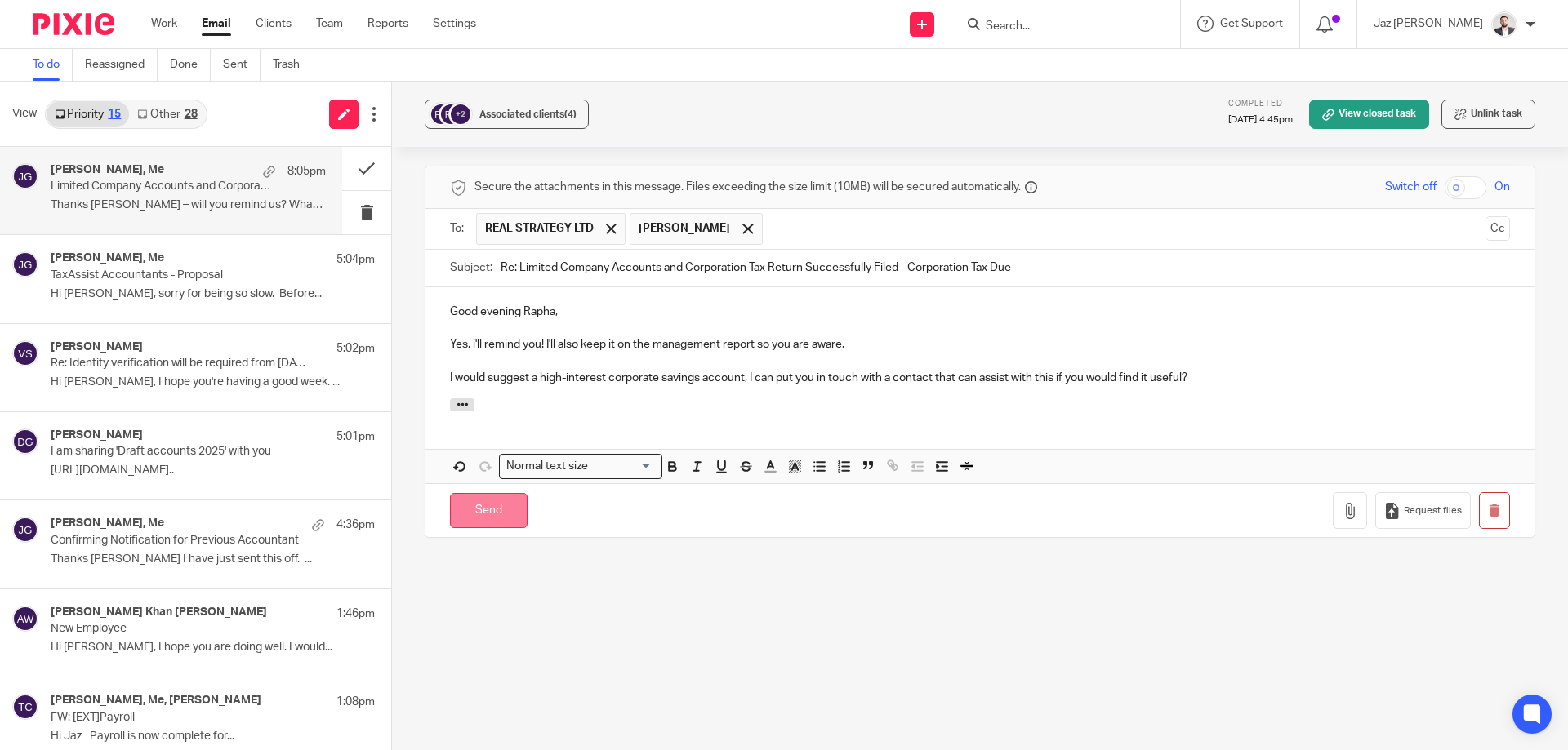
click at [464, 521] on input "Send" at bounding box center [489, 511] width 78 height 35
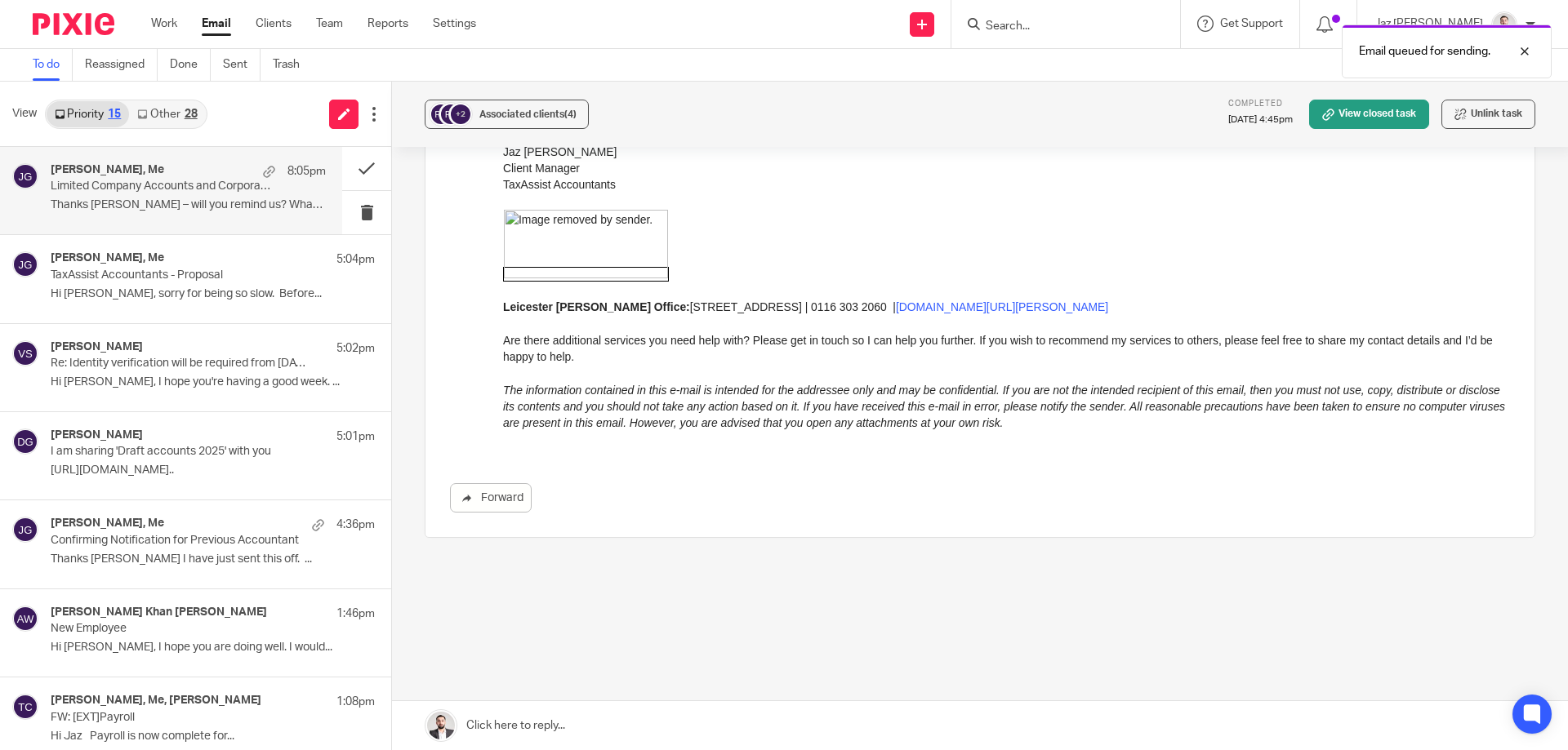
scroll to position [912, 0]
click at [163, 293] on p "Hi Jaz, sorry for being so slow. Before..." at bounding box center [188, 294] width 275 height 13
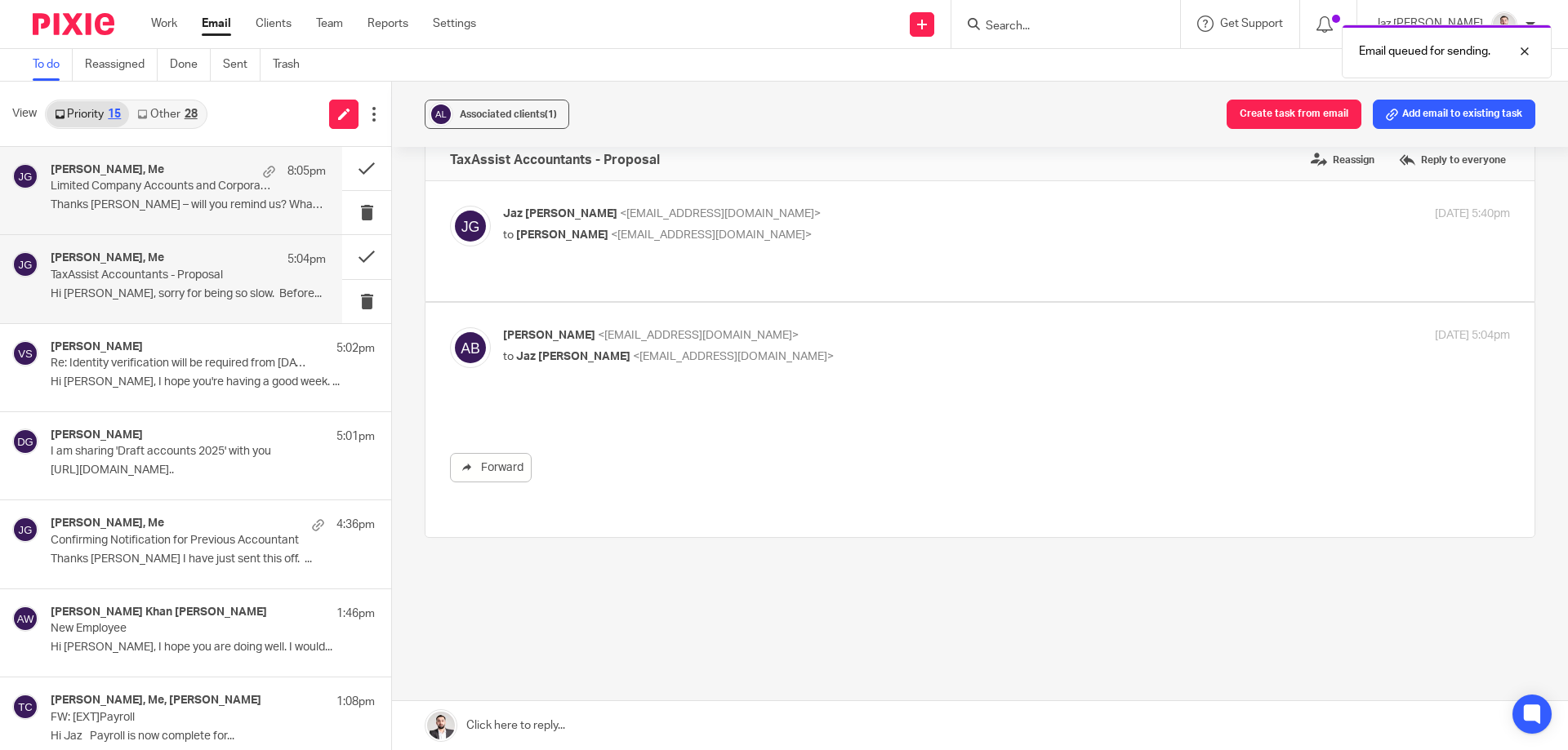
scroll to position [0, 0]
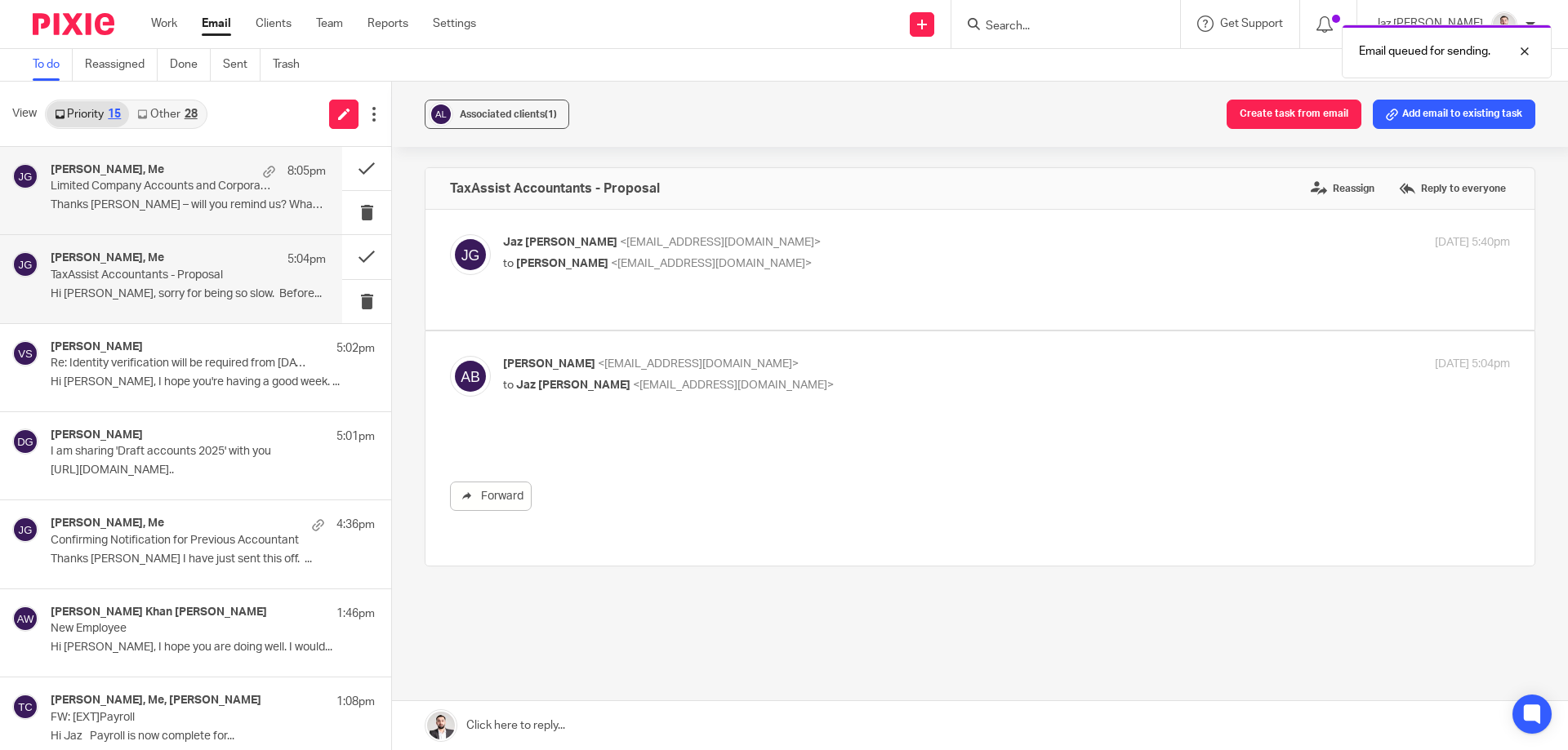
click at [164, 209] on p "Thanks Jaz – will you remind us? What’s your..." at bounding box center [188, 205] width 275 height 13
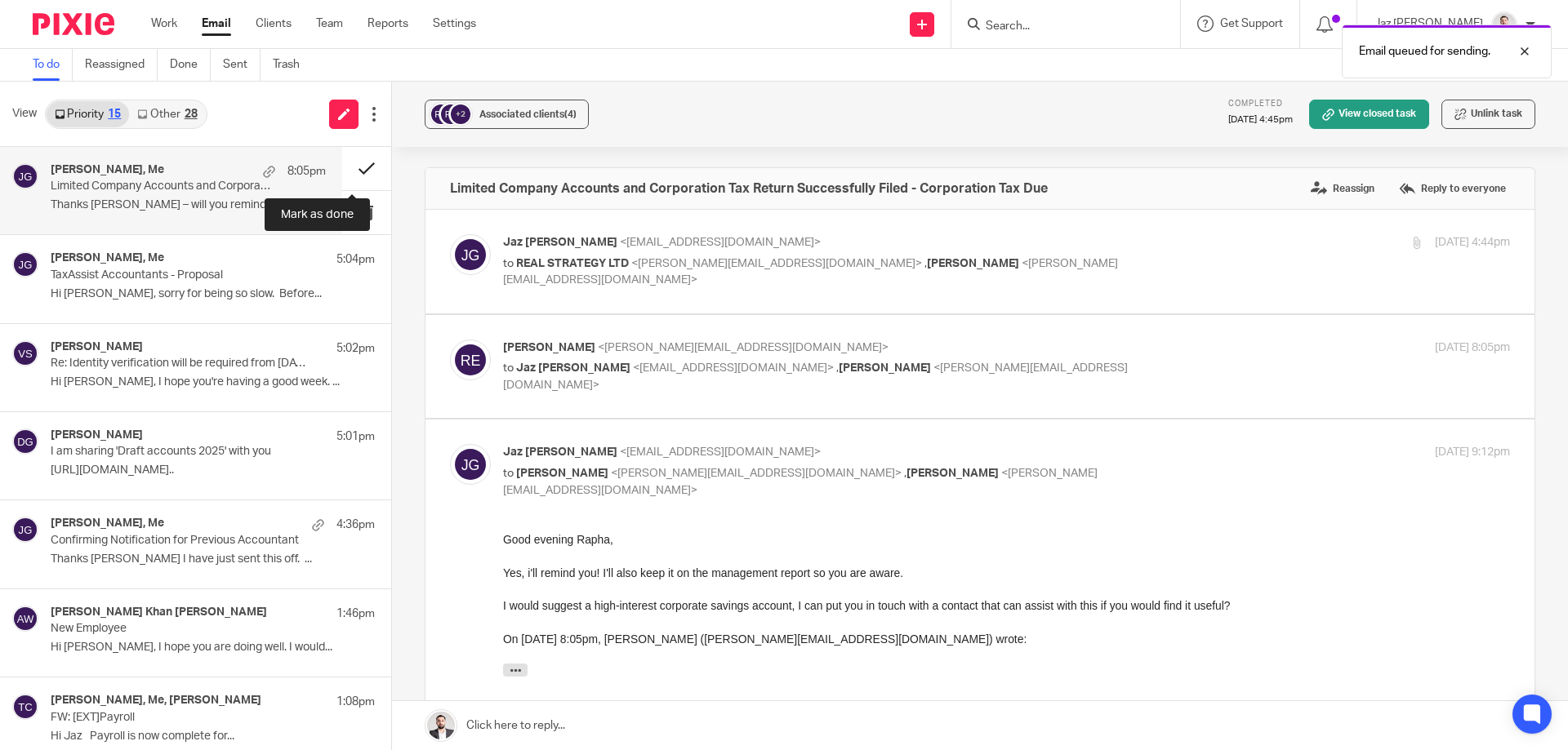
click at [352, 165] on button at bounding box center [366, 168] width 49 height 43
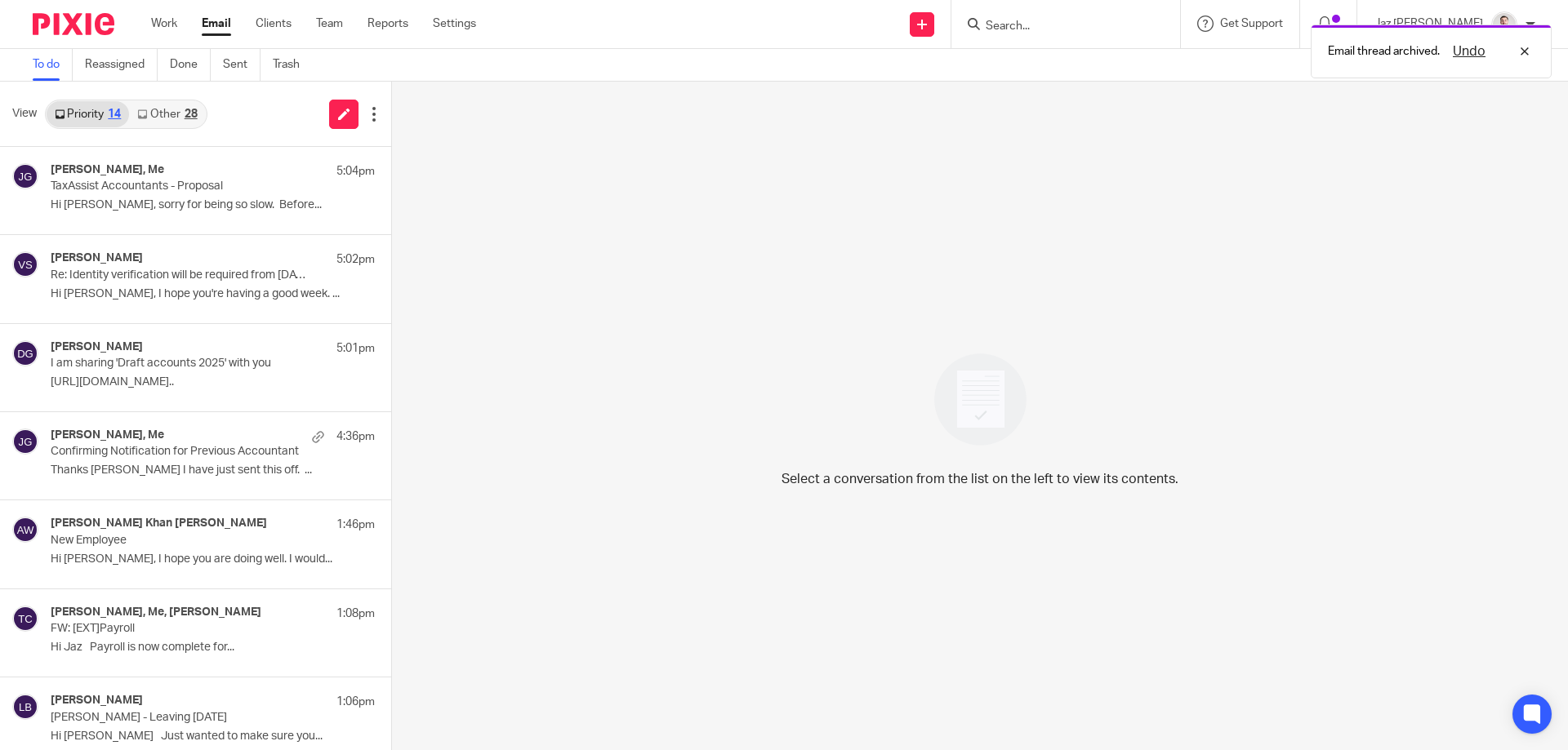
click at [171, 117] on link "Other 28" at bounding box center [167, 114] width 76 height 26
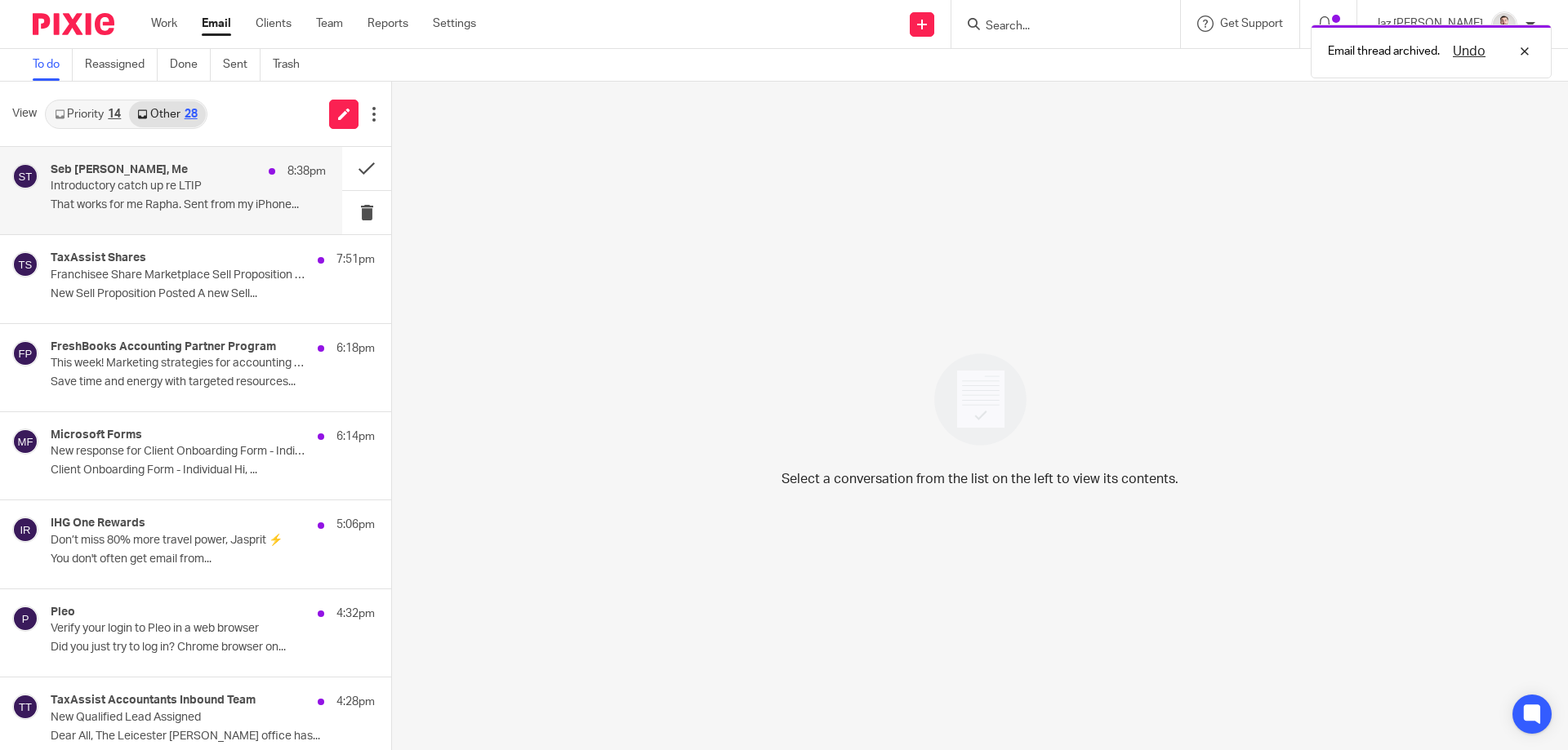
click at [182, 216] on div "Seb Tubb, Raphael estripeau, Me 8:38pm Introductory catch up re LTIP That works…" at bounding box center [188, 190] width 275 height 55
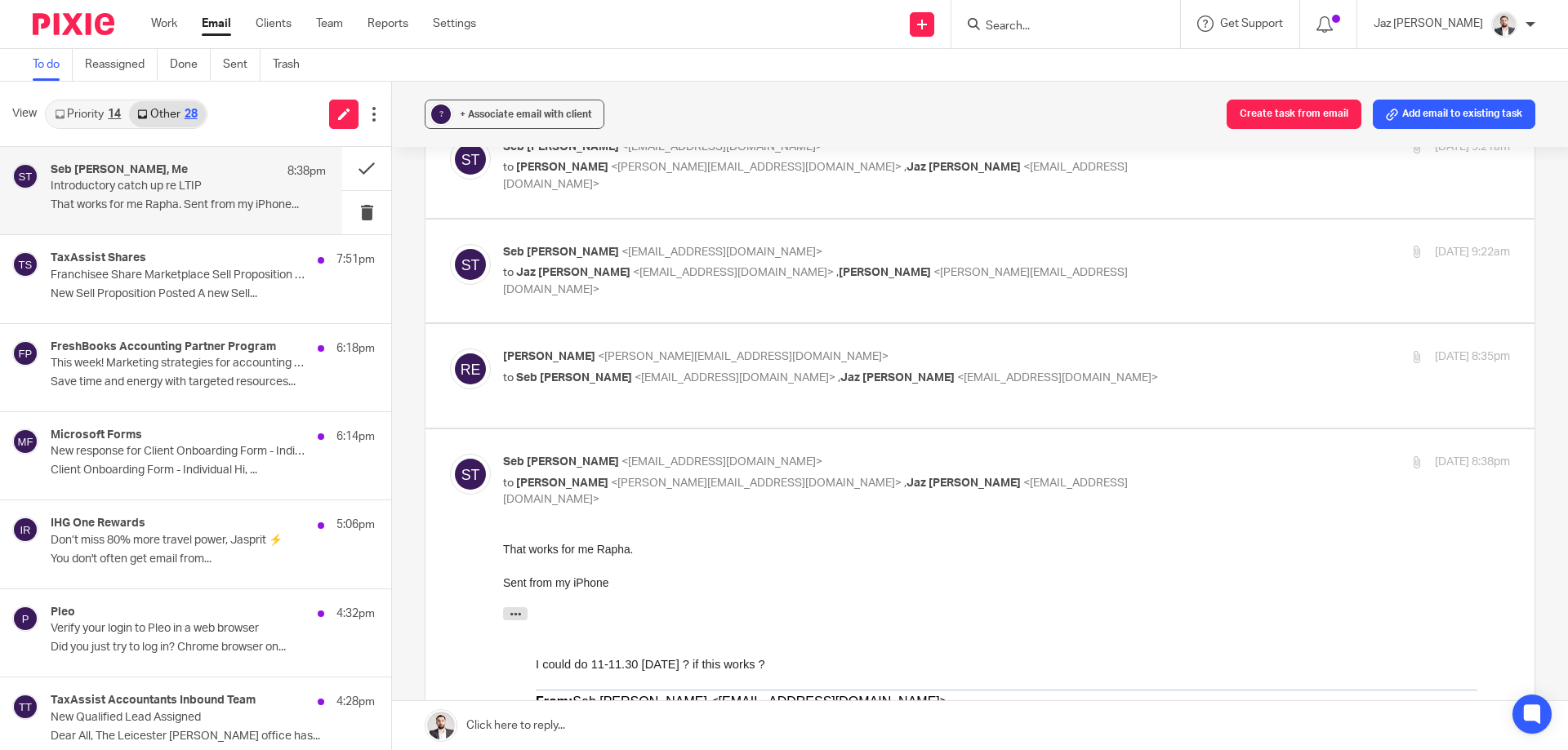
scroll to position [2453, 0]
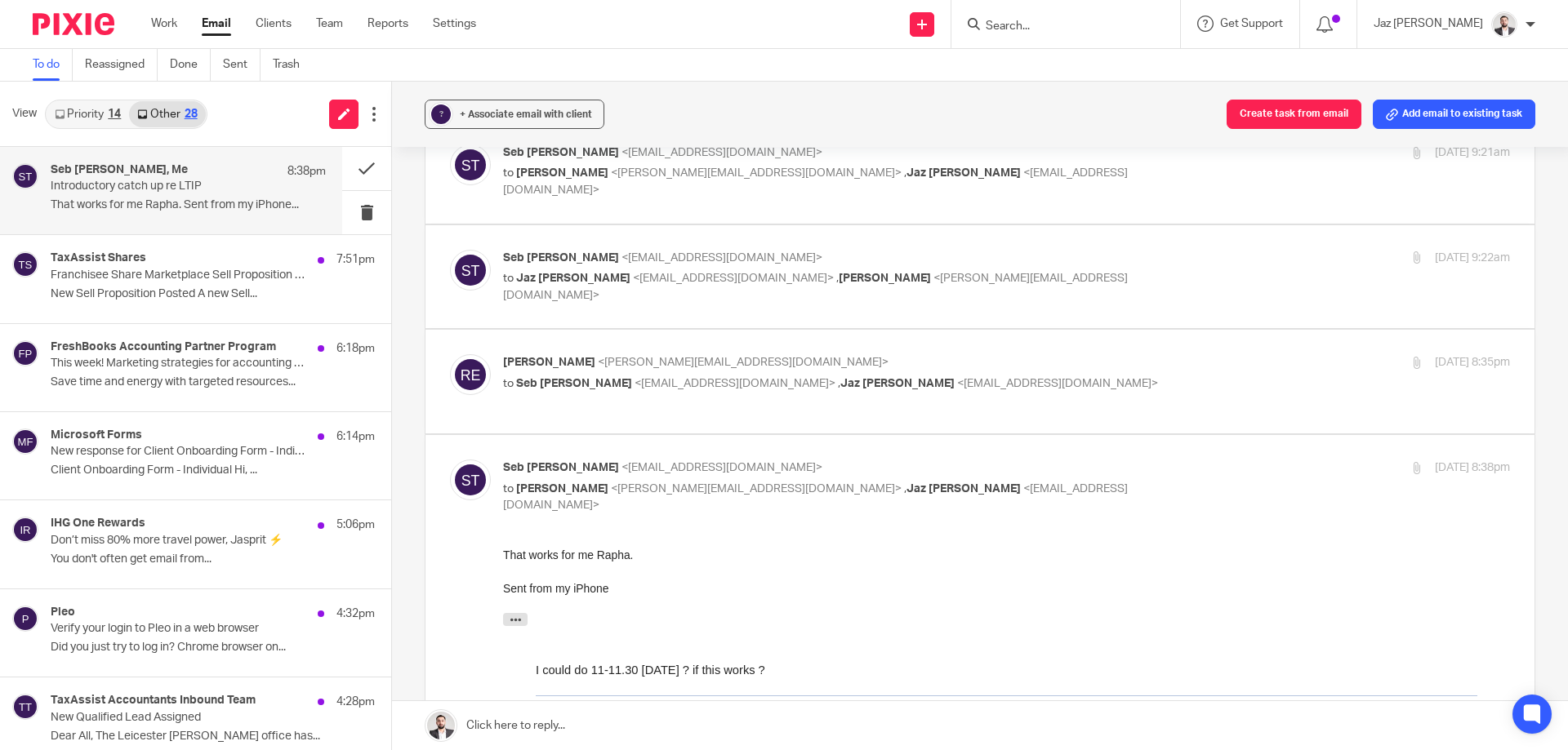
click at [1063, 354] on p "Raphael estripeau <raphael@real-consulting.co.uk>" at bounding box center [838, 363] width 671 height 17
checkbox input "true"
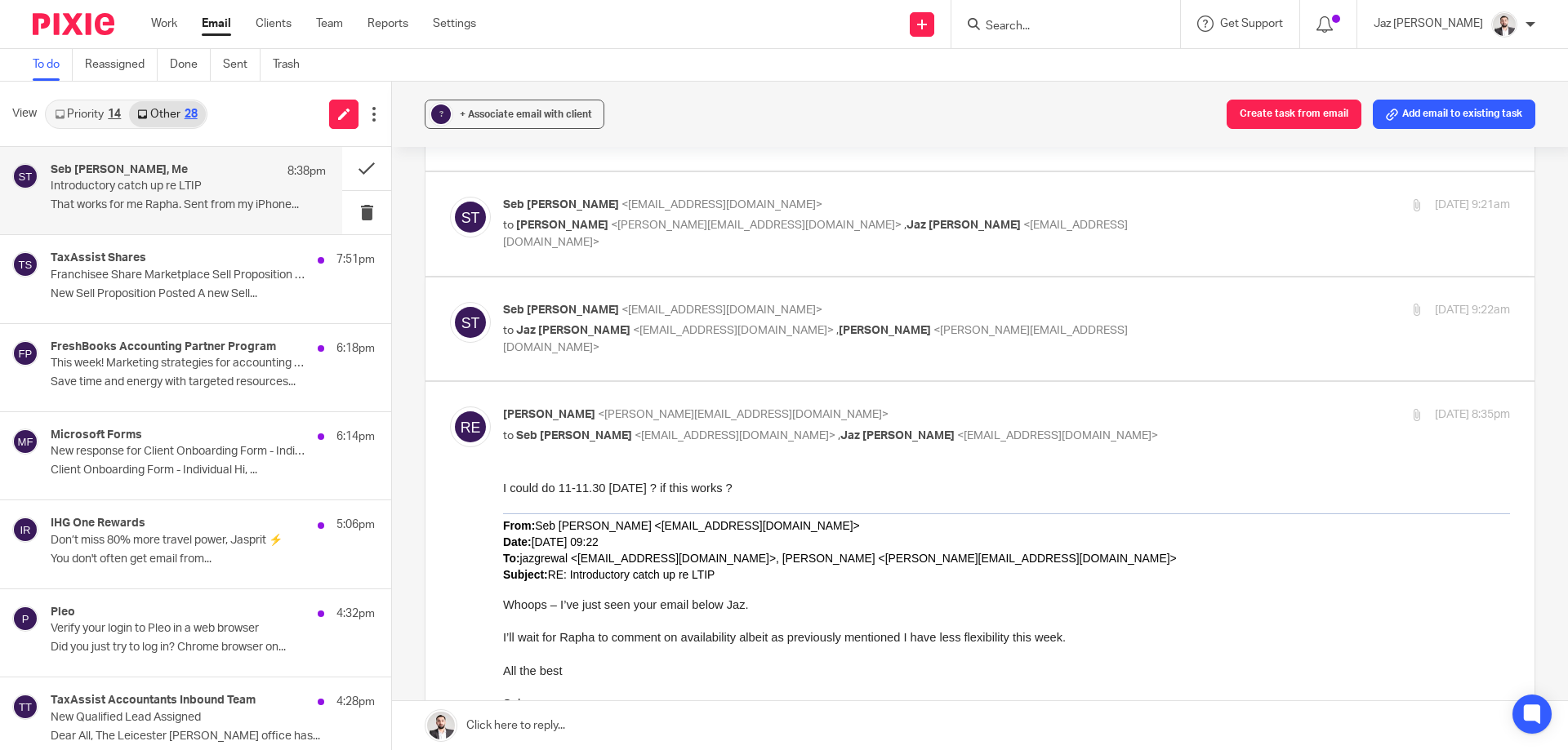
scroll to position [2399, 0]
click at [184, 307] on div "TaxAssist Shares 7:51pm Franchisee Share Marketplace Sell Proposition Posted Ne…" at bounding box center [188, 279] width 275 height 55
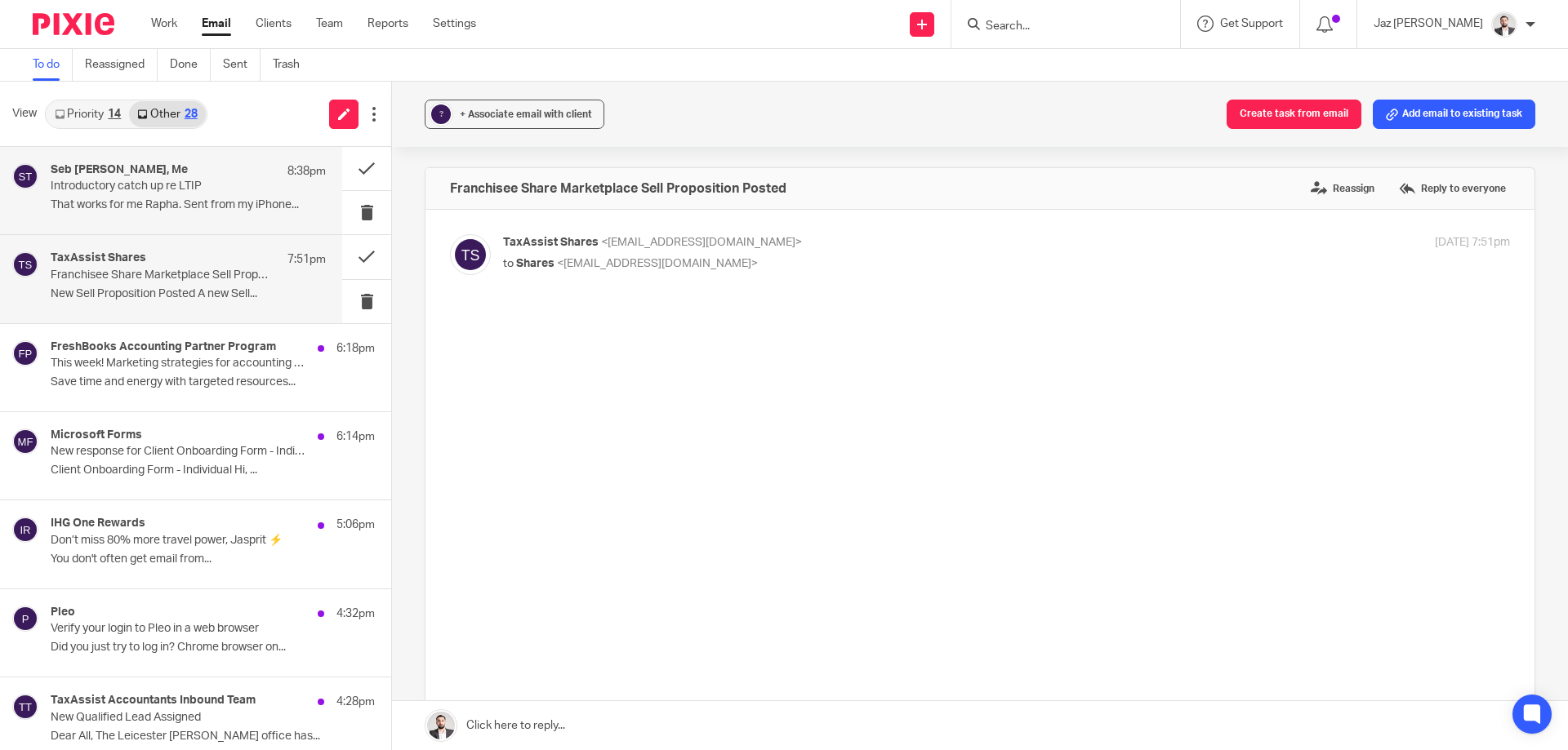
click at [169, 210] on p "That works for me Rapha. Sent from my iPhone..." at bounding box center [188, 205] width 275 height 13
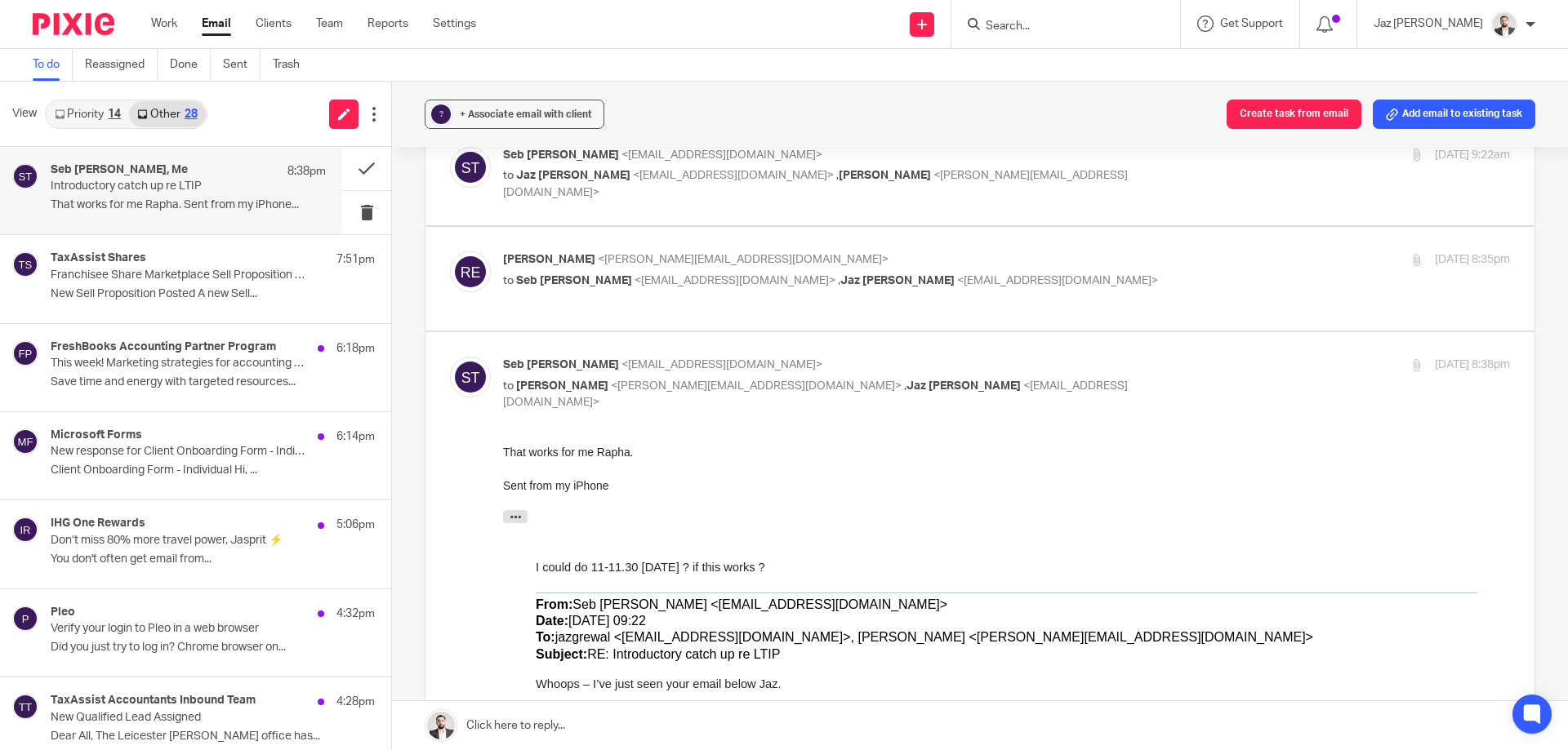
scroll to position [2523, 0]
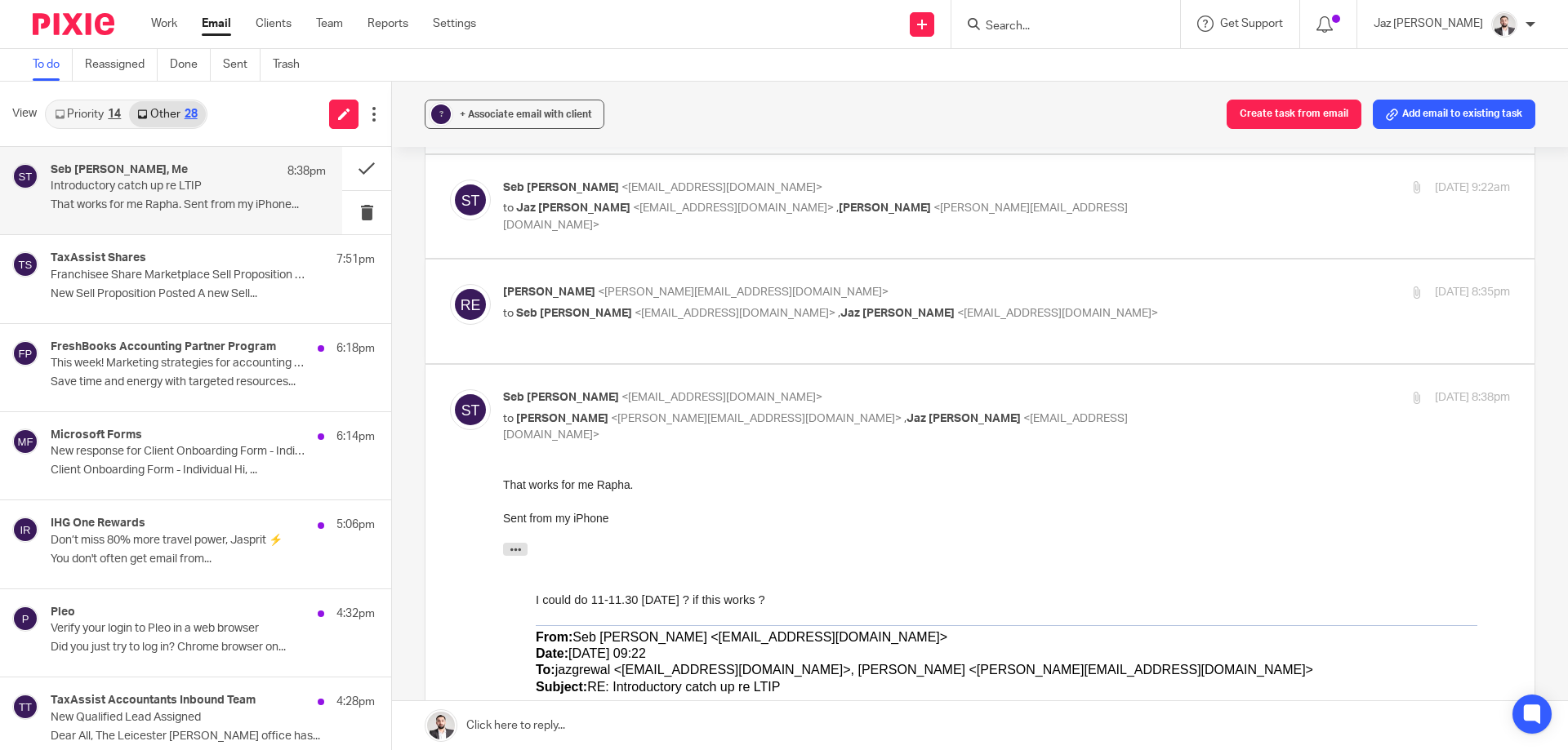
click at [1091, 306] on p "to Seb Tubb <seb@probitaxaccounting.co.uk> , Jaz Grewal <jazgrewal@taxassist.co…" at bounding box center [838, 314] width 671 height 17
checkbox input "true"
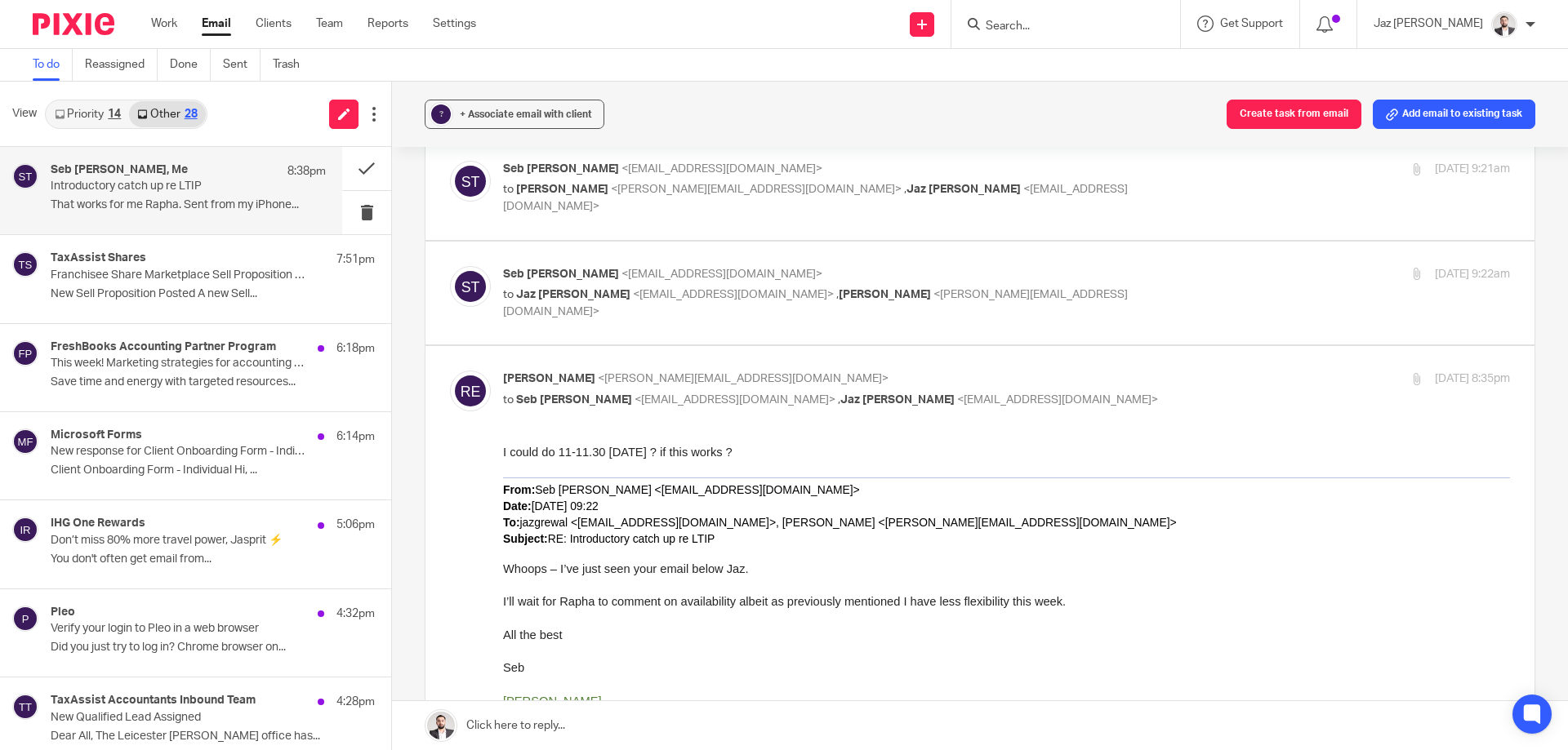
scroll to position [2435, 0]
click at [1060, 288] on p "to Jaz Grewal <jazgrewal@taxassist.co.uk> , Raphael estripeau <raphael@real-con…" at bounding box center [838, 305] width 671 height 34
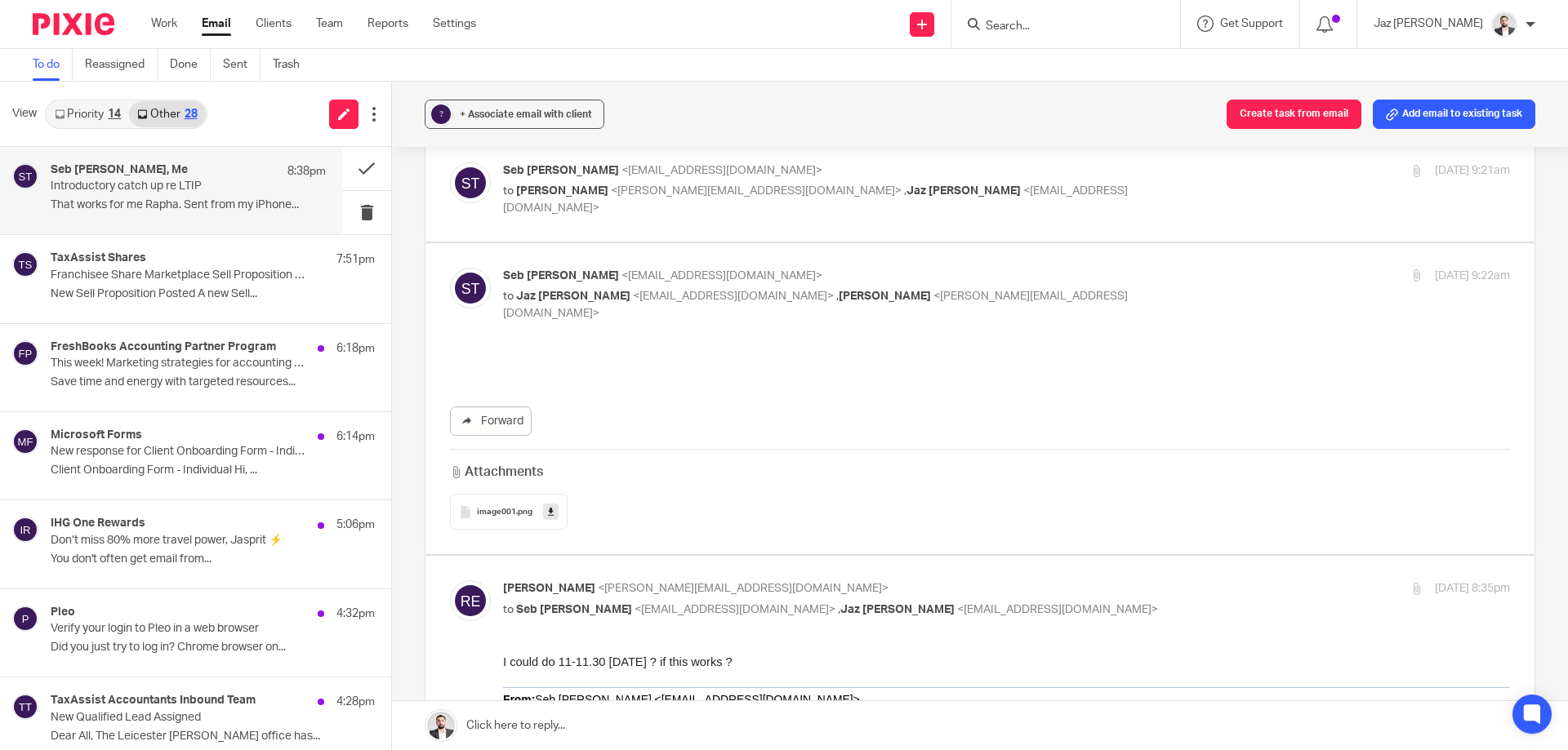
scroll to position [0, 0]
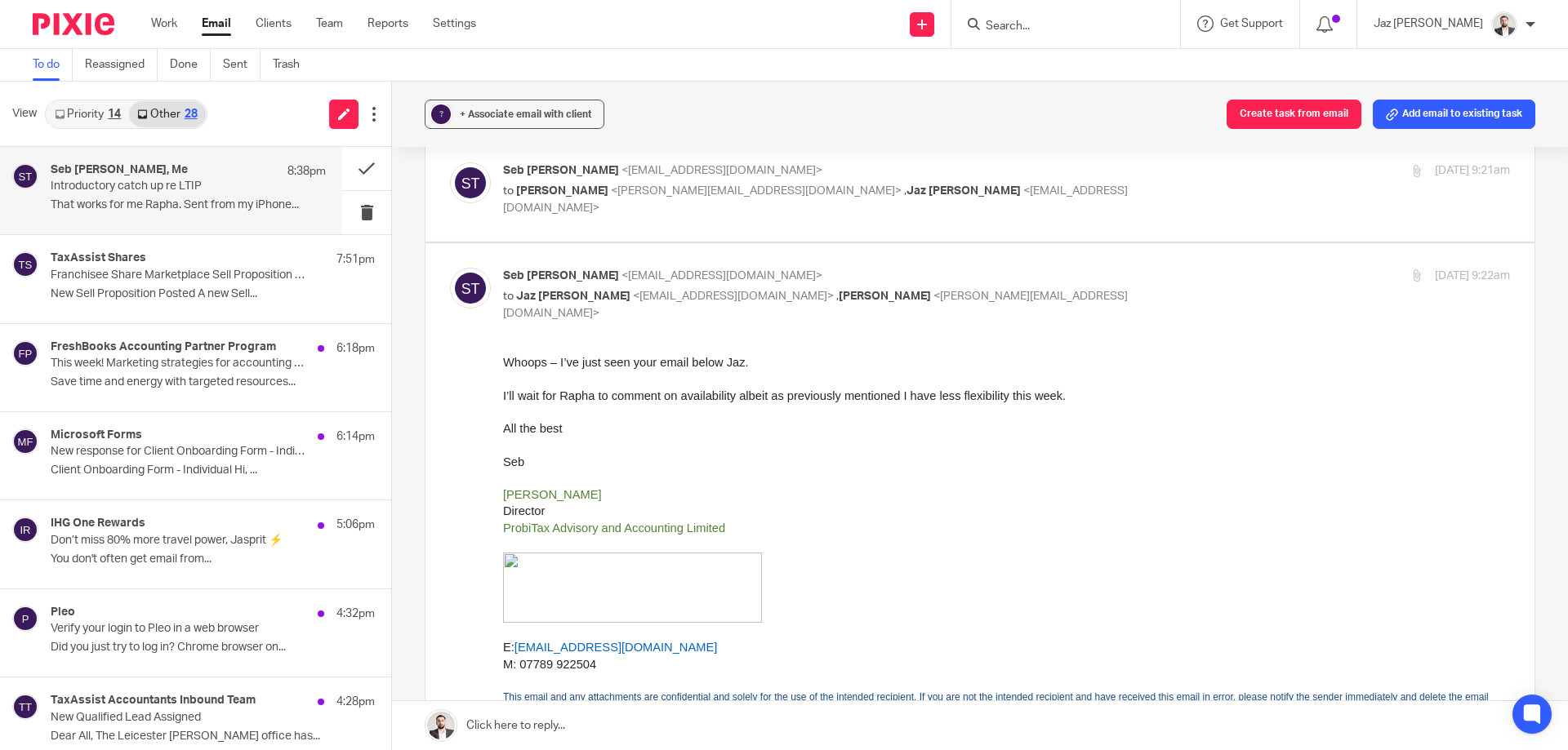
click at [1060, 288] on p "to Jaz Grewal <jazgrewal@taxassist.co.uk> , Raphael estripeau <raphael@real-con…" at bounding box center [838, 305] width 671 height 34
checkbox input "false"
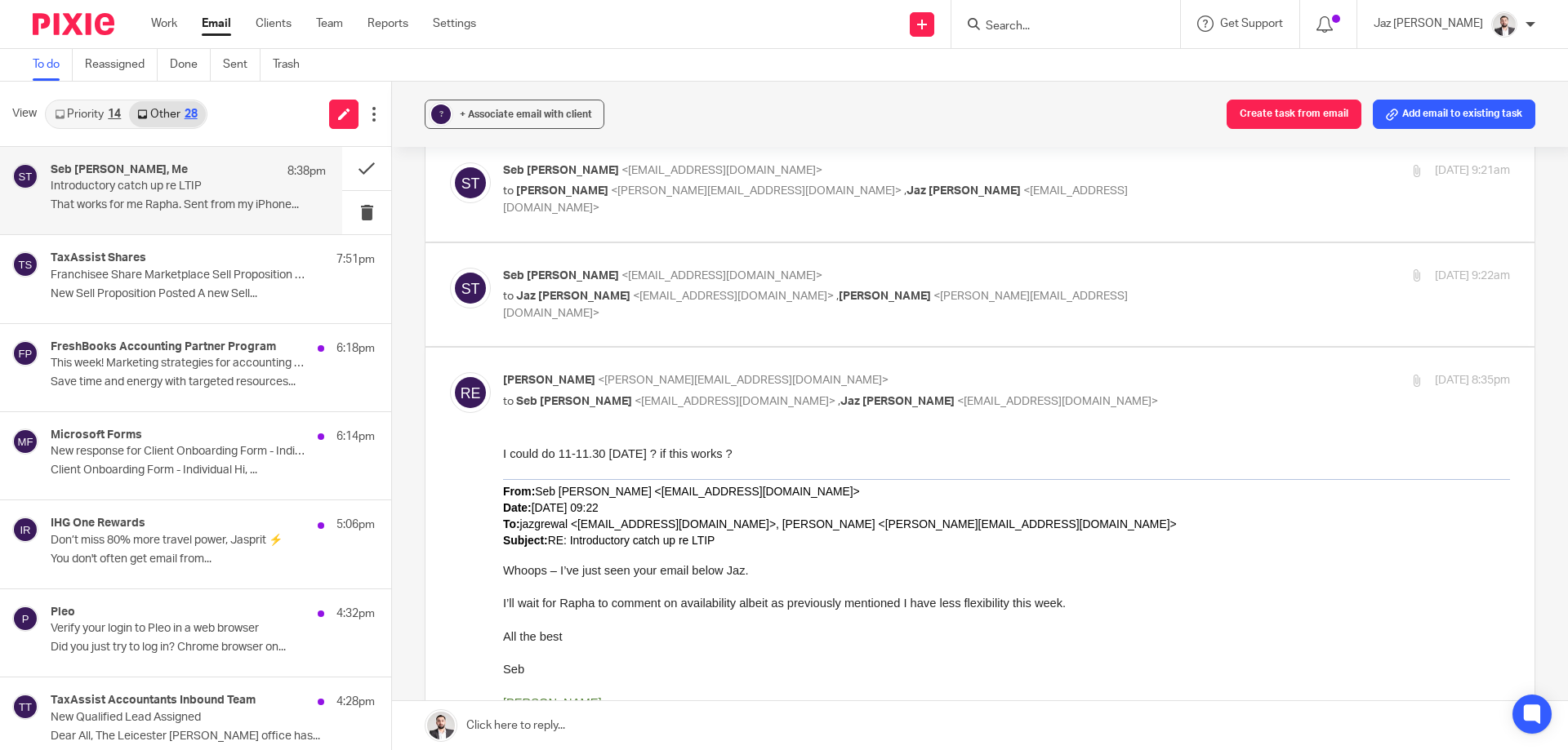
scroll to position [2526, 0]
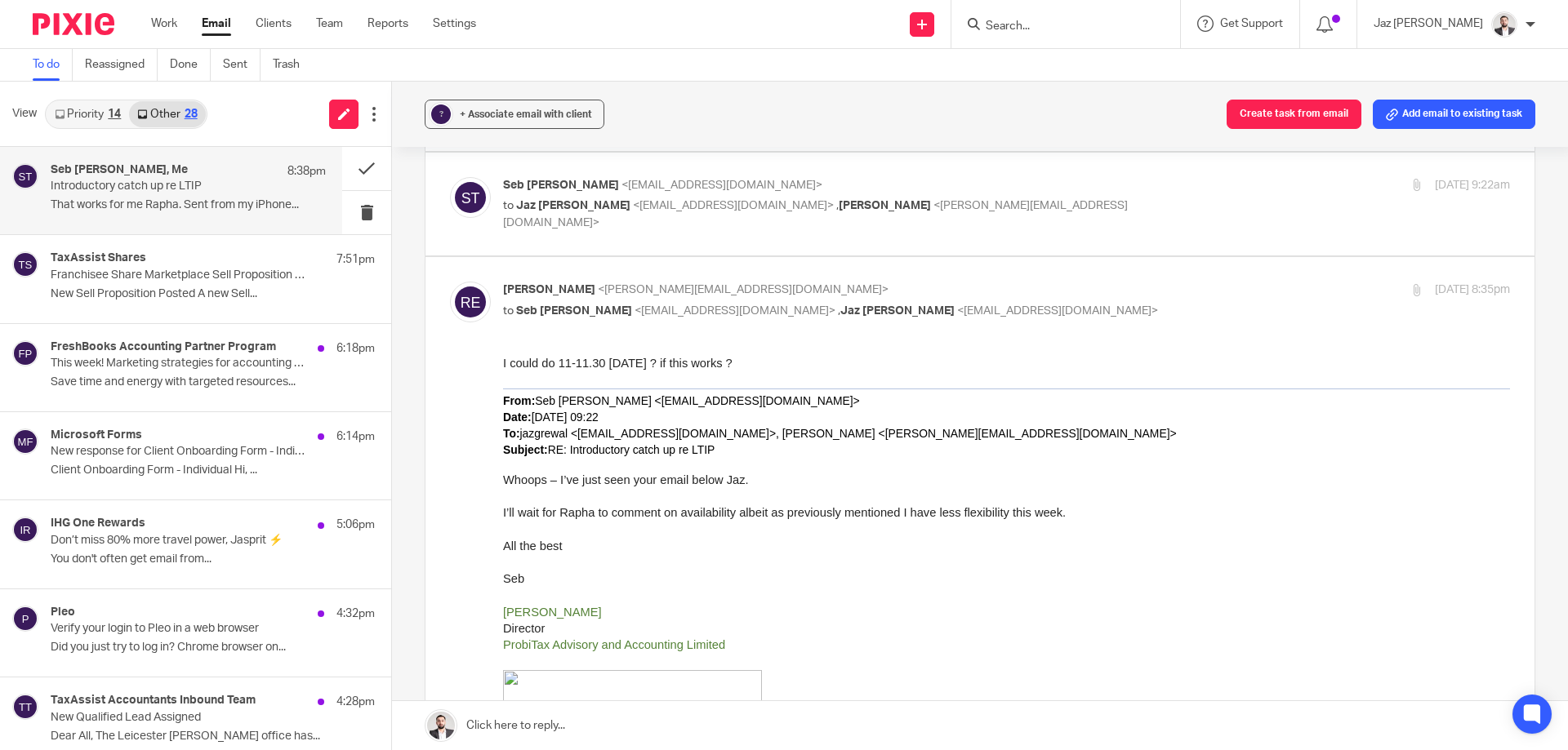
click at [654, 729] on link at bounding box center [980, 725] width 1176 height 49
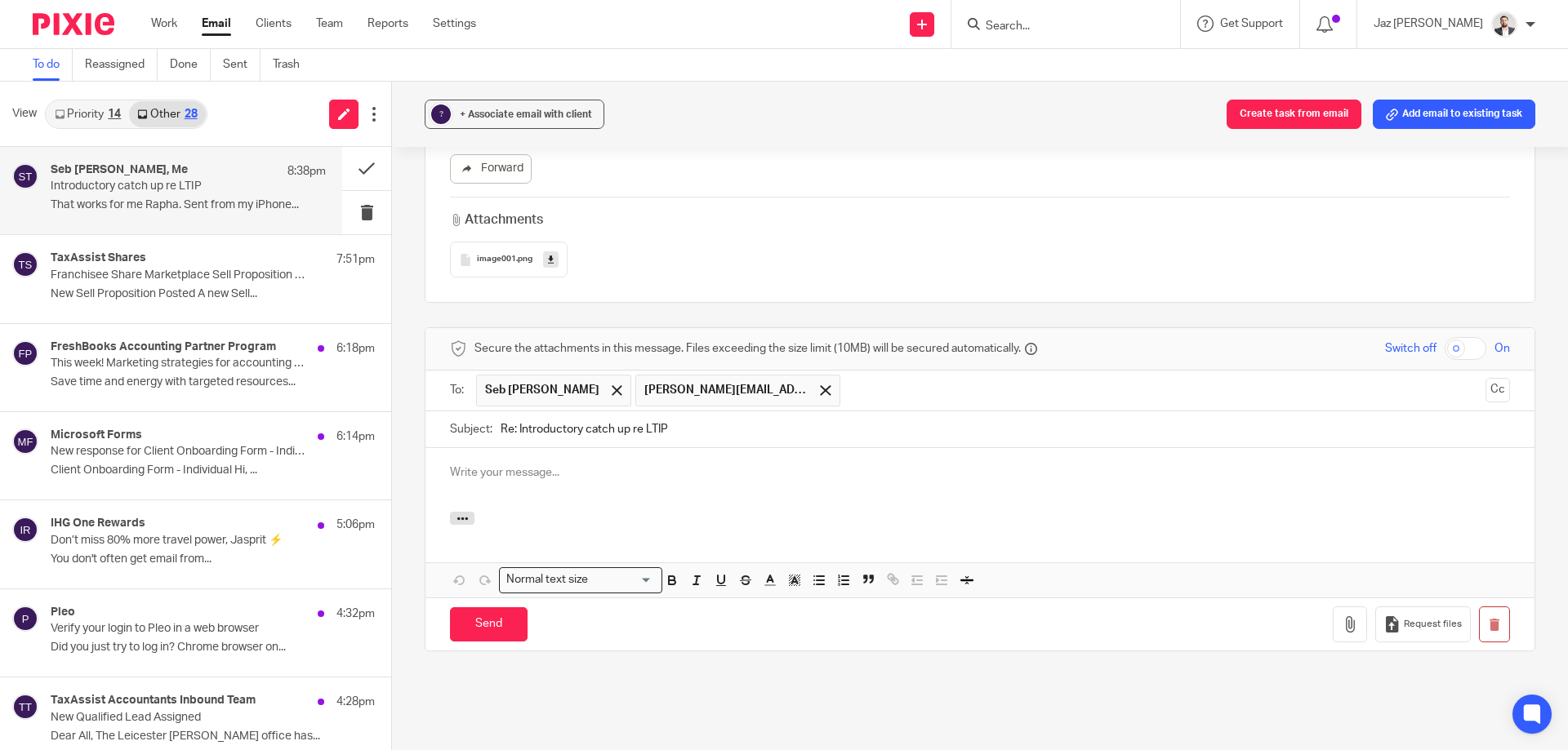
scroll to position [0, 0]
click at [463, 607] on input "Send" at bounding box center [489, 625] width 78 height 35
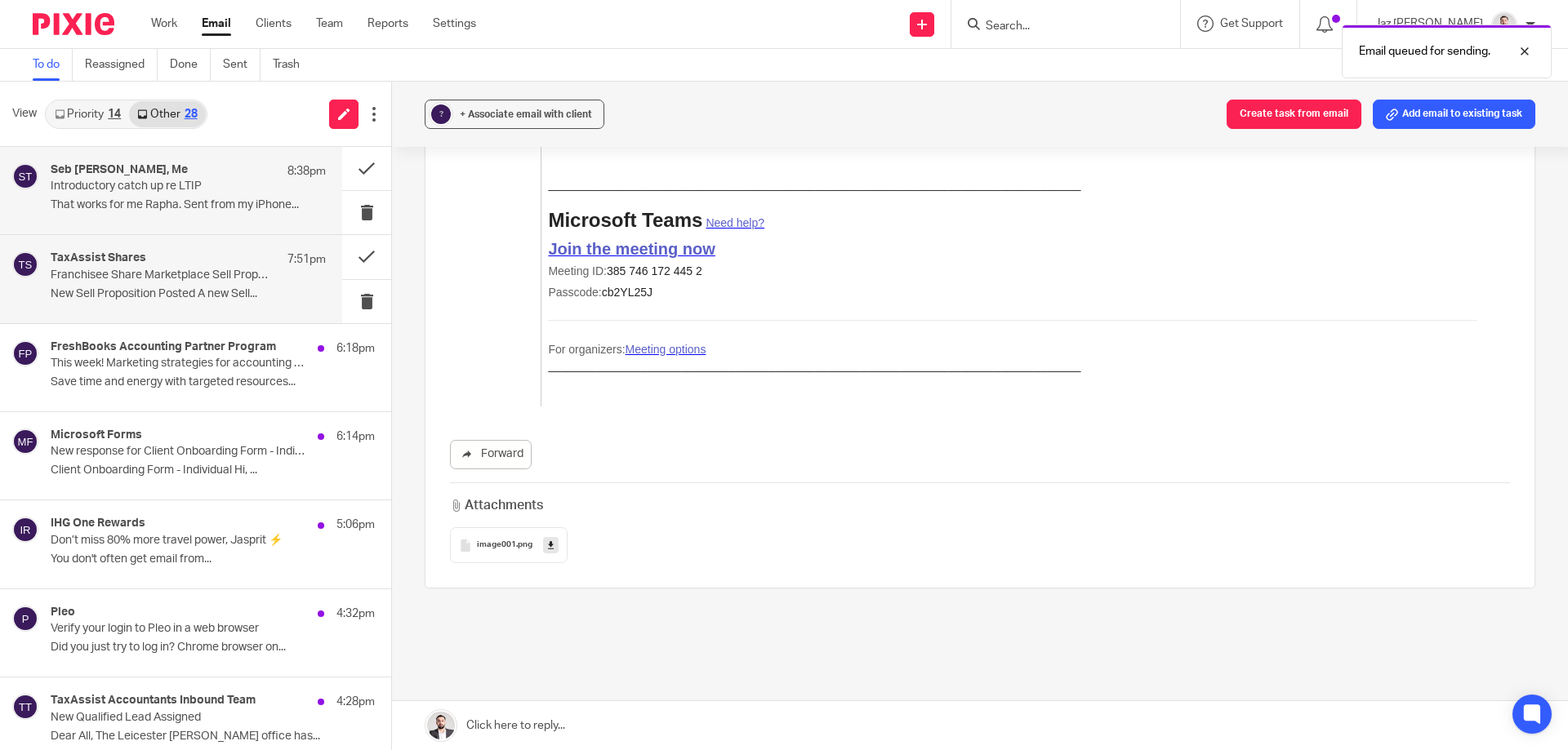
click at [158, 262] on div "TaxAssist Shares 7:51pm" at bounding box center [188, 260] width 275 height 16
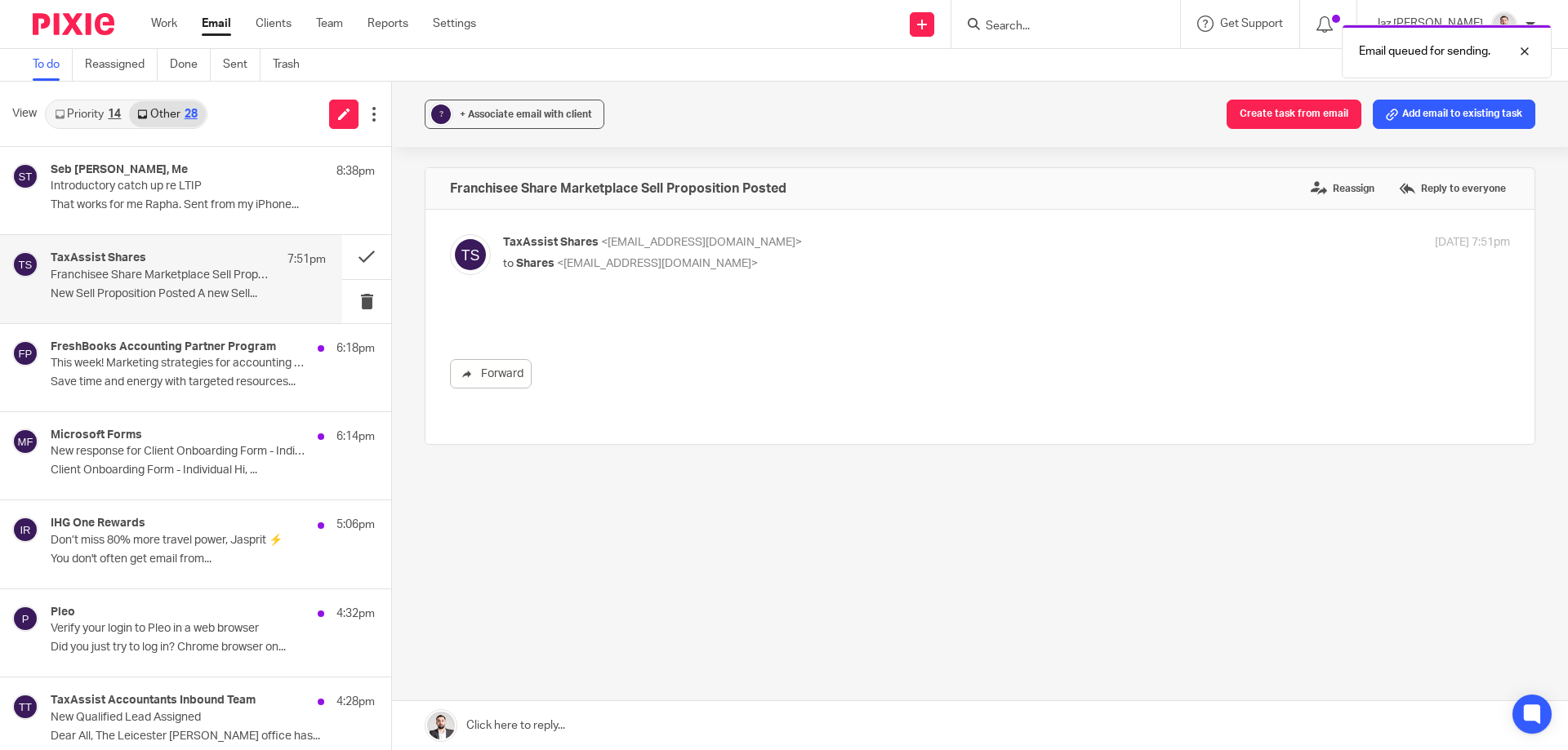
scroll to position [0, 0]
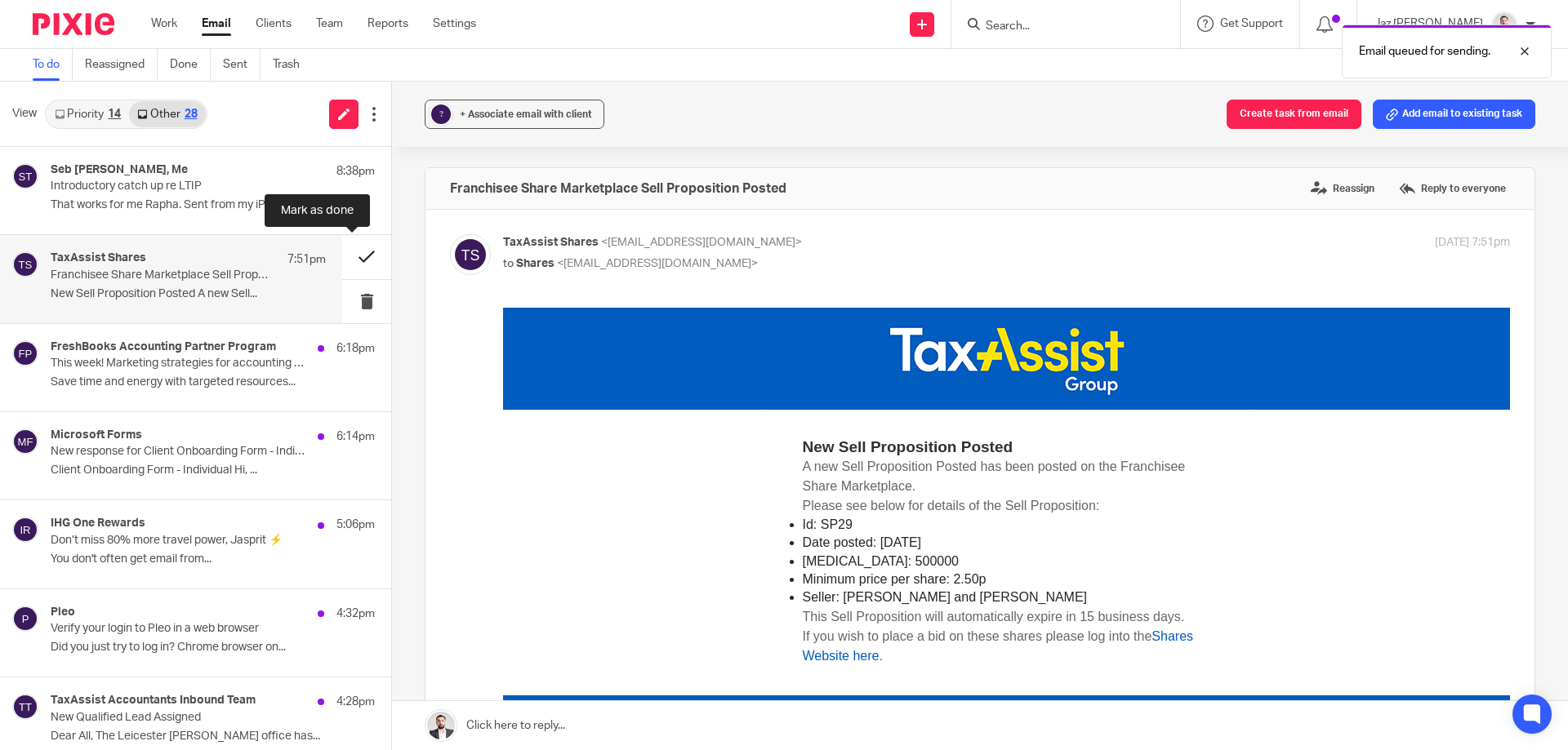
click at [357, 250] on button at bounding box center [366, 257] width 49 height 43
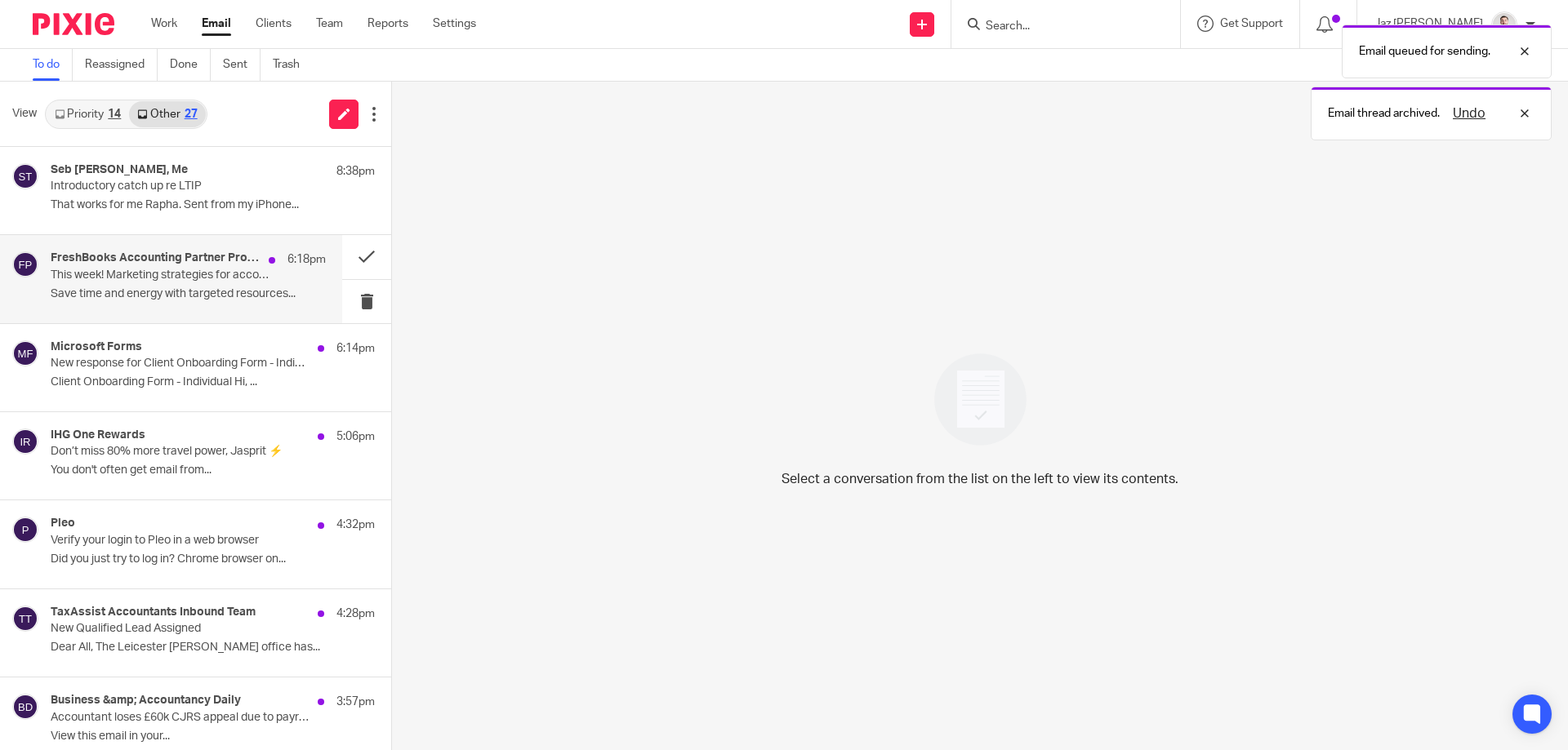
click at [226, 281] on p "This week! Marketing strategies for accounting firms 🗓" at bounding box center [161, 275] width 220 height 13
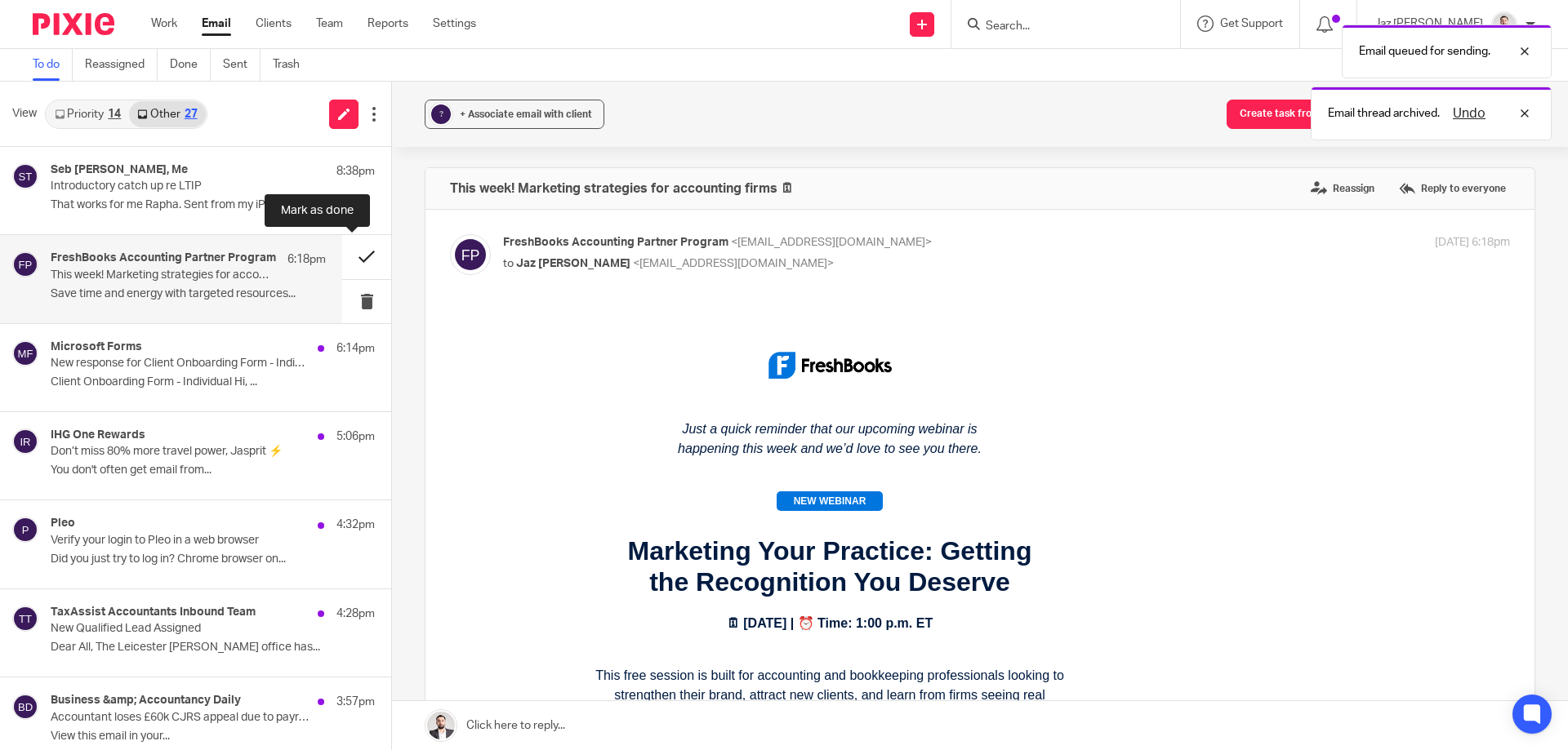
click at [352, 254] on button at bounding box center [366, 257] width 49 height 43
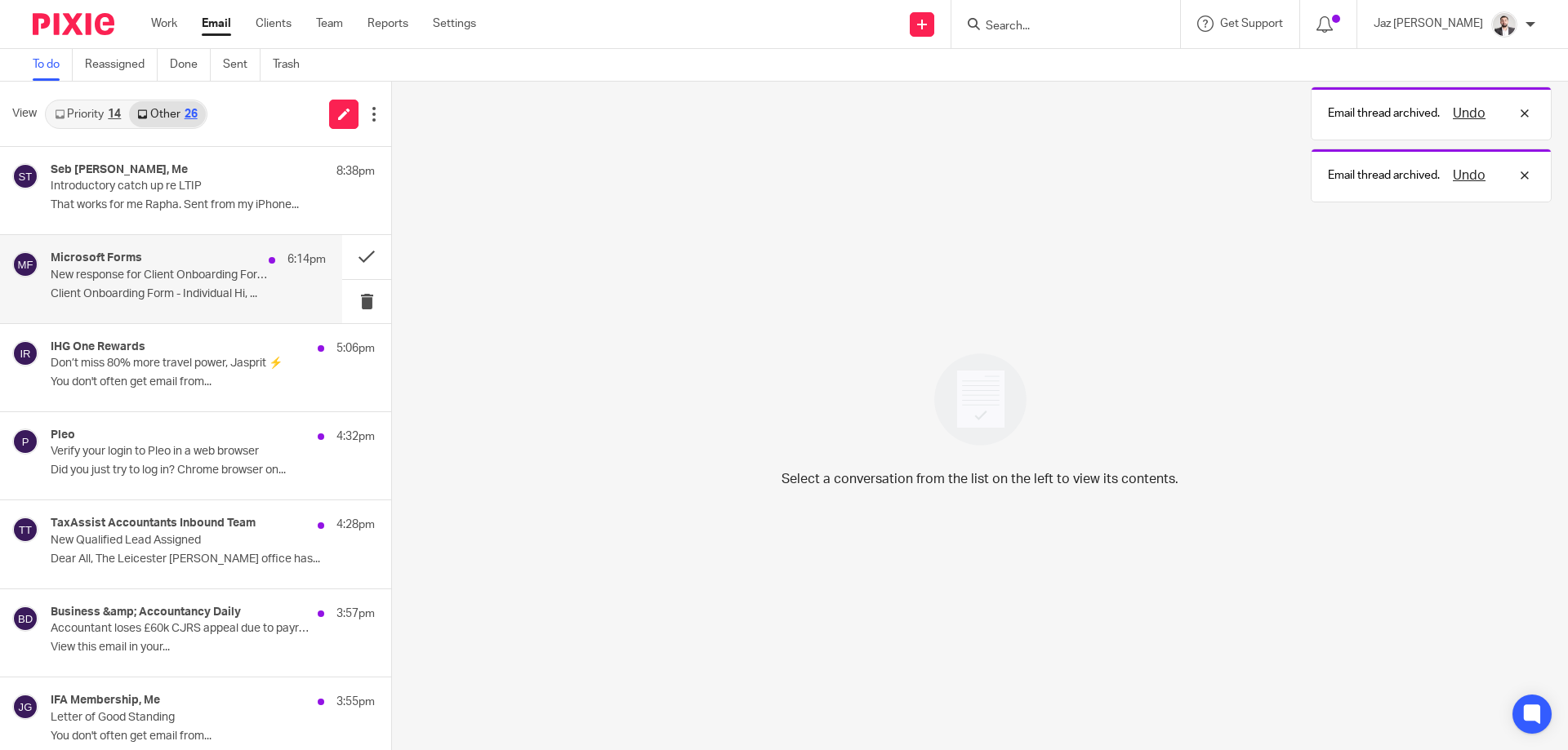
click at [186, 293] on p "Client Onboarding Form - Individual Hi, ..." at bounding box center [188, 294] width 275 height 13
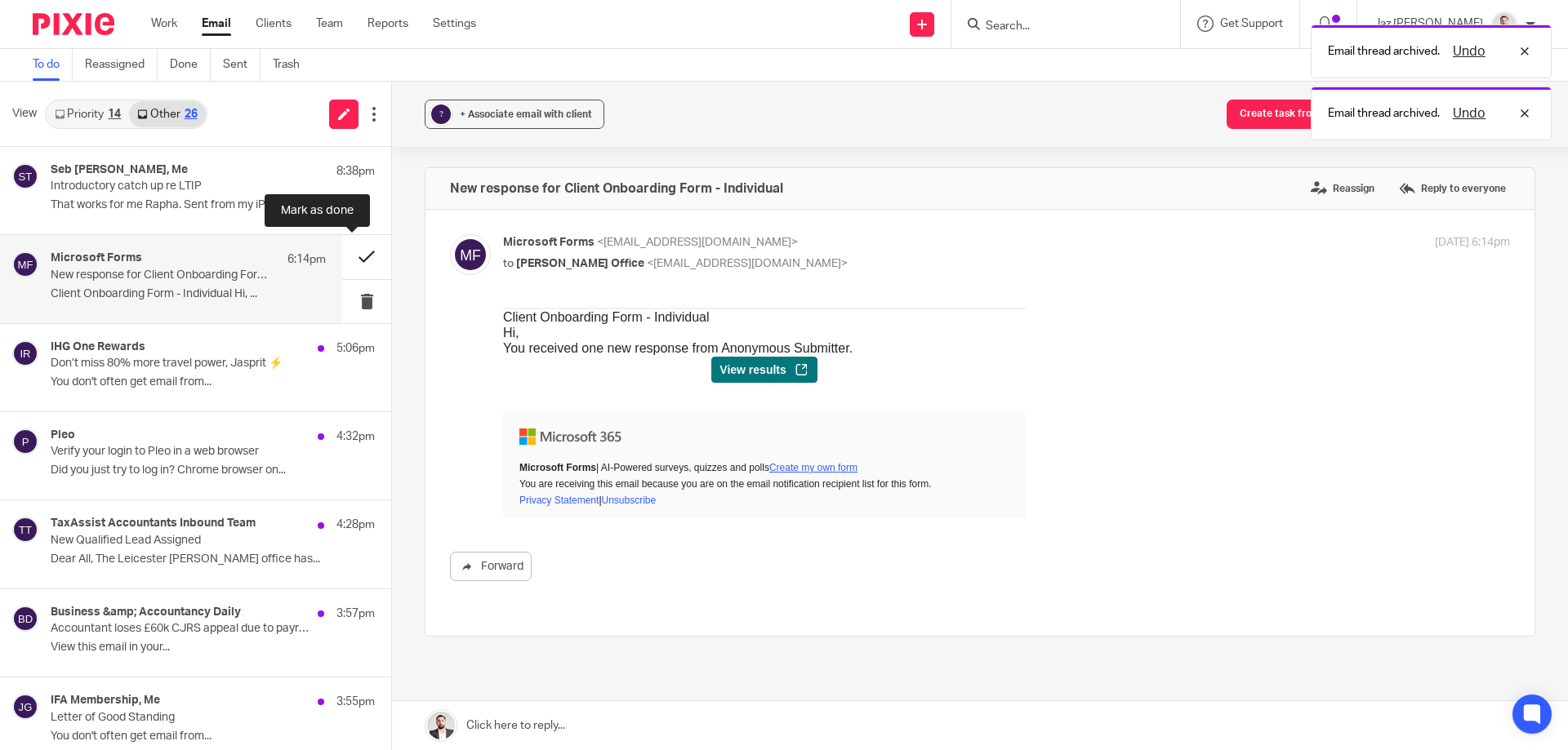
click at [349, 255] on button at bounding box center [366, 257] width 49 height 43
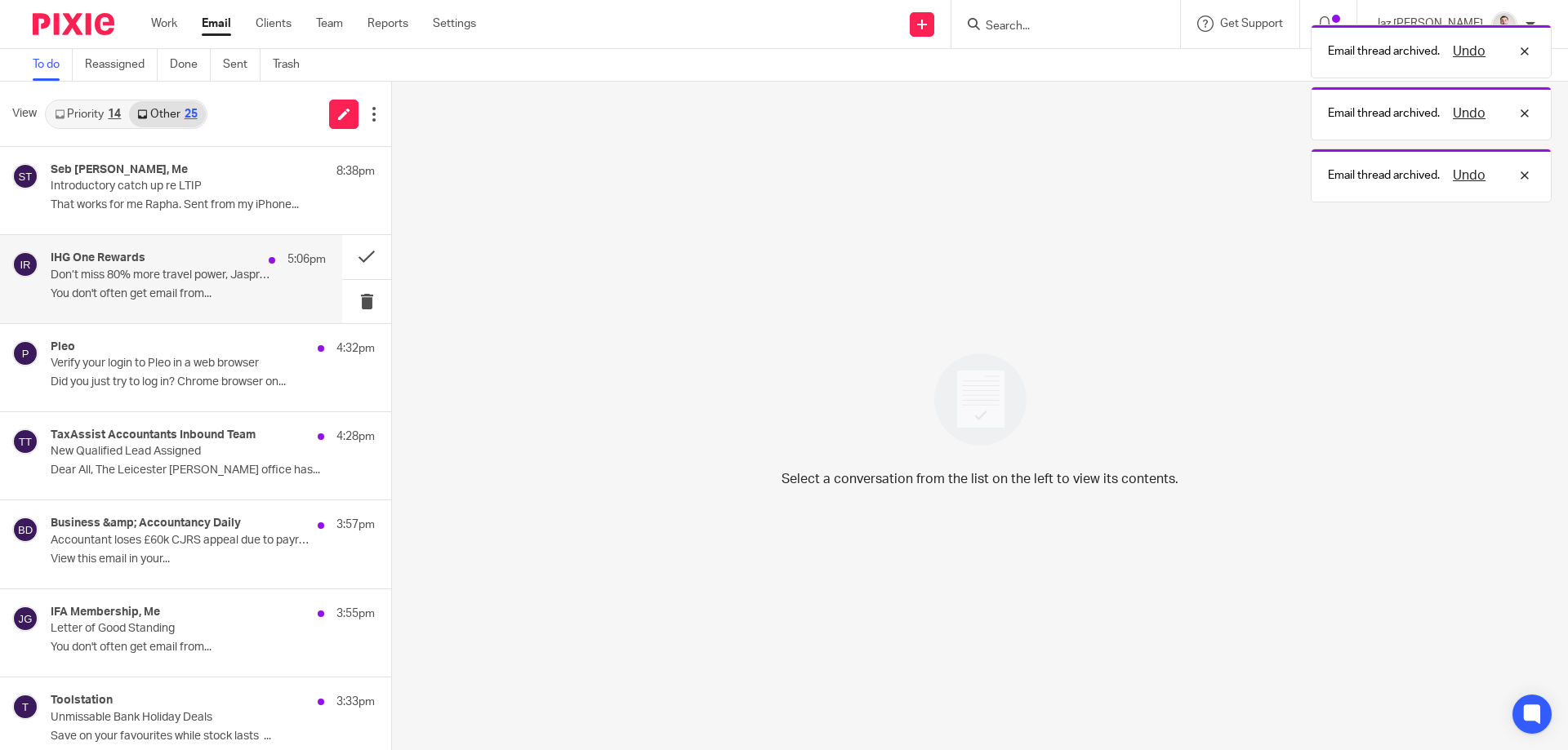
click at [212, 290] on p "You don't often get email from..." at bounding box center [188, 294] width 275 height 13
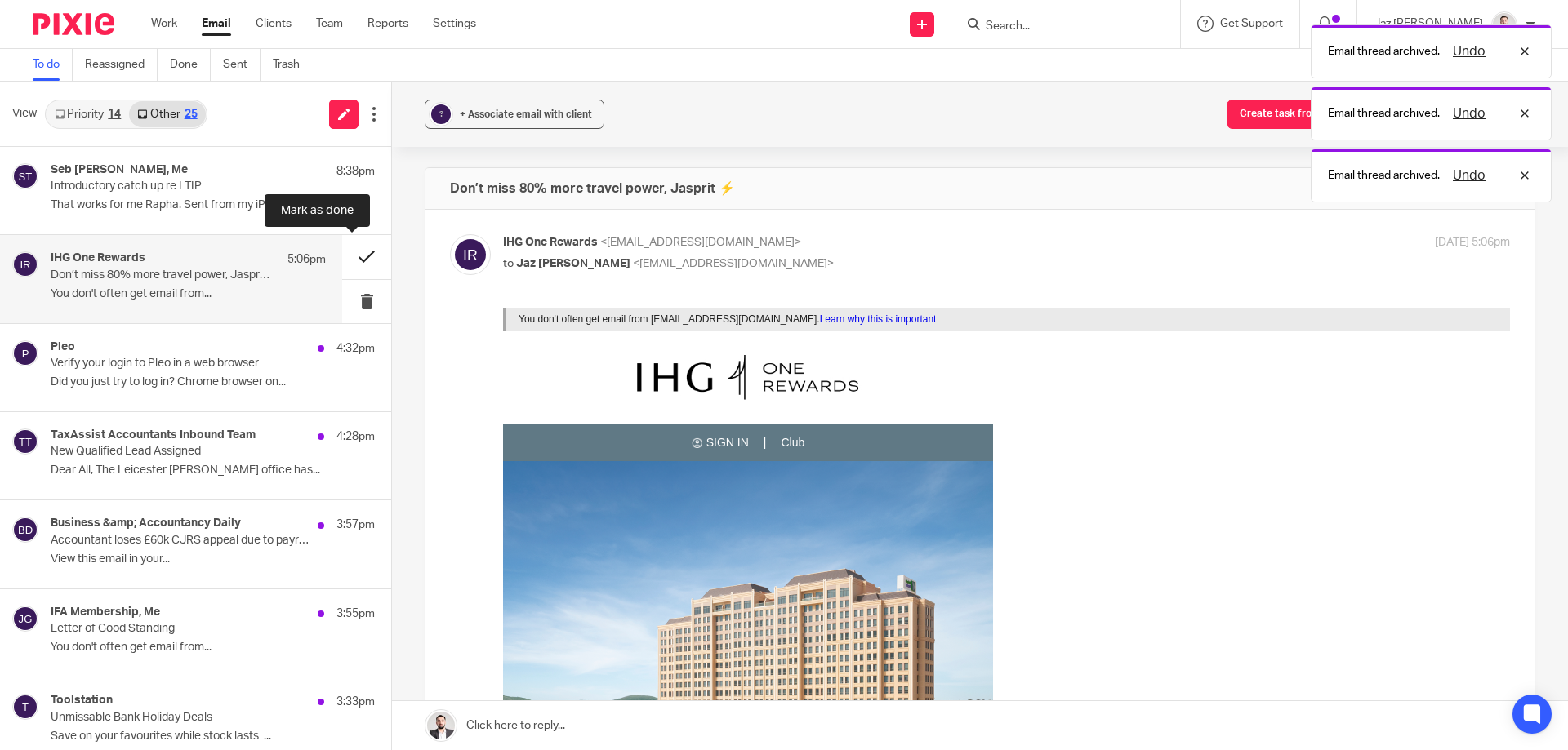
click at [357, 250] on button at bounding box center [366, 257] width 49 height 43
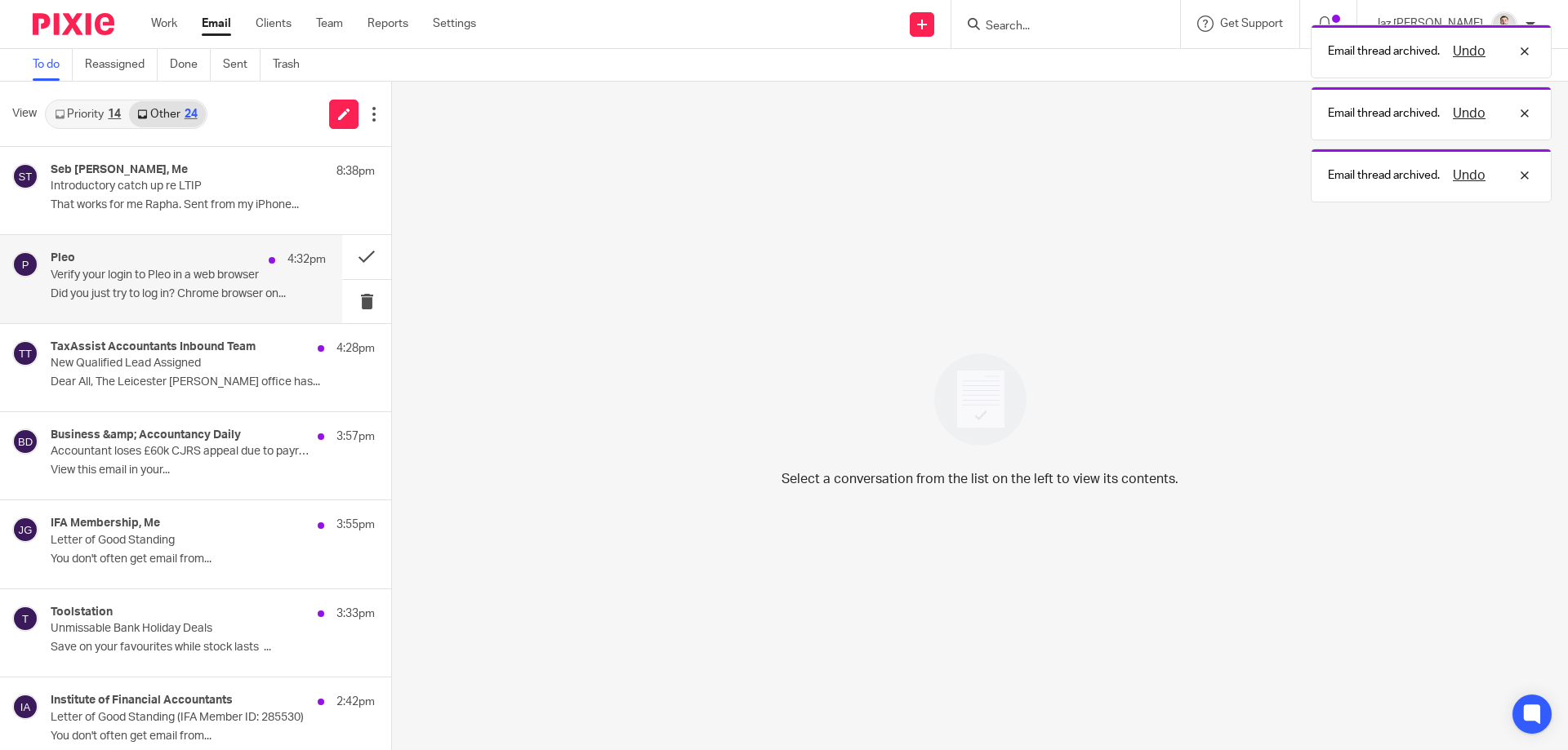
click at [224, 290] on p "Did you just try to log in? Chrome browser on..." at bounding box center [188, 294] width 275 height 13
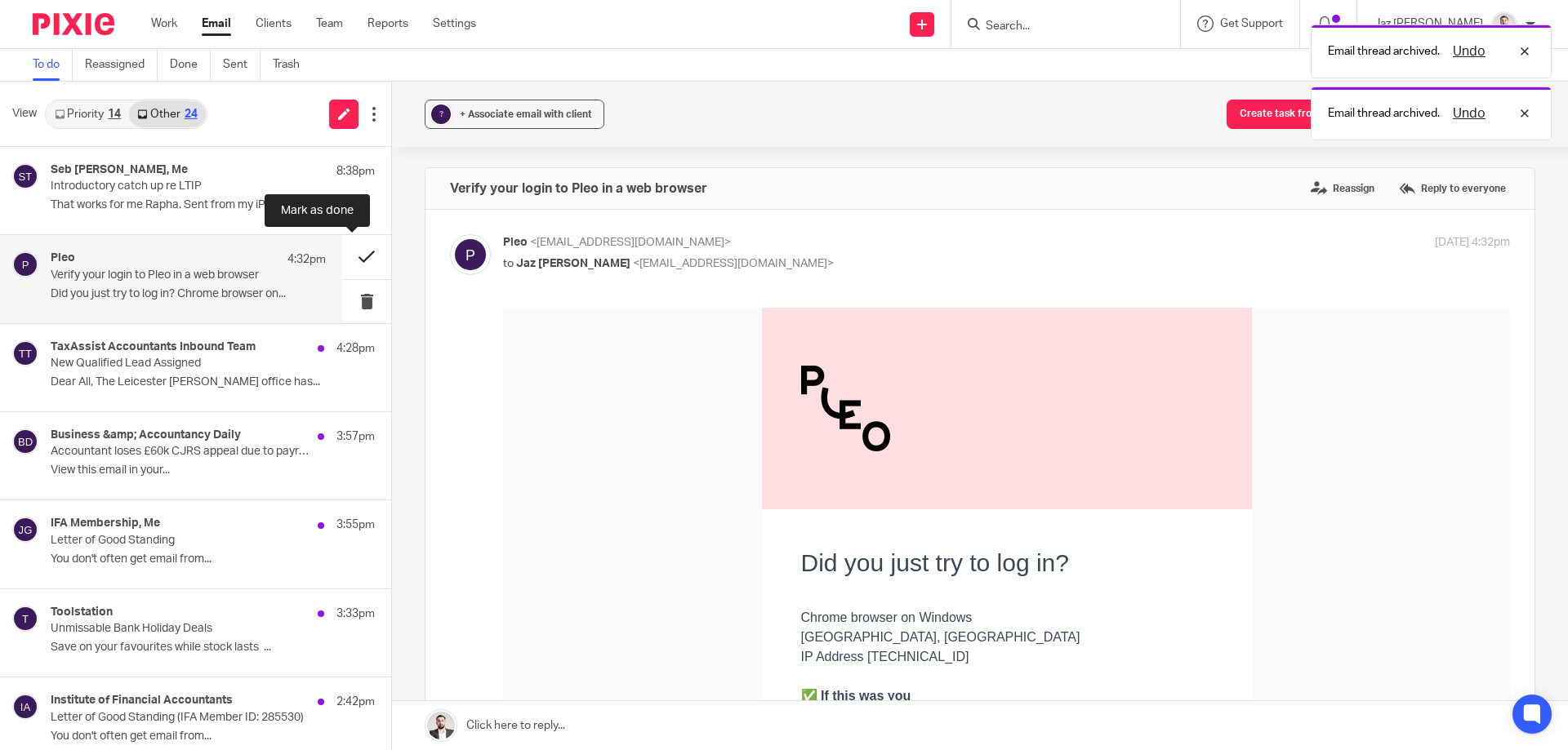
click at [348, 252] on button at bounding box center [366, 257] width 49 height 43
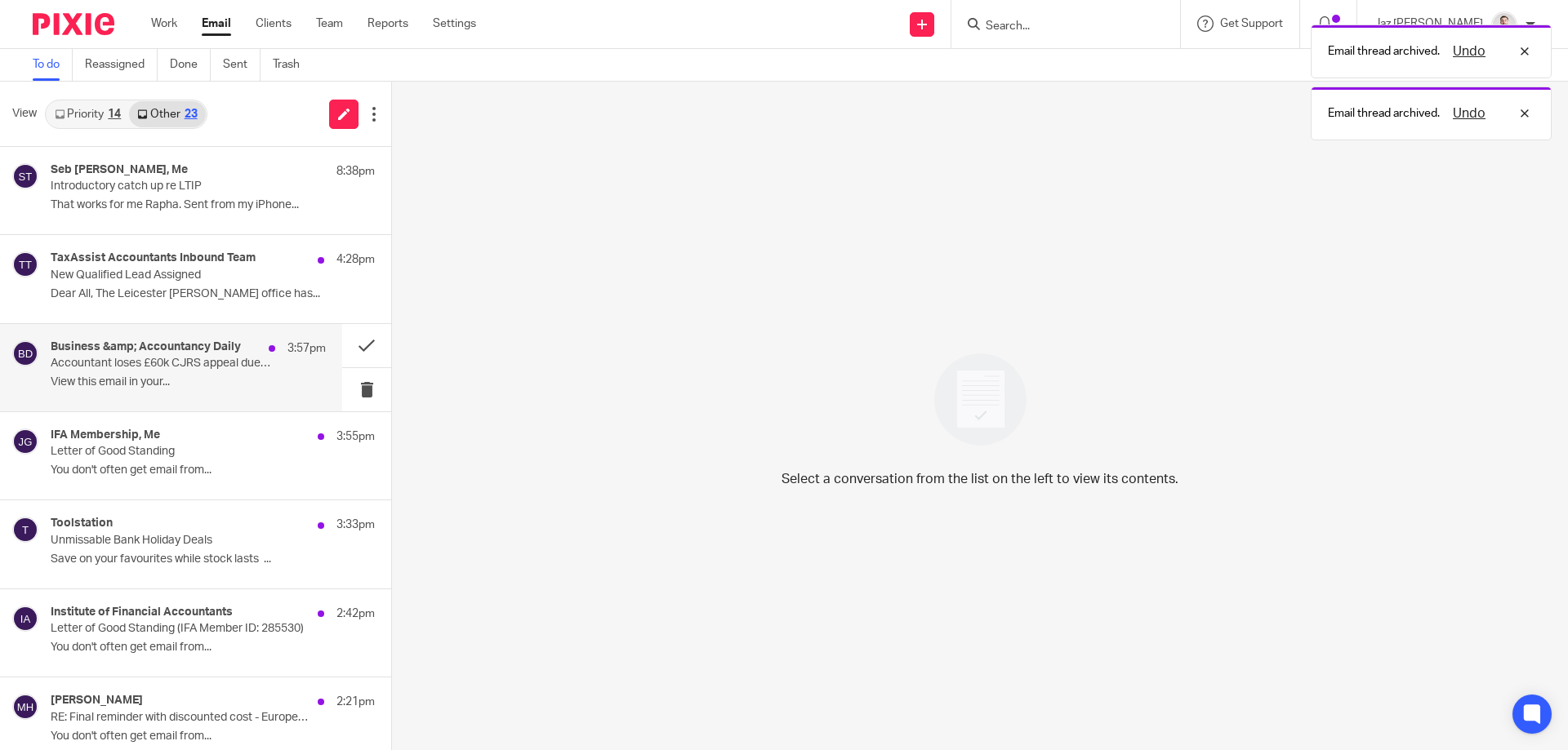
click at [202, 363] on p "Accountant loses £60k CJRS appeal due to payroll company misconduct | Inheritin…" at bounding box center [161, 364] width 220 height 13
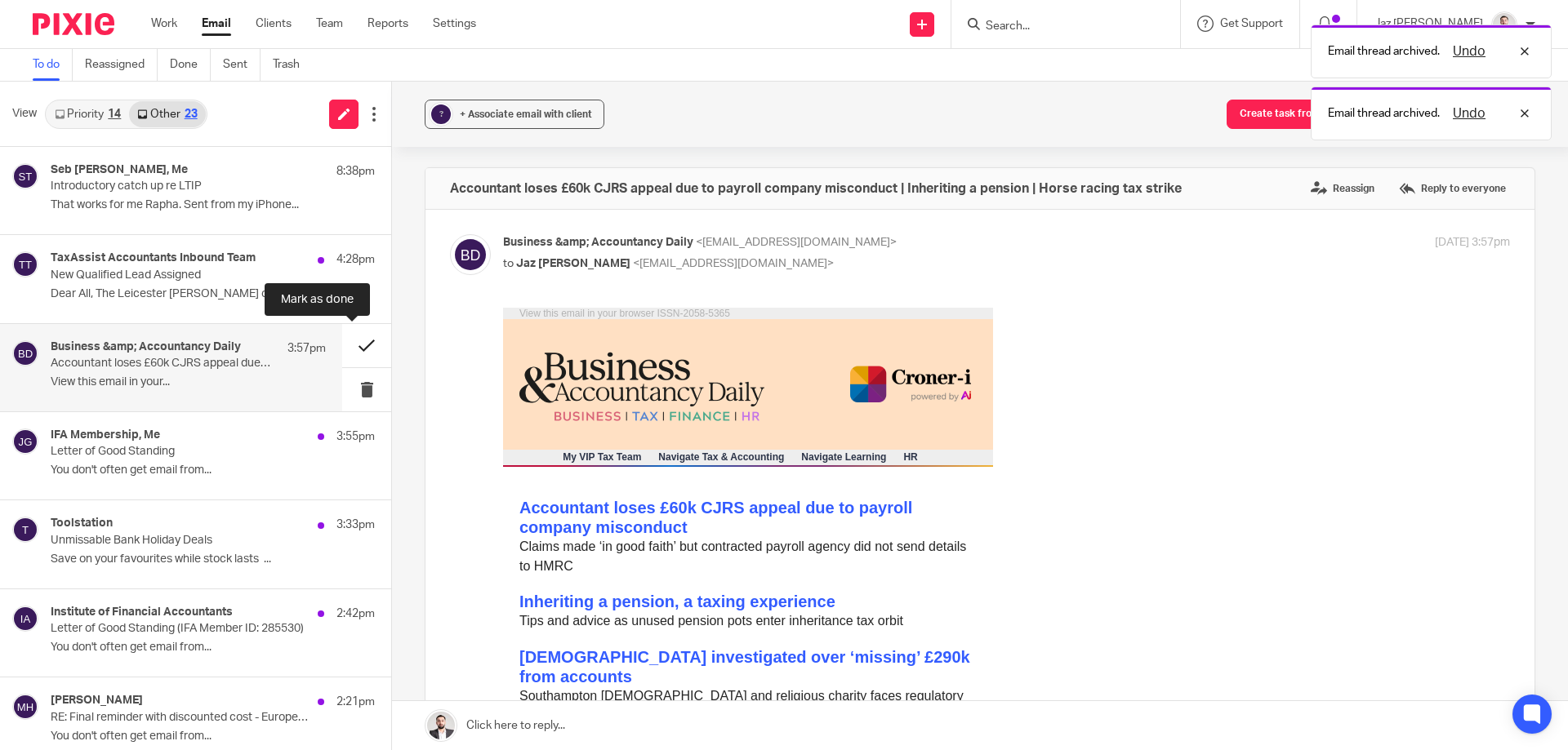
click at [342, 338] on button at bounding box center [366, 345] width 49 height 43
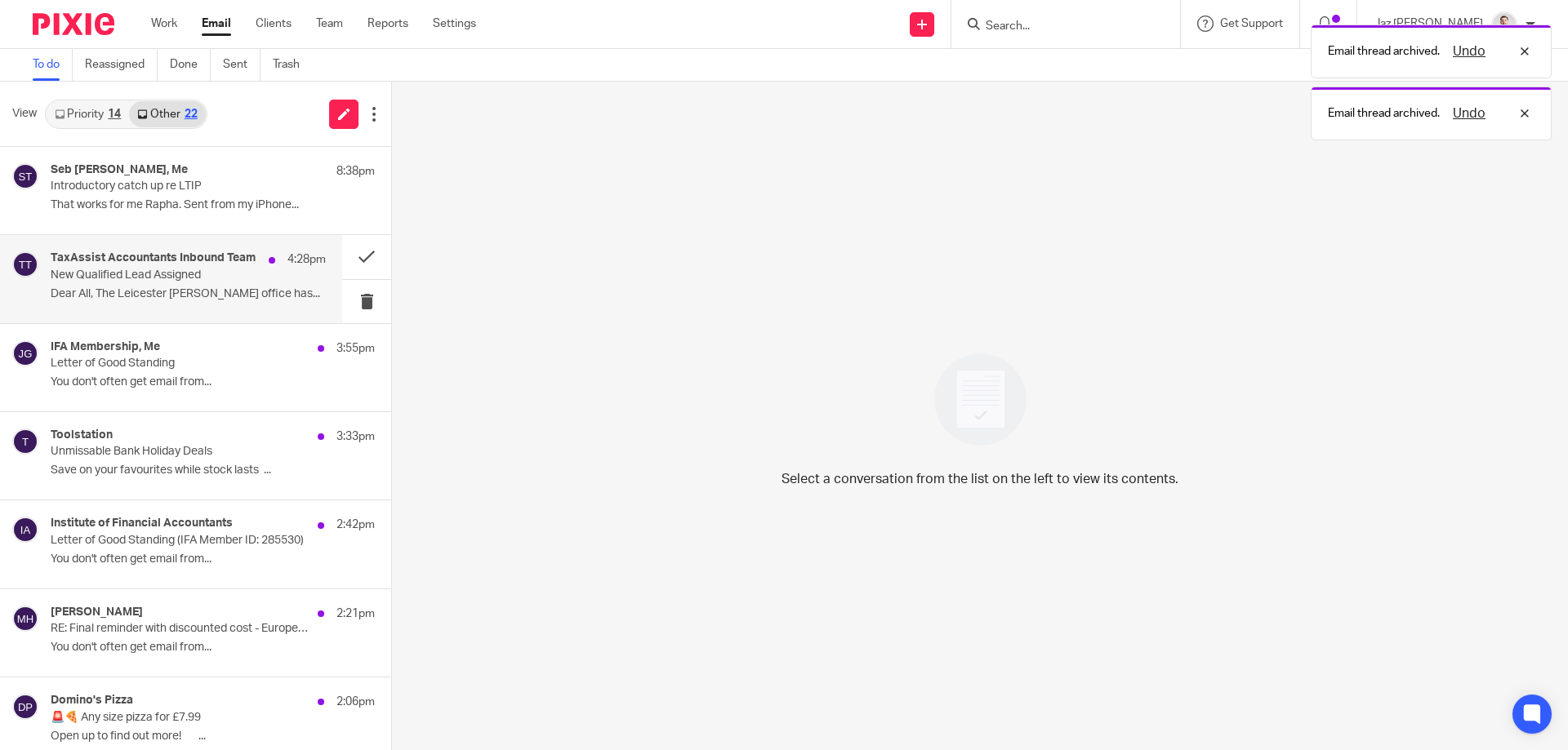
click at [252, 282] on p "New Qualified Lead Assigned" at bounding box center [161, 275] width 220 height 13
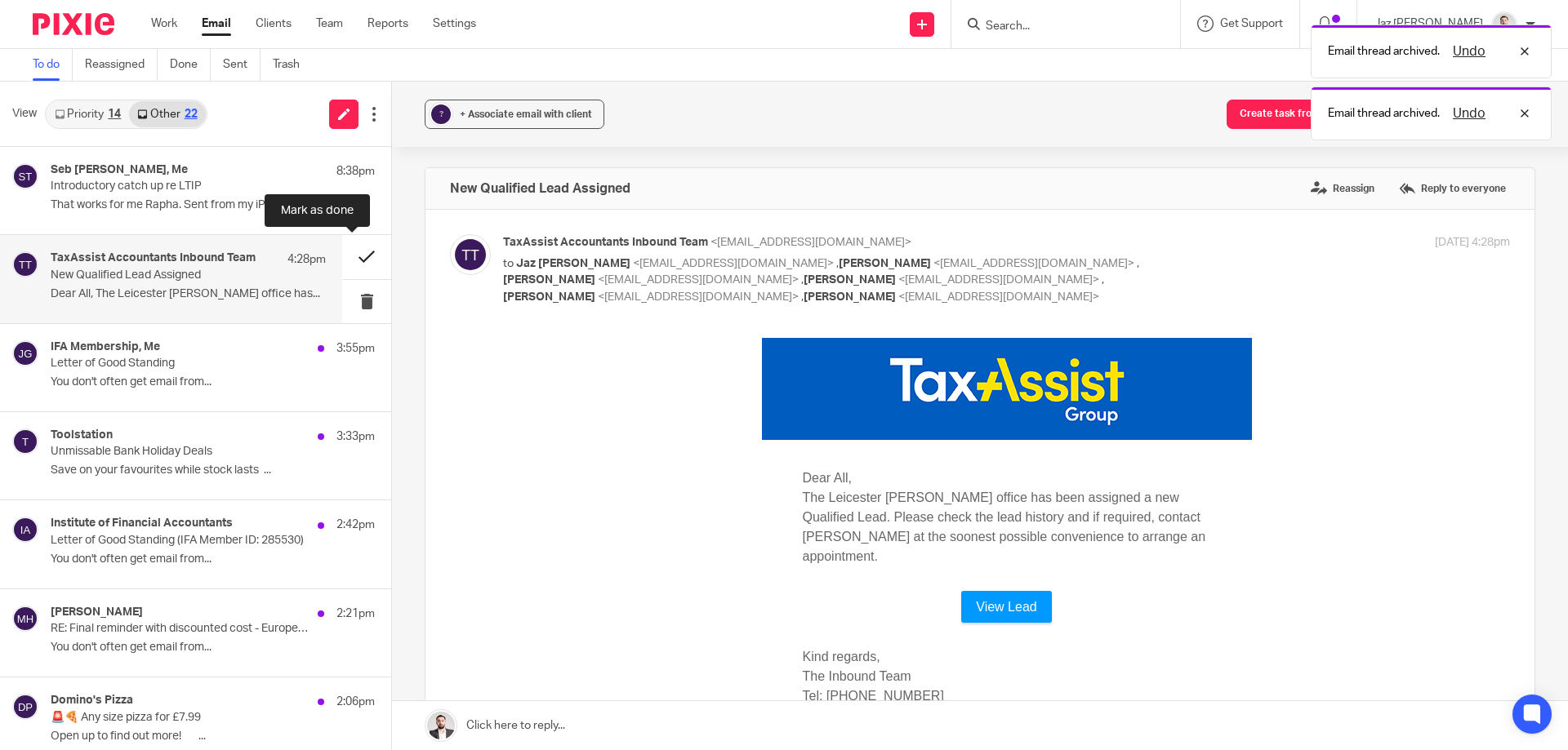
click at [352, 256] on button at bounding box center [366, 257] width 49 height 43
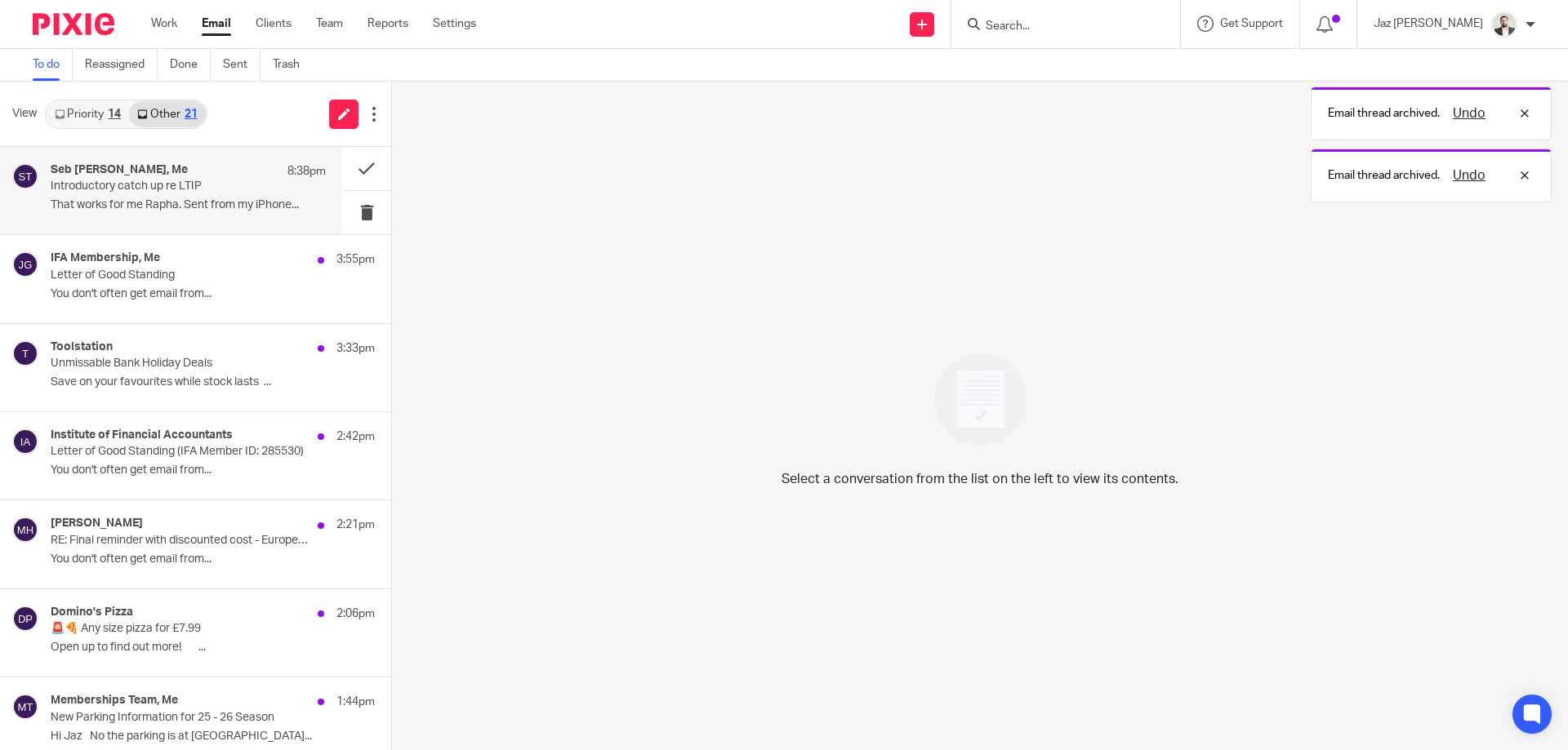
click at [234, 185] on p "Introductory catch up re LTIP" at bounding box center [161, 187] width 220 height 13
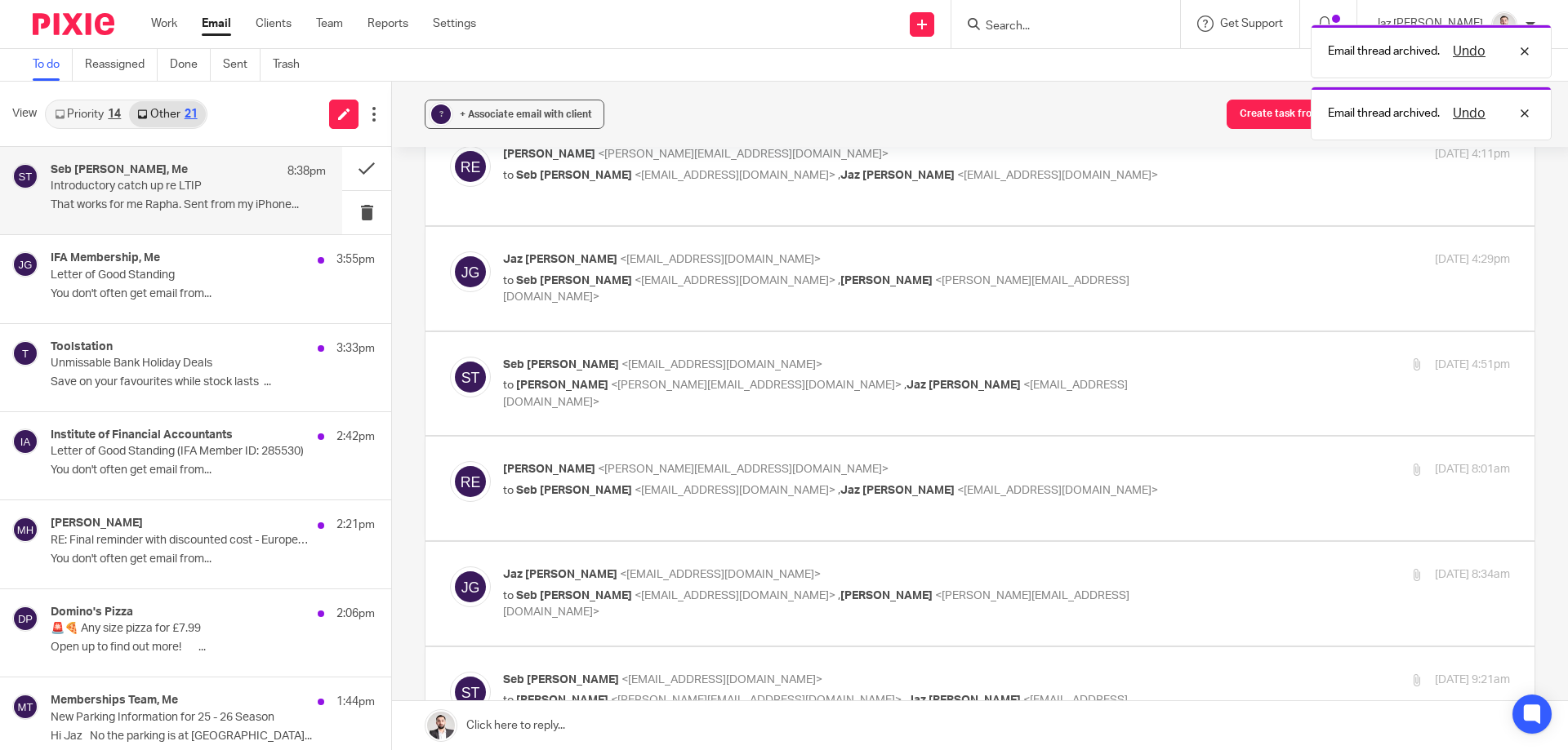
scroll to position [1954, 0]
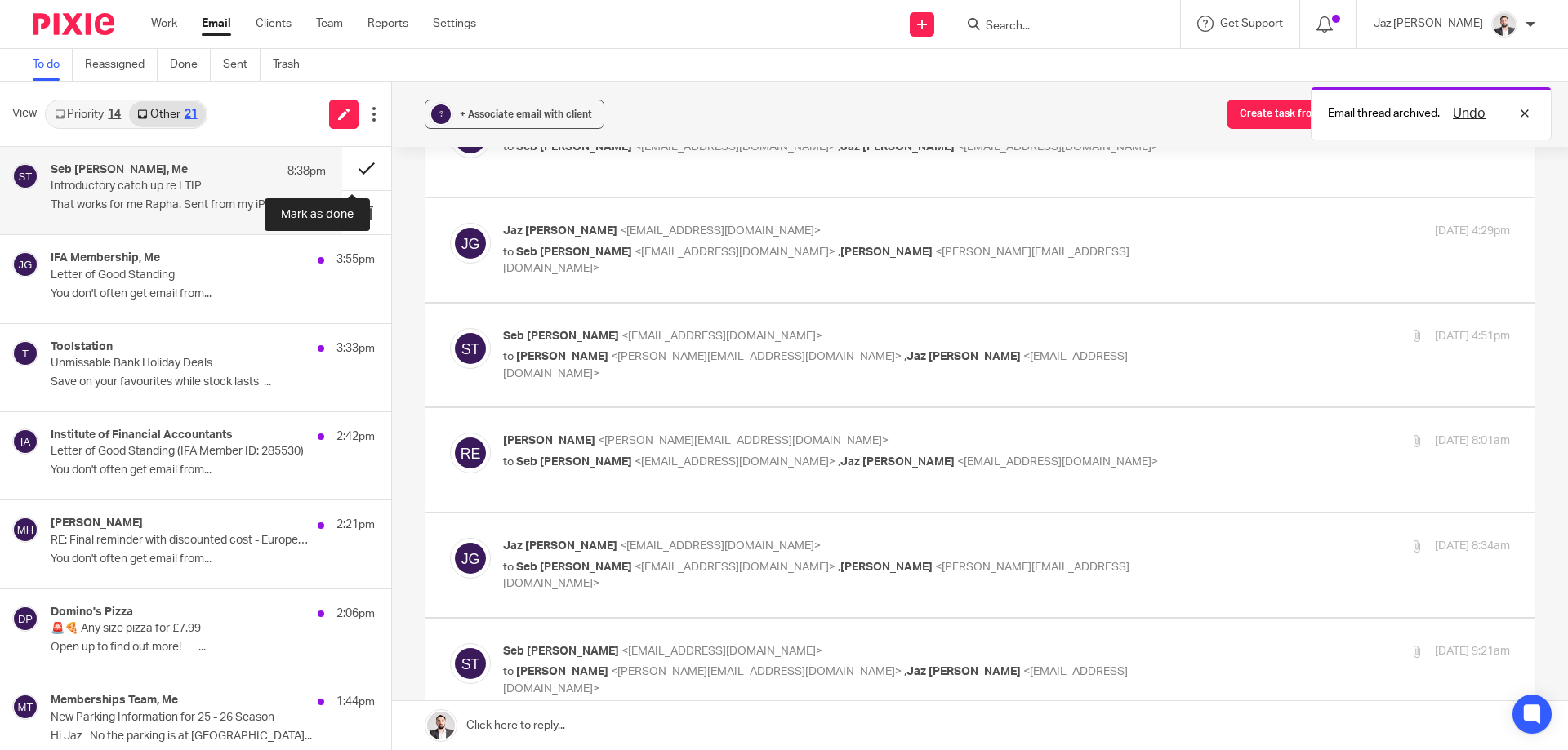
click at [350, 165] on button at bounding box center [366, 168] width 49 height 43
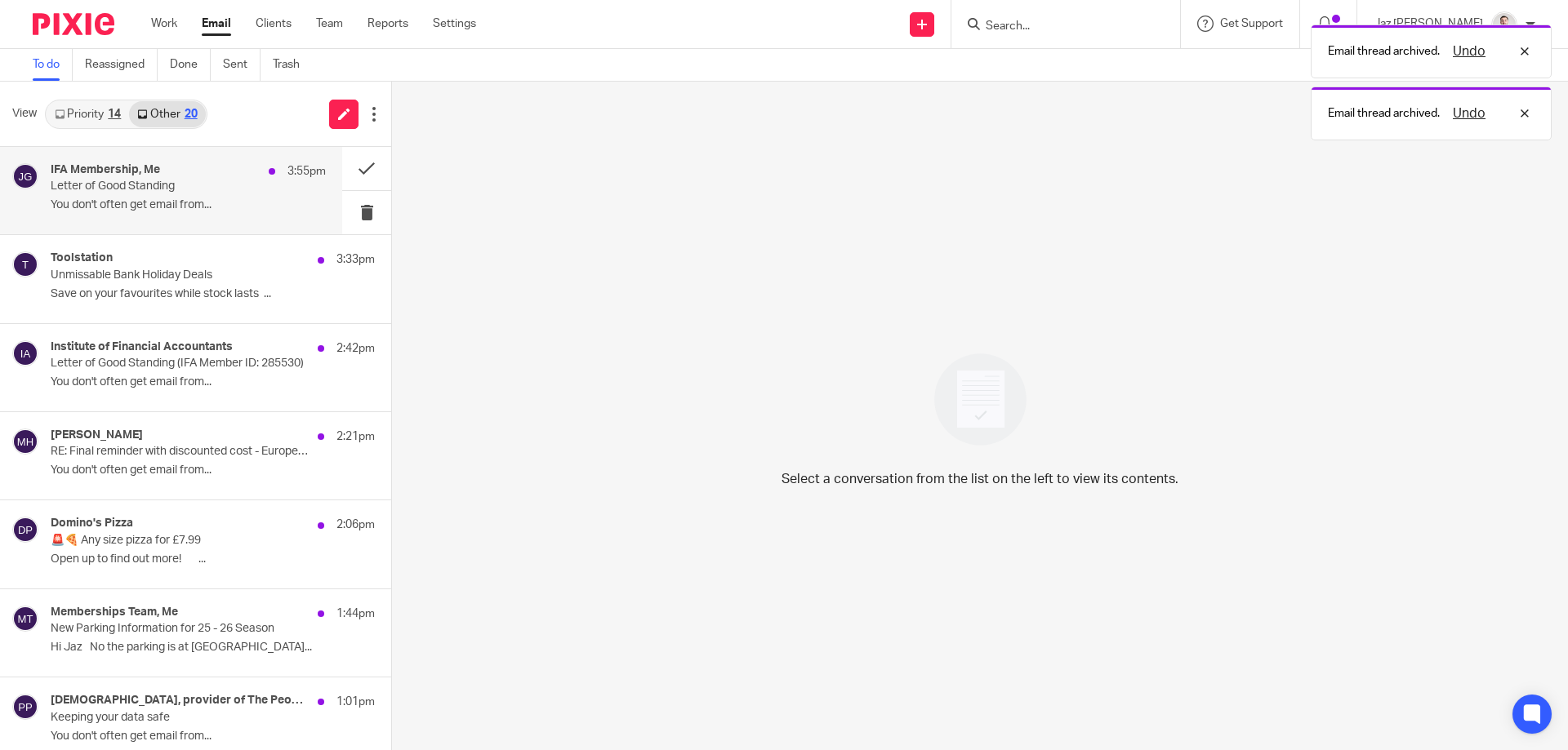
click at [180, 186] on p "Letter of Good Standing" at bounding box center [161, 187] width 220 height 13
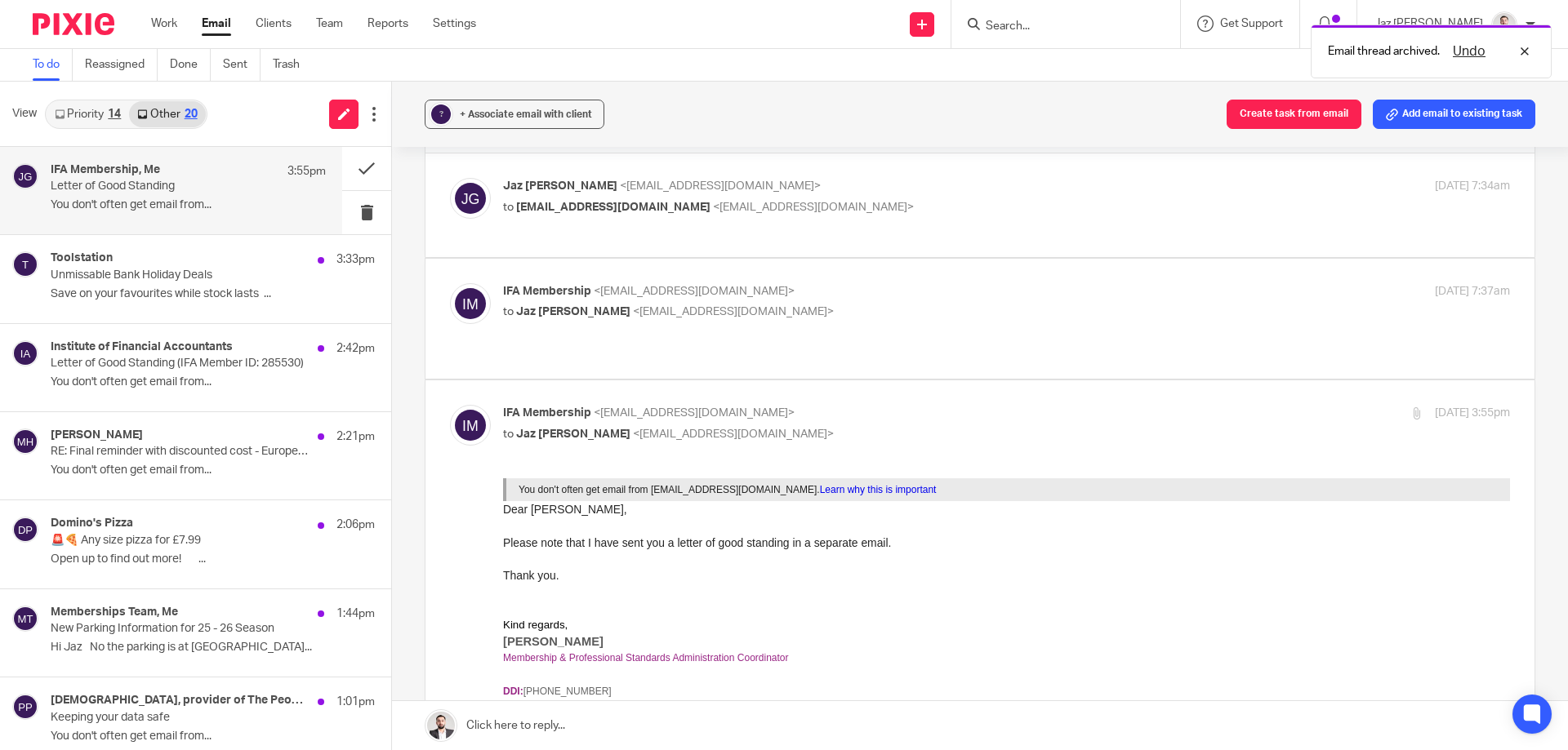
scroll to position [58, 0]
click at [129, 359] on p "Letter of Good Standing (IFA Member ID: 285530)" at bounding box center [161, 364] width 220 height 13
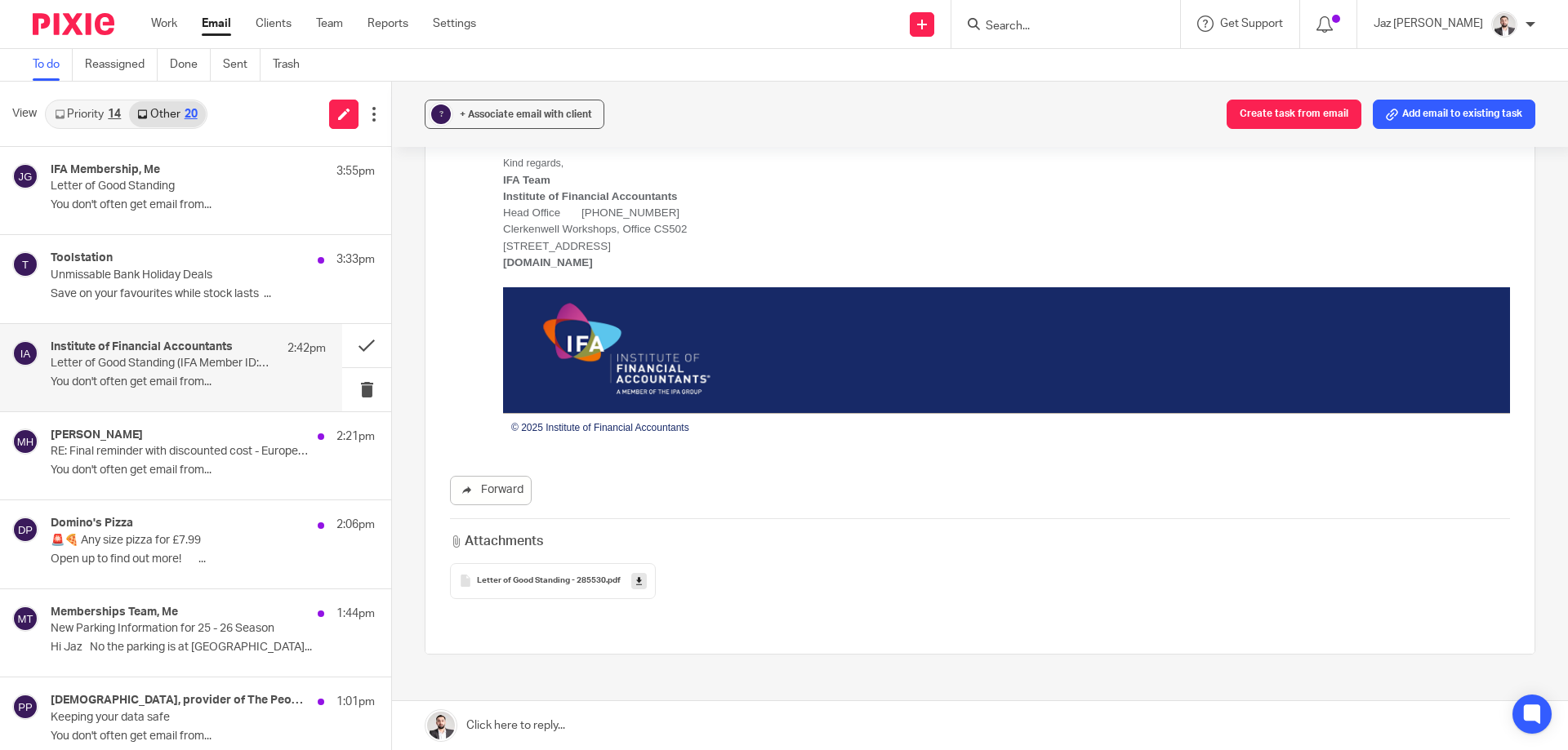
scroll to position [0, 0]
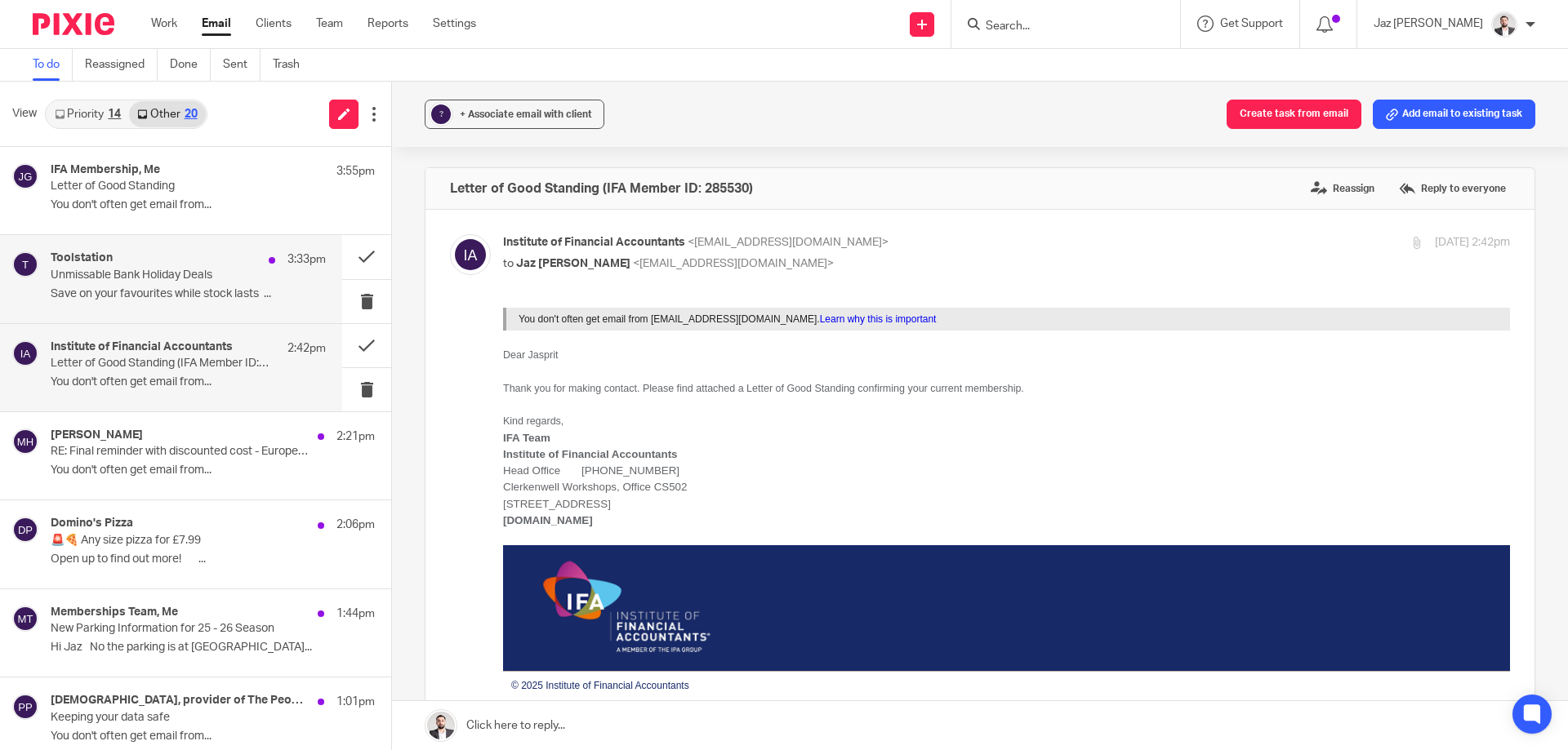
click at [169, 284] on div "Toolstation 3:33pm Unmissable Bank Holiday Deals Save on your favourites while …" at bounding box center [188, 279] width 275 height 55
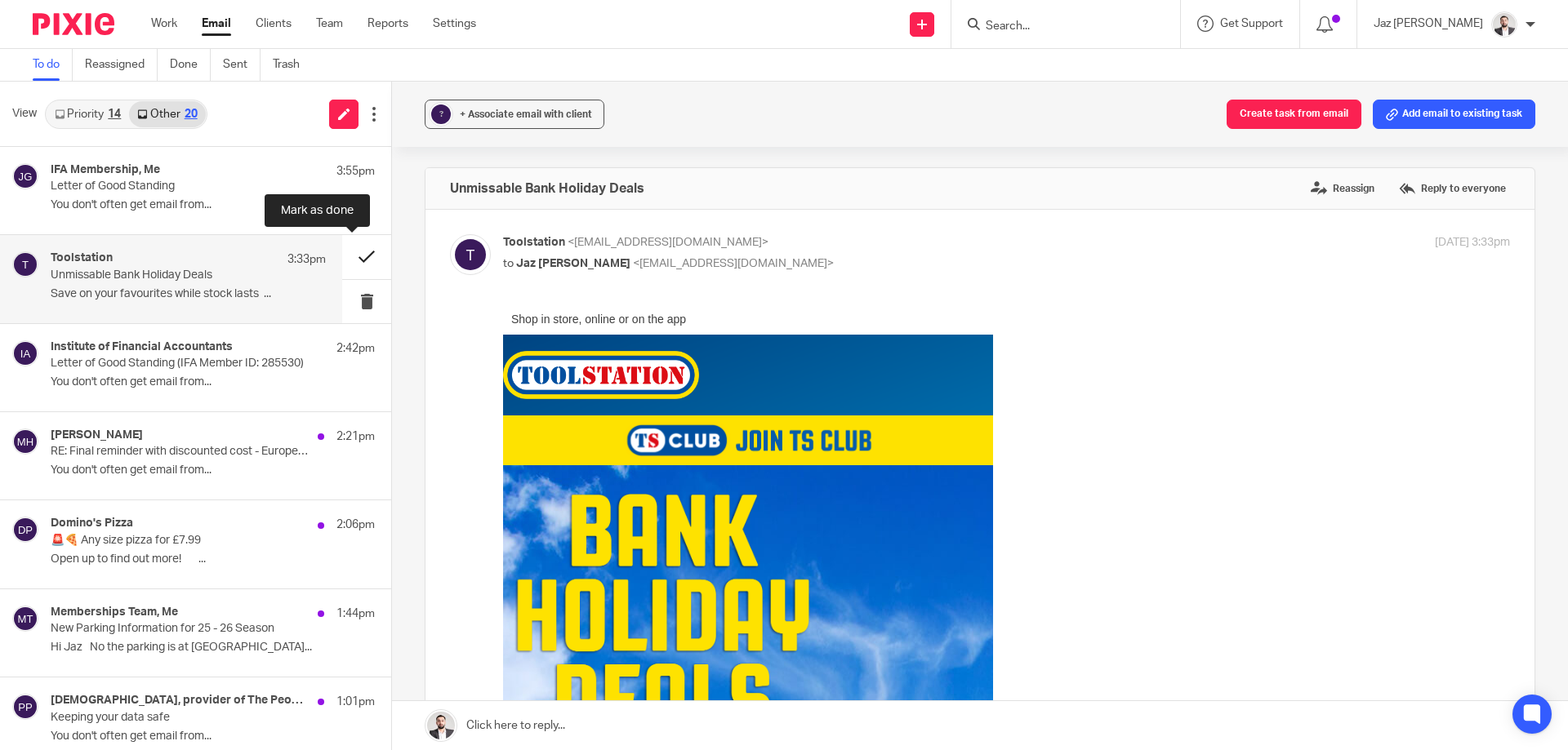
click at [345, 252] on button at bounding box center [366, 257] width 49 height 43
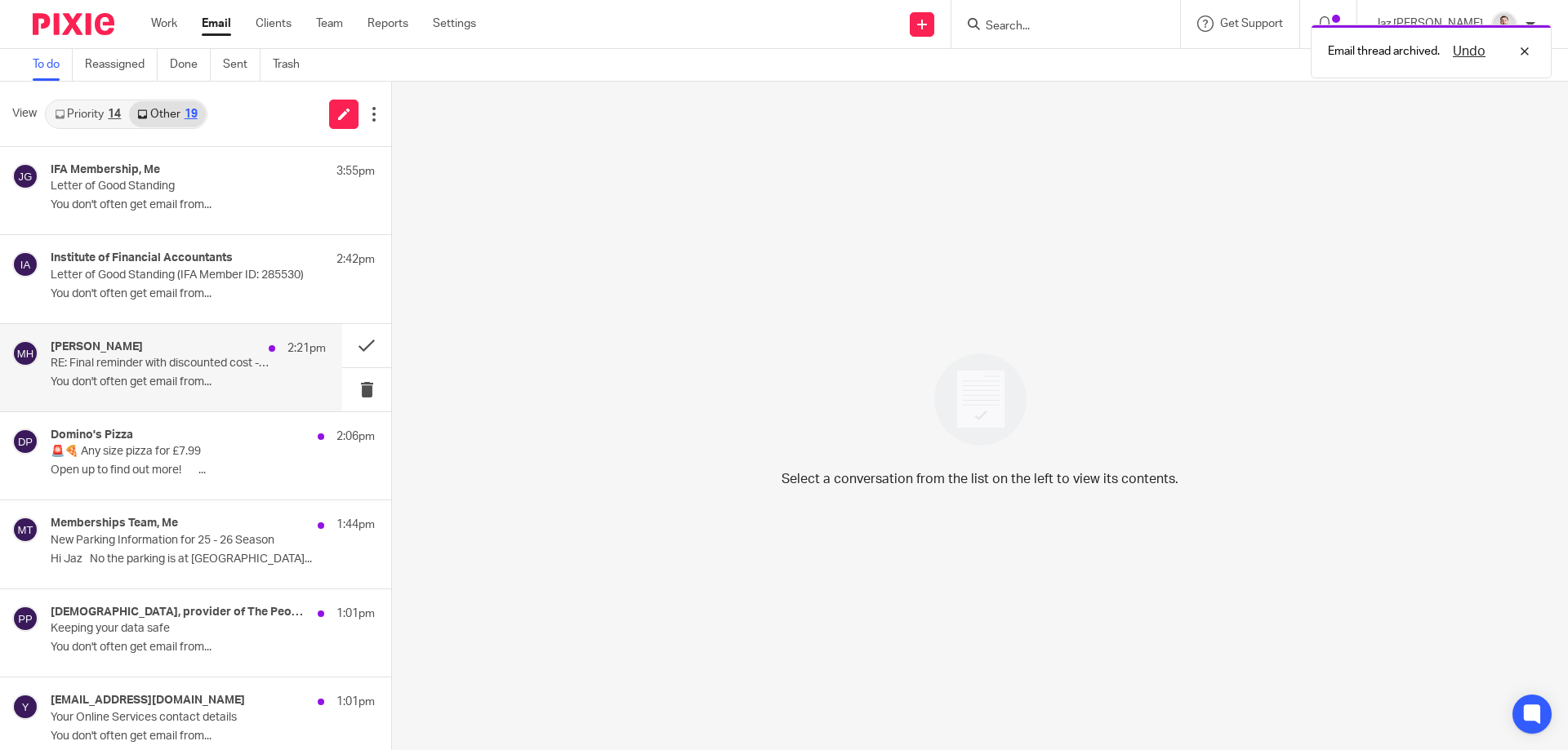
click at [182, 375] on p "You don't often get email from..." at bounding box center [188, 382] width 275 height 13
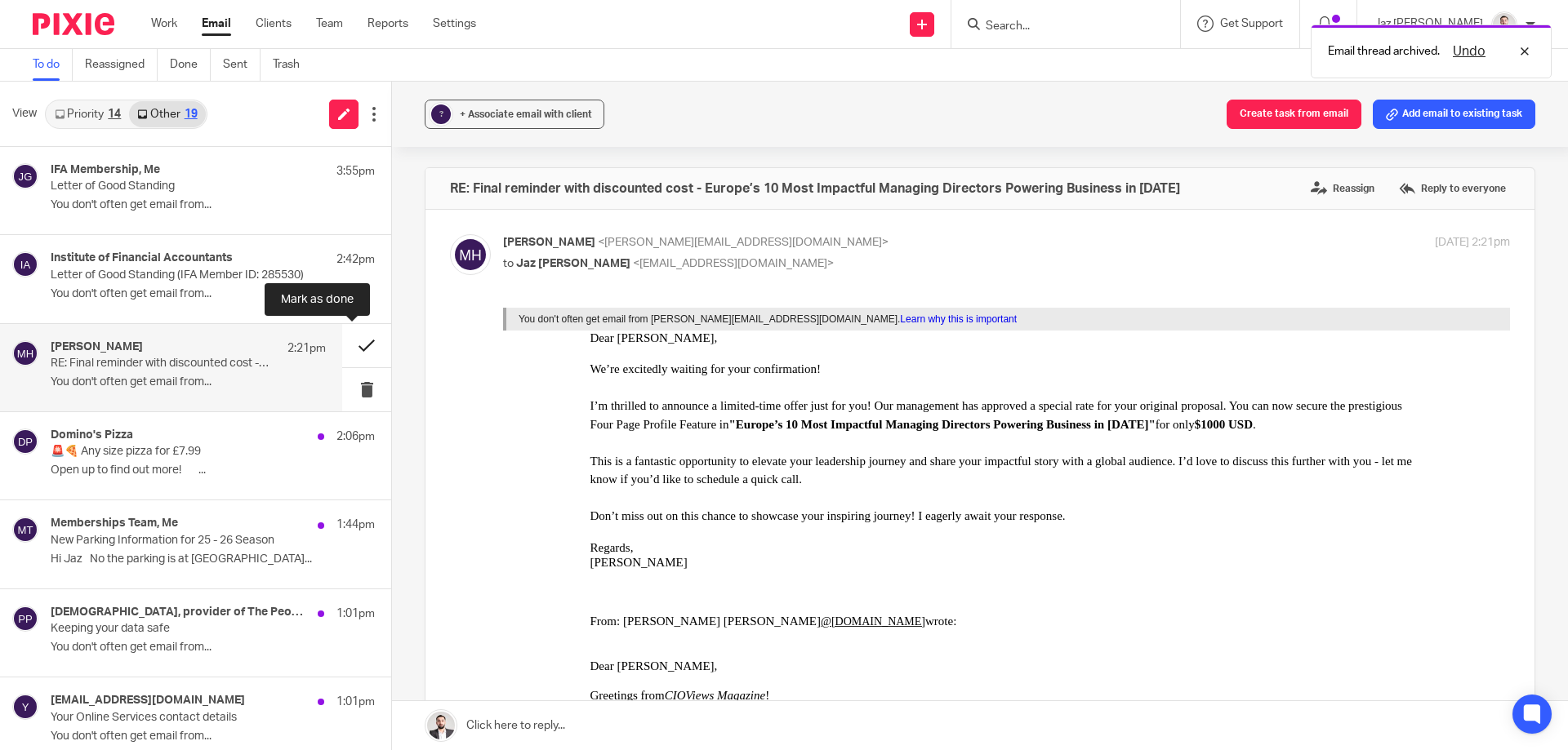
click at [361, 340] on button at bounding box center [366, 345] width 49 height 43
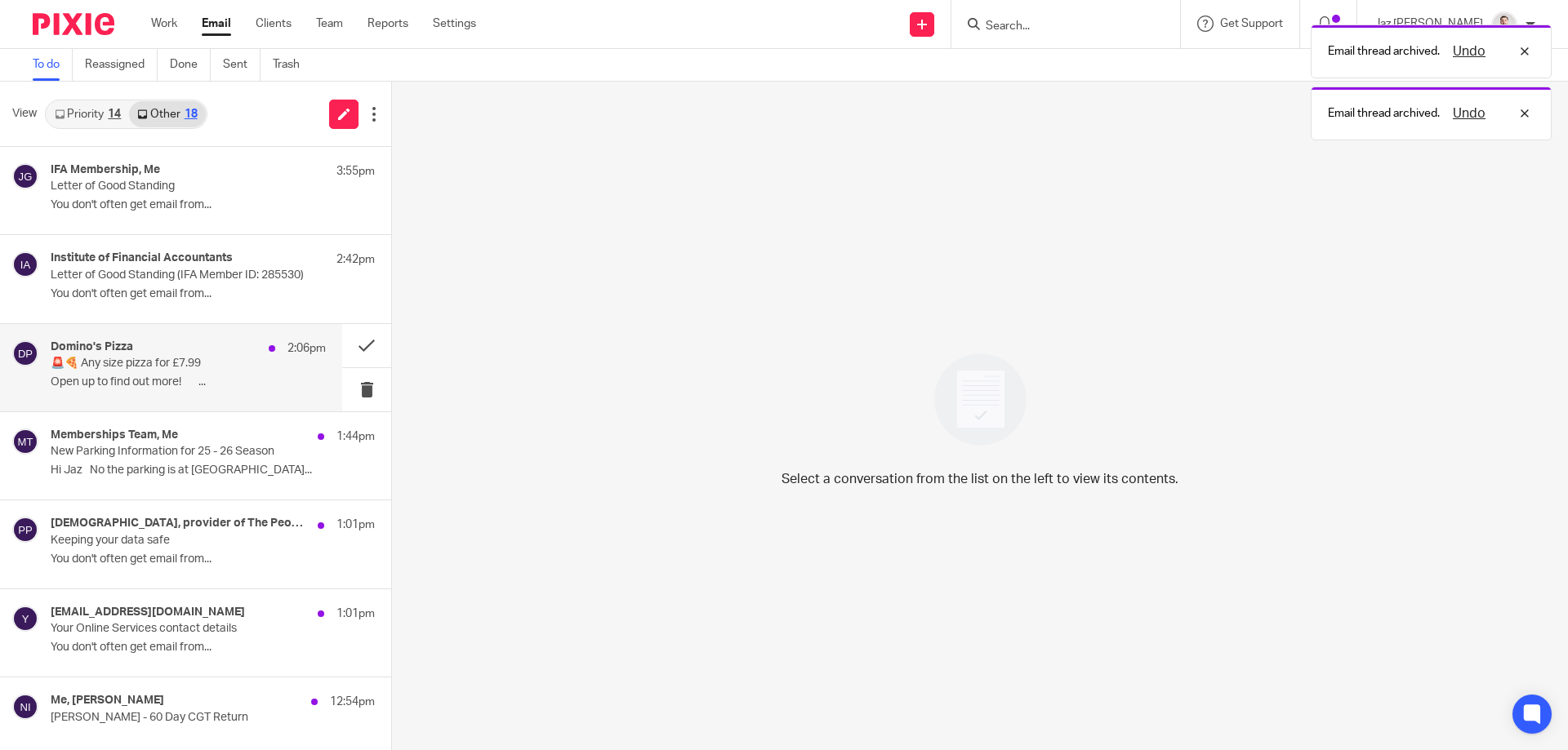
click at [211, 372] on div "Domino's Pizza 2:06pm 🚨🍕 Any size pizza for £7.99 Open up to find out more! ͏ ‌…" at bounding box center [188, 367] width 275 height 55
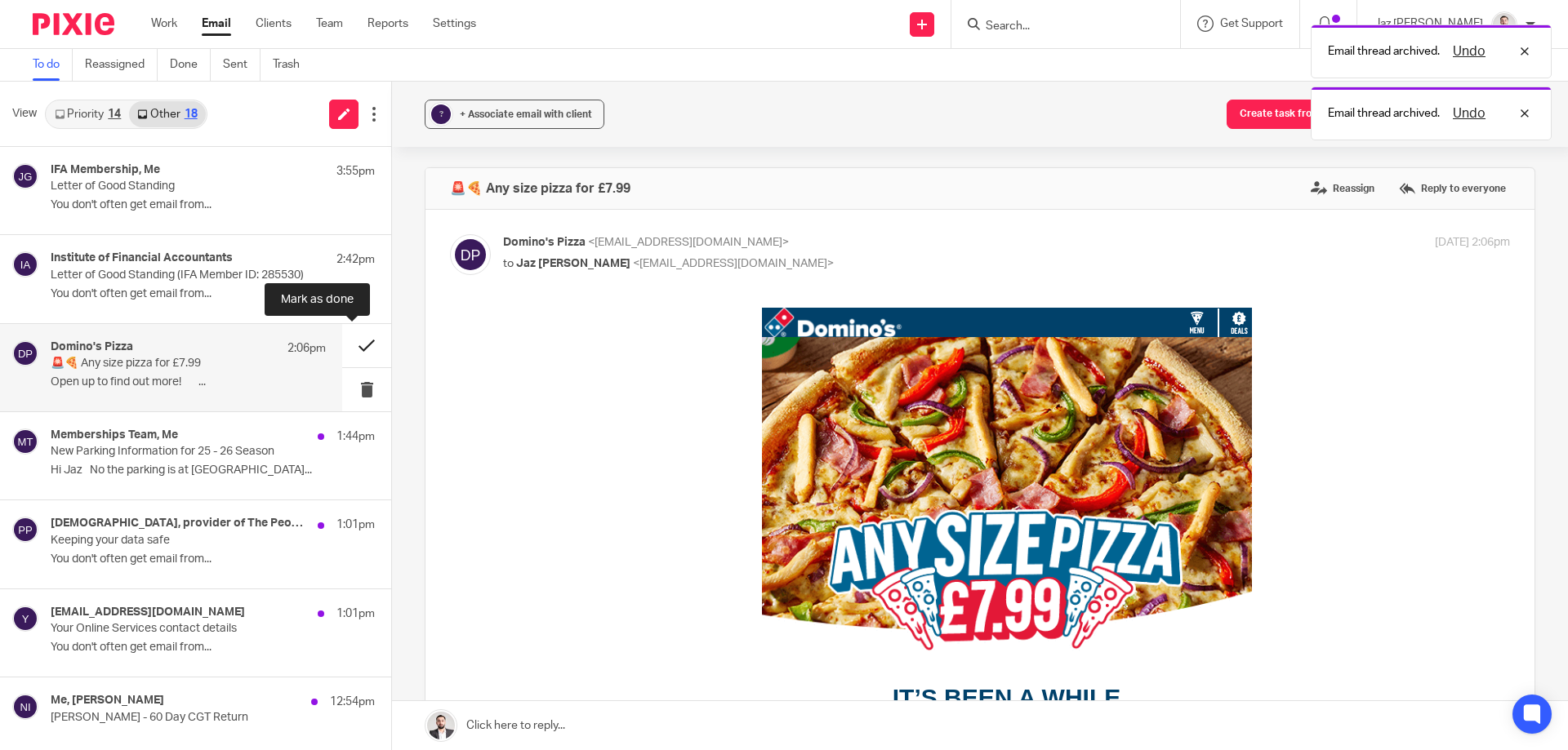
click at [349, 345] on button at bounding box center [366, 345] width 49 height 43
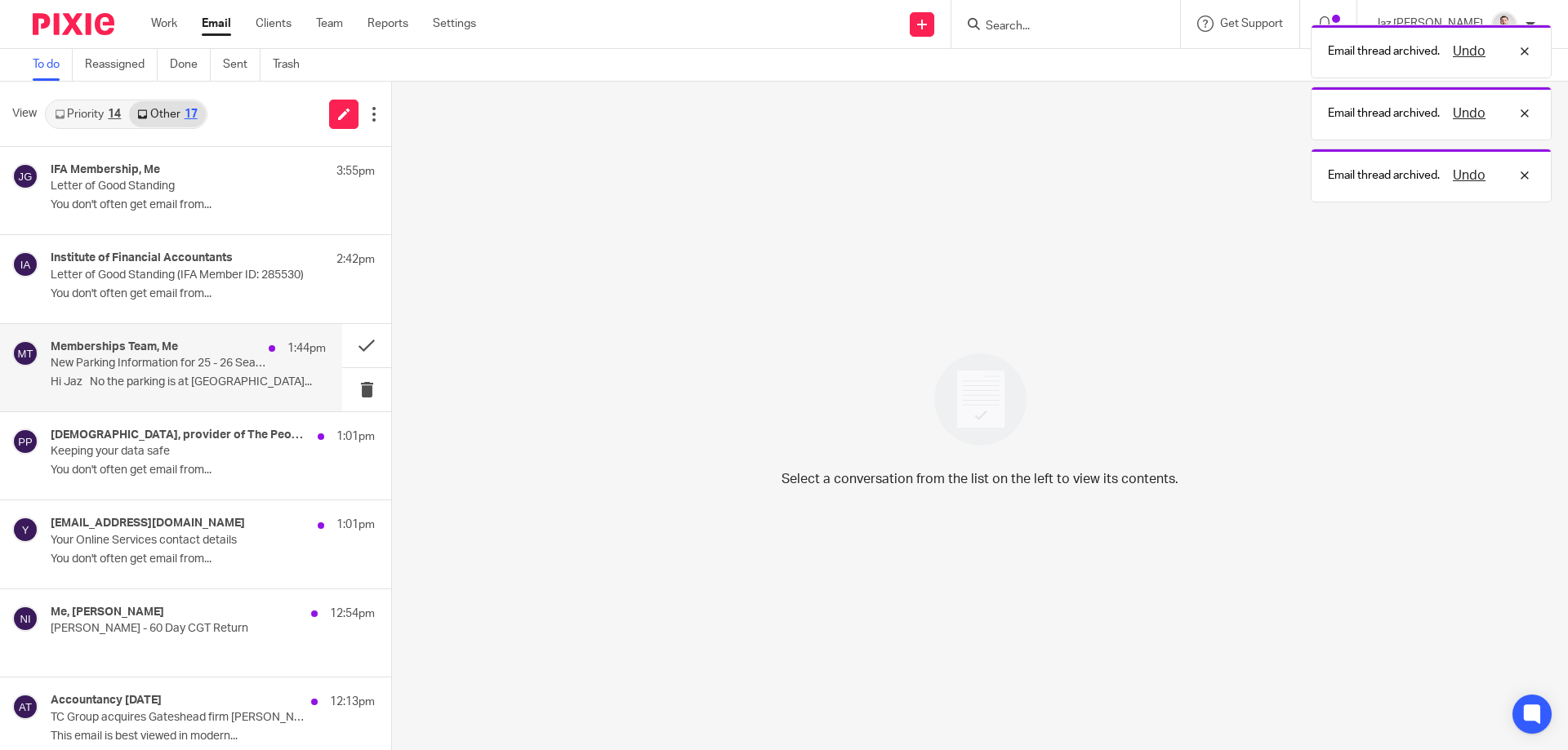
click at [229, 353] on div "Memberships Team, Me 1:44pm" at bounding box center [188, 348] width 275 height 16
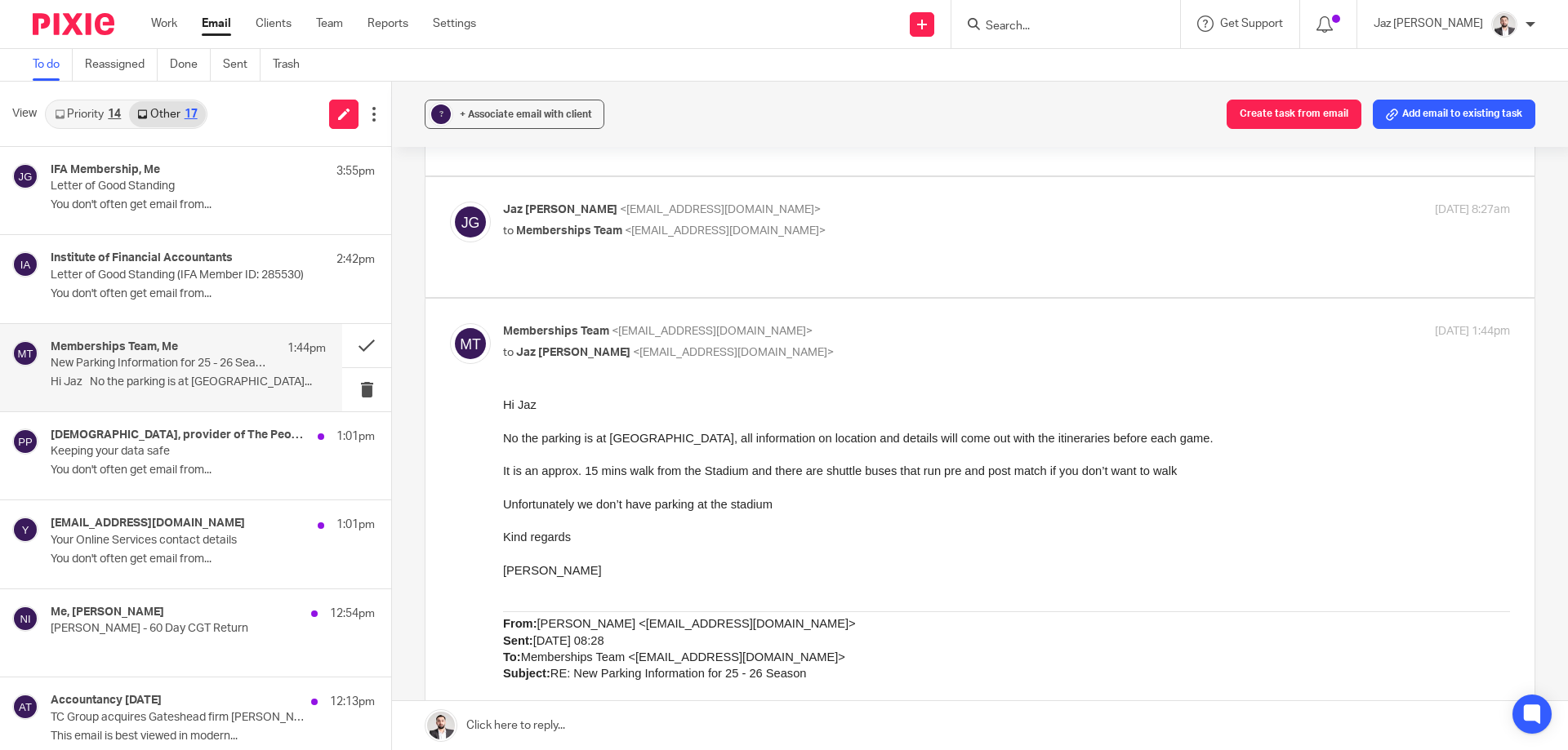
scroll to position [340, 0]
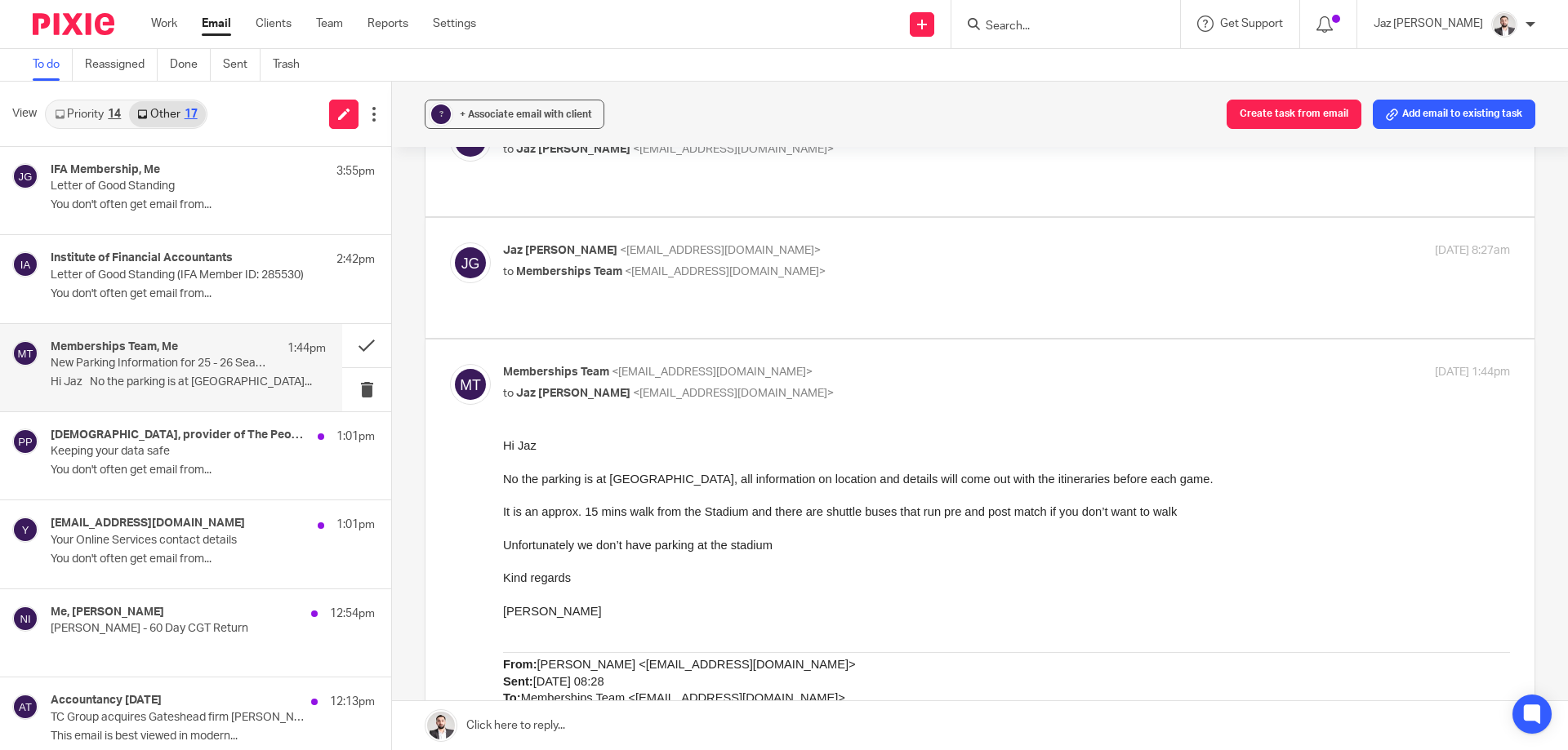
click at [656, 736] on link at bounding box center [980, 725] width 1176 height 49
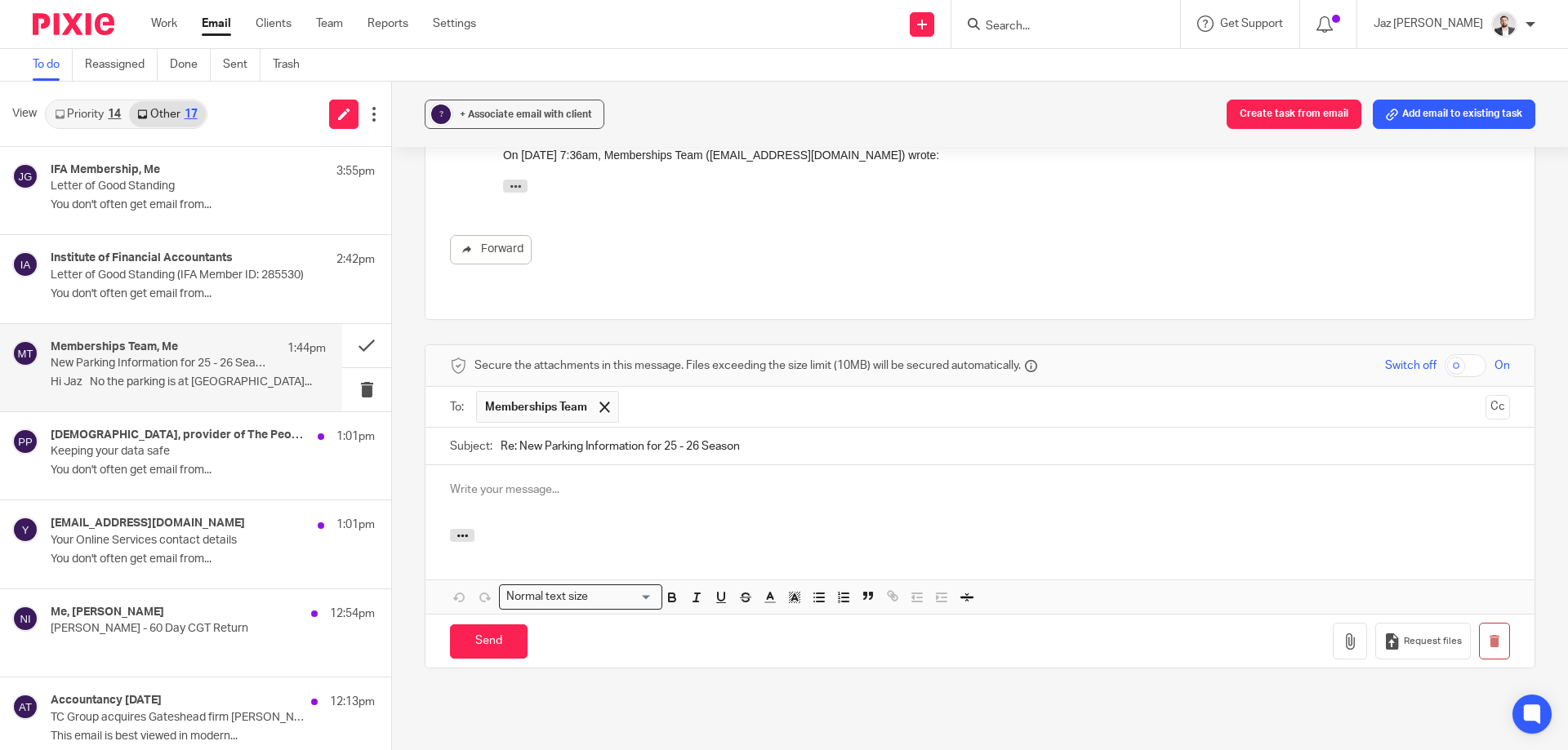
scroll to position [0, 0]
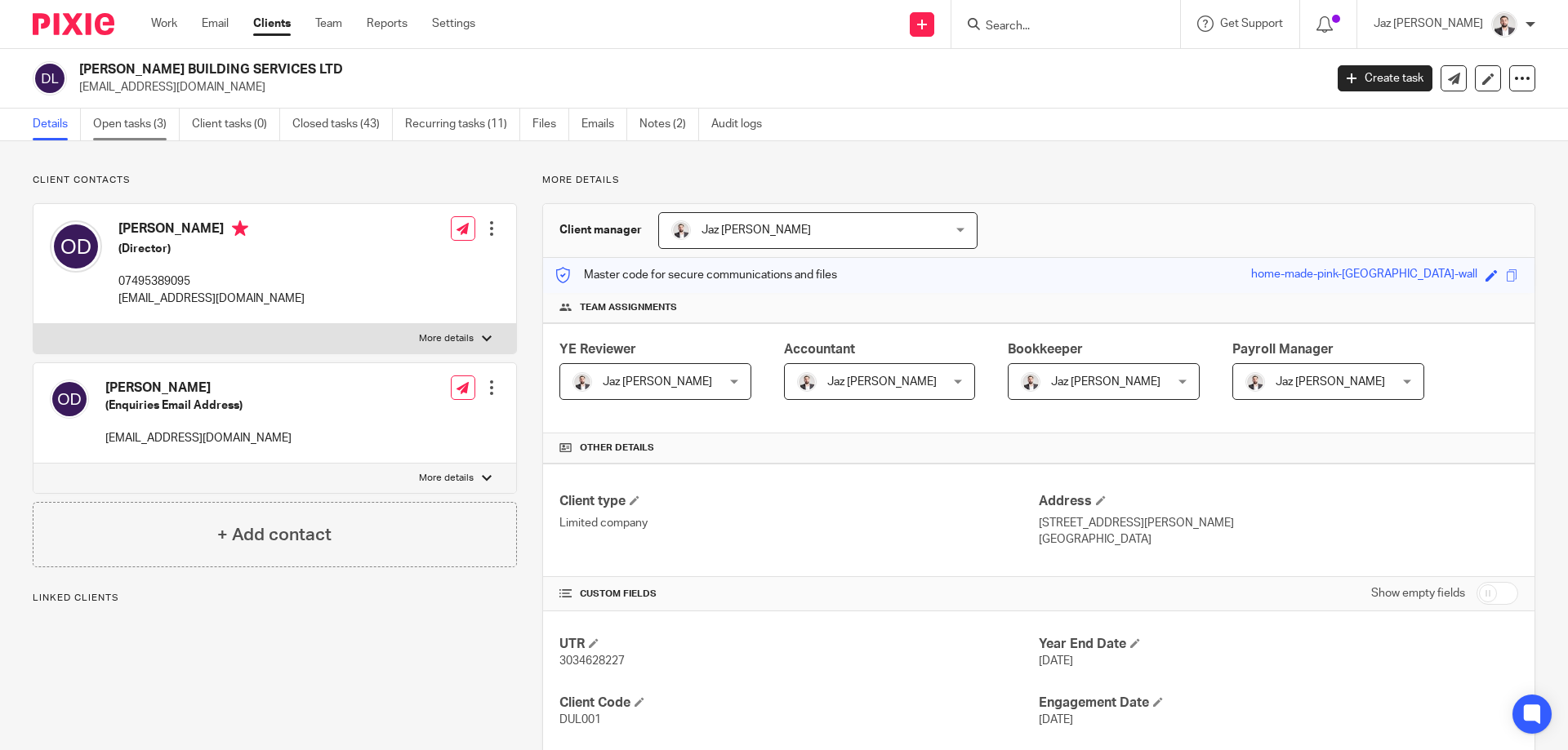
click at [147, 126] on link "Open tasks (3)" at bounding box center [136, 124] width 86 height 32
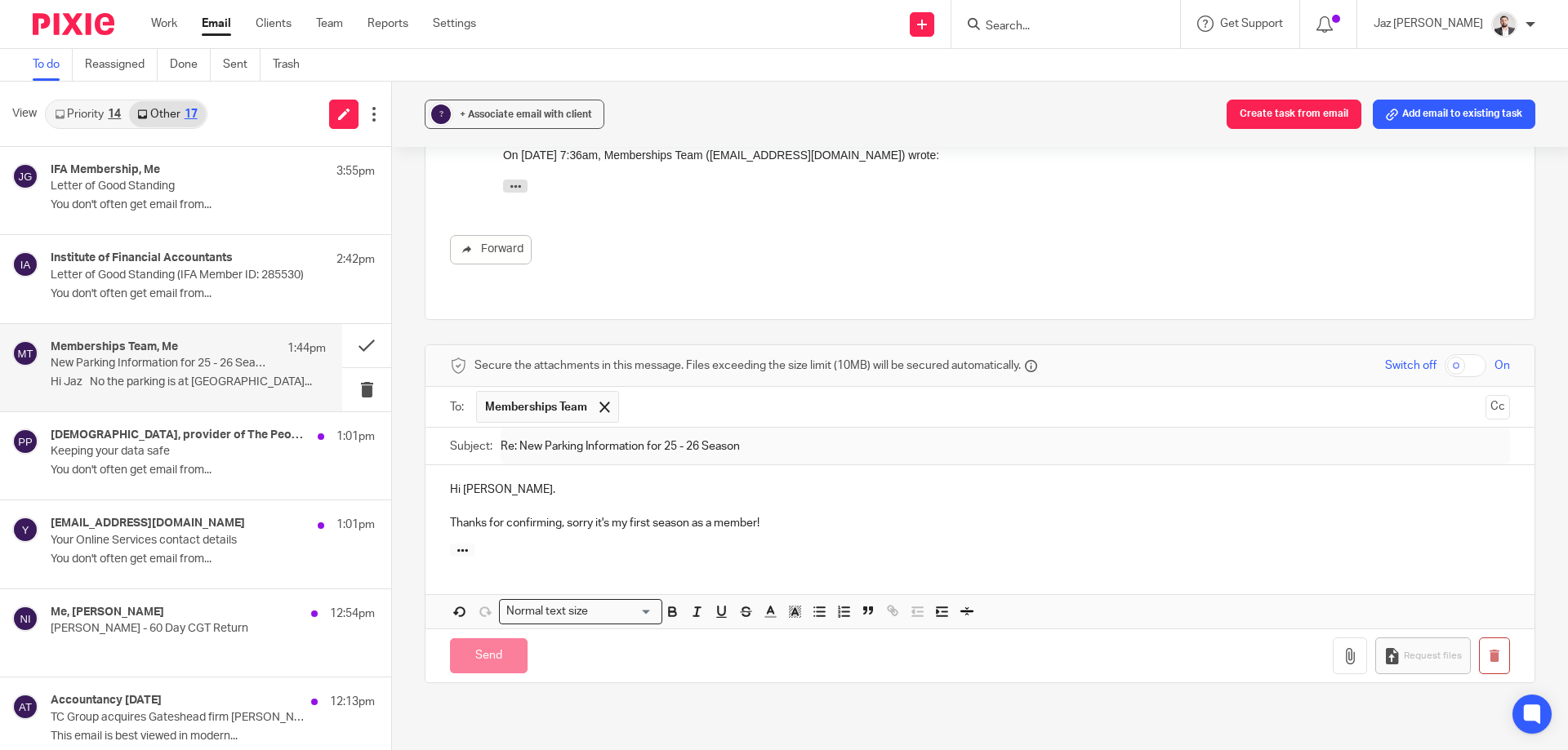
scroll to position [1015, 0]
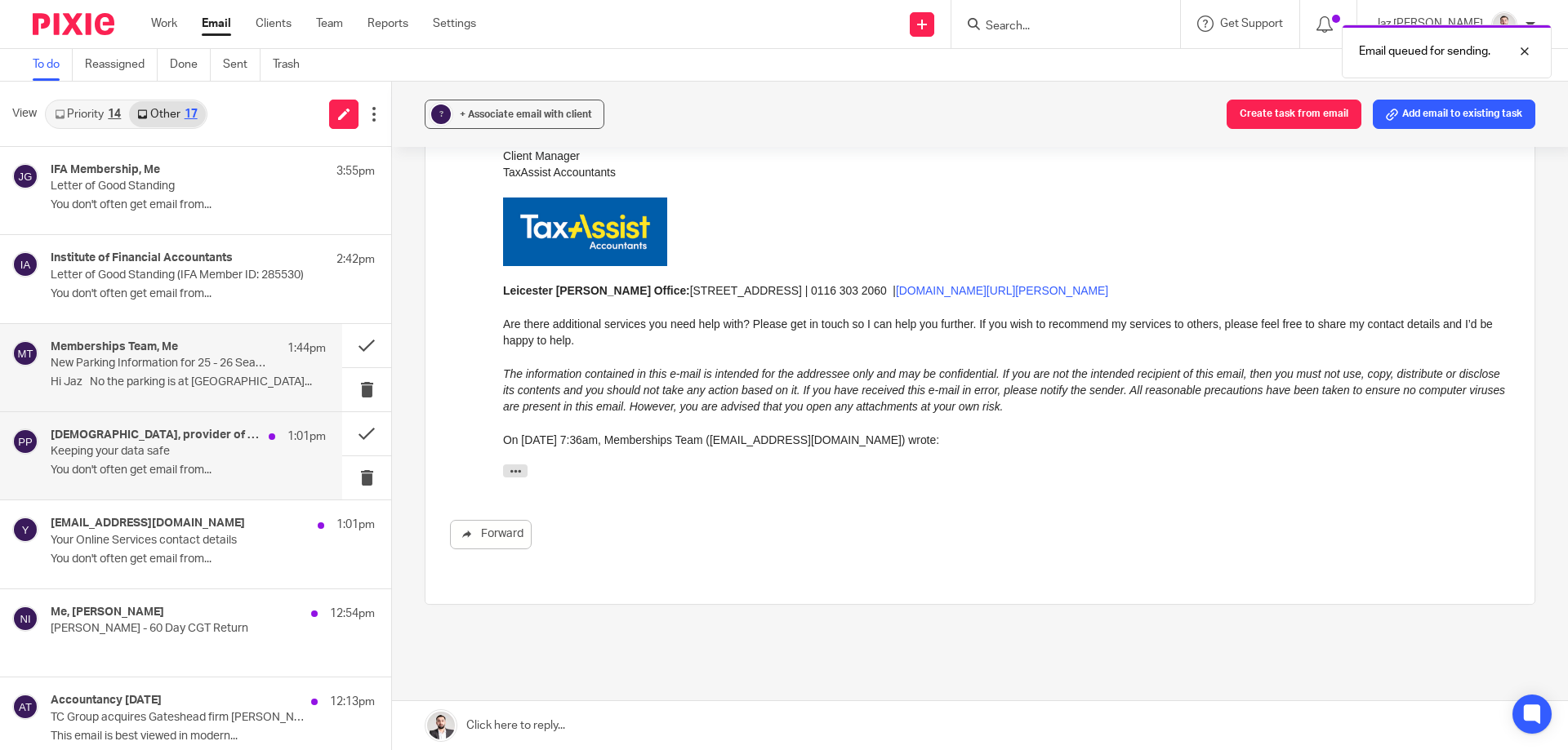
click at [150, 460] on div "[DEMOGRAPHIC_DATA], provider of The People's Pension 1:01pm Keeping your data s…" at bounding box center [188, 456] width 275 height 55
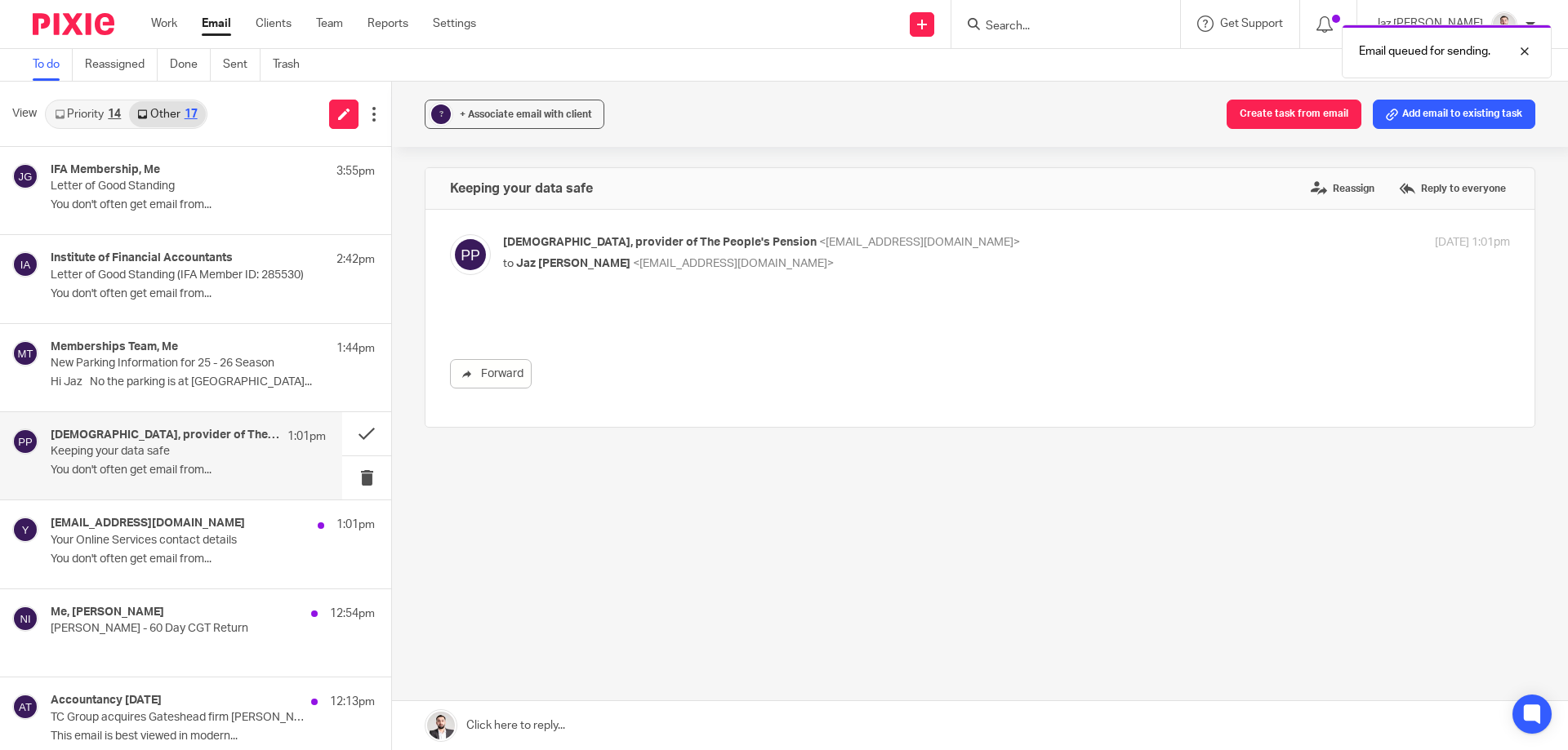
scroll to position [0, 0]
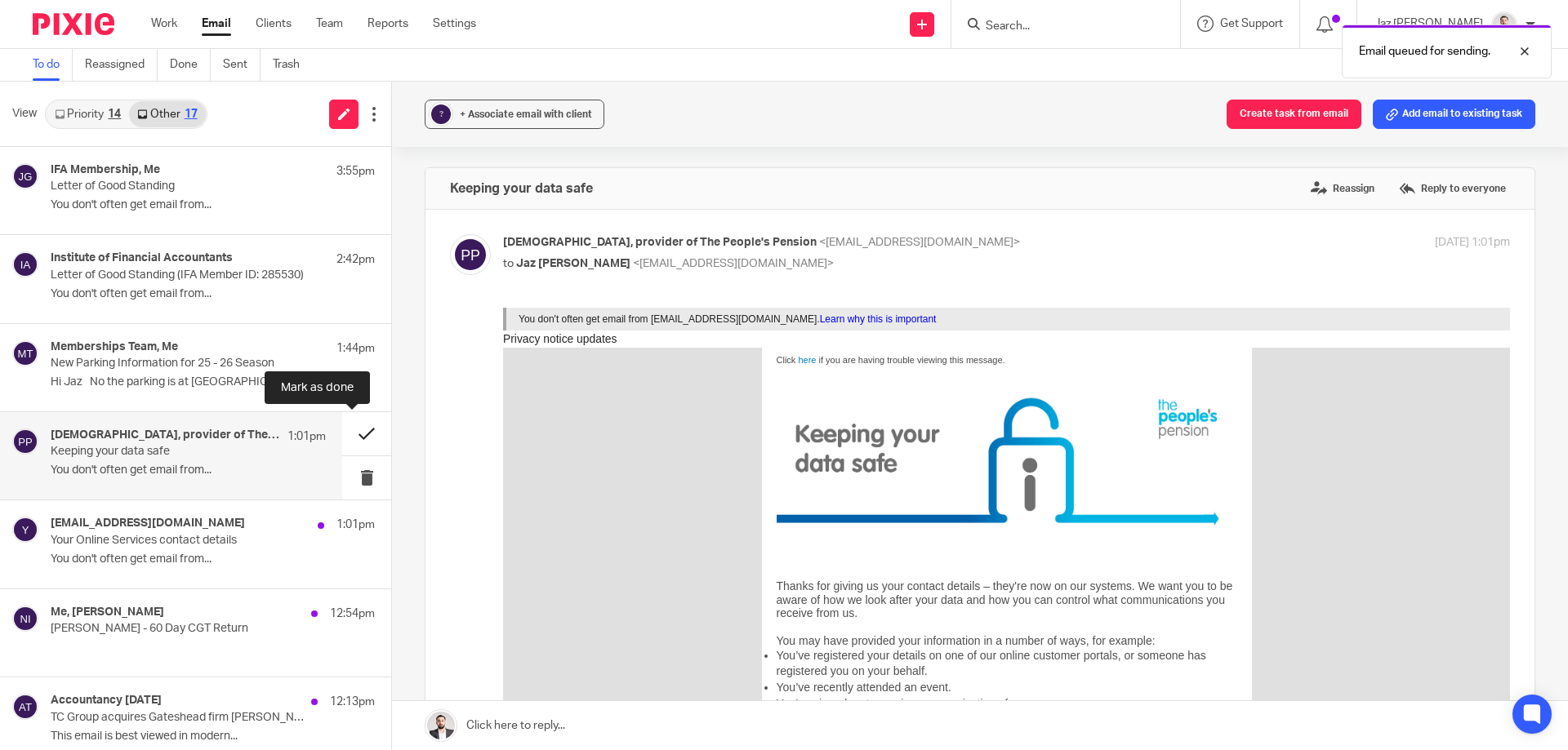
click at [352, 431] on button at bounding box center [366, 434] width 49 height 43
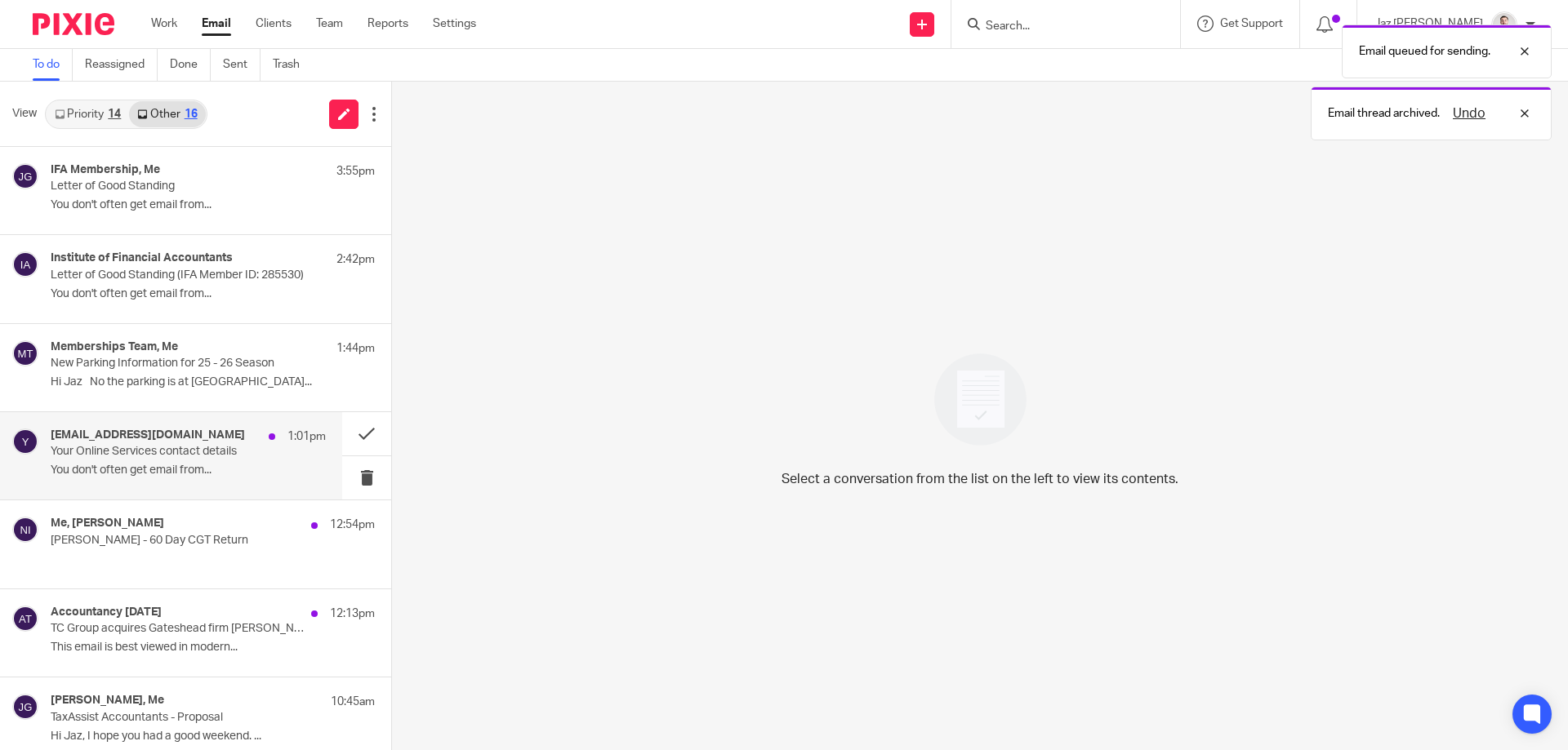
click at [202, 453] on p "Your Online Services contact details" at bounding box center [161, 452] width 220 height 13
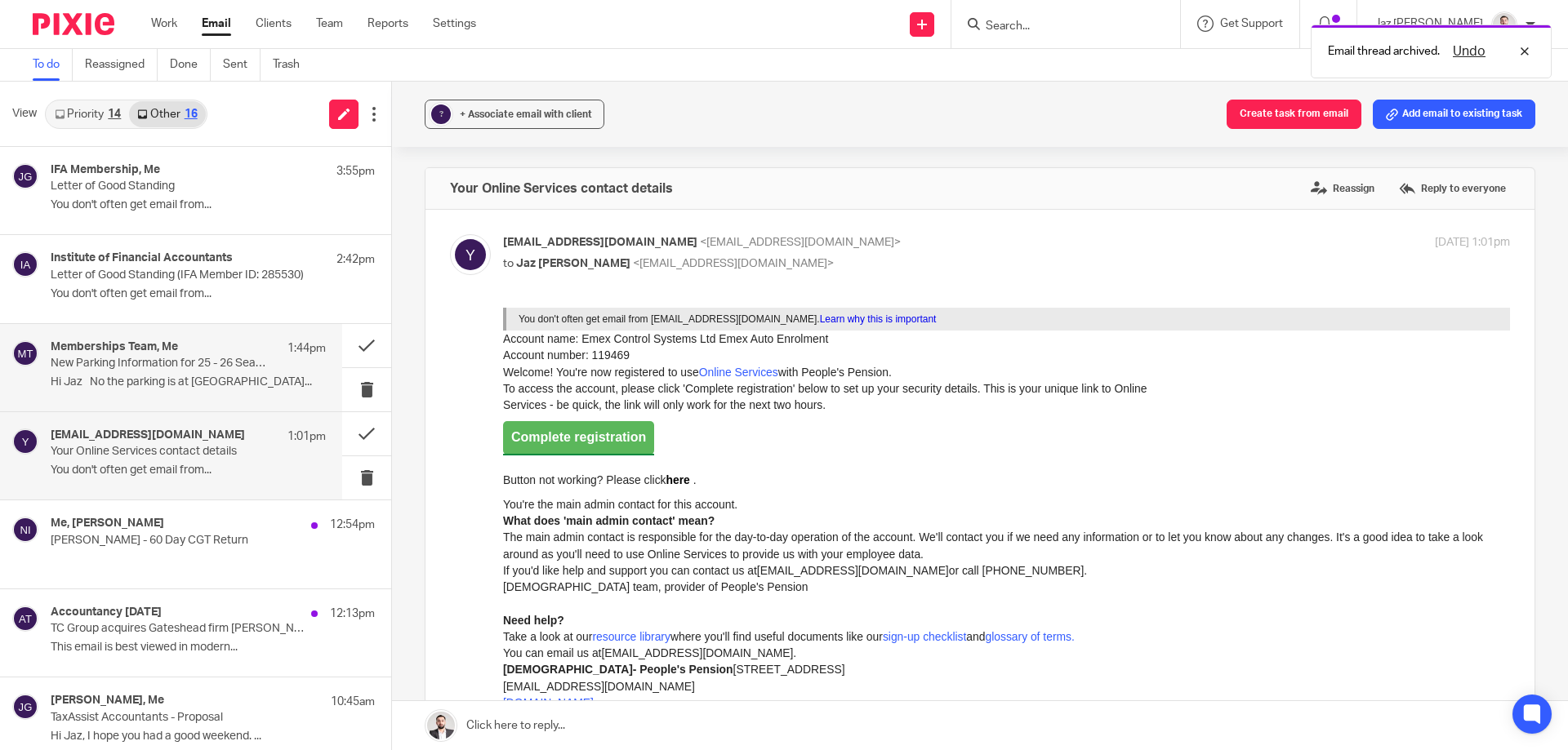
click at [203, 377] on p "Hi Jaz No the parking is at [GEOGRAPHIC_DATA]..." at bounding box center [188, 382] width 275 height 13
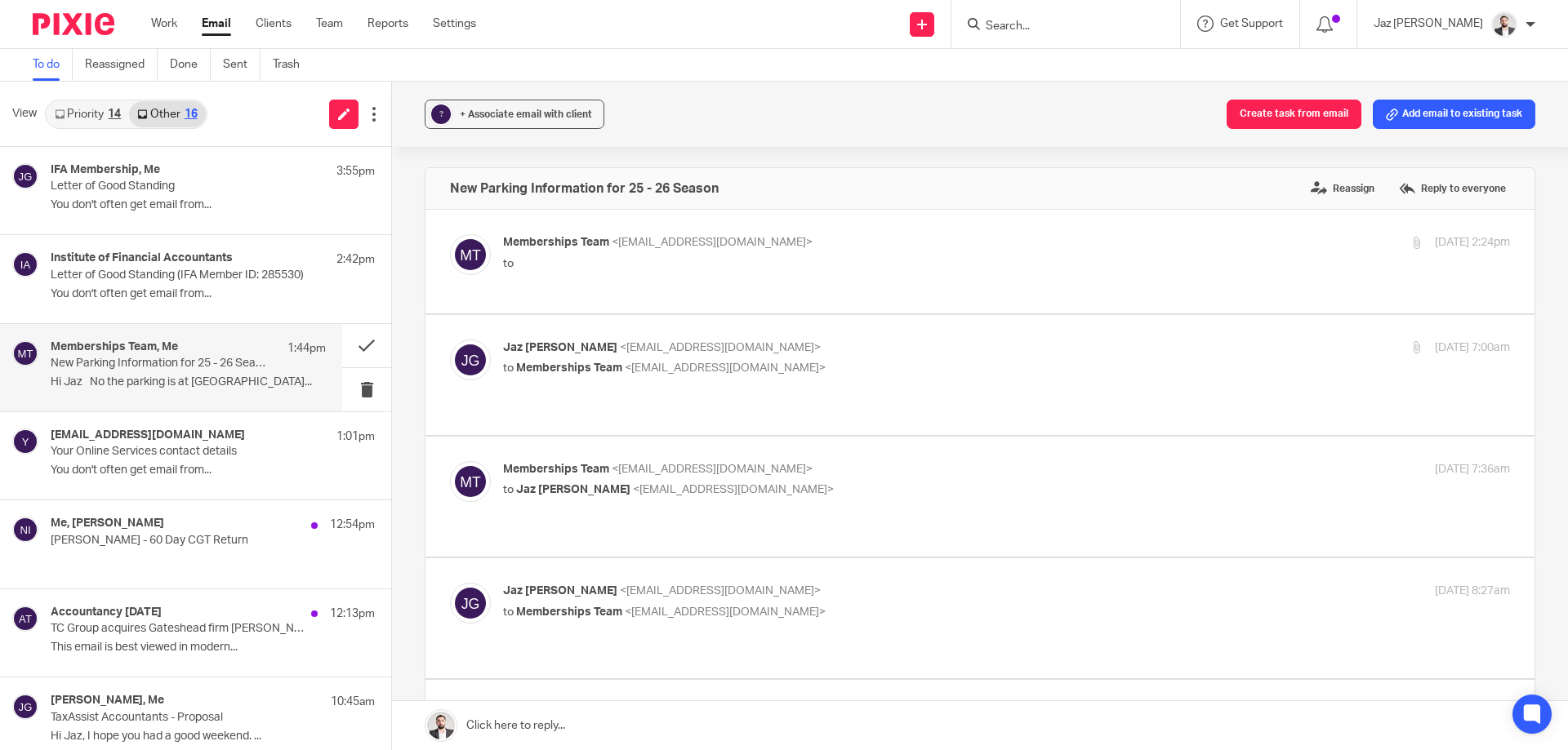
scroll to position [517, 0]
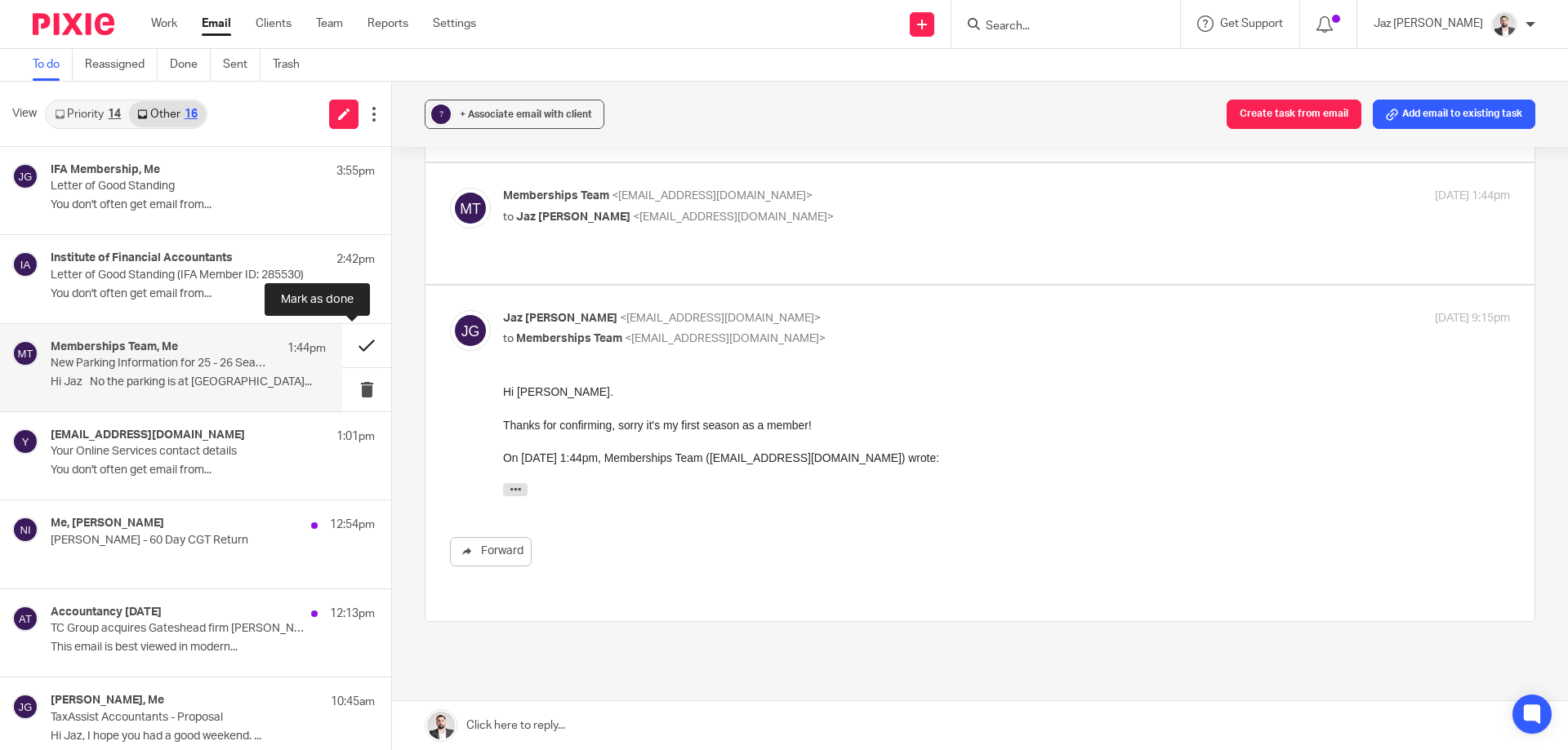
click at [357, 345] on button at bounding box center [366, 345] width 49 height 43
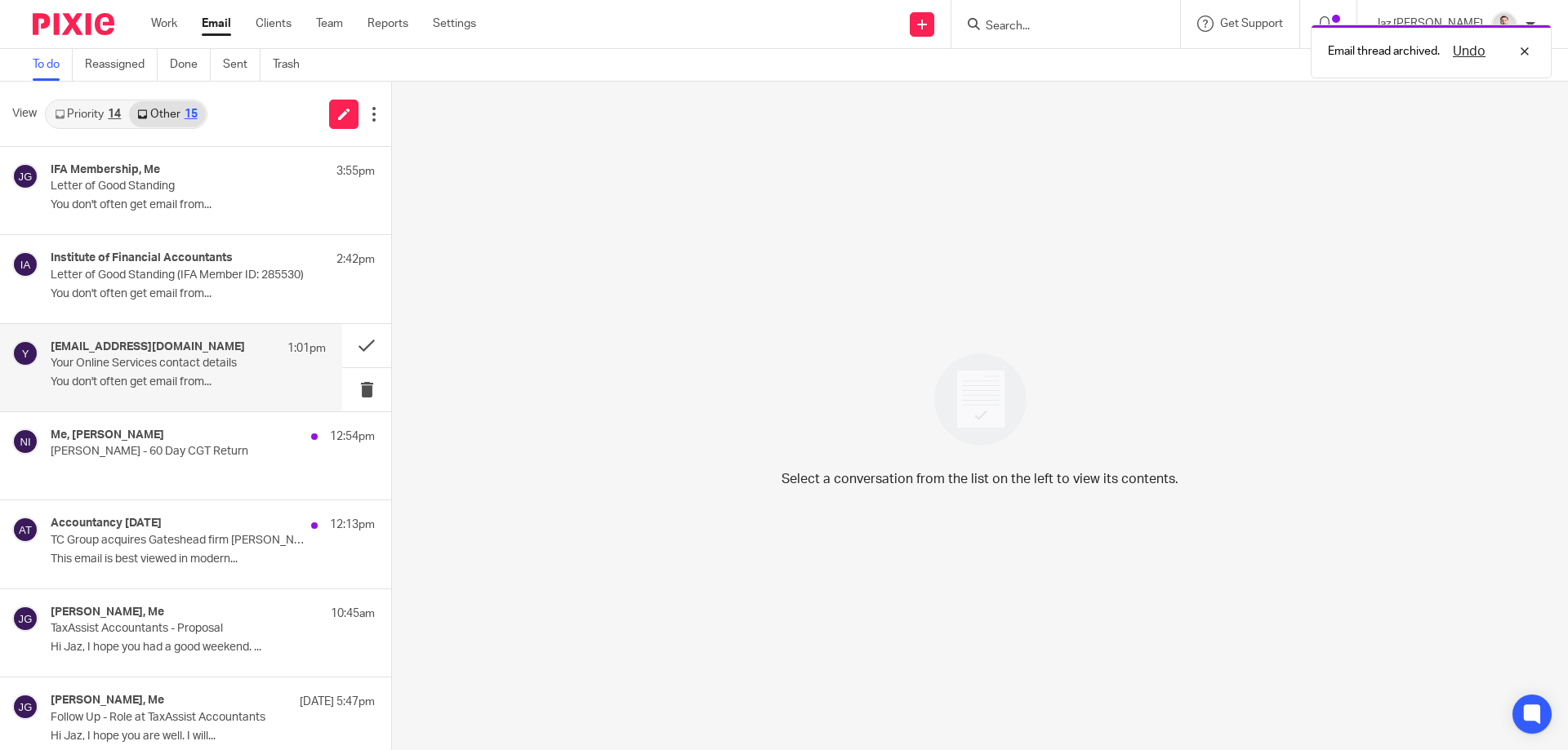
click at [189, 377] on p "You don't often get email from..." at bounding box center [188, 382] width 275 height 13
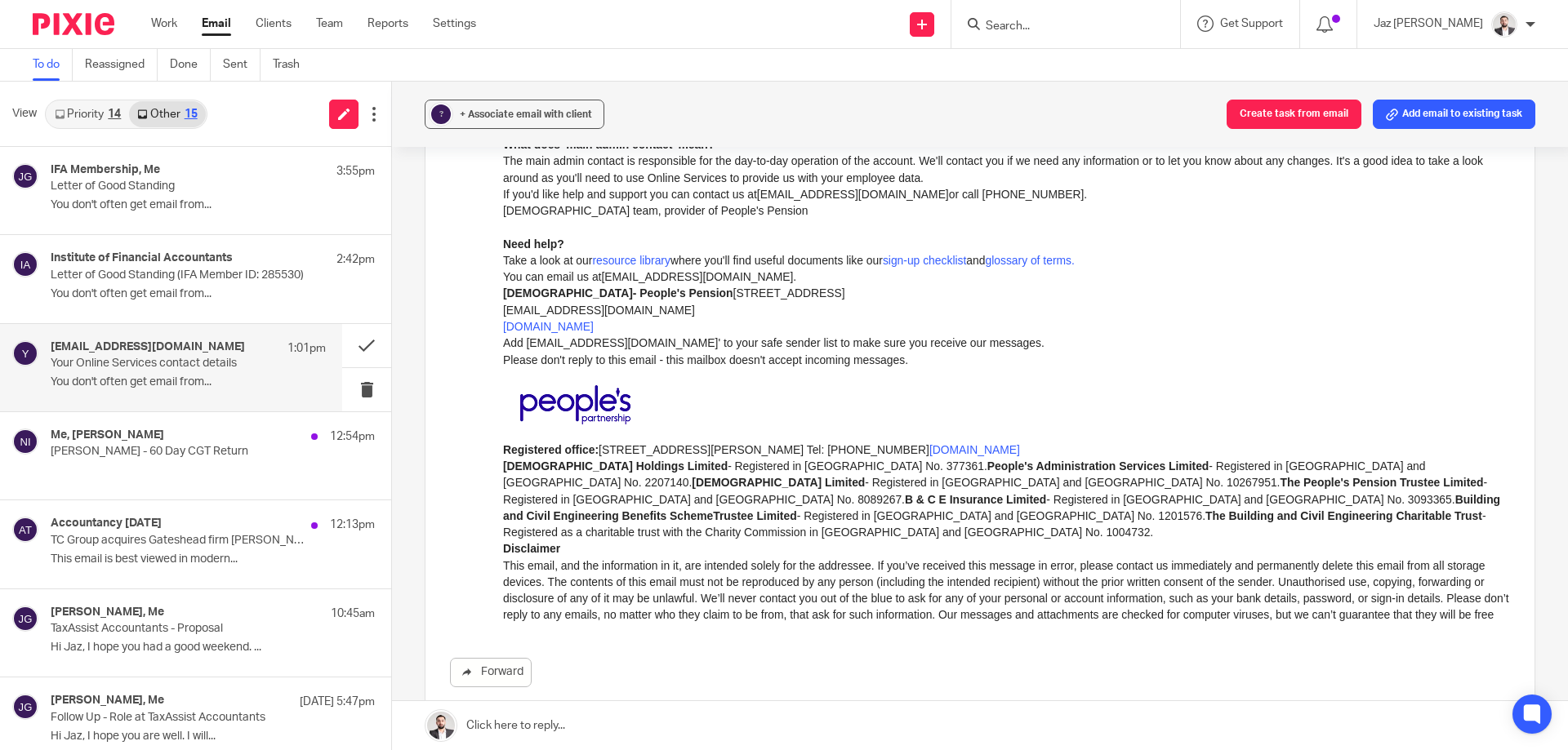
scroll to position [451, 0]
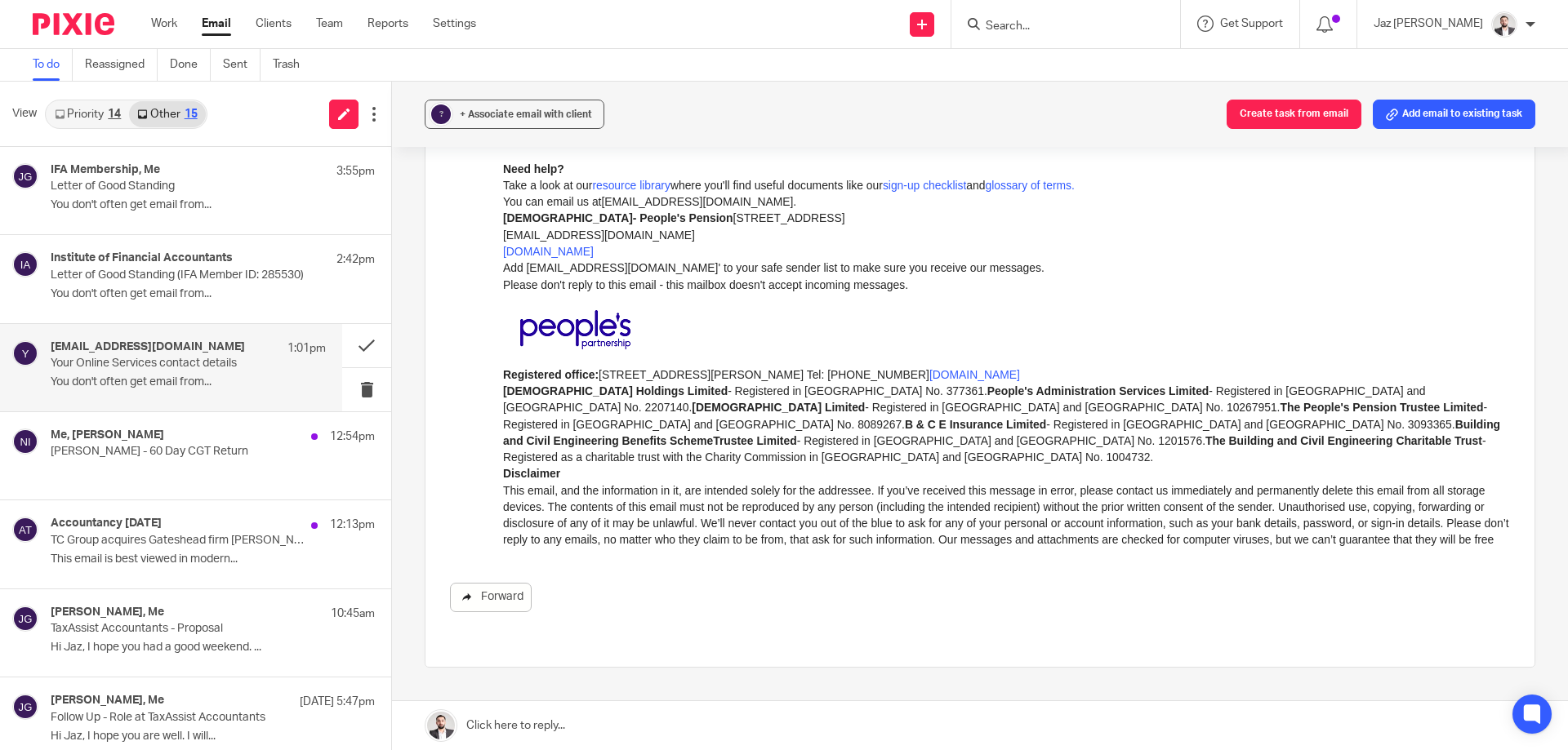
click at [489, 599] on link "Forward" at bounding box center [490, 598] width 81 height 30
click at [148, 438] on h4 "Me, [PERSON_NAME]" at bounding box center [107, 436] width 113 height 13
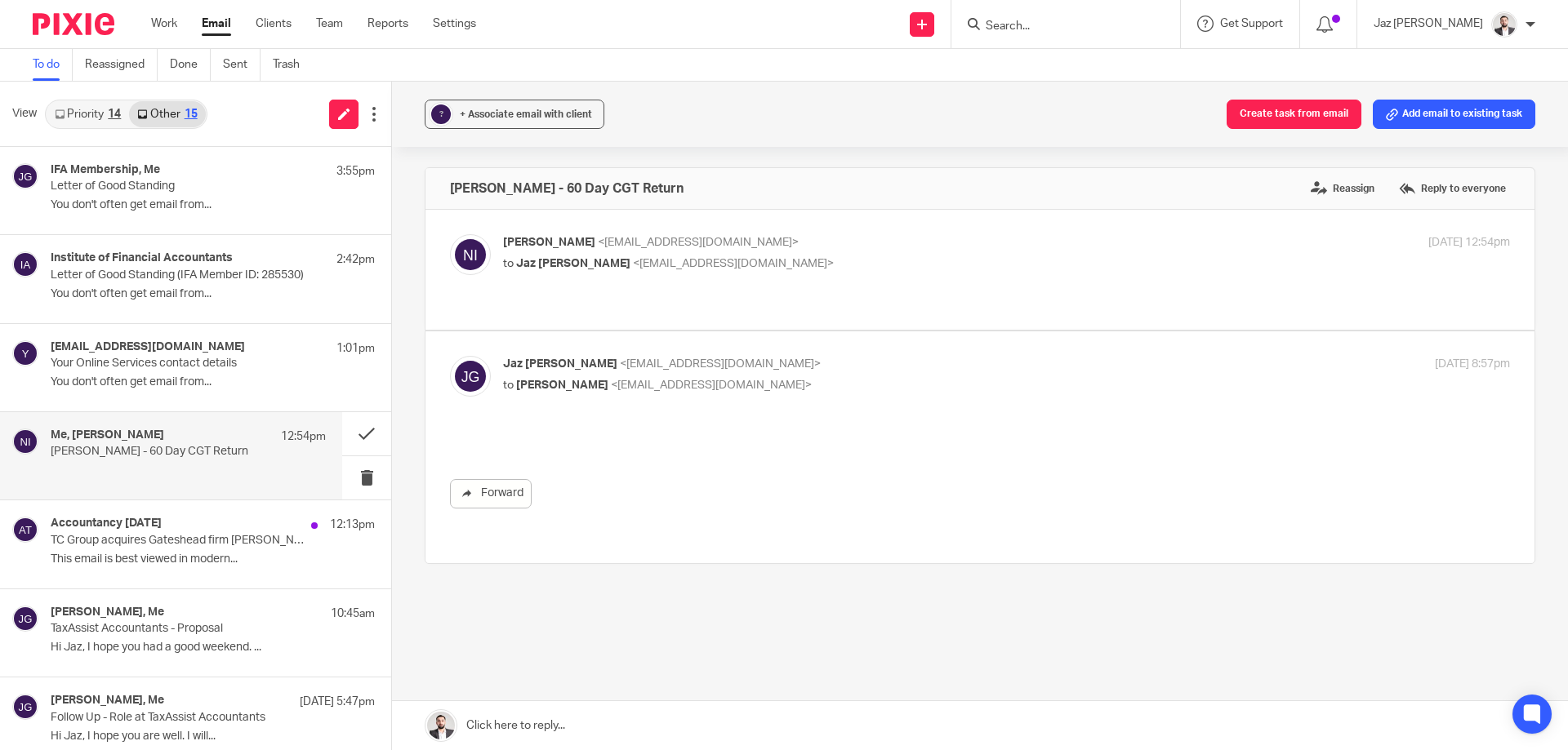
scroll to position [0, 0]
click at [343, 434] on button at bounding box center [366, 434] width 49 height 43
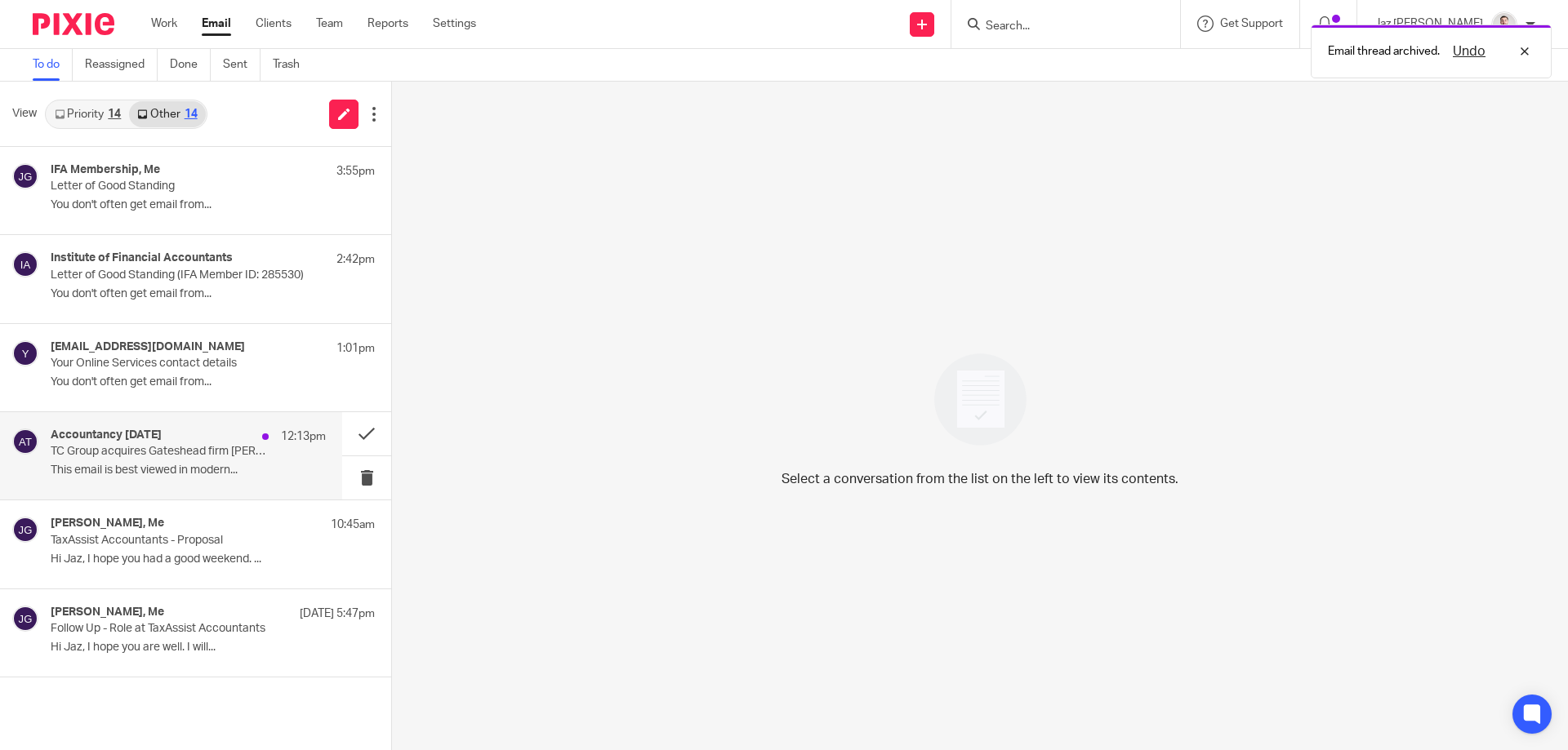
click at [204, 453] on p "TC Group acquires Gateshead firm [PERSON_NAME]" at bounding box center [161, 452] width 220 height 13
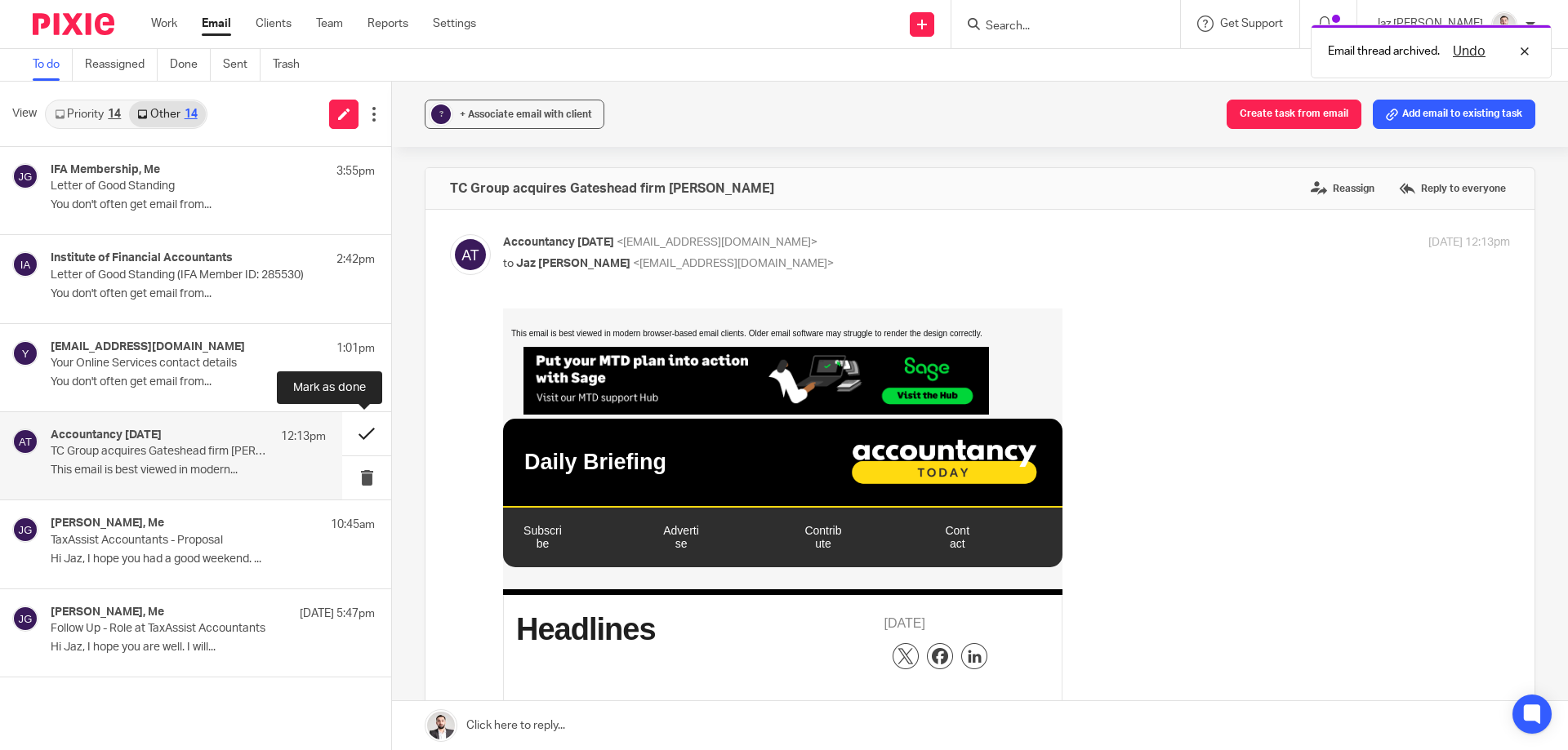
click at [357, 432] on button at bounding box center [366, 434] width 49 height 43
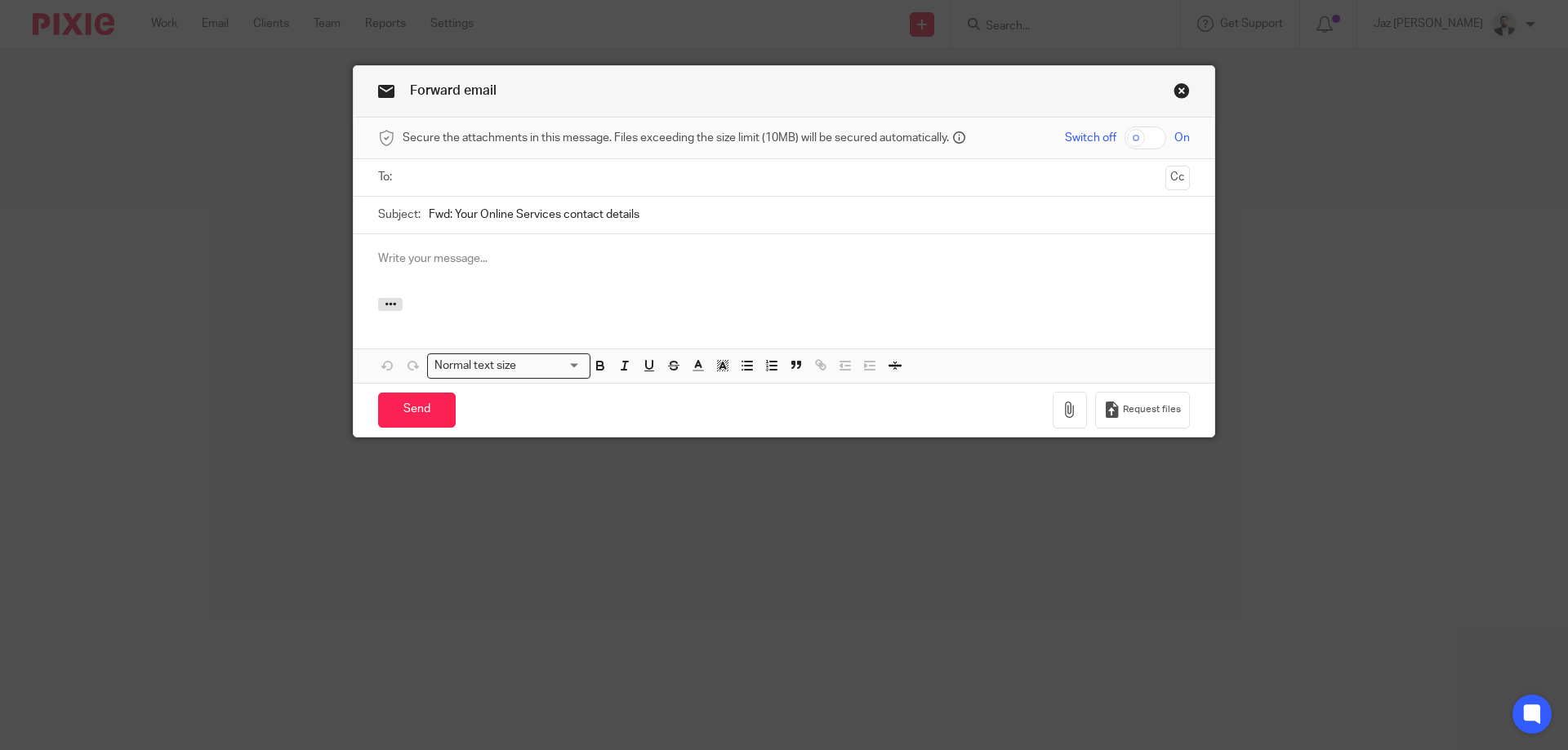
click at [493, 177] on input "text" at bounding box center [783, 178] width 750 height 19
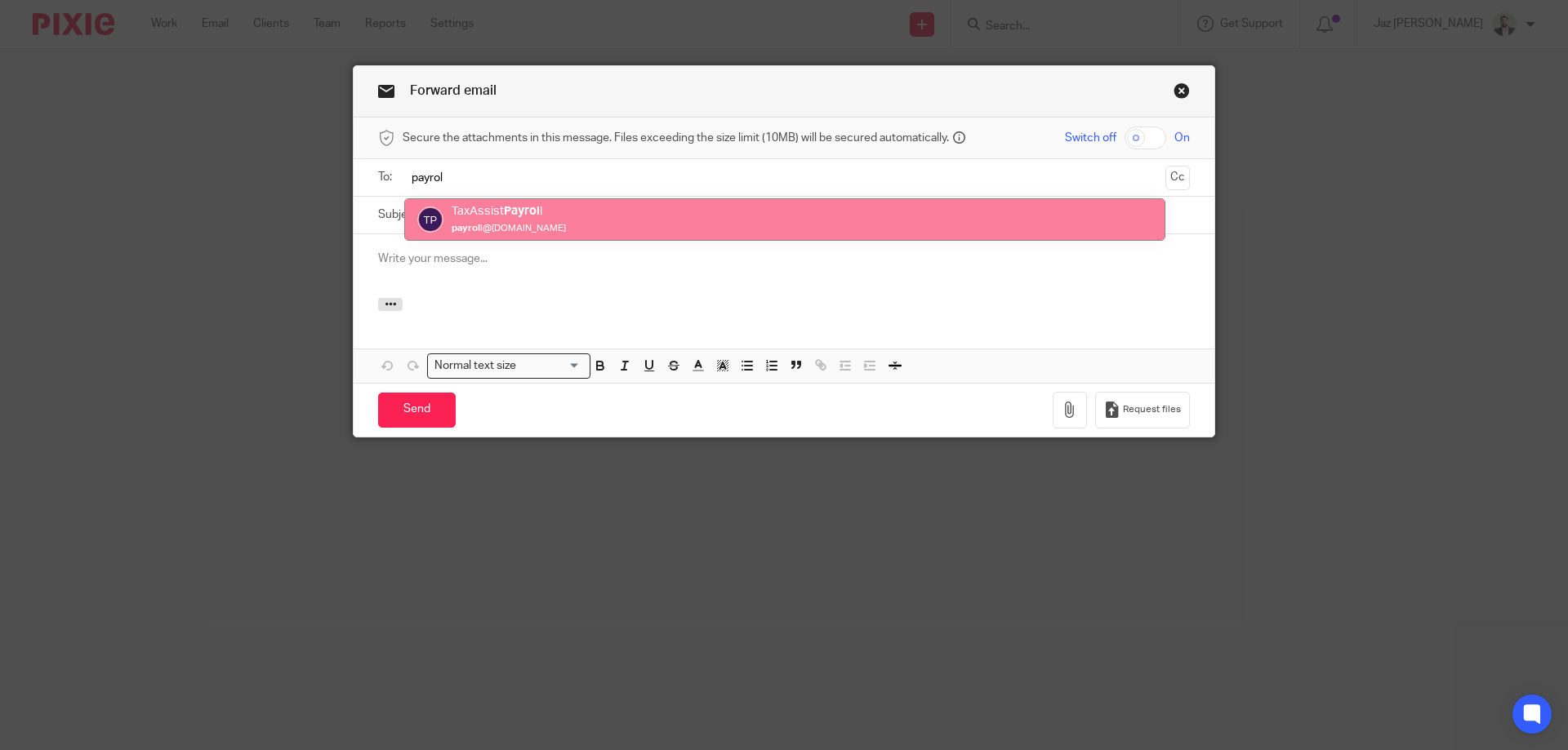
type input "payrol"
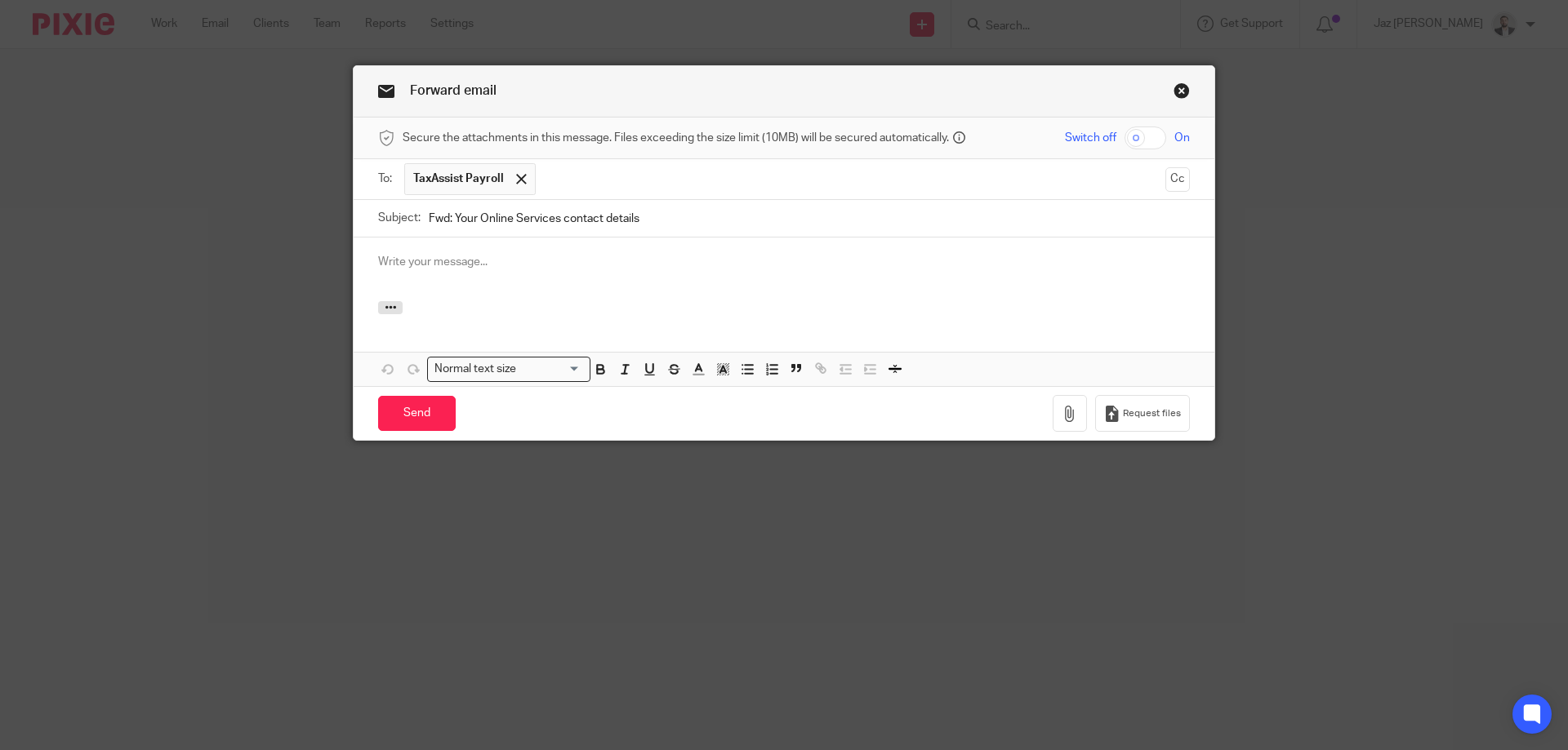
click at [435, 241] on div at bounding box center [784, 269] width 861 height 63
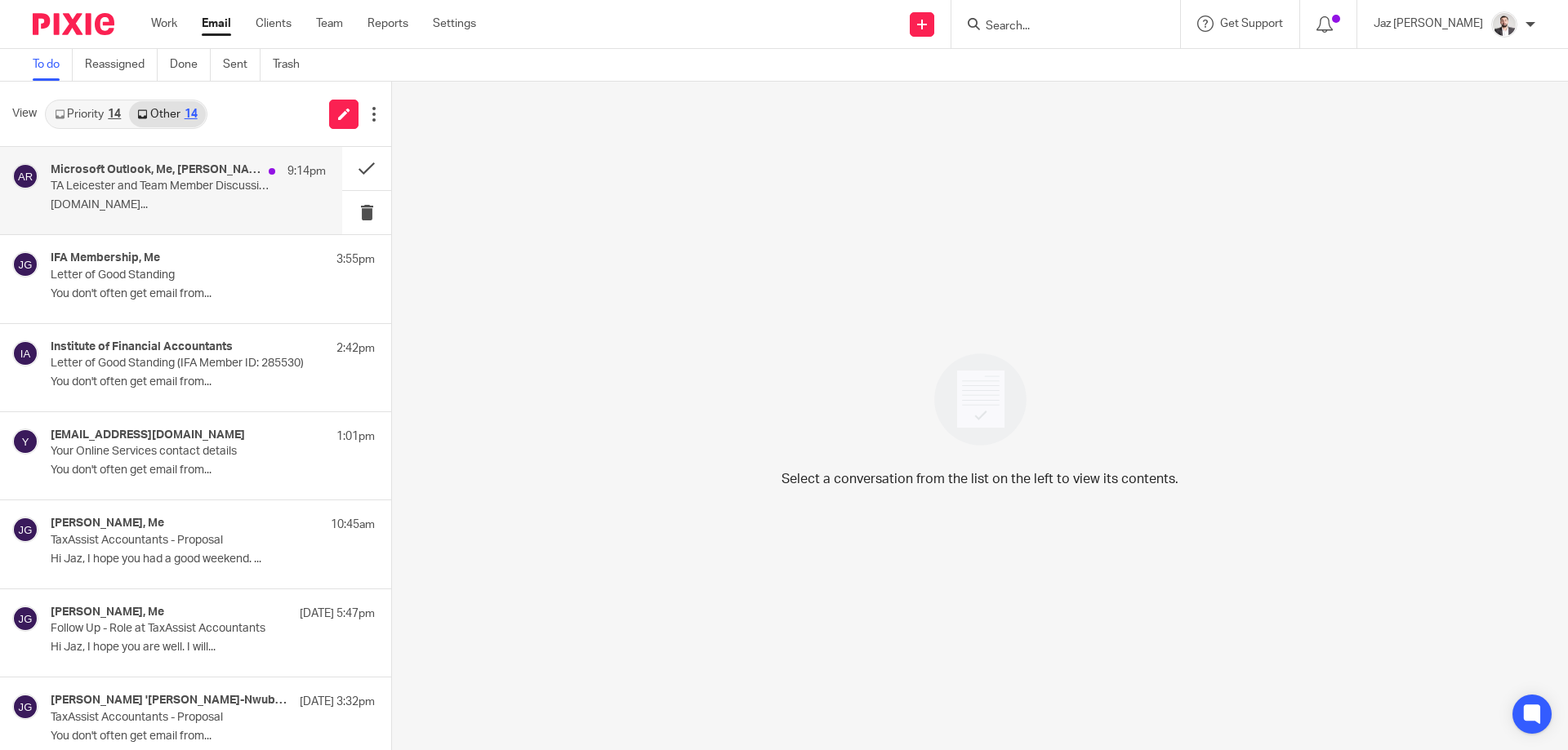
click at [190, 203] on p "[DOMAIN_NAME]..." at bounding box center [188, 205] width 275 height 13
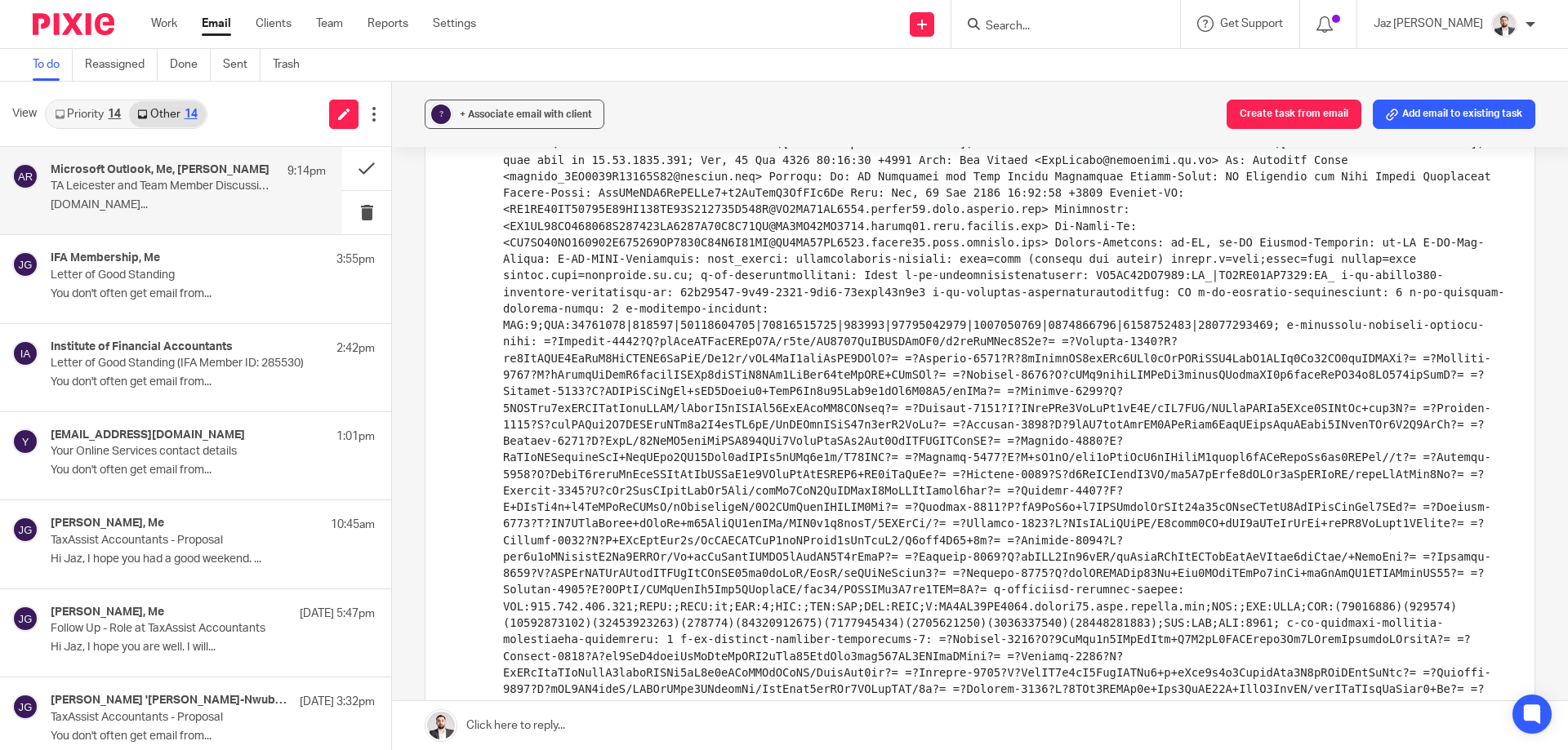
scroll to position [1615, 0]
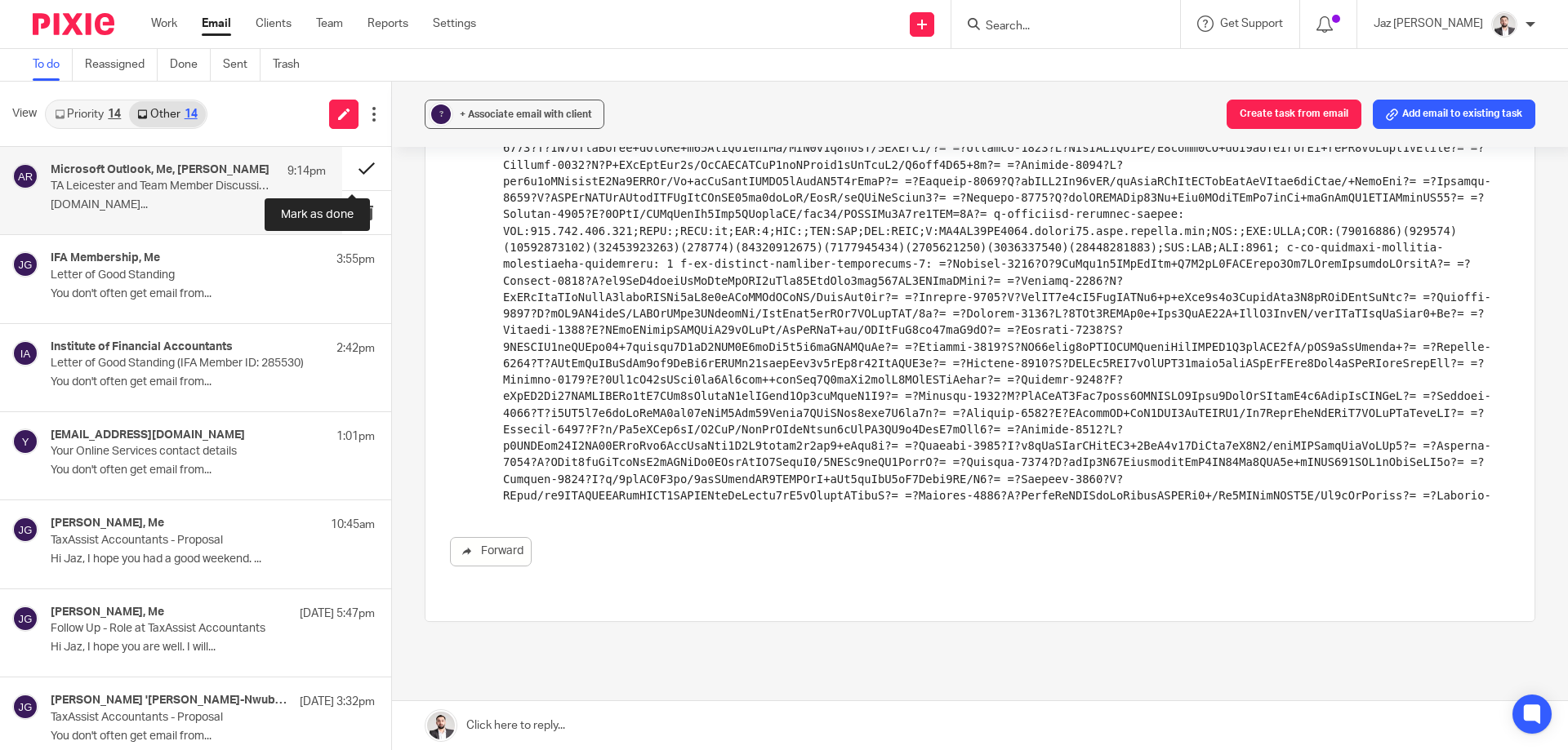
click at [356, 162] on button at bounding box center [366, 168] width 49 height 43
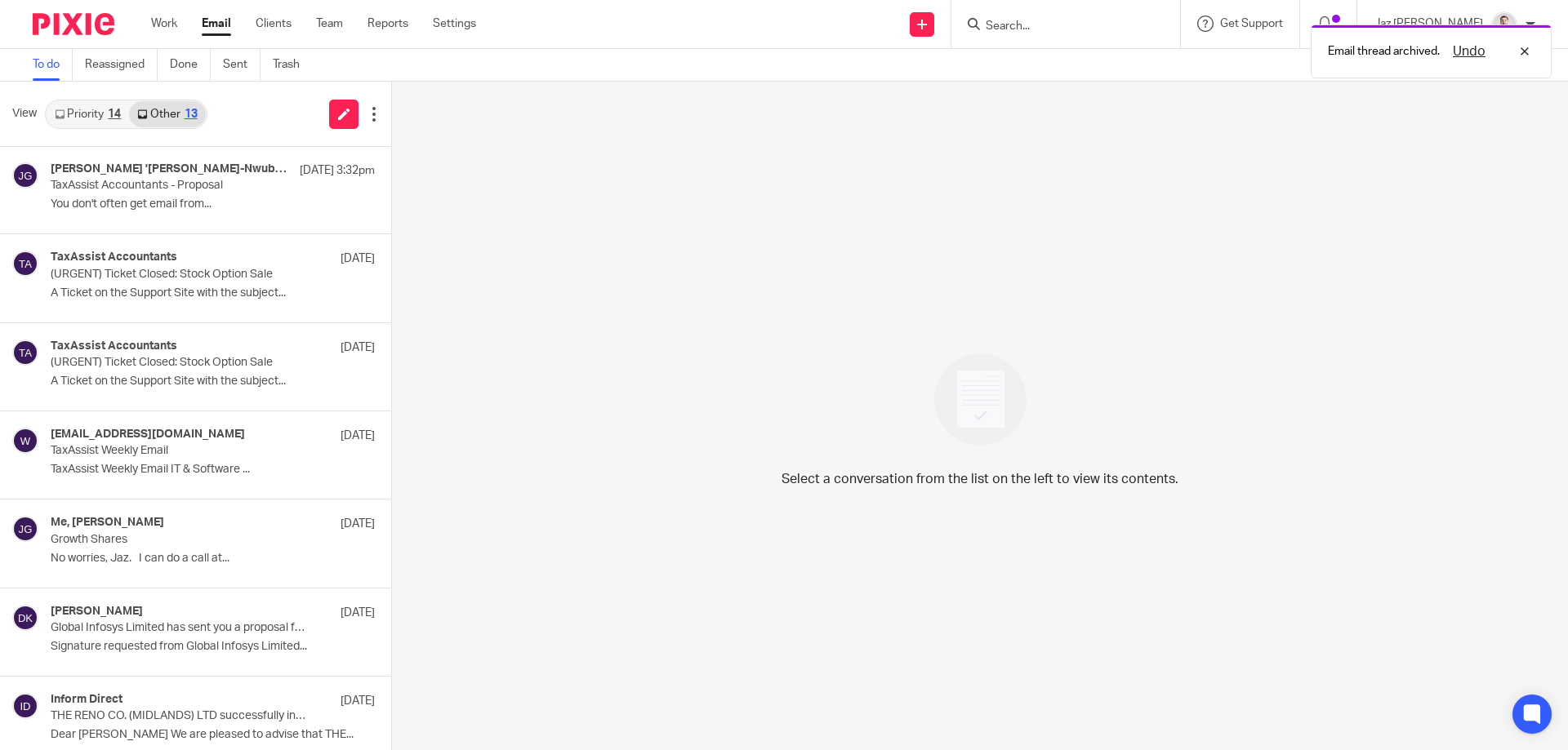
scroll to position [547, 0]
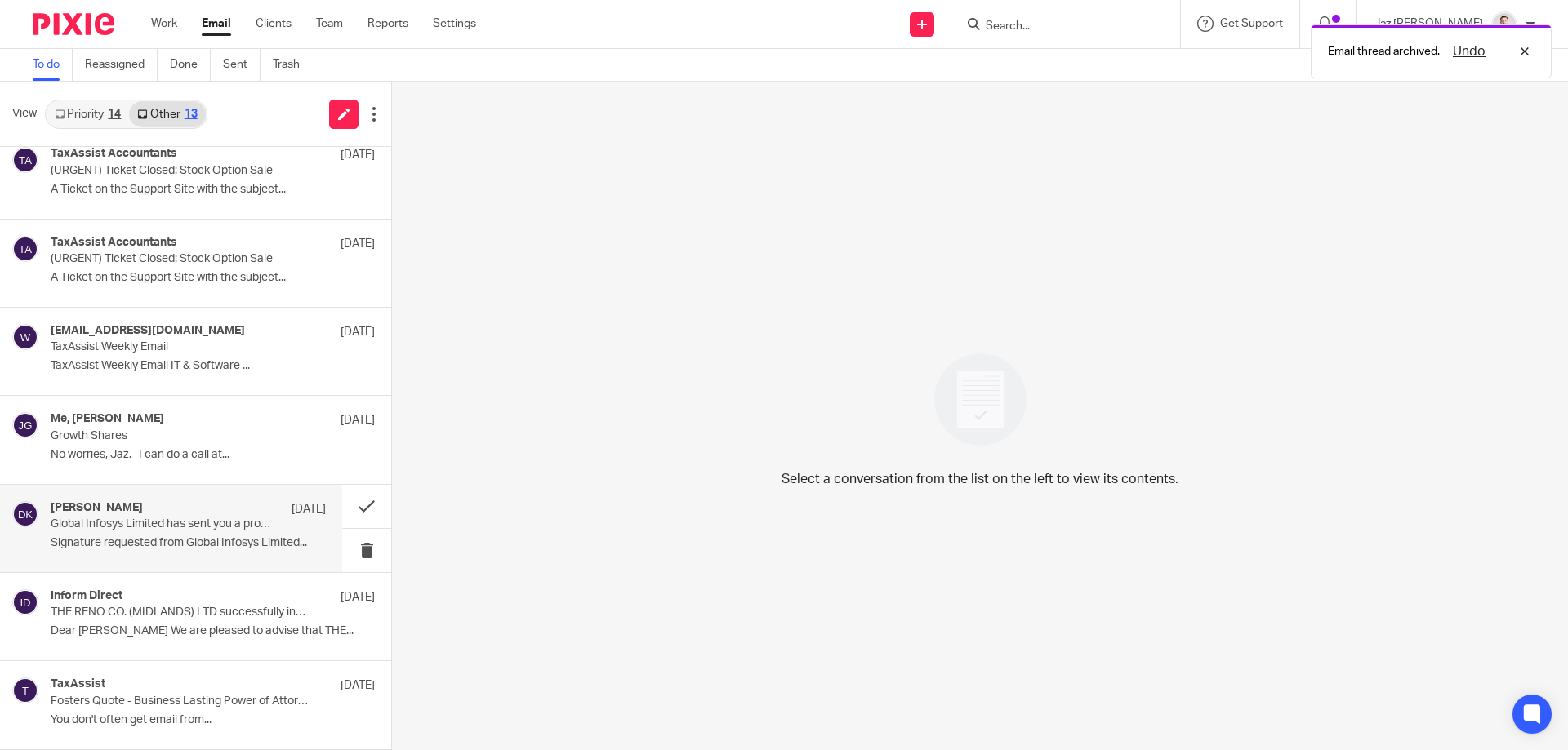
click at [159, 551] on div "David Kerr 11 Aug Global Infosys Limited has sent you a proposal for T/A TaxAss…" at bounding box center [188, 528] width 275 height 55
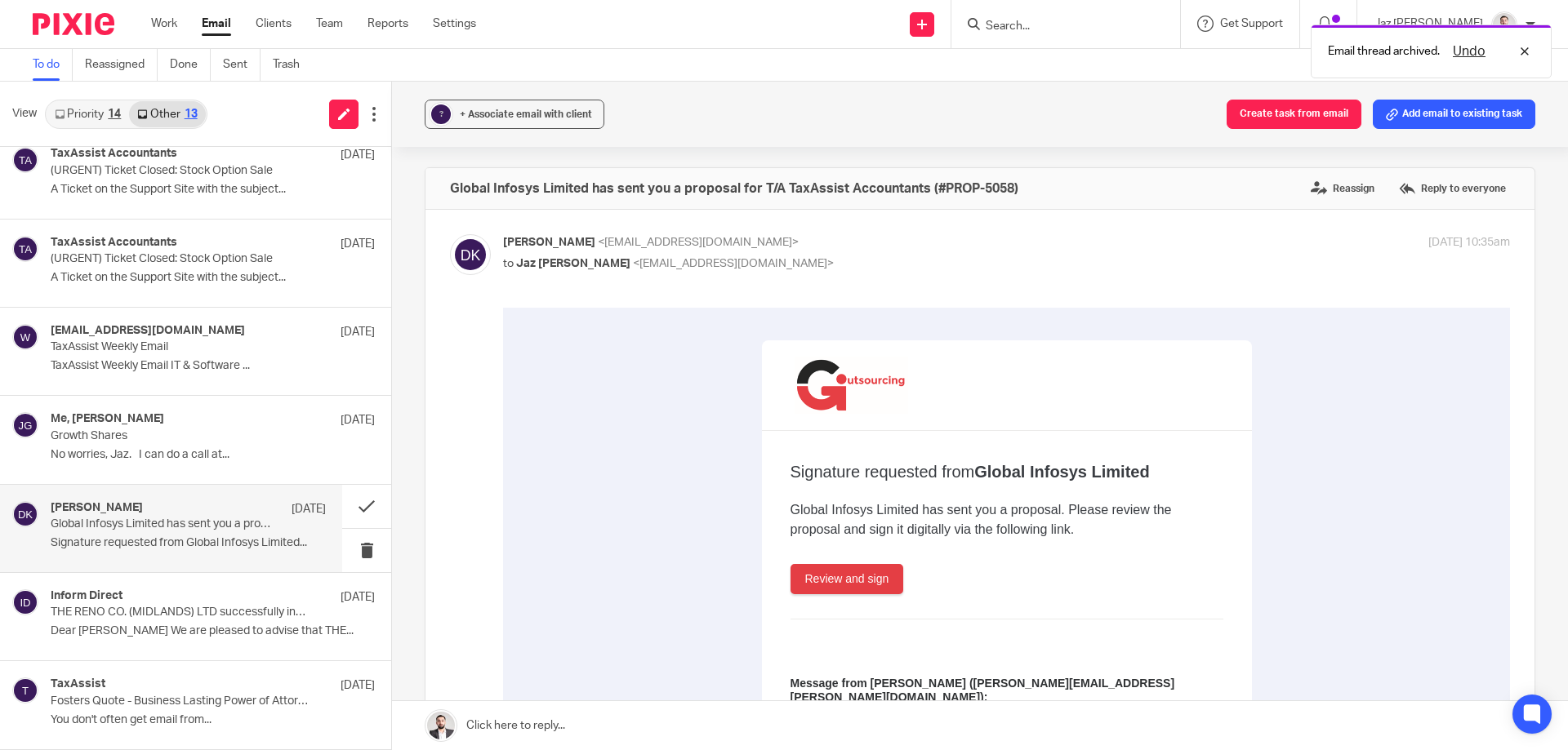
scroll to position [0, 0]
click at [352, 511] on button at bounding box center [366, 506] width 49 height 43
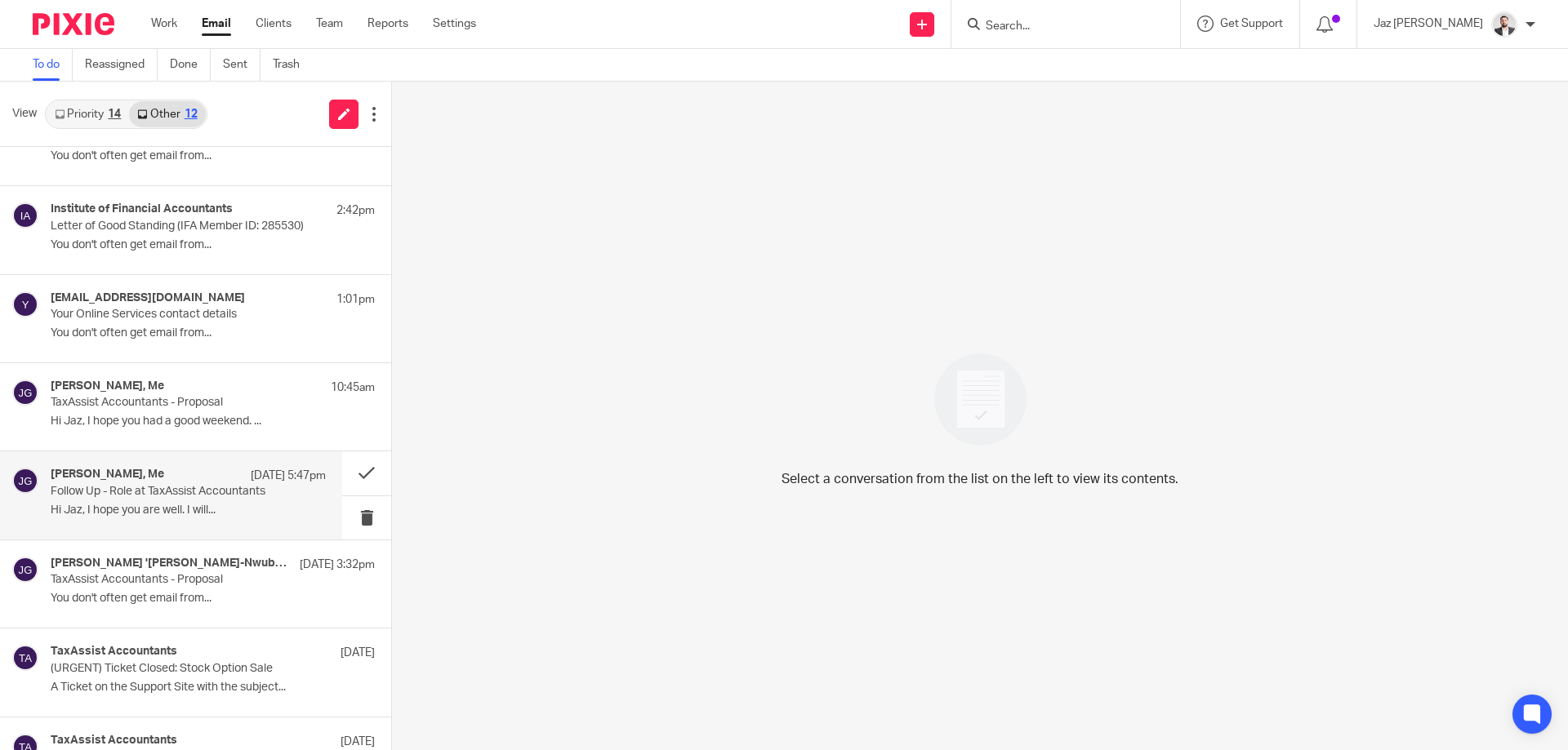
scroll to position [47, 0]
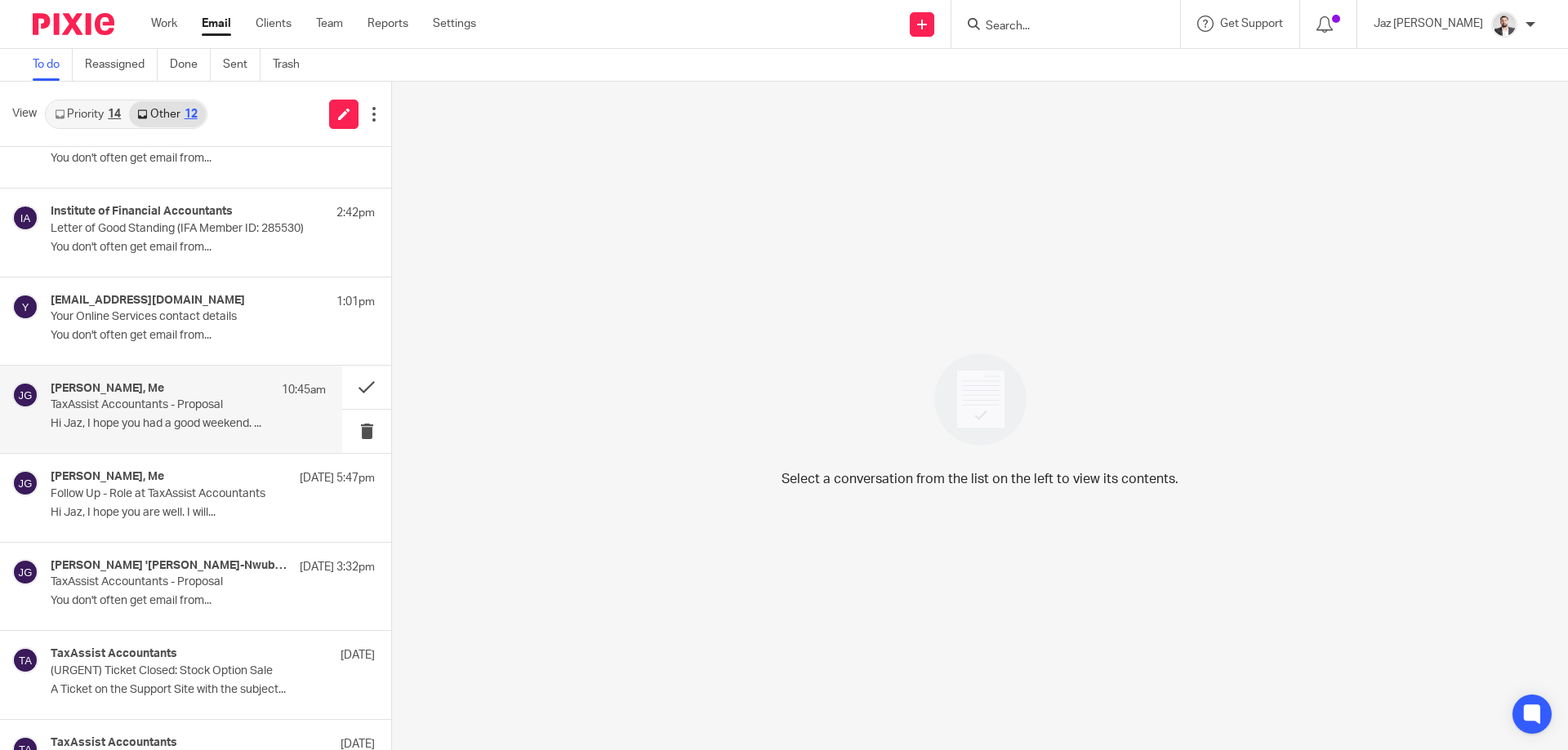
click at [153, 420] on p "Hi Jaz, I hope you had a good weekend. ..." at bounding box center [188, 424] width 275 height 13
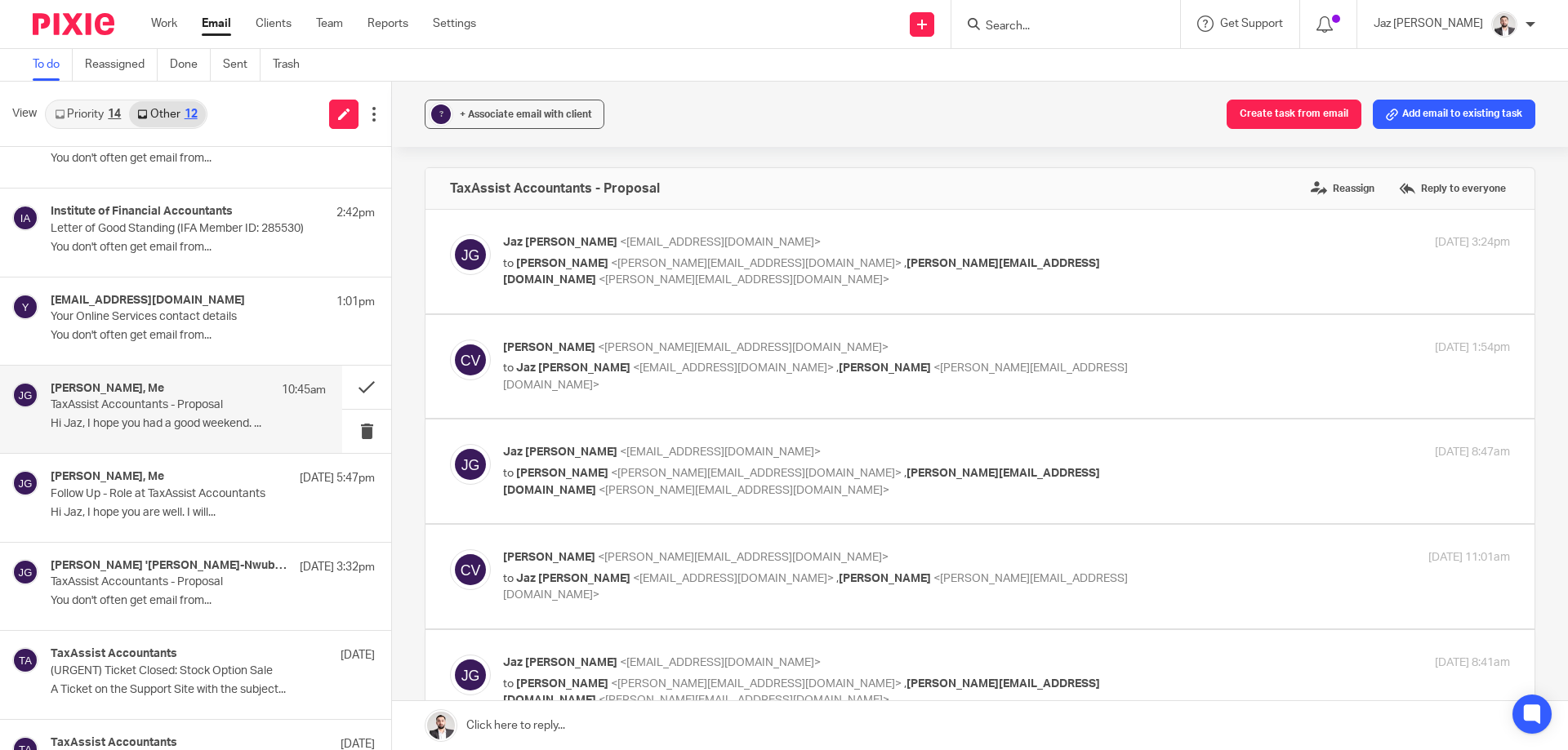
scroll to position [0, 0]
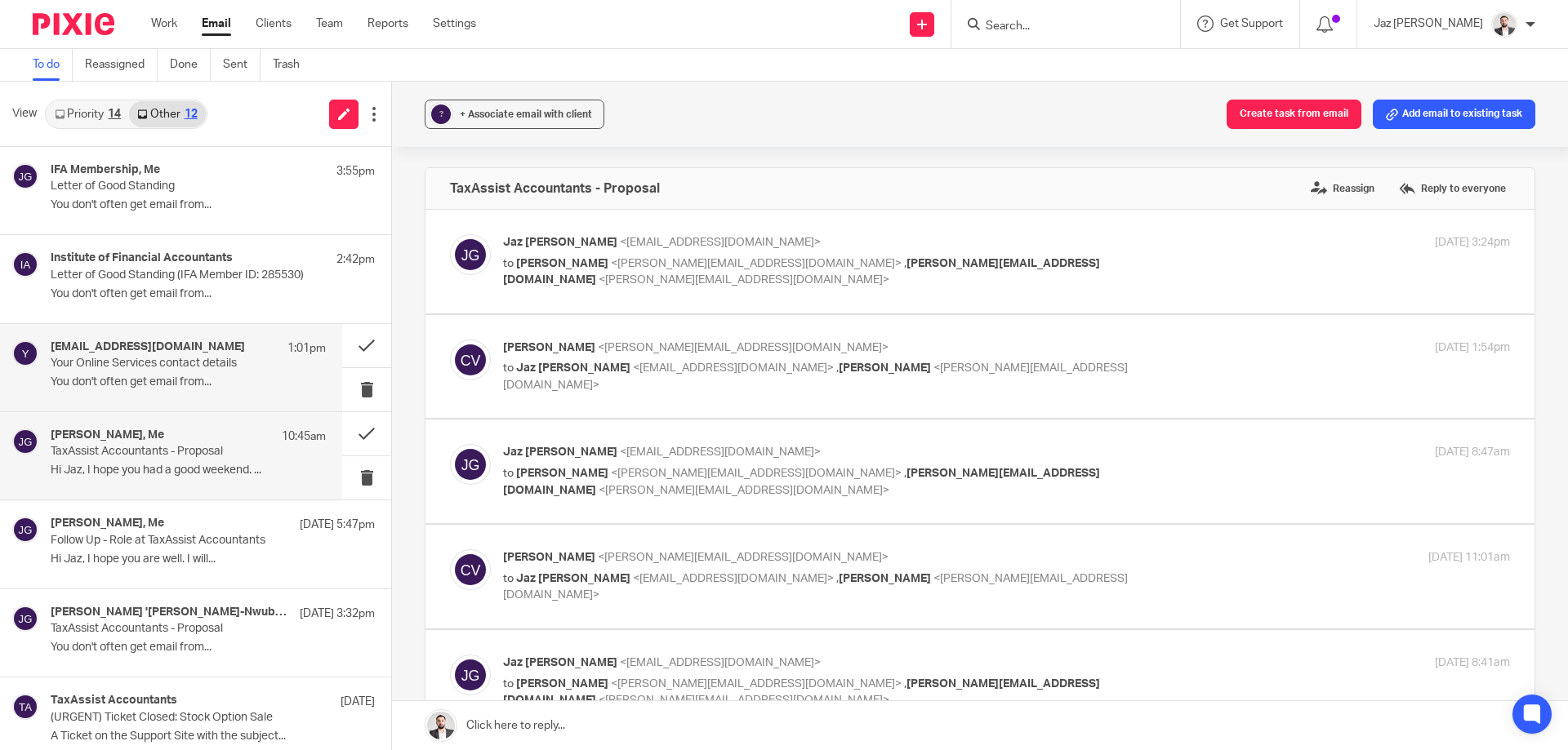
click at [130, 368] on p "Your Online Services contact details" at bounding box center [161, 364] width 220 height 13
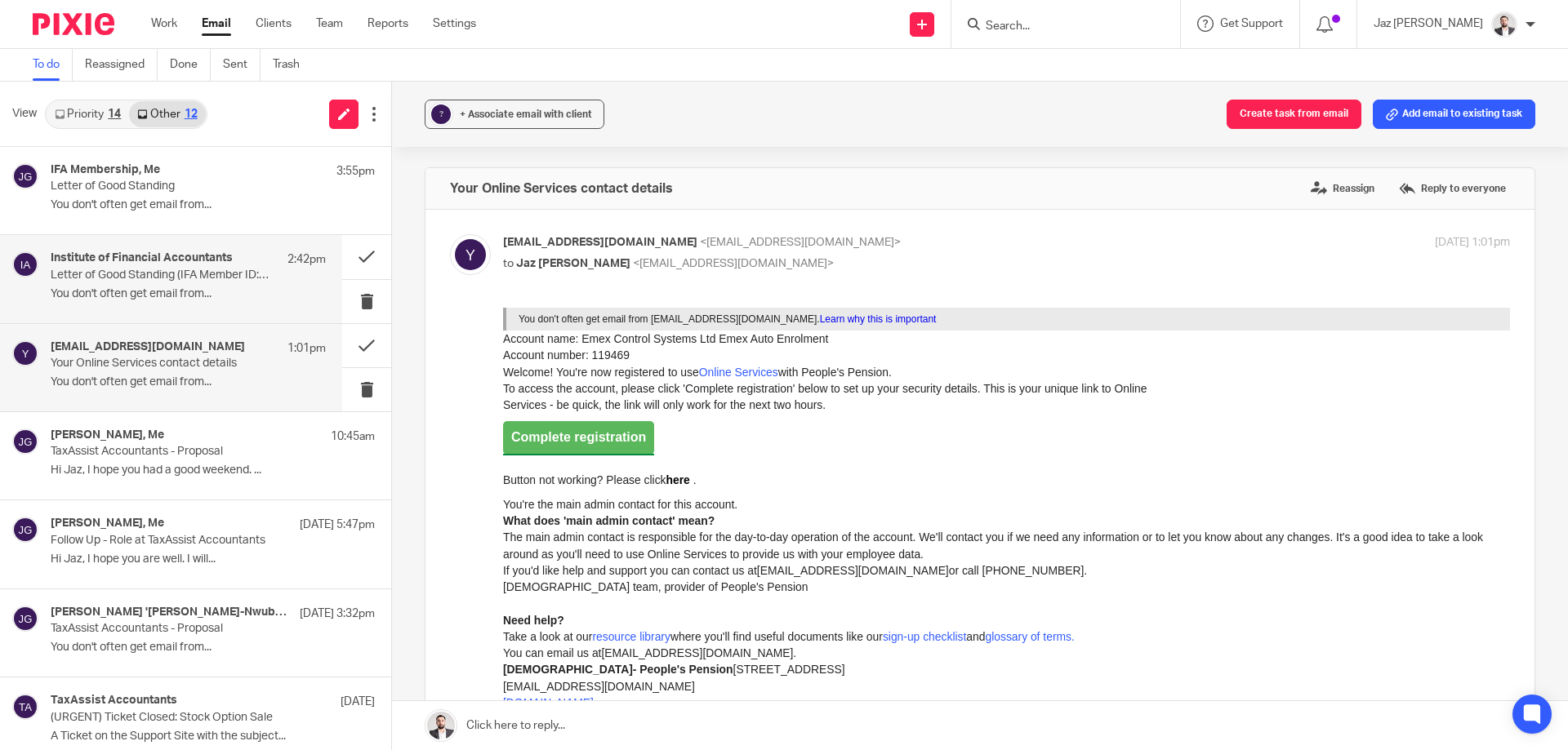
click at [180, 302] on div "Institute of Financial Accountants 2:42pm Letter of Good Standing (IFA Member I…" at bounding box center [188, 279] width 275 height 55
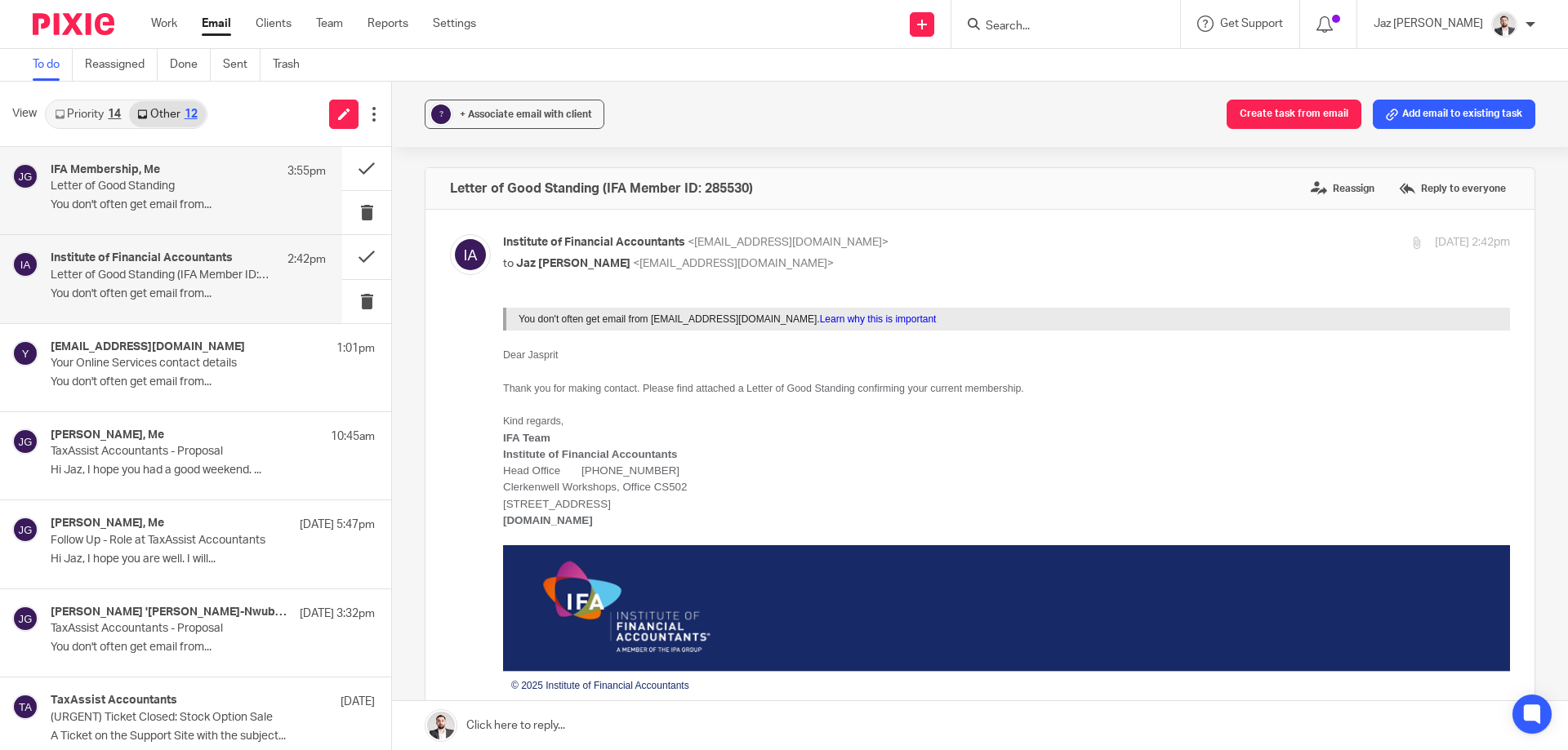
click at [136, 197] on div "IFA Membership, Me 3:55pm Letter of Good Standing You don't often get email fro…" at bounding box center [188, 190] width 275 height 55
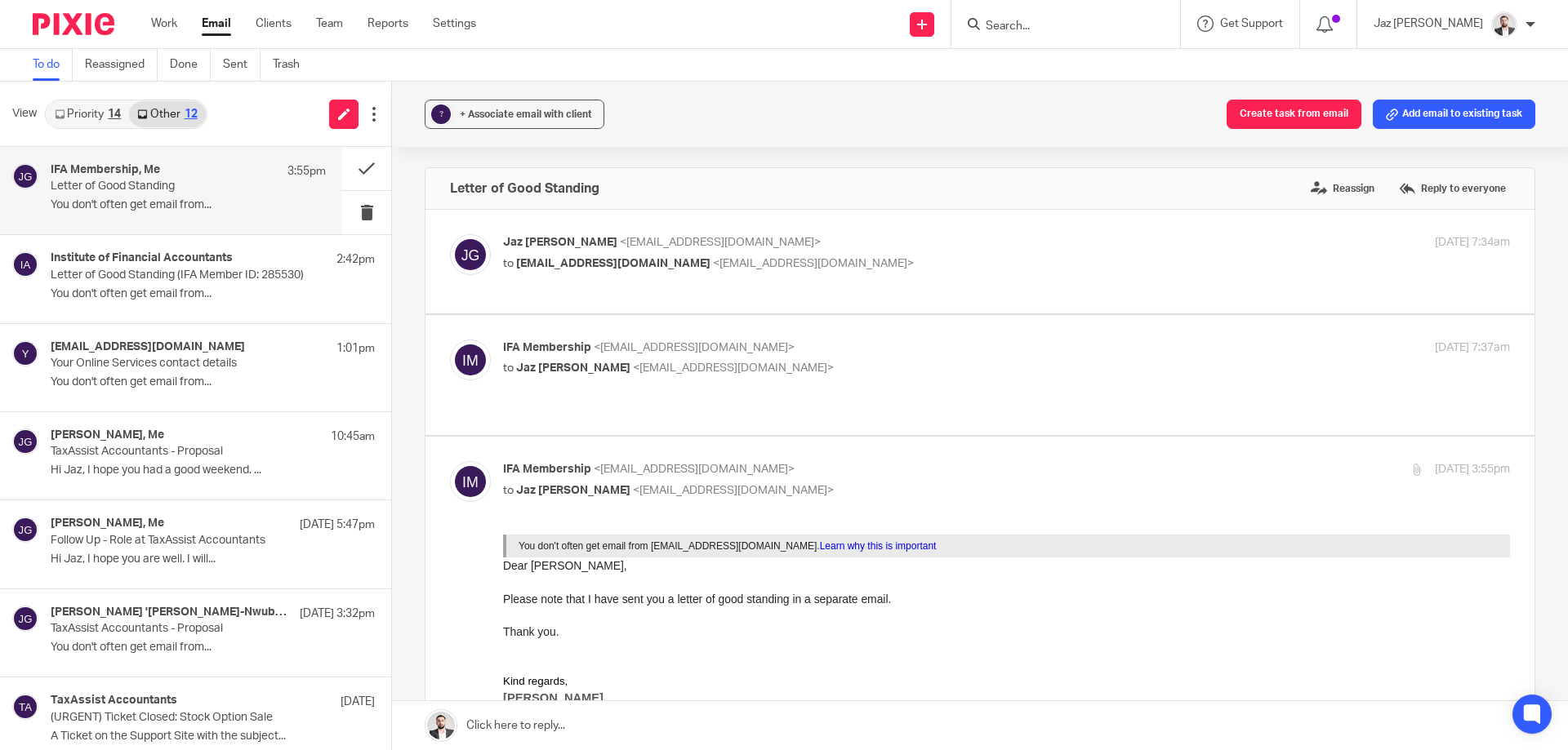
click at [102, 111] on link "Priority 14" at bounding box center [88, 114] width 82 height 26
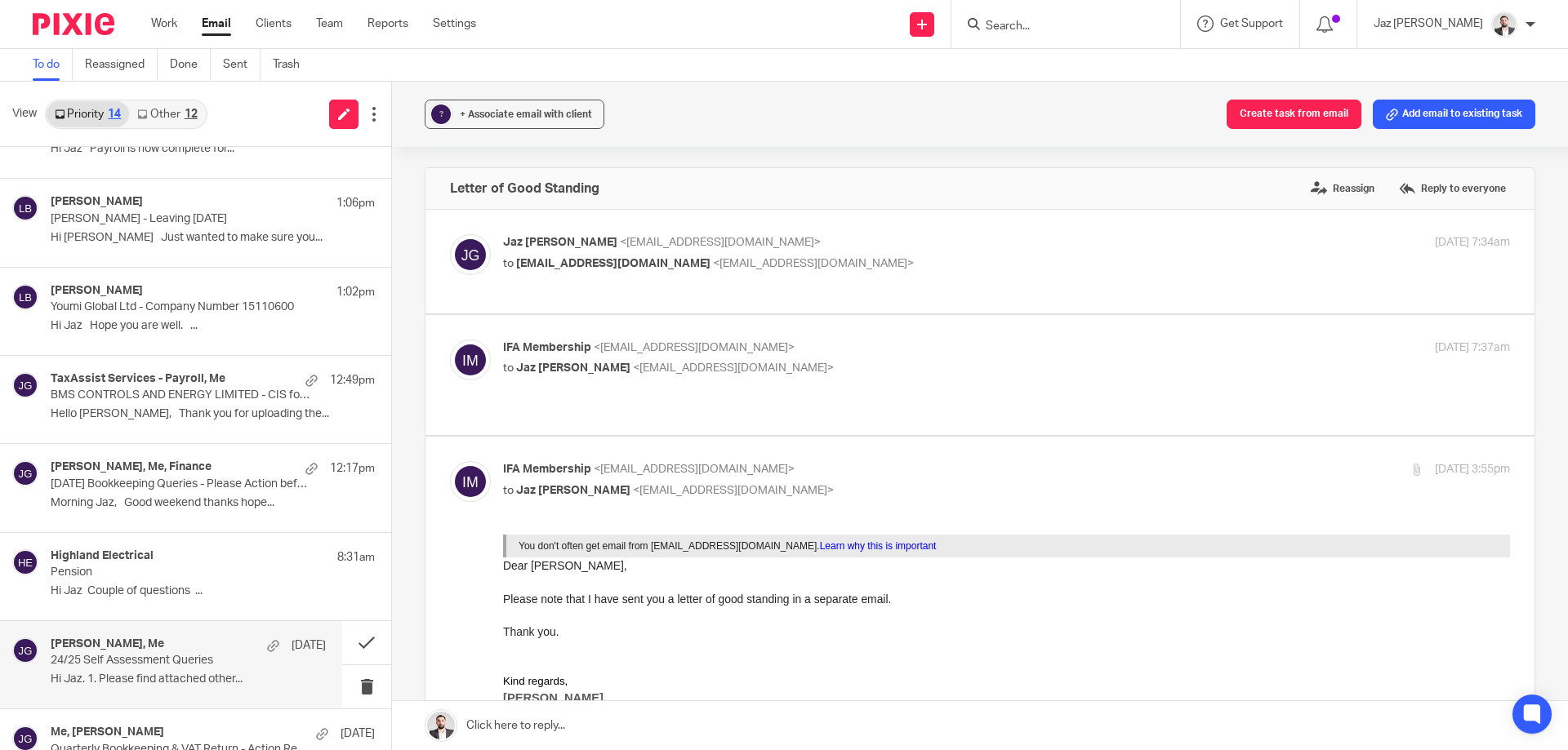
scroll to position [494, 0]
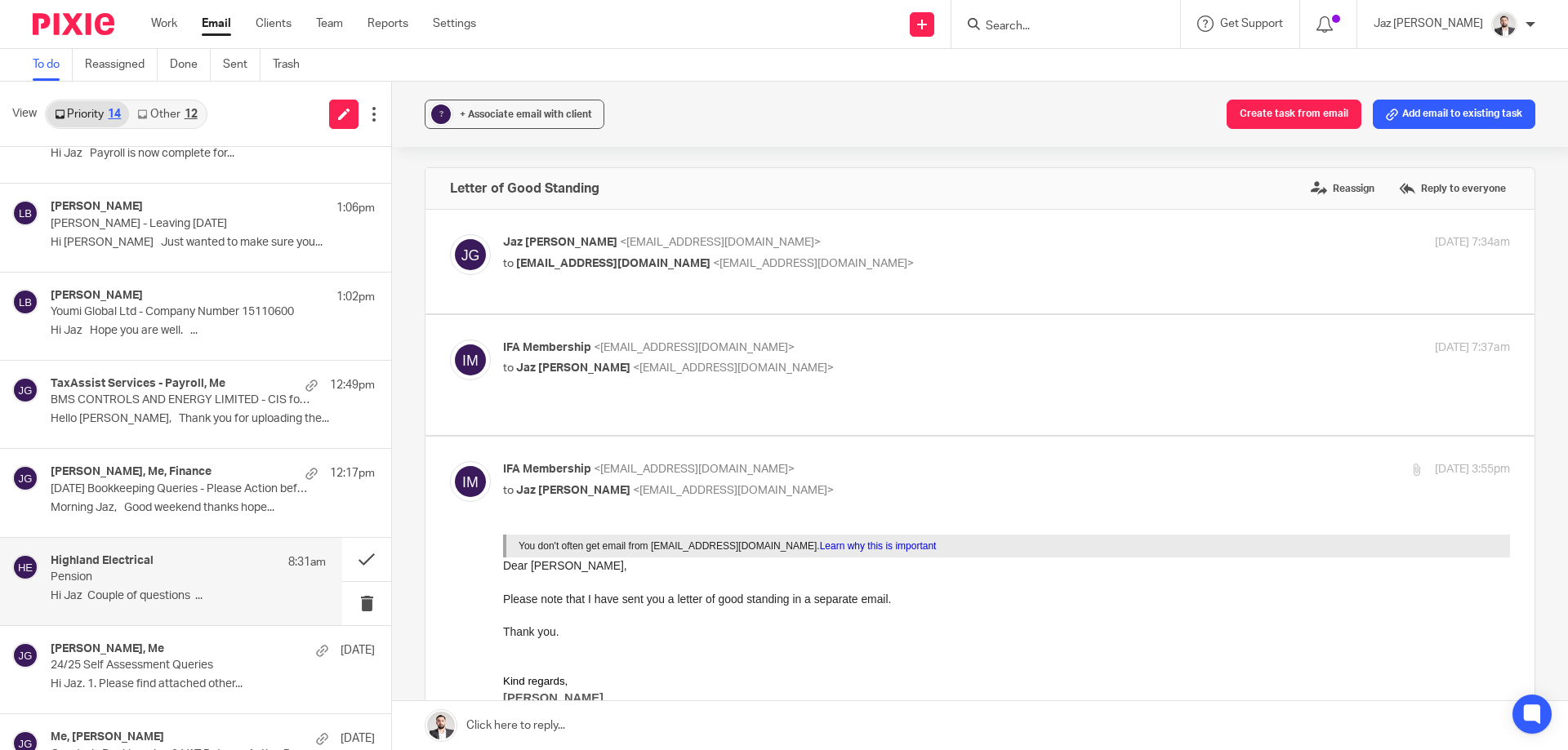
click at [137, 595] on p "Hi Jaz Couple of questions ..." at bounding box center [188, 596] width 275 height 13
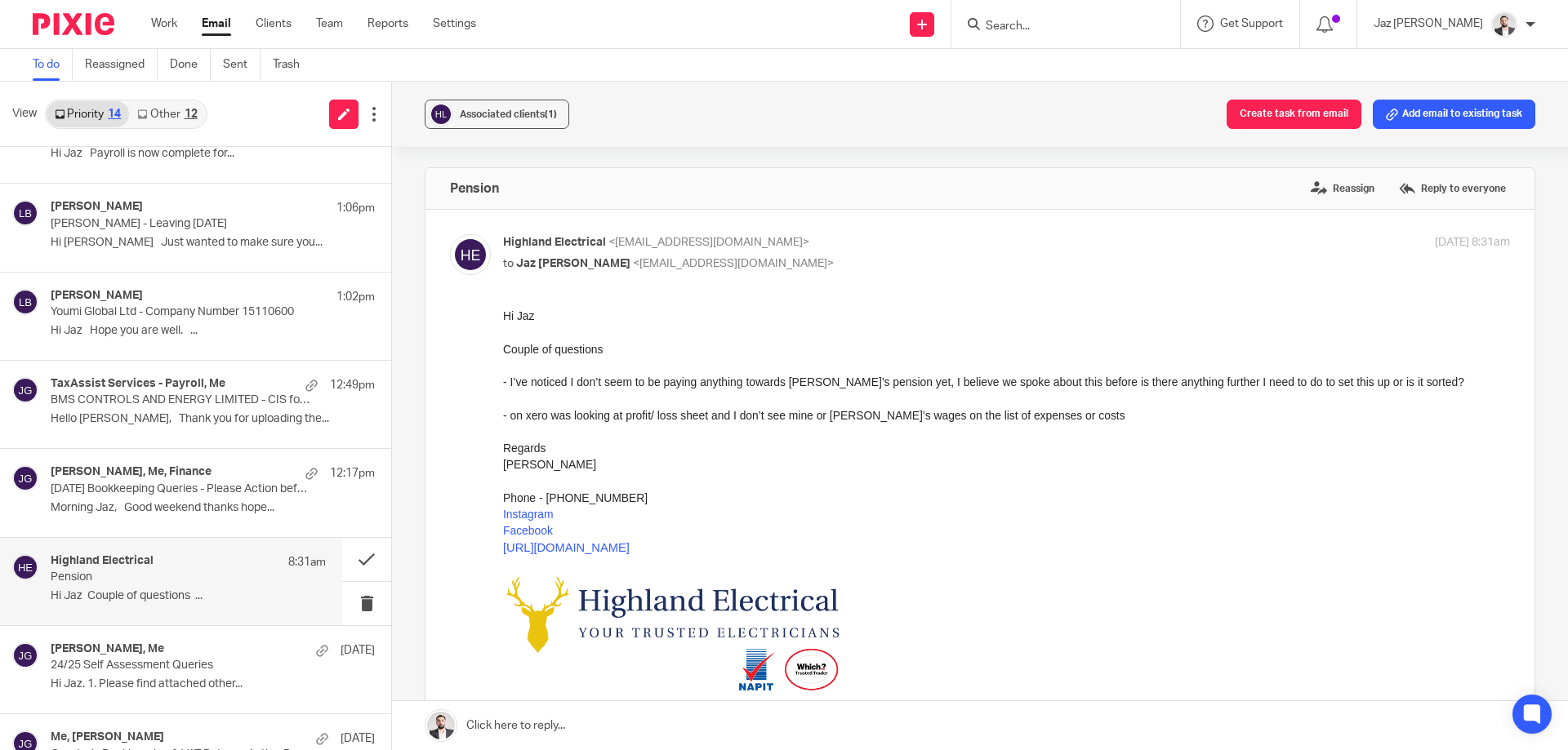
scroll to position [0, 0]
click at [170, 495] on p "July 2025 Bookkeeping Queries - Please Action before 19th Aug" at bounding box center [161, 489] width 220 height 13
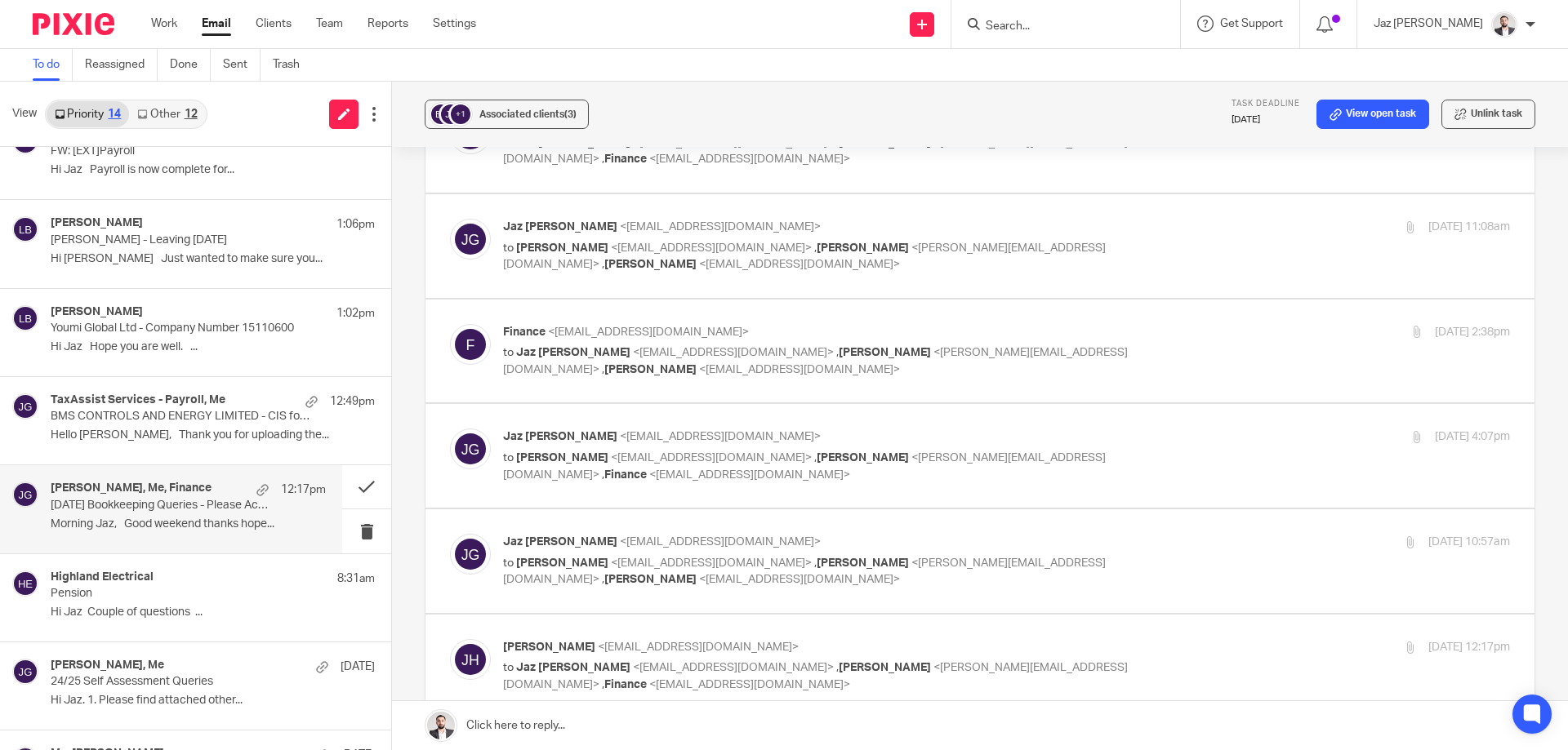
scroll to position [583, 0]
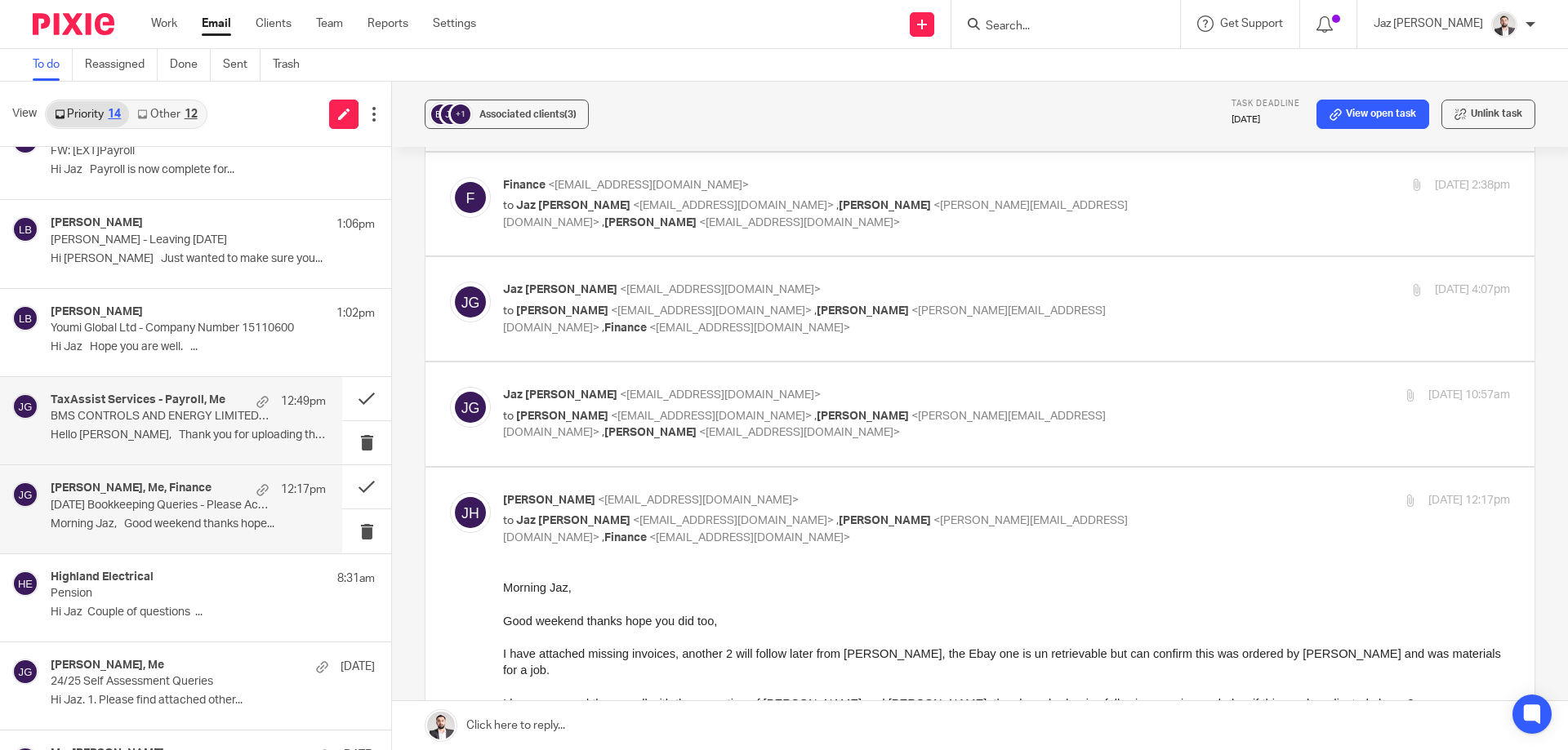
click at [152, 425] on div "TaxAssist Services - Payroll, Me 12:49pm BMS CONTROLS AND ENERGY LIMITED - CIS …" at bounding box center [188, 420] width 275 height 55
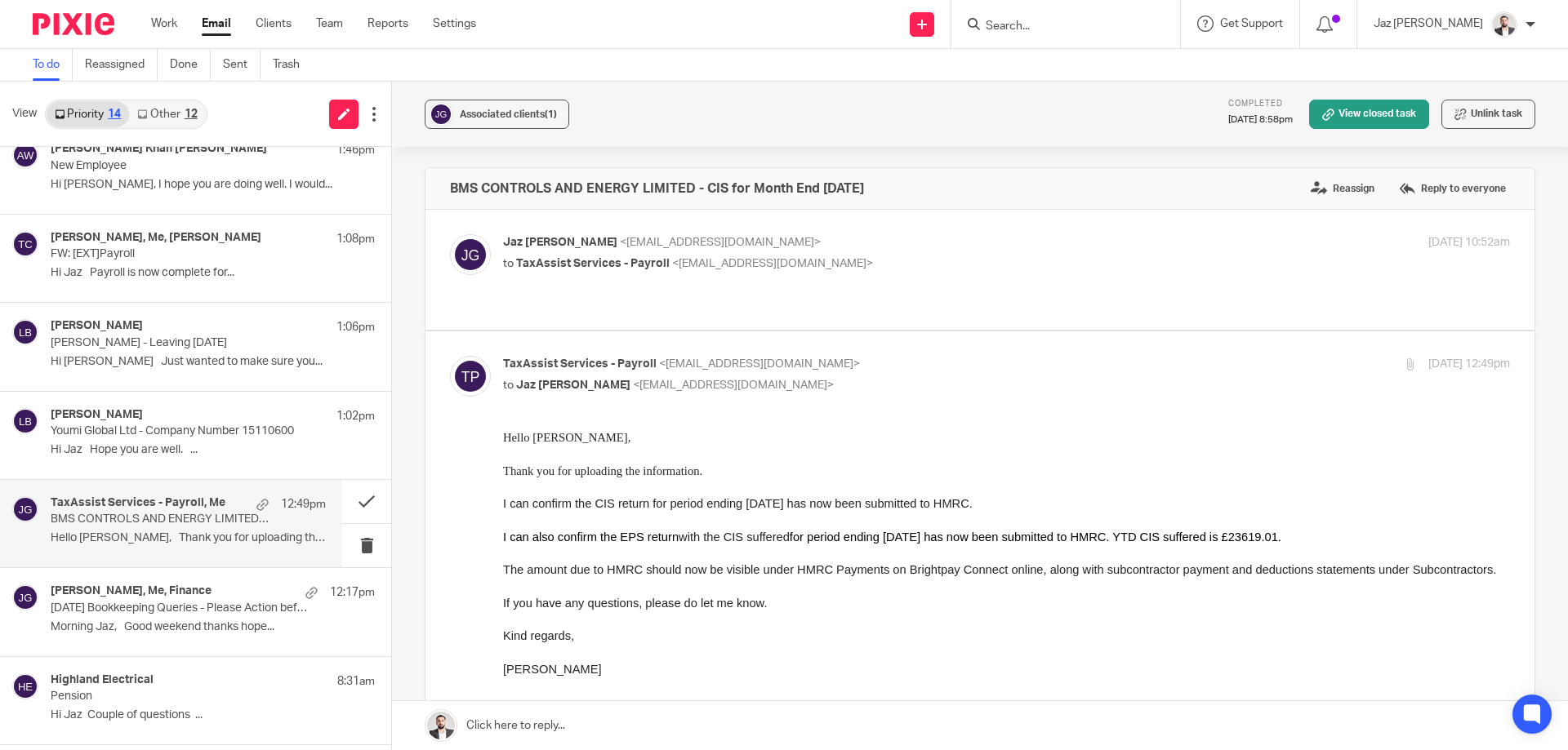
scroll to position [364, 0]
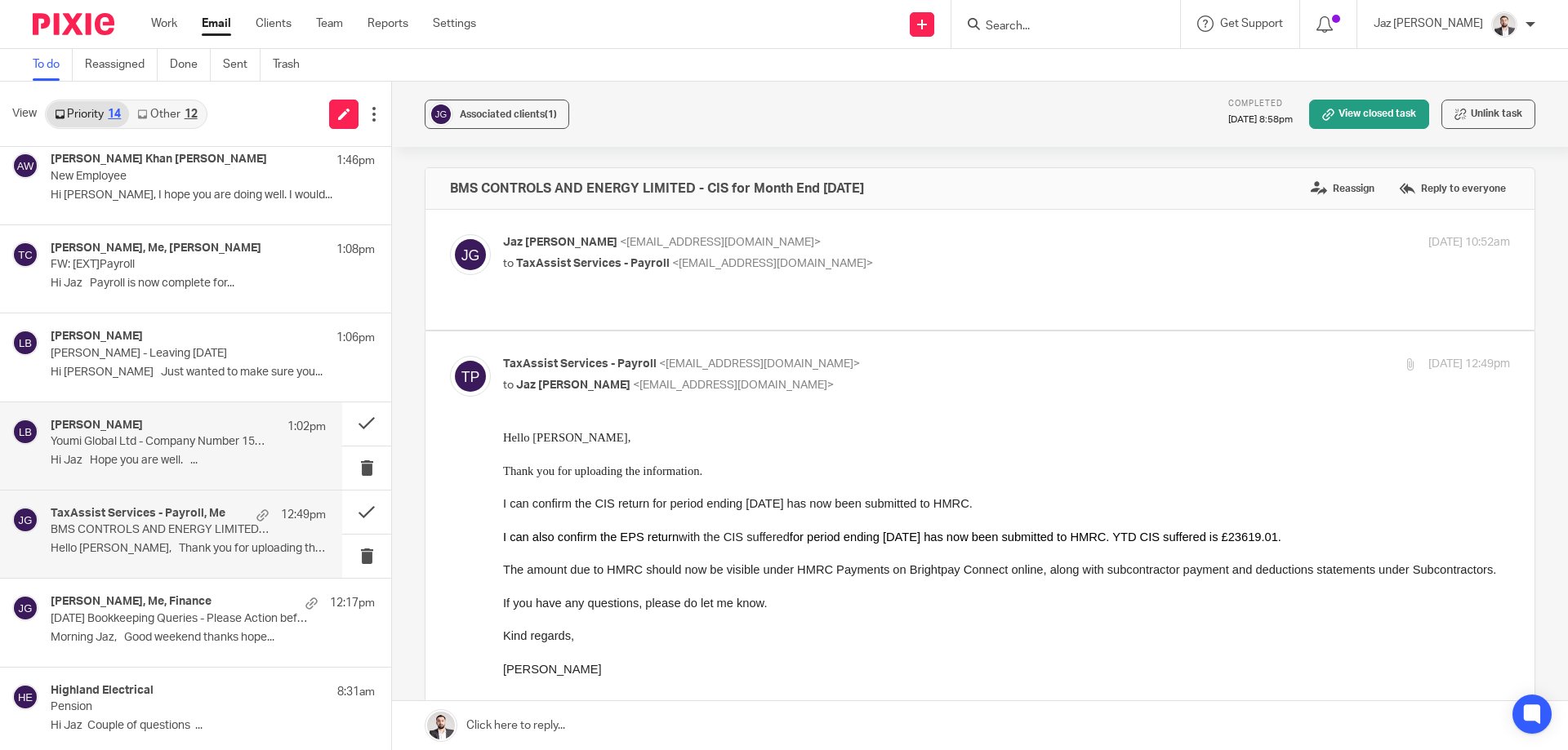
click at [118, 443] on p "Youmi Global Ltd - Company Number 15110600" at bounding box center [161, 442] width 220 height 13
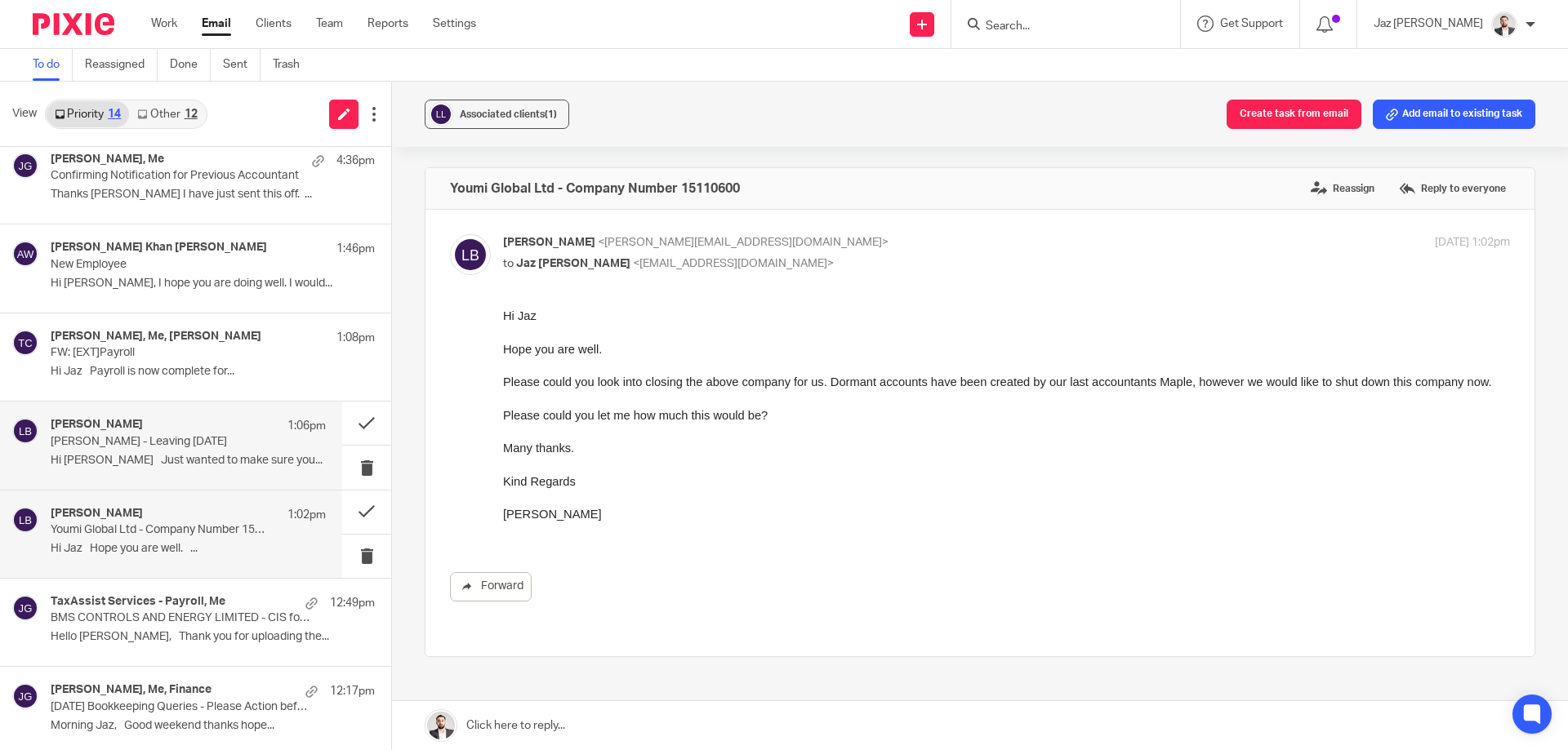
scroll to position [274, 0]
click at [113, 427] on h4 "Lisa Bullivant" at bounding box center [97, 426] width 92 height 13
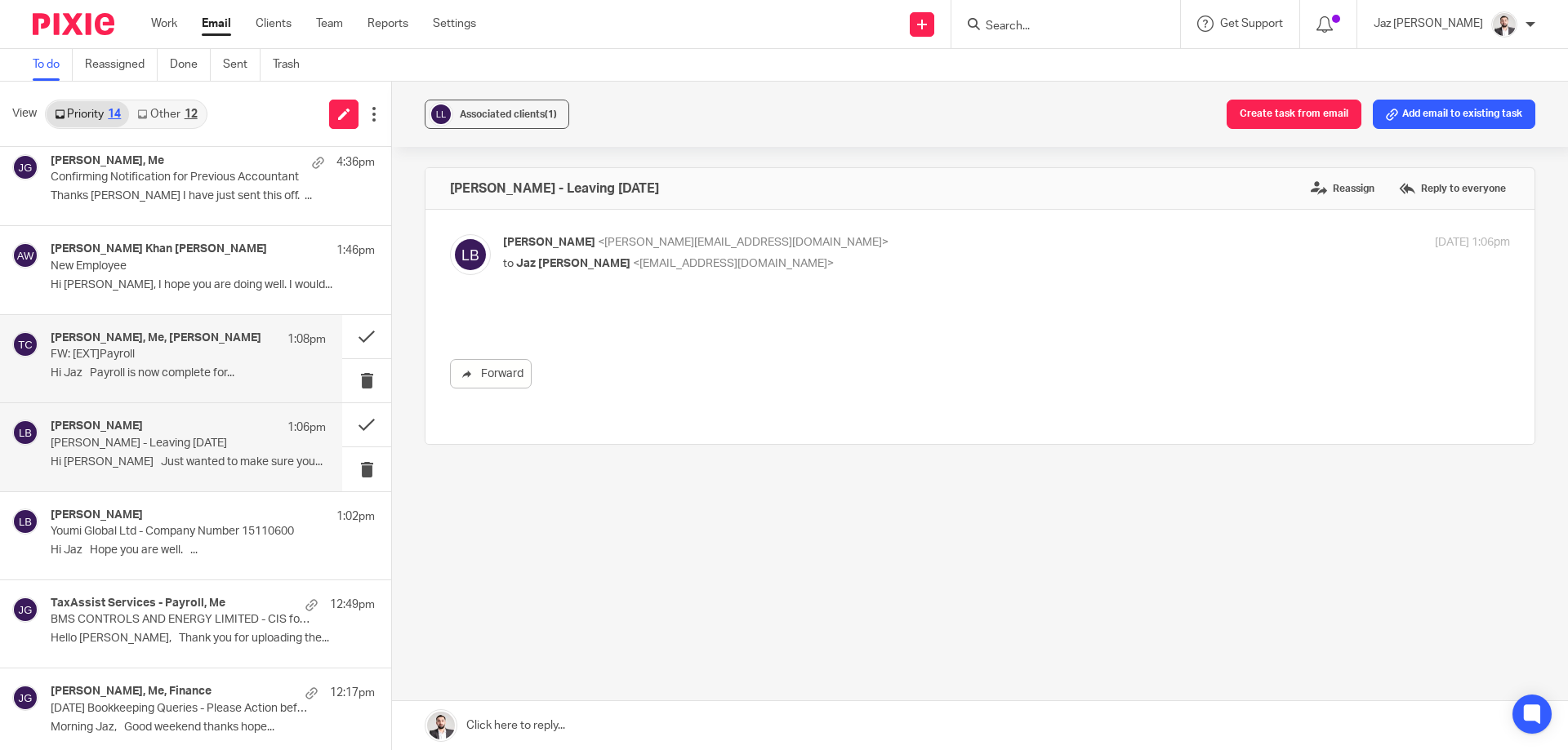
scroll to position [0, 0]
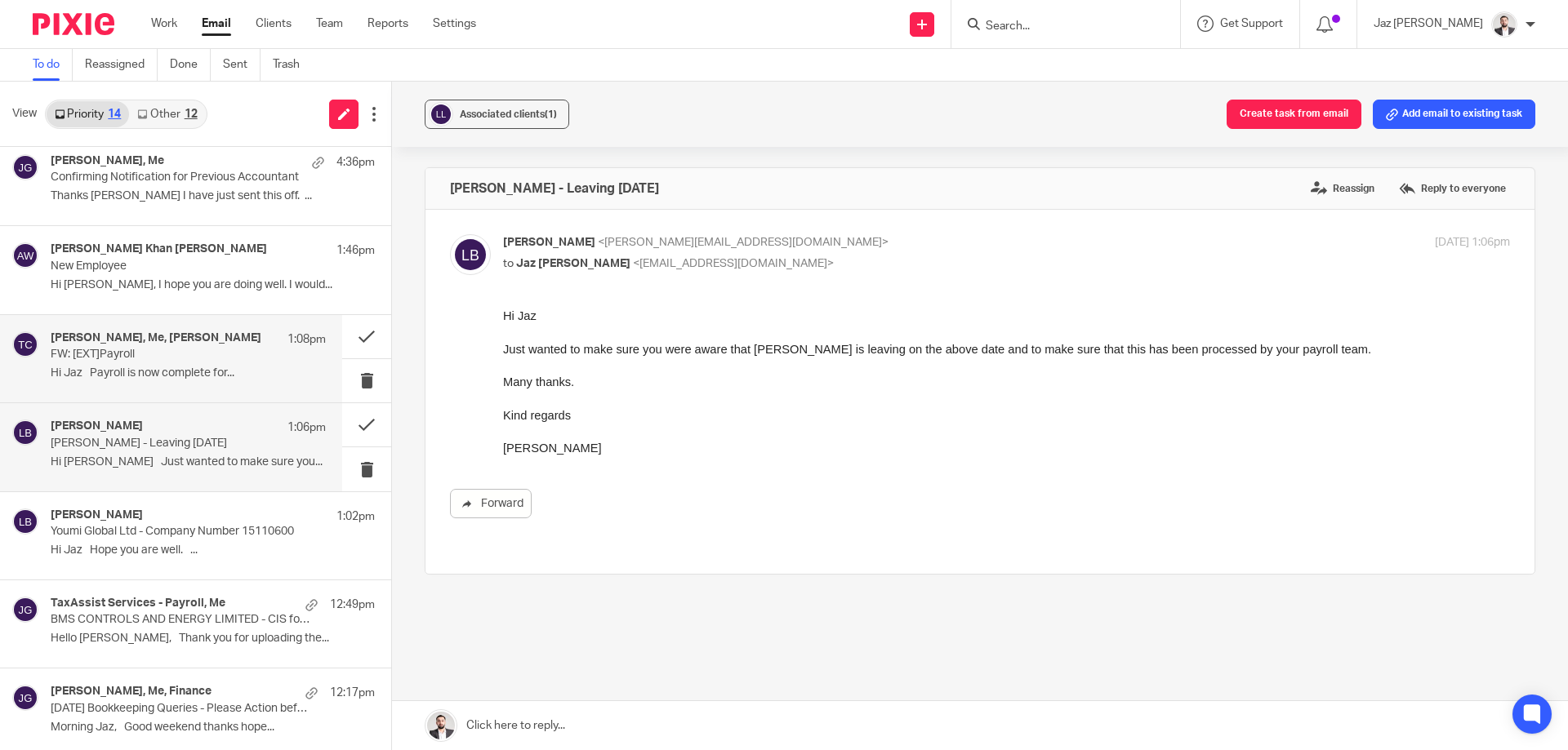
click at [176, 332] on h4 "Claire Faulkner, Me, Tom Clarke" at bounding box center [156, 338] width 211 height 13
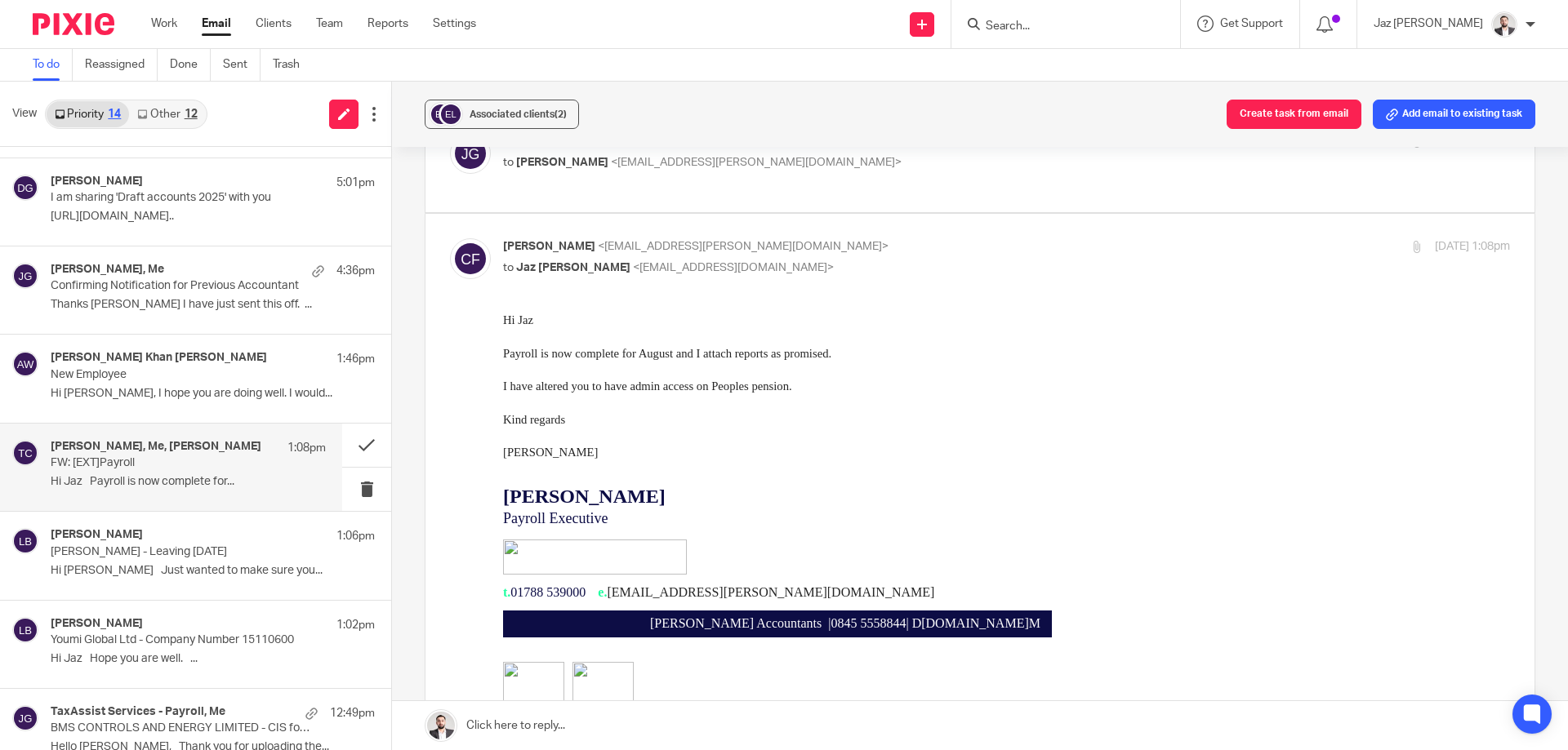
scroll to position [956, 0]
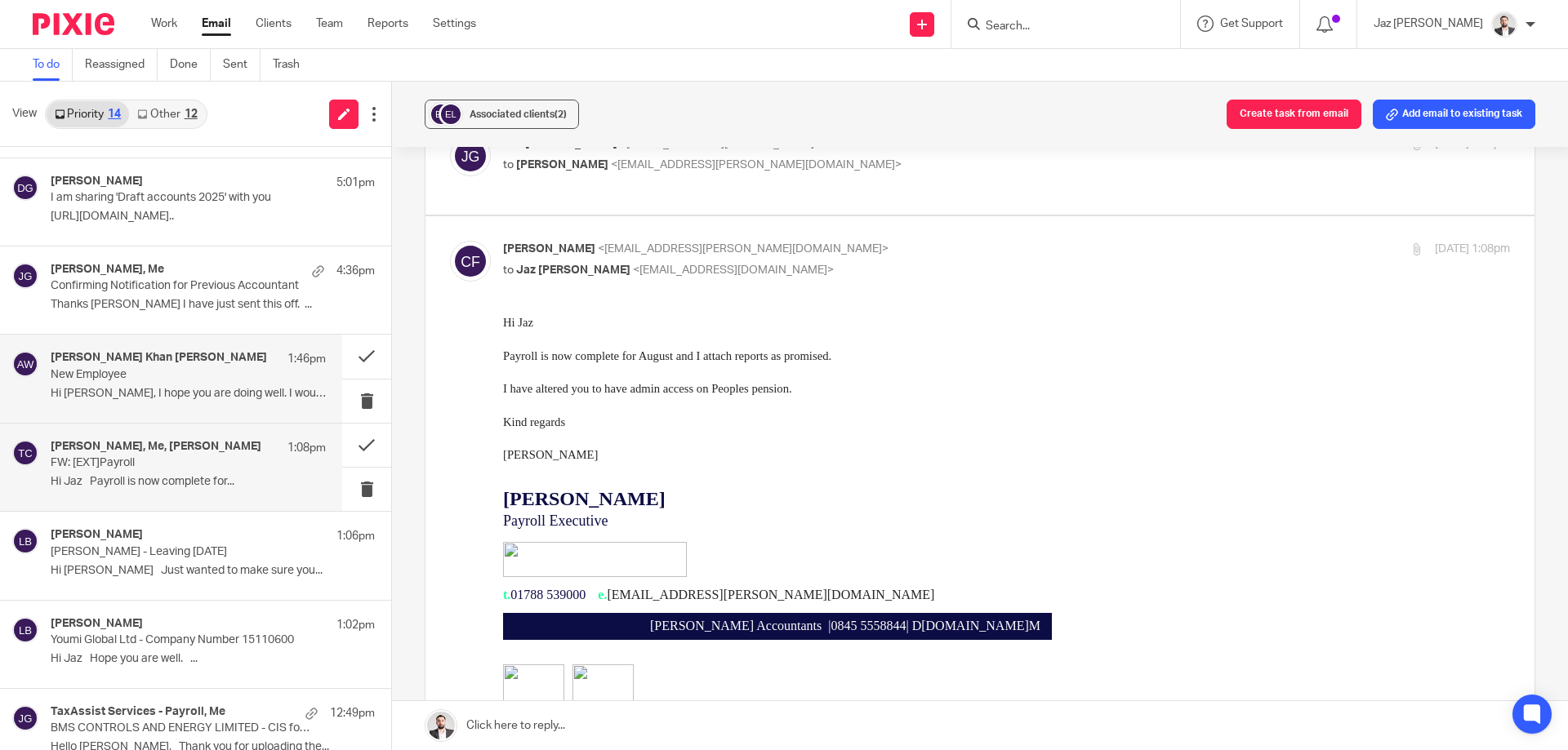
click at [134, 362] on h4 "Amir Ali Khan Wahla" at bounding box center [159, 358] width 216 height 13
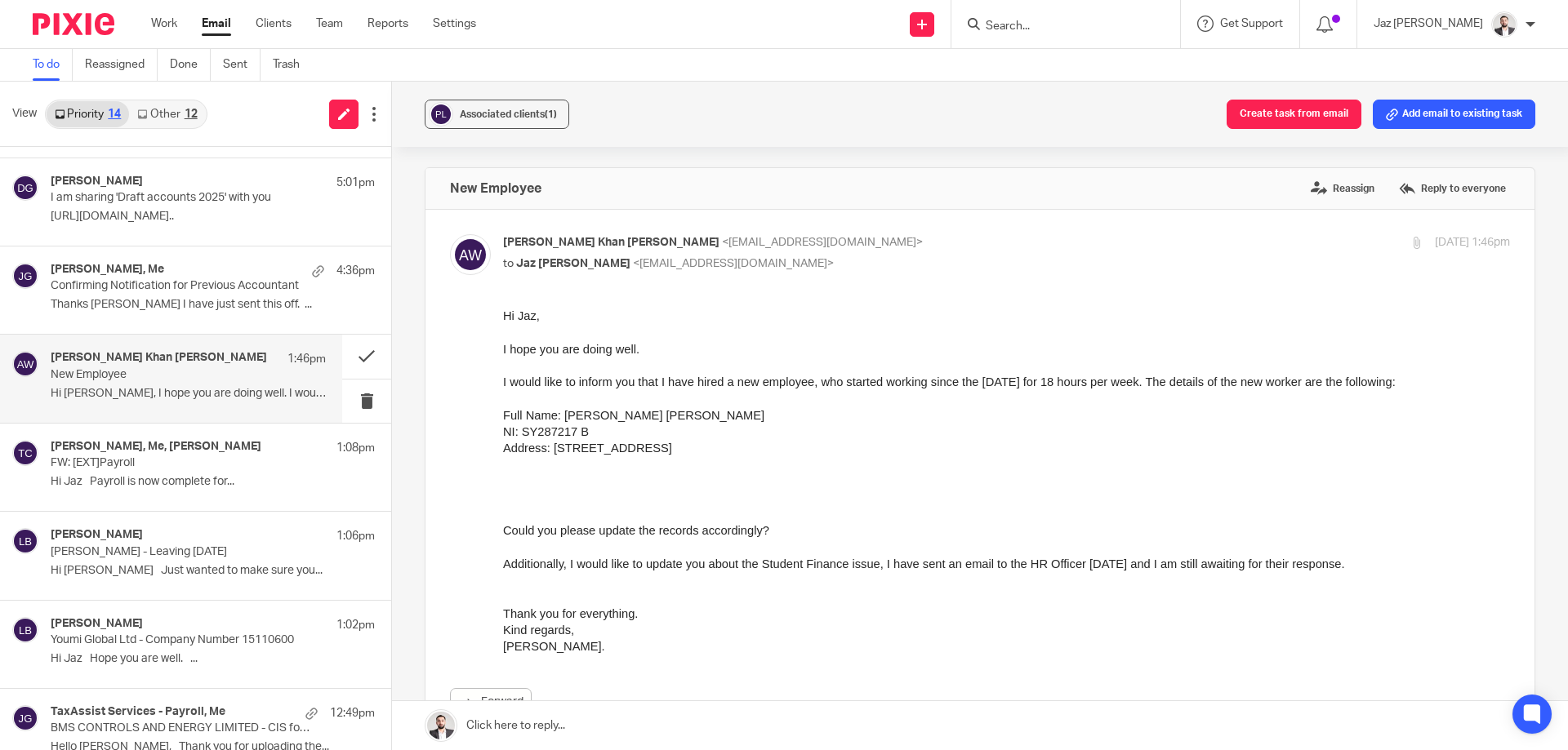
scroll to position [0, 0]
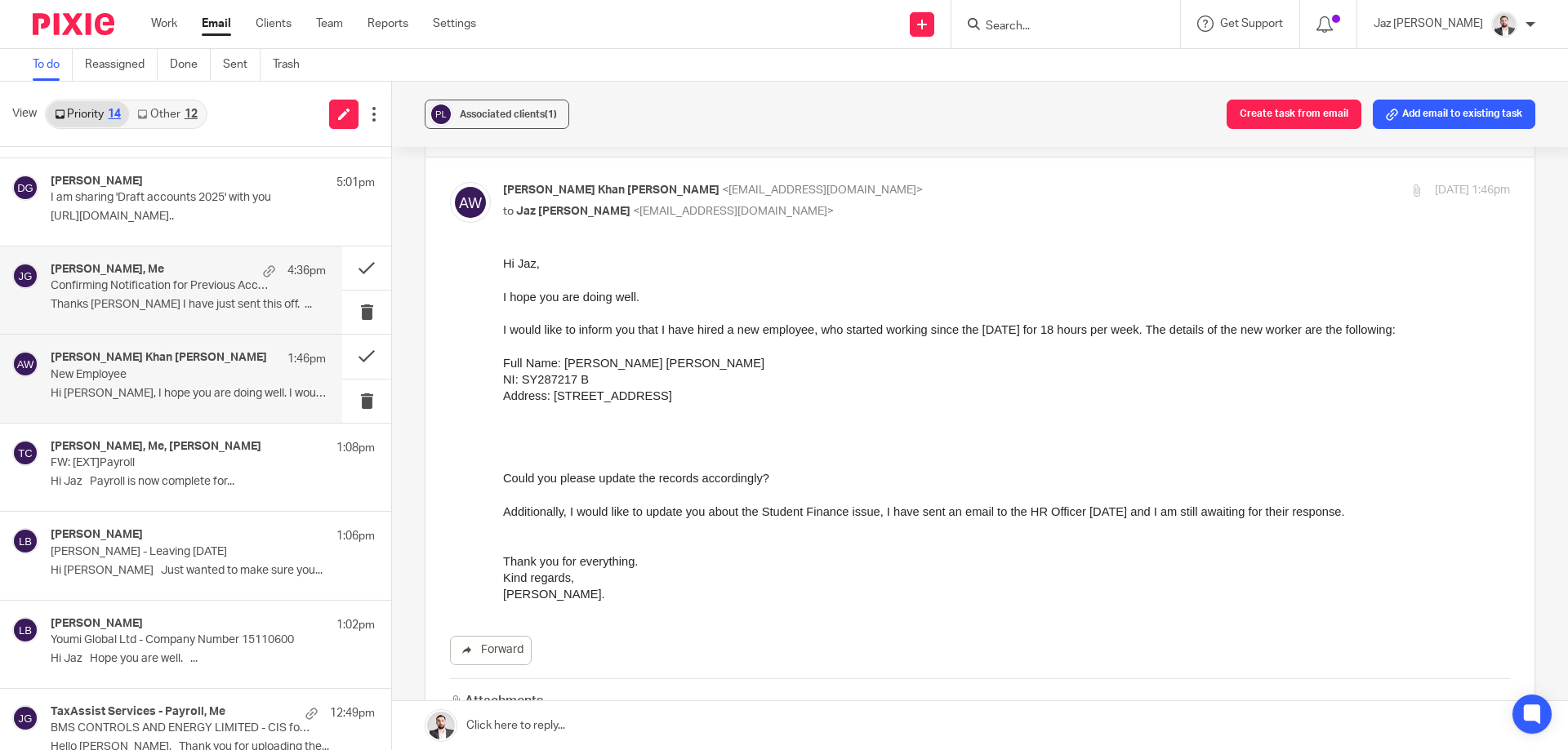
click at [109, 289] on p "Confirming Notification for Previous Accountant" at bounding box center [161, 286] width 220 height 13
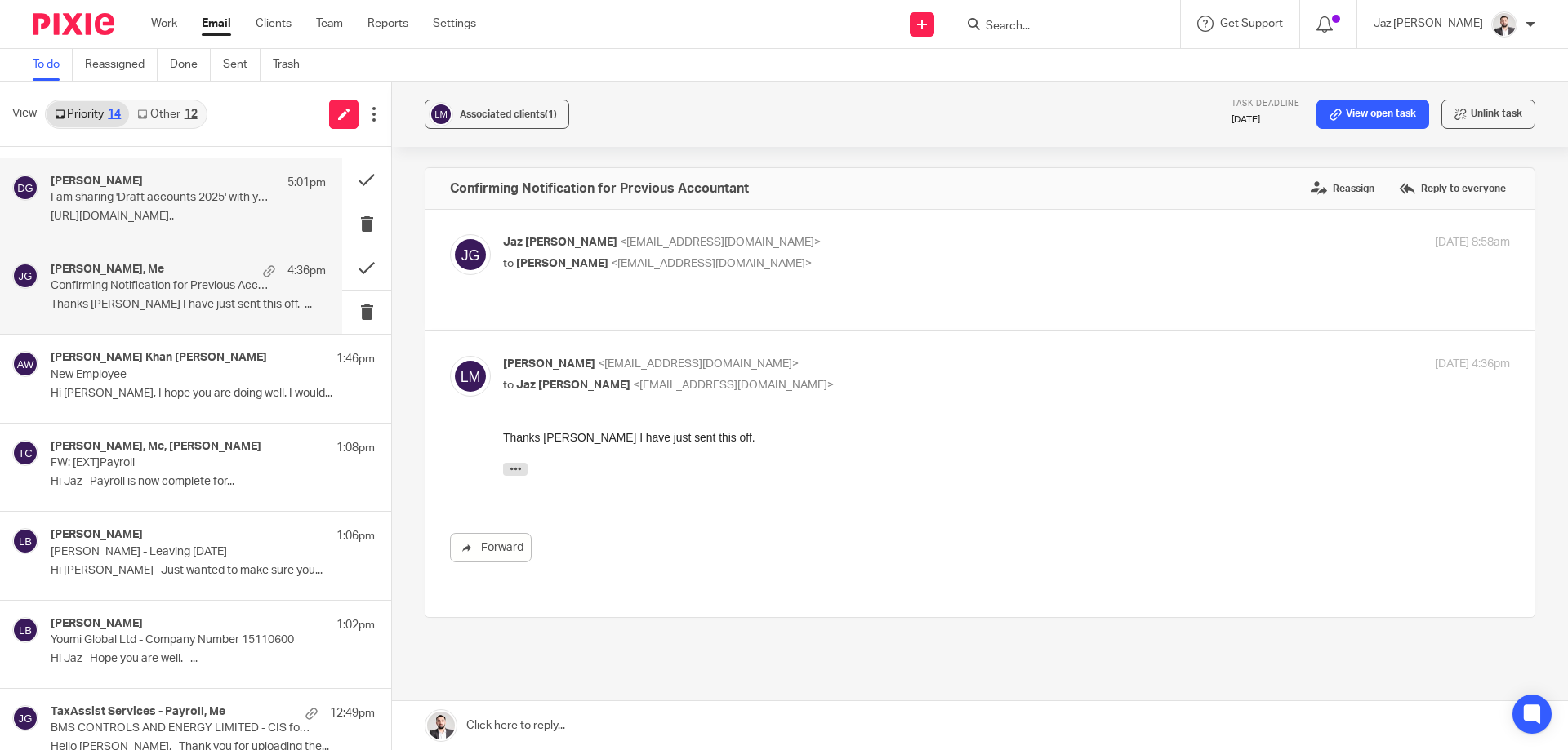
click at [188, 204] on p "I am sharing 'Draft accounts 2025' with you" at bounding box center [161, 197] width 220 height 13
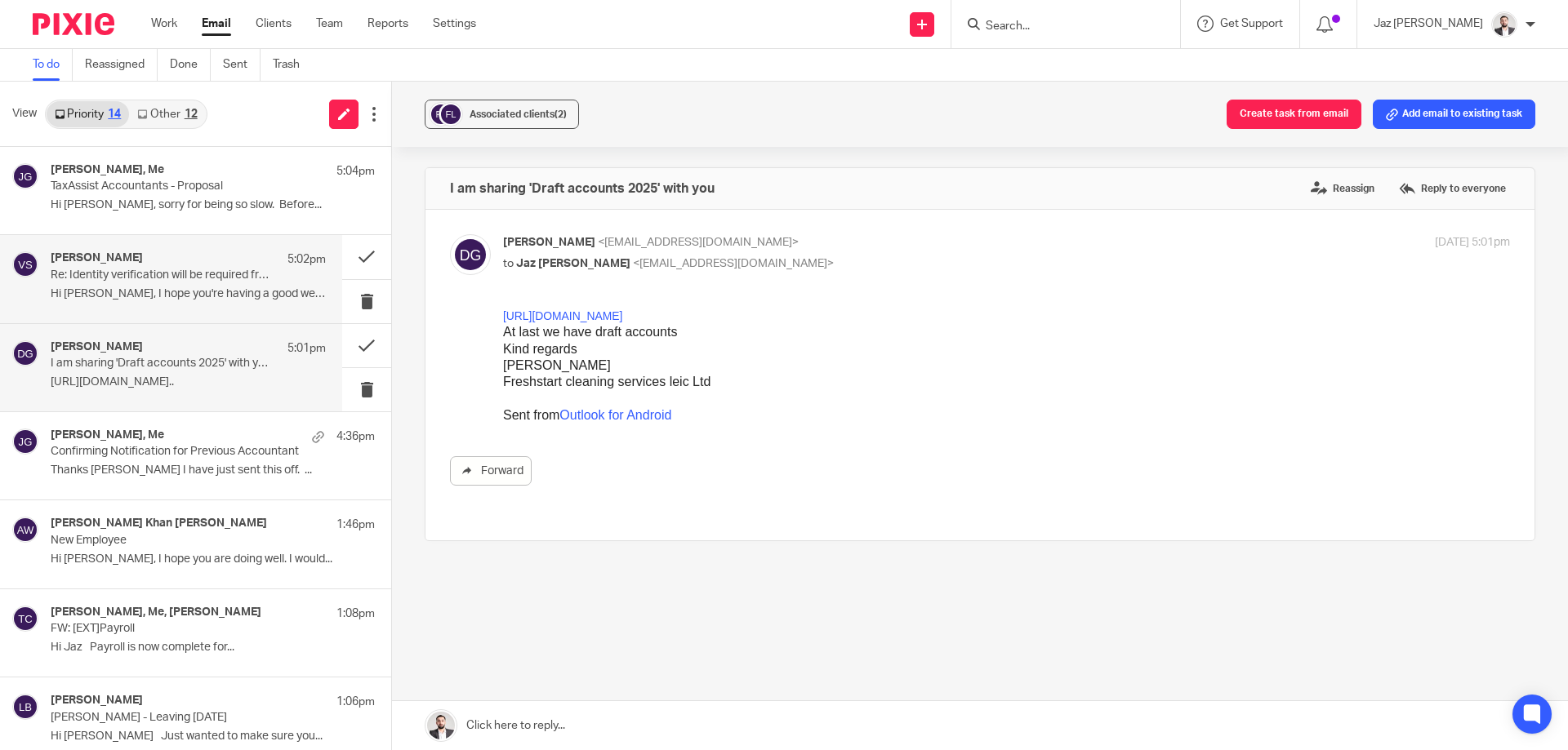
click at [109, 275] on p "Re: Identity verification will be required from 18 November 2025" at bounding box center [161, 275] width 220 height 13
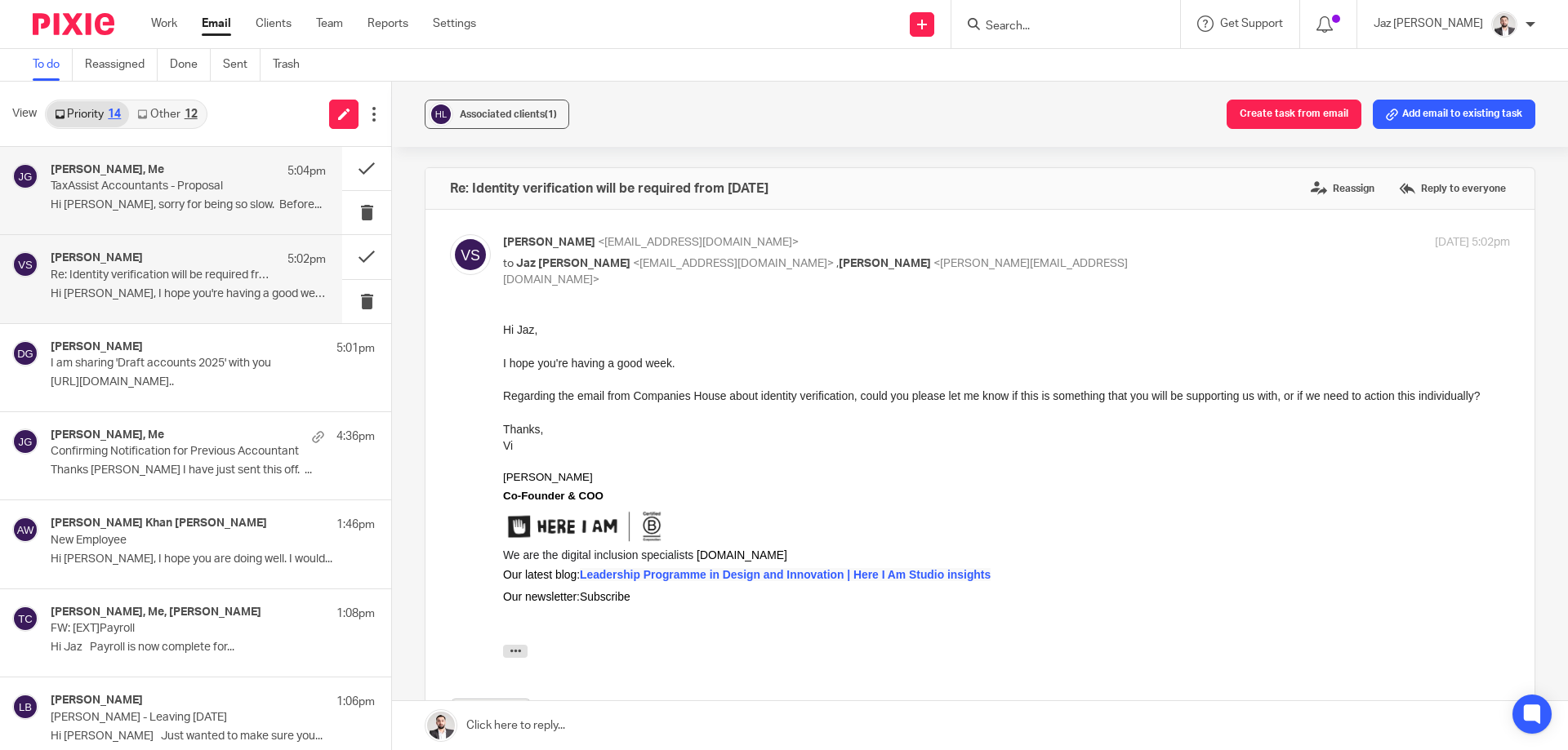
click at [177, 186] on p "TaxAssist Accountants - Proposal" at bounding box center [161, 187] width 220 height 13
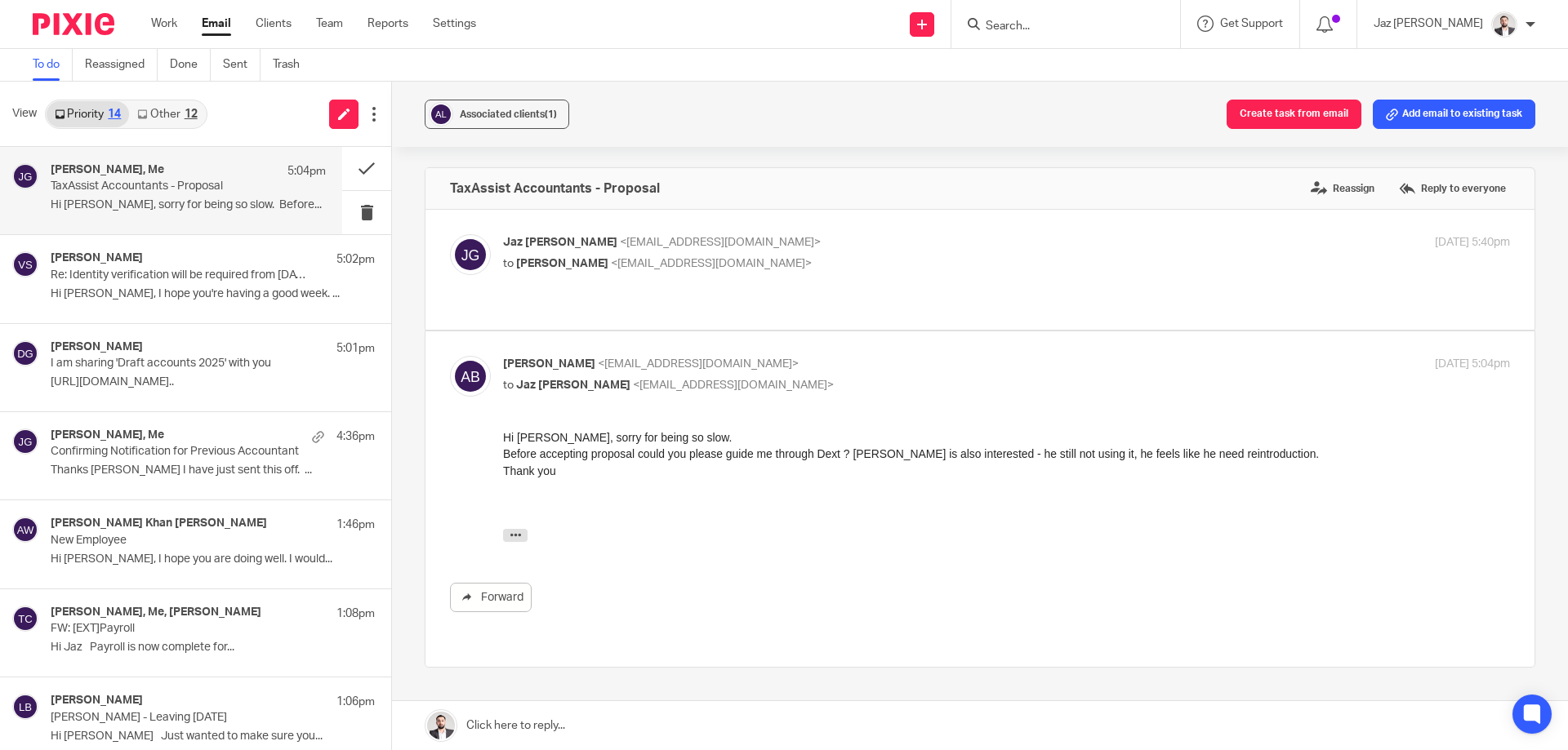
click at [919, 242] on p "Jaz Grewal <jazgrewal@taxassist.co.uk>" at bounding box center [838, 243] width 671 height 17
checkbox input "true"
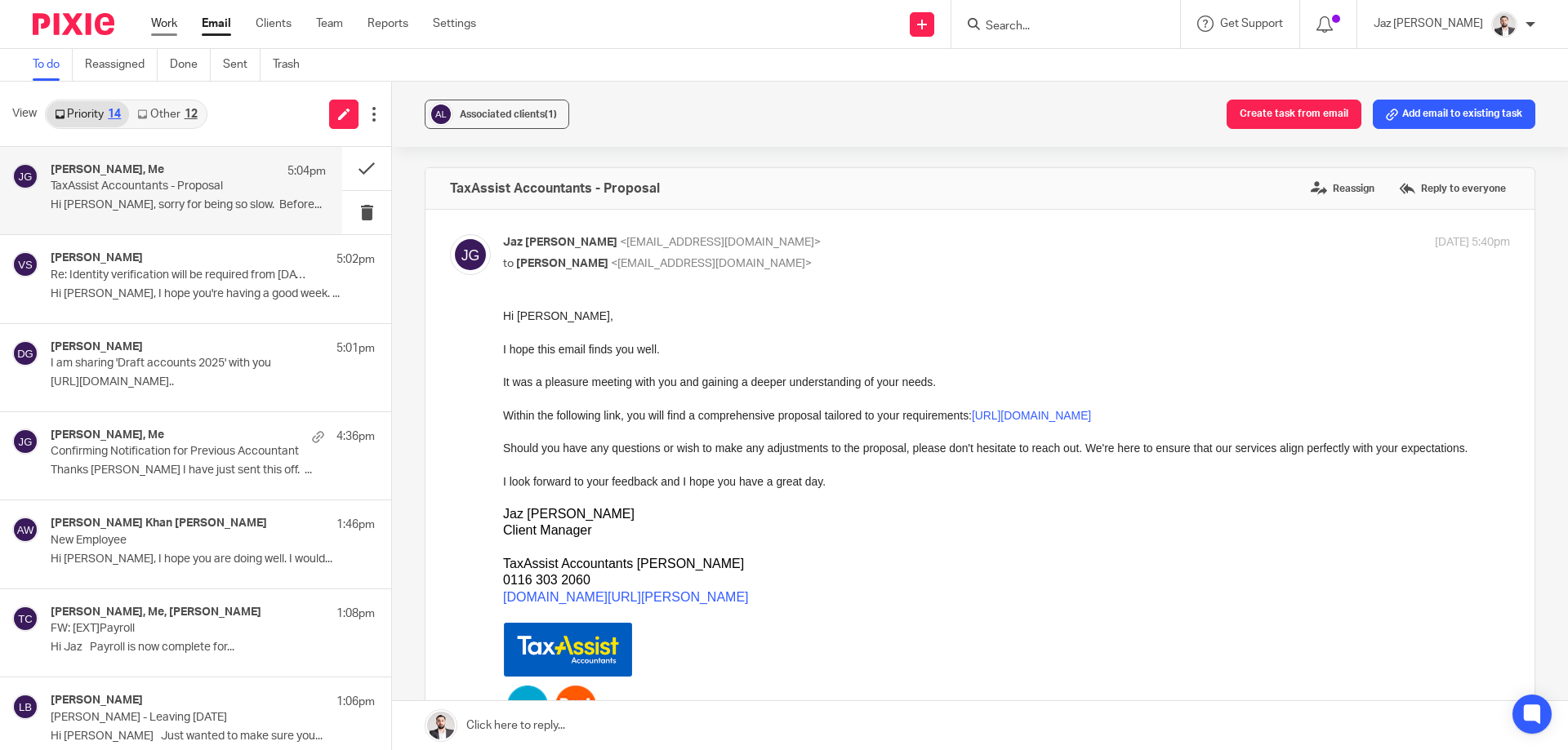
click at [164, 25] on link "Work" at bounding box center [164, 23] width 26 height 16
